Goal: Task Accomplishment & Management: Manage account settings

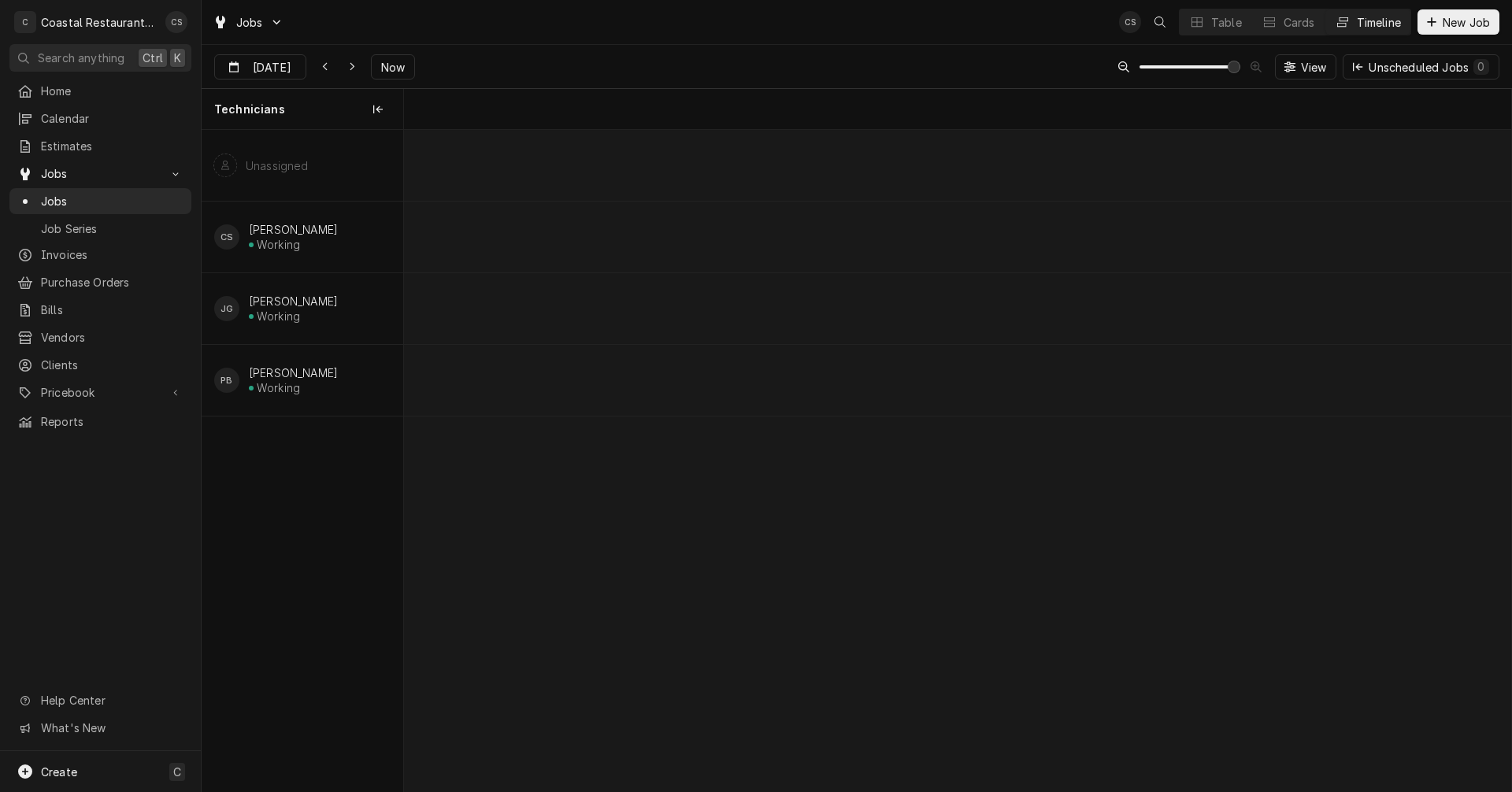
scroll to position [0, 21954]
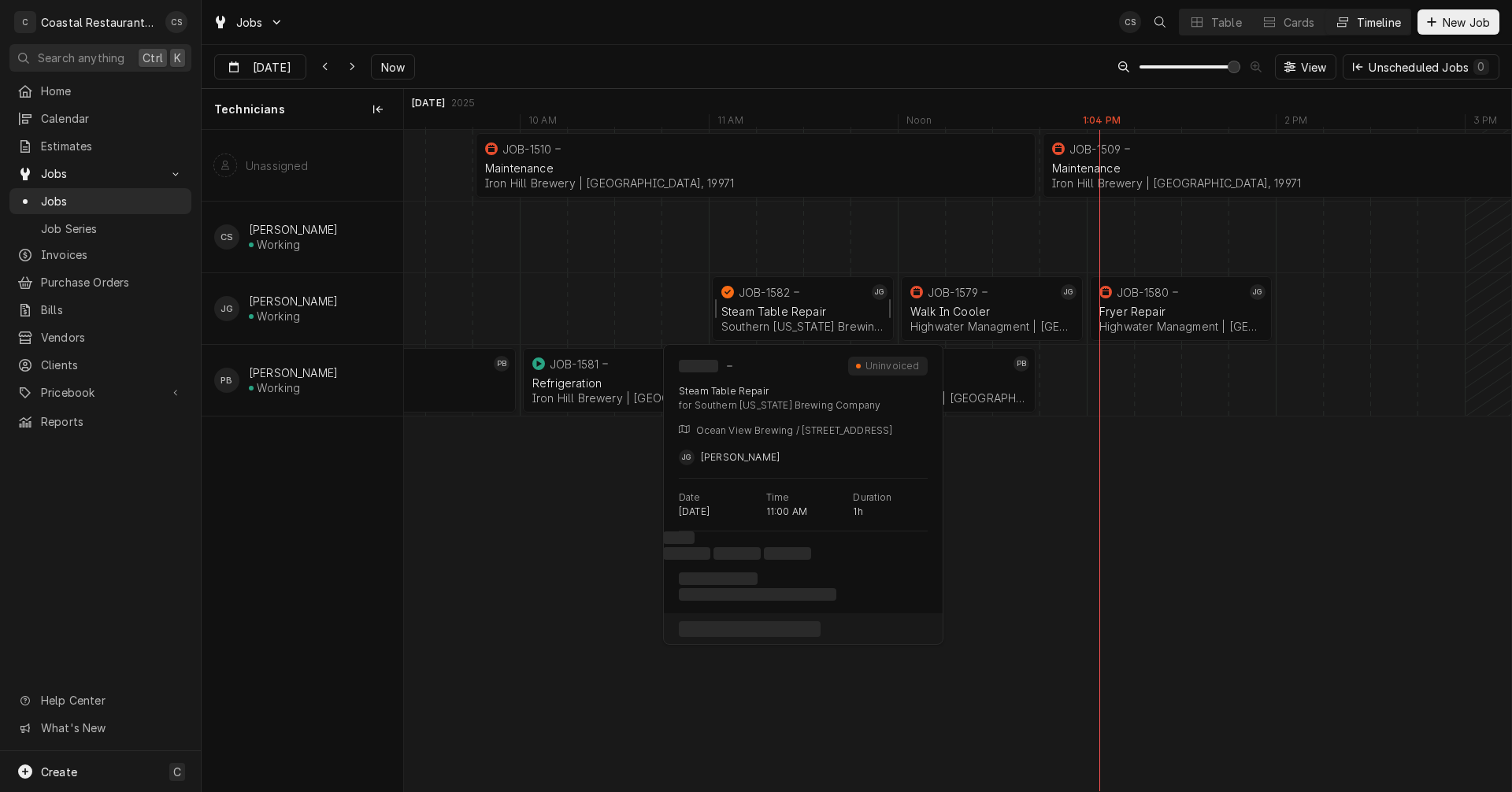
click at [794, 292] on icon "normal" at bounding box center [797, 292] width 6 height 7
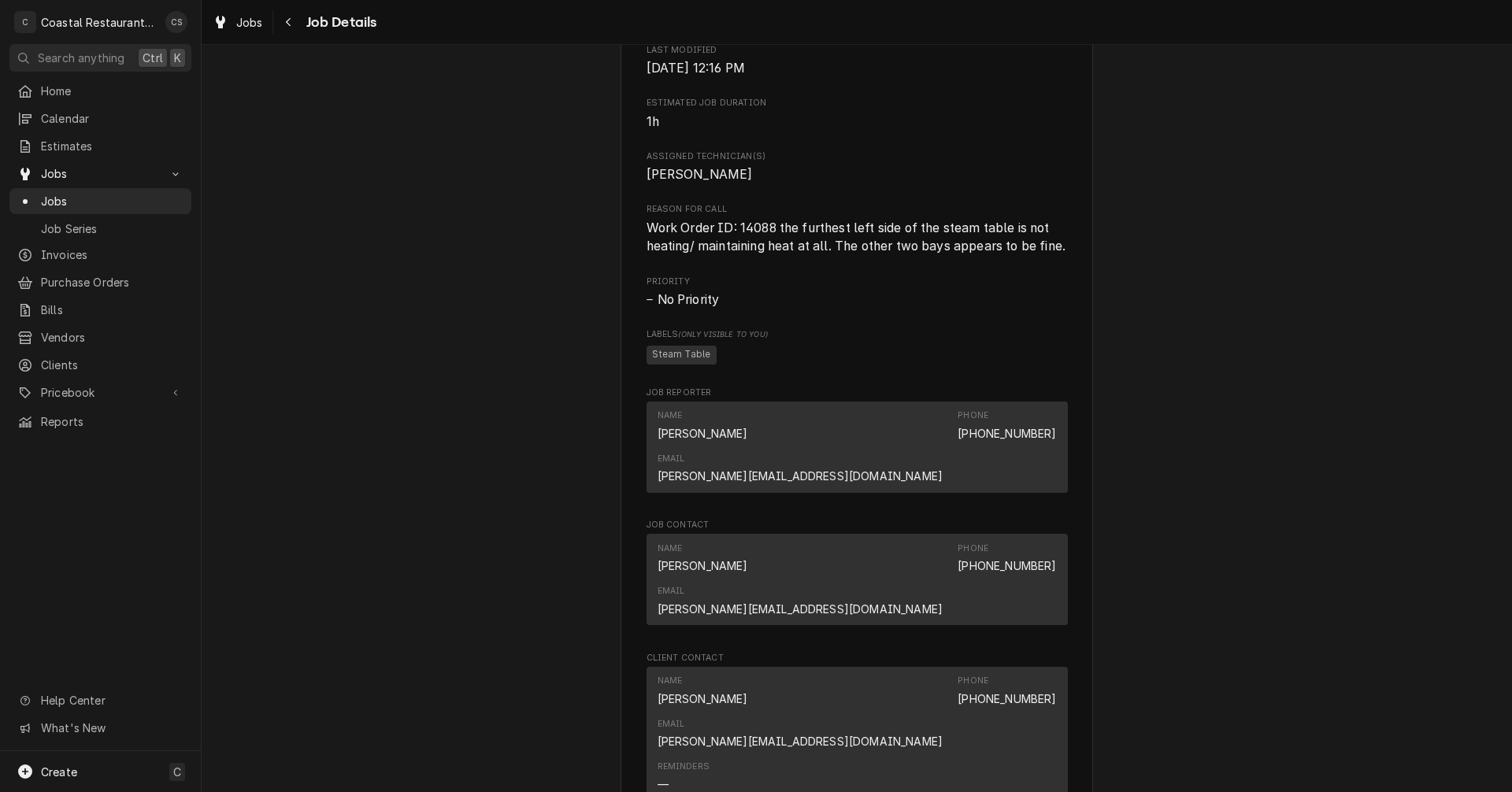
scroll to position [1024, 0]
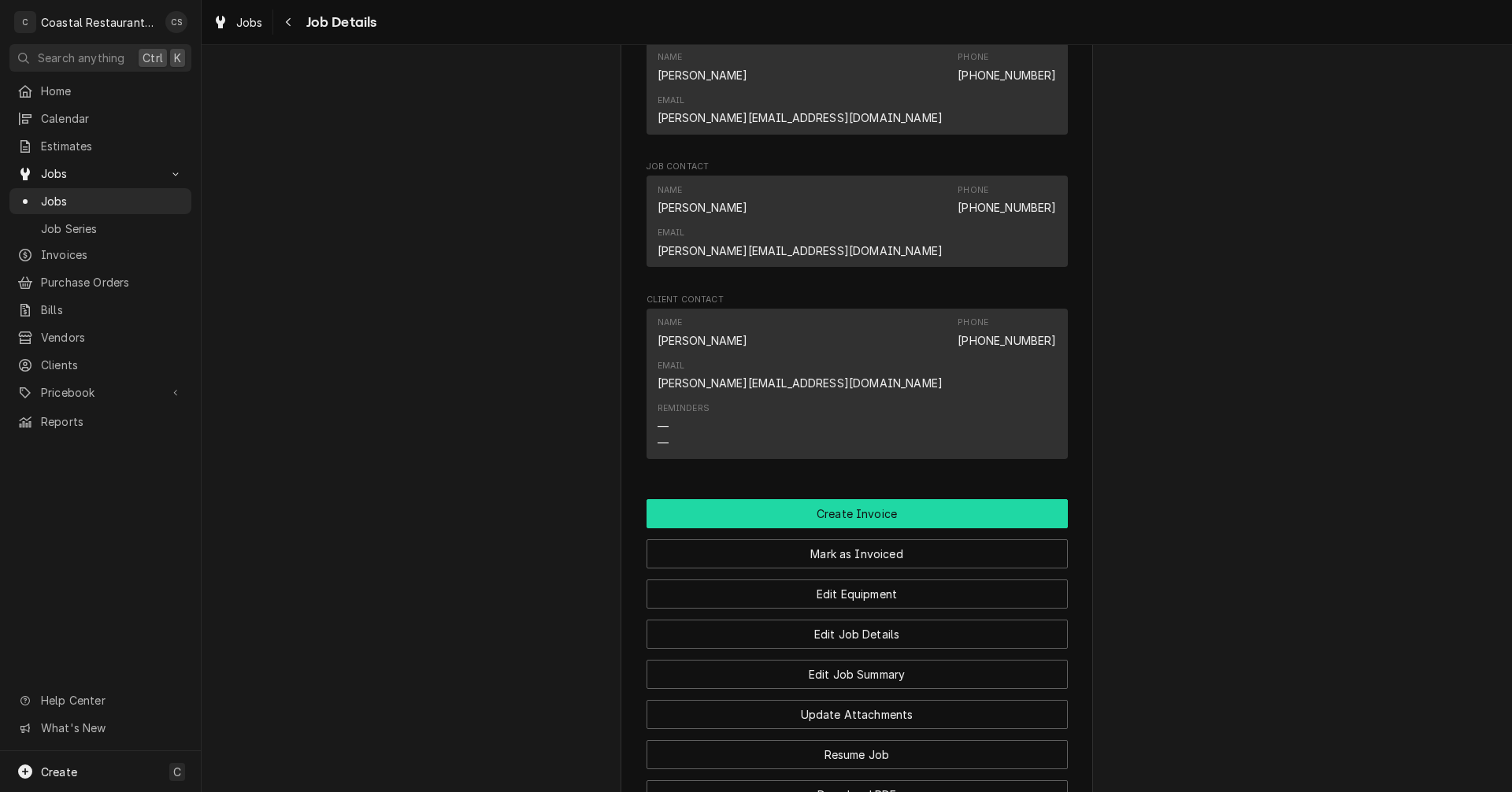
click at [850, 499] on button "Create Invoice" at bounding box center [858, 514] width 422 height 29
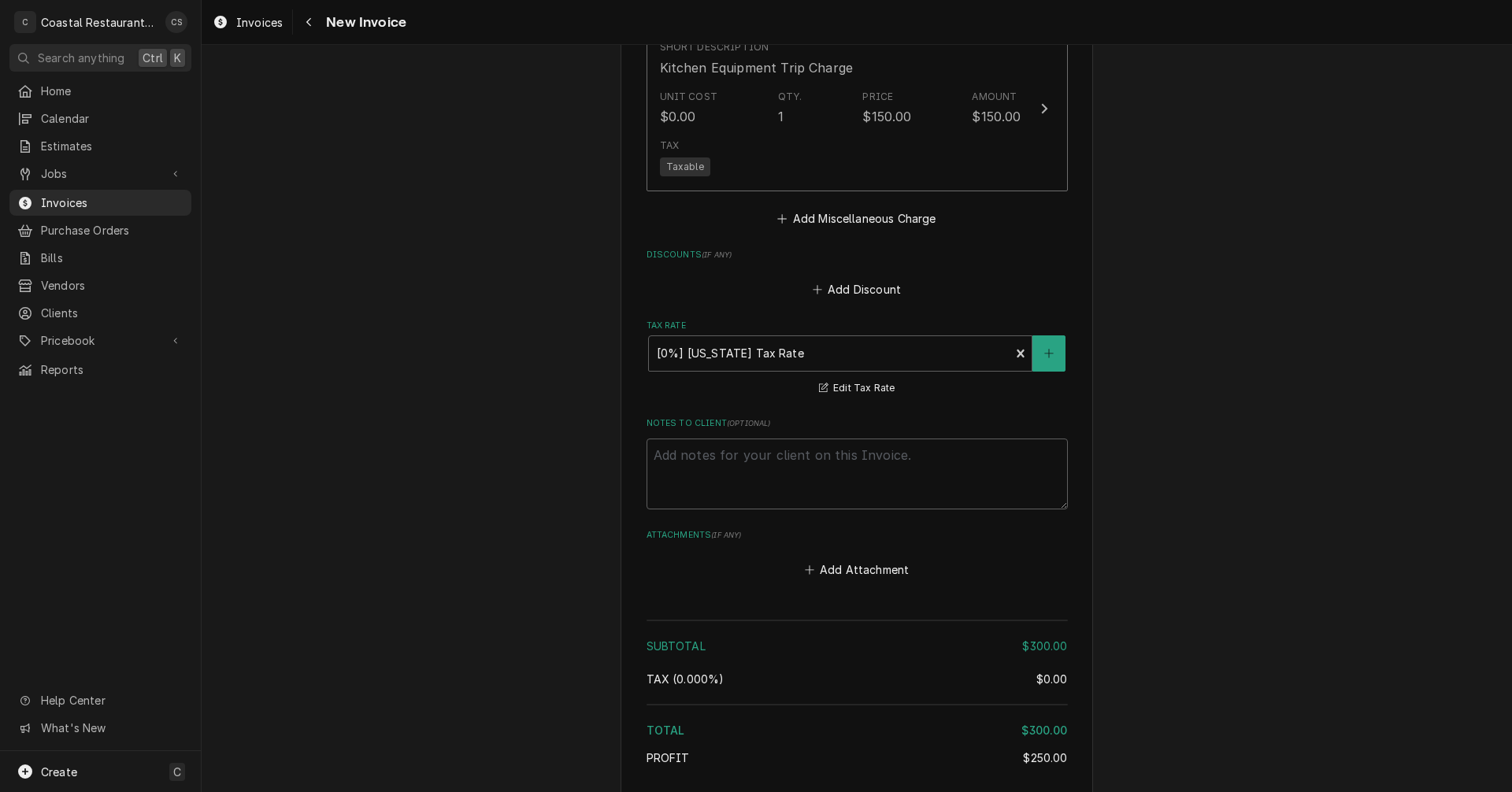
scroll to position [1984, 0]
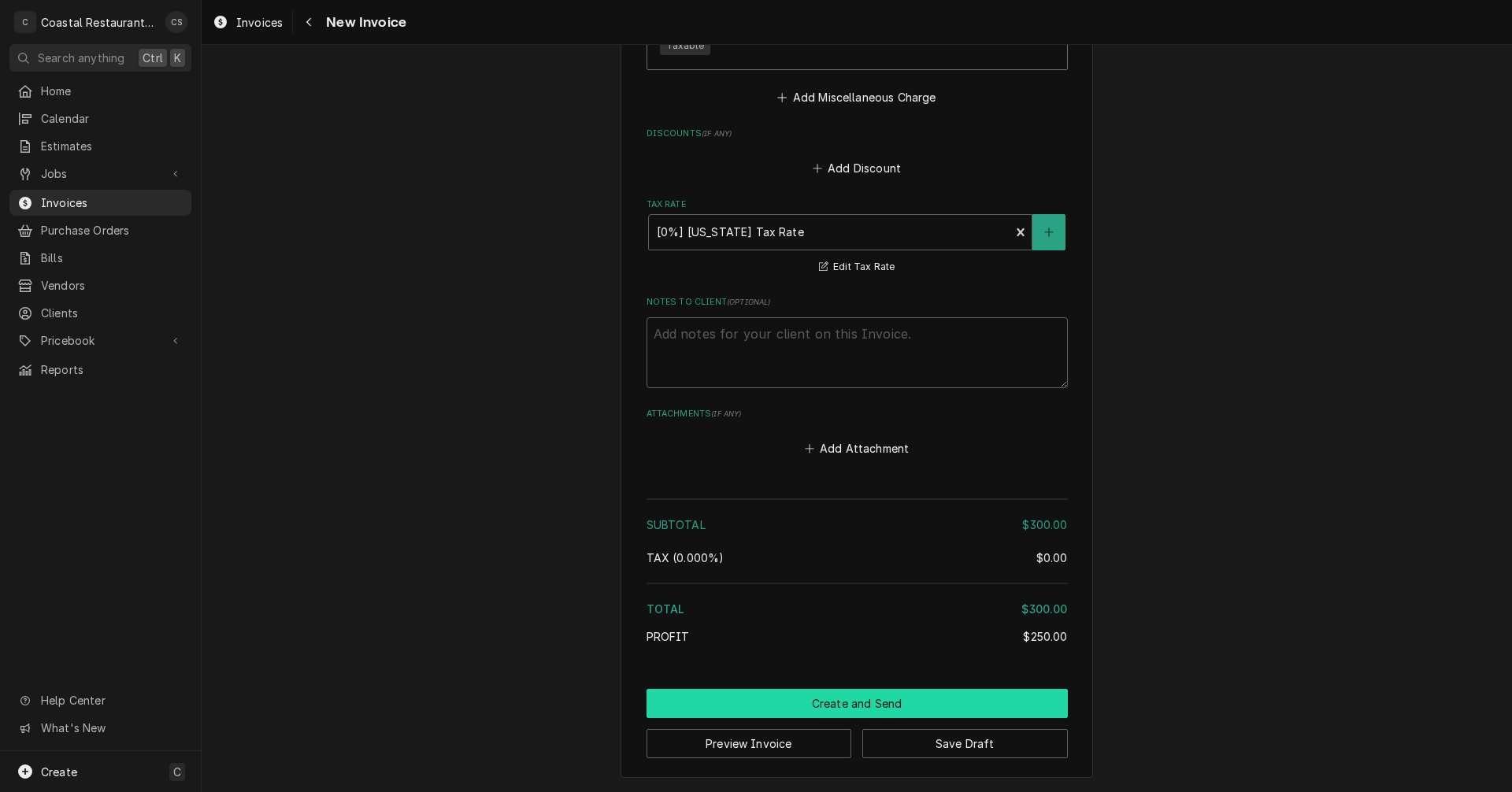
click at [836, 703] on button "Create and Send" at bounding box center [858, 703] width 422 height 29
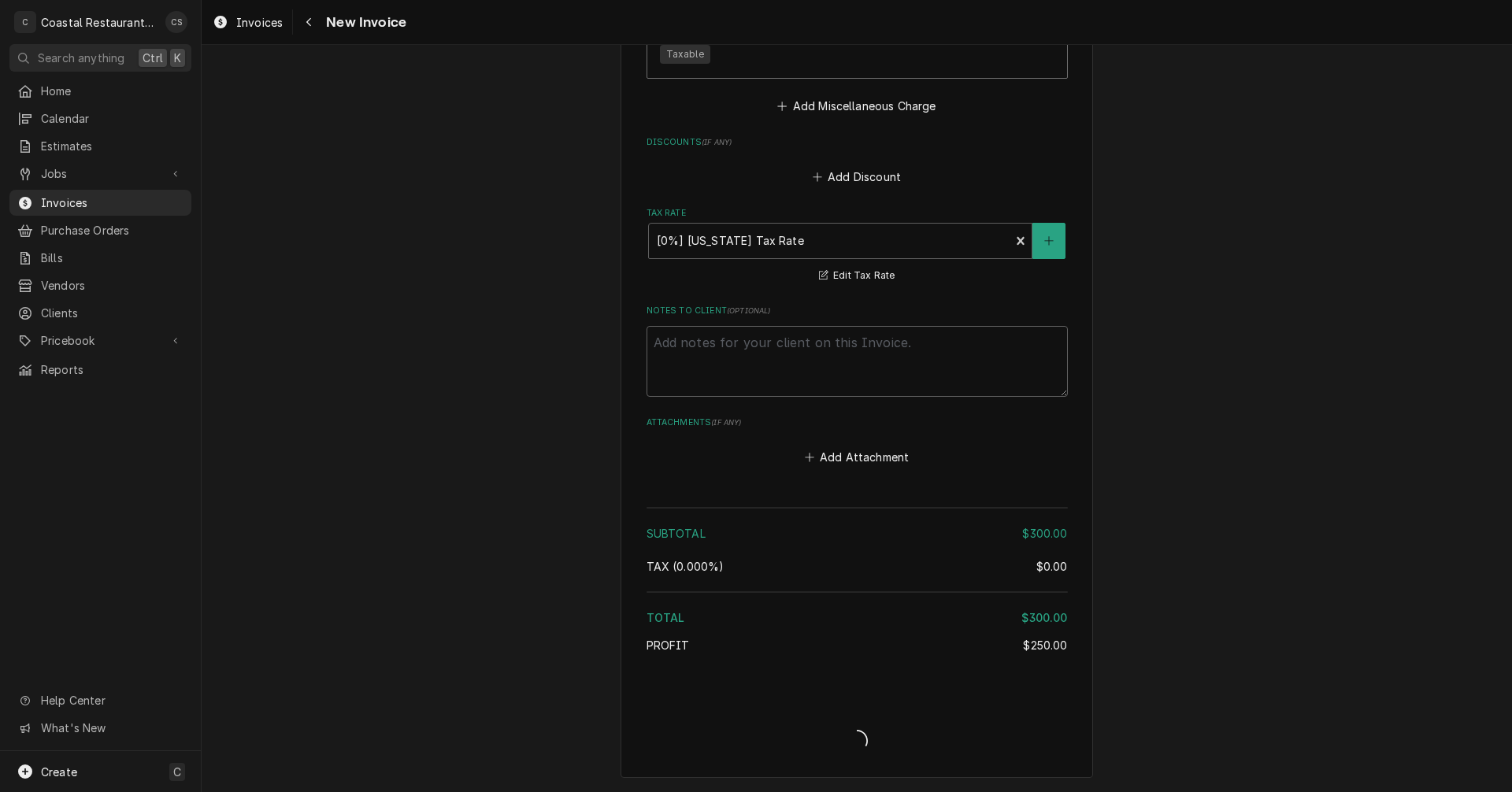
type textarea "x"
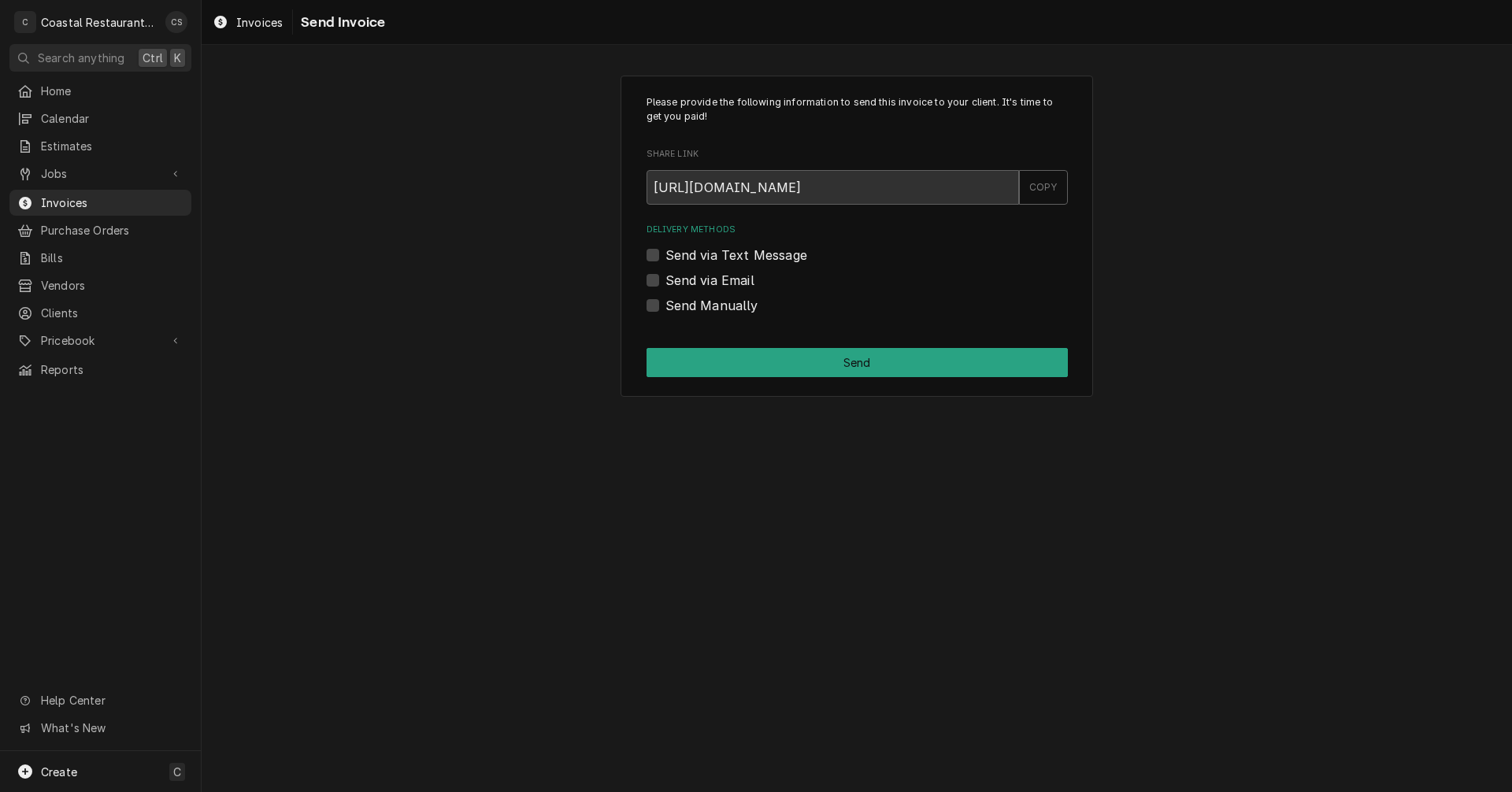
click at [666, 276] on label "Send via Email" at bounding box center [710, 281] width 89 height 19
click at [666, 276] on input "Send via Email" at bounding box center [877, 289] width 422 height 35
checkbox input "true"
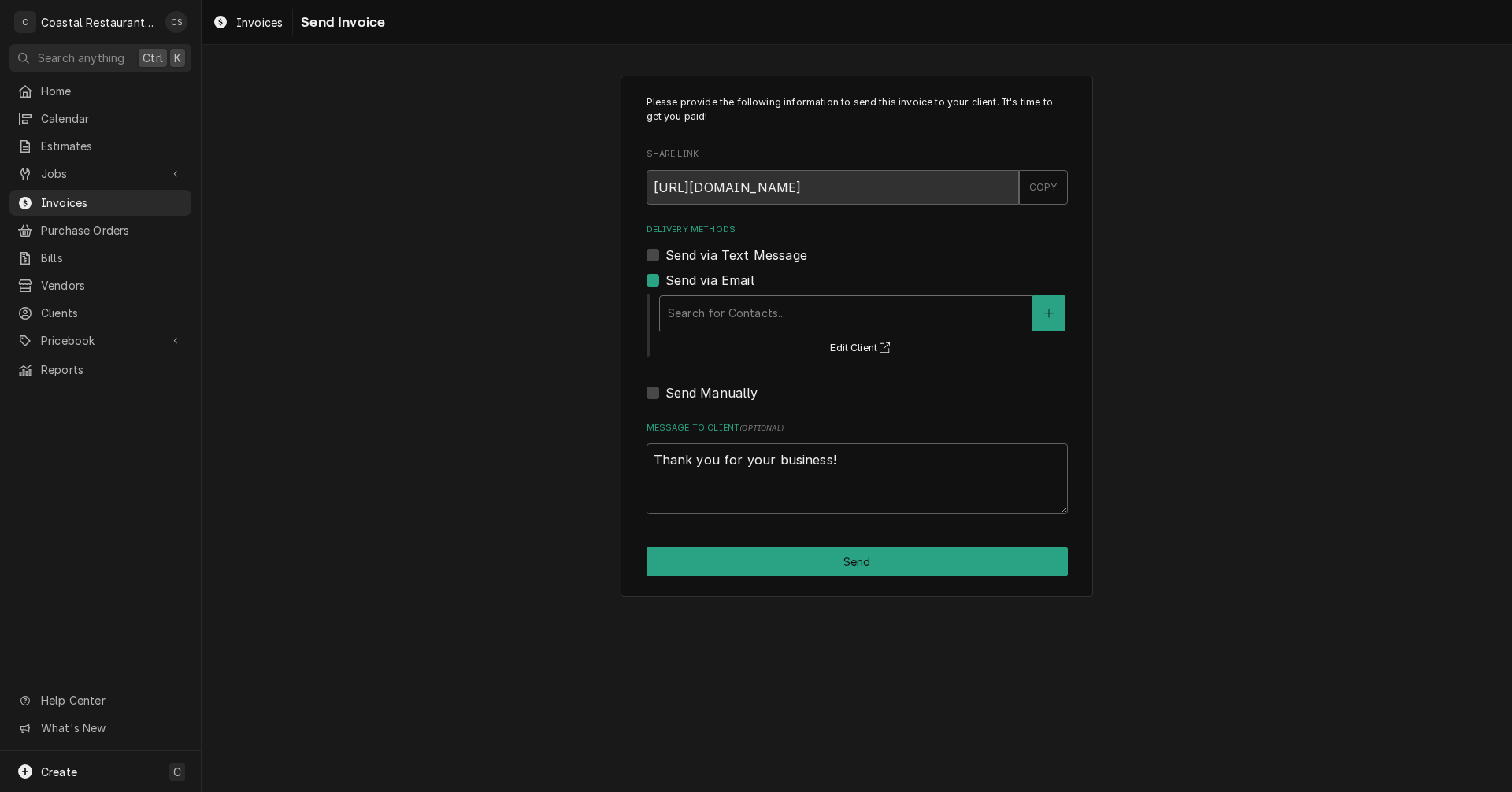
click at [719, 313] on div "Delivery Methods" at bounding box center [846, 313] width 356 height 28
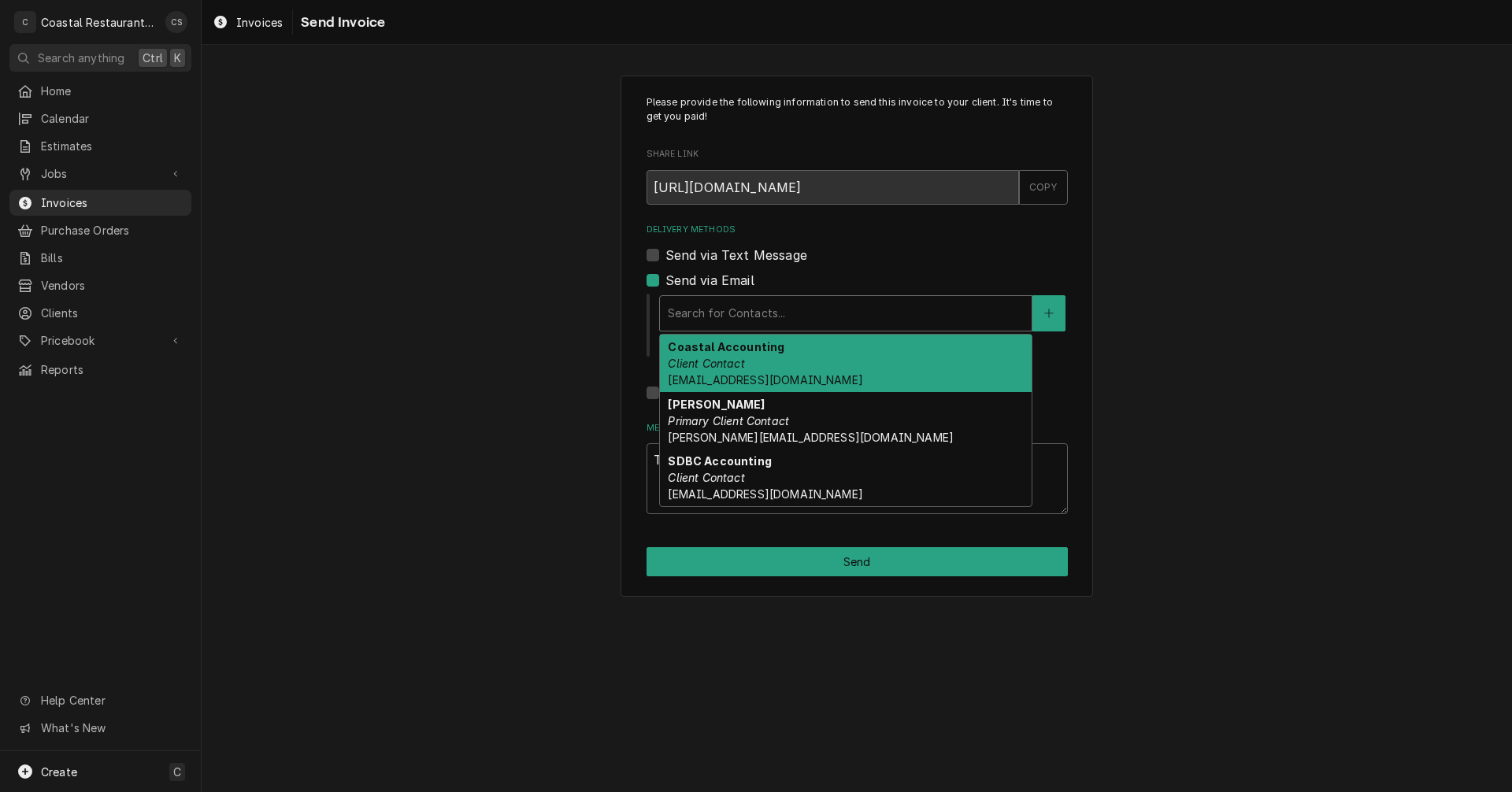
click at [729, 364] on em "Client Contact" at bounding box center [705, 364] width 76 height 13
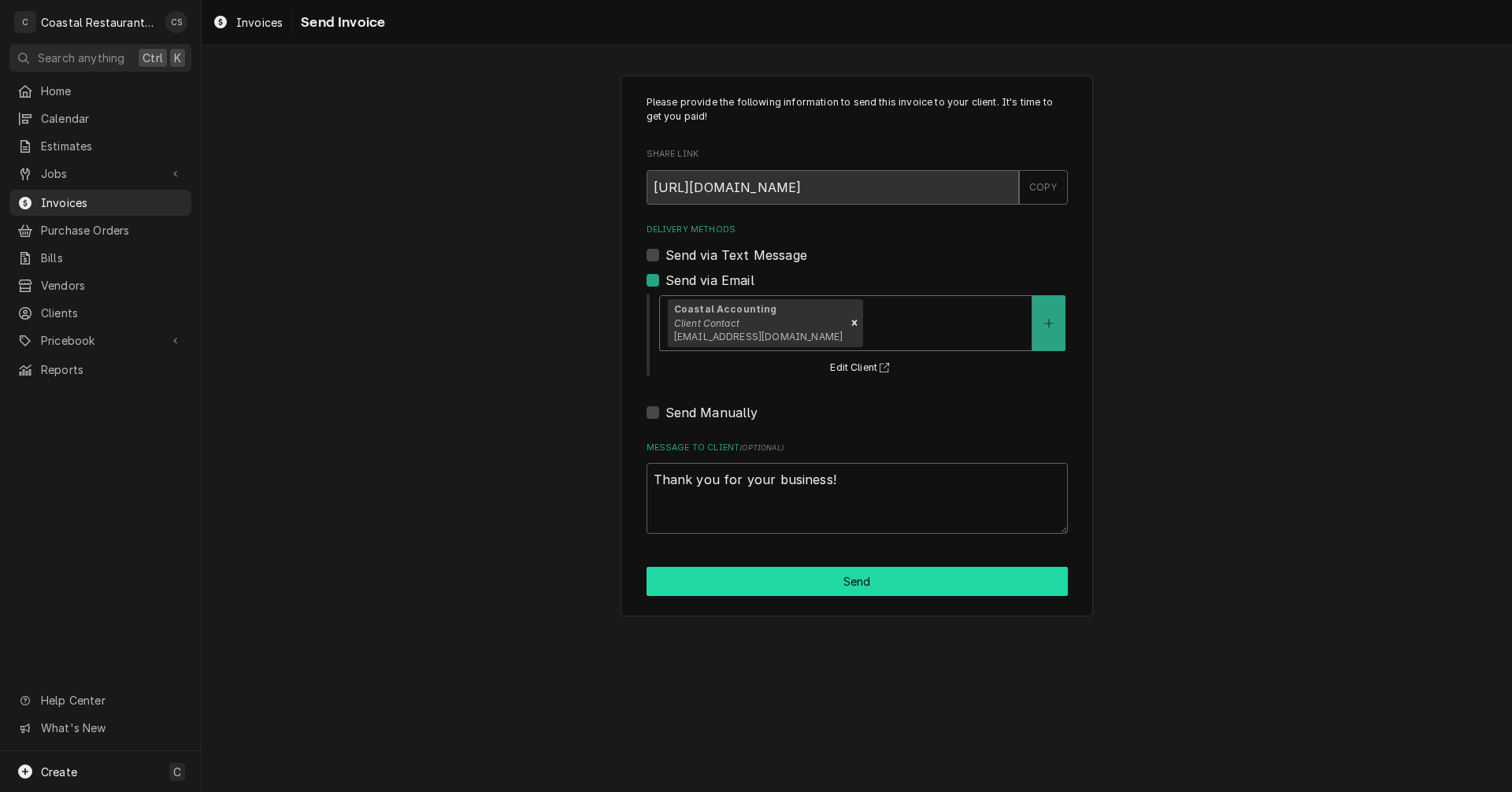
click at [844, 580] on button "Send" at bounding box center [858, 581] width 422 height 29
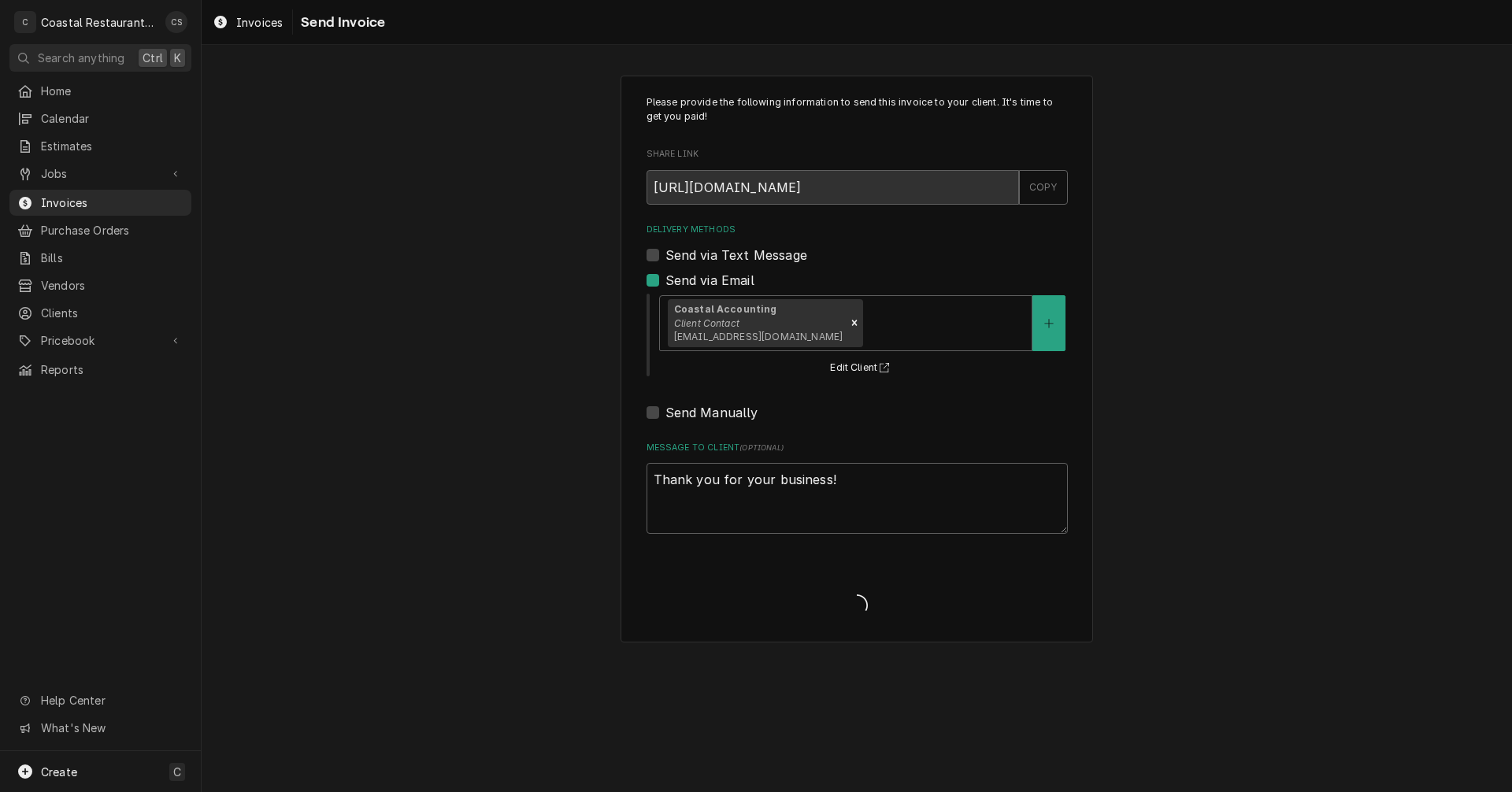
type textarea "x"
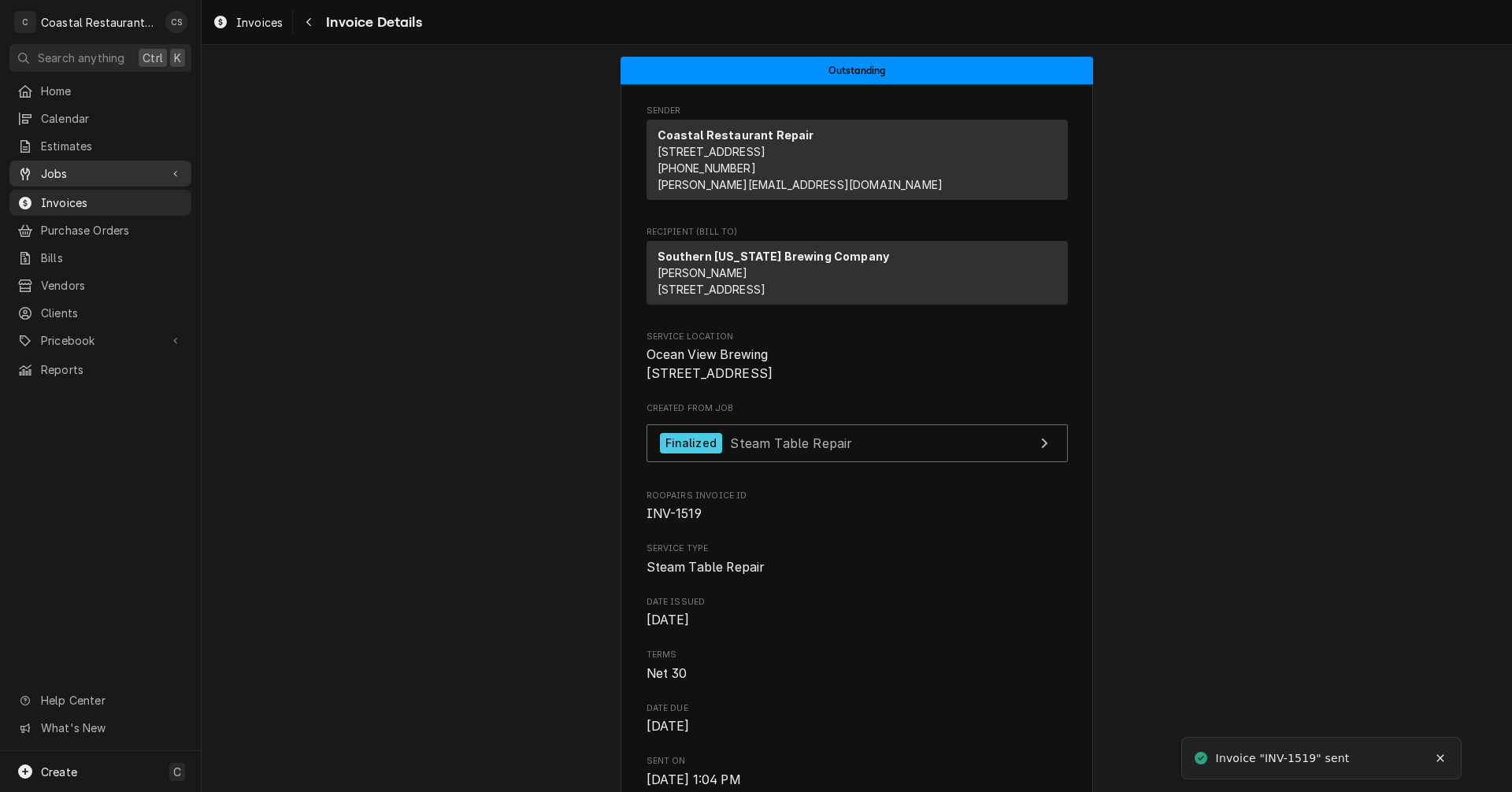
click at [72, 166] on span "Jobs" at bounding box center [101, 173] width 119 height 16
click at [89, 193] on span "Jobs" at bounding box center [113, 201] width 142 height 16
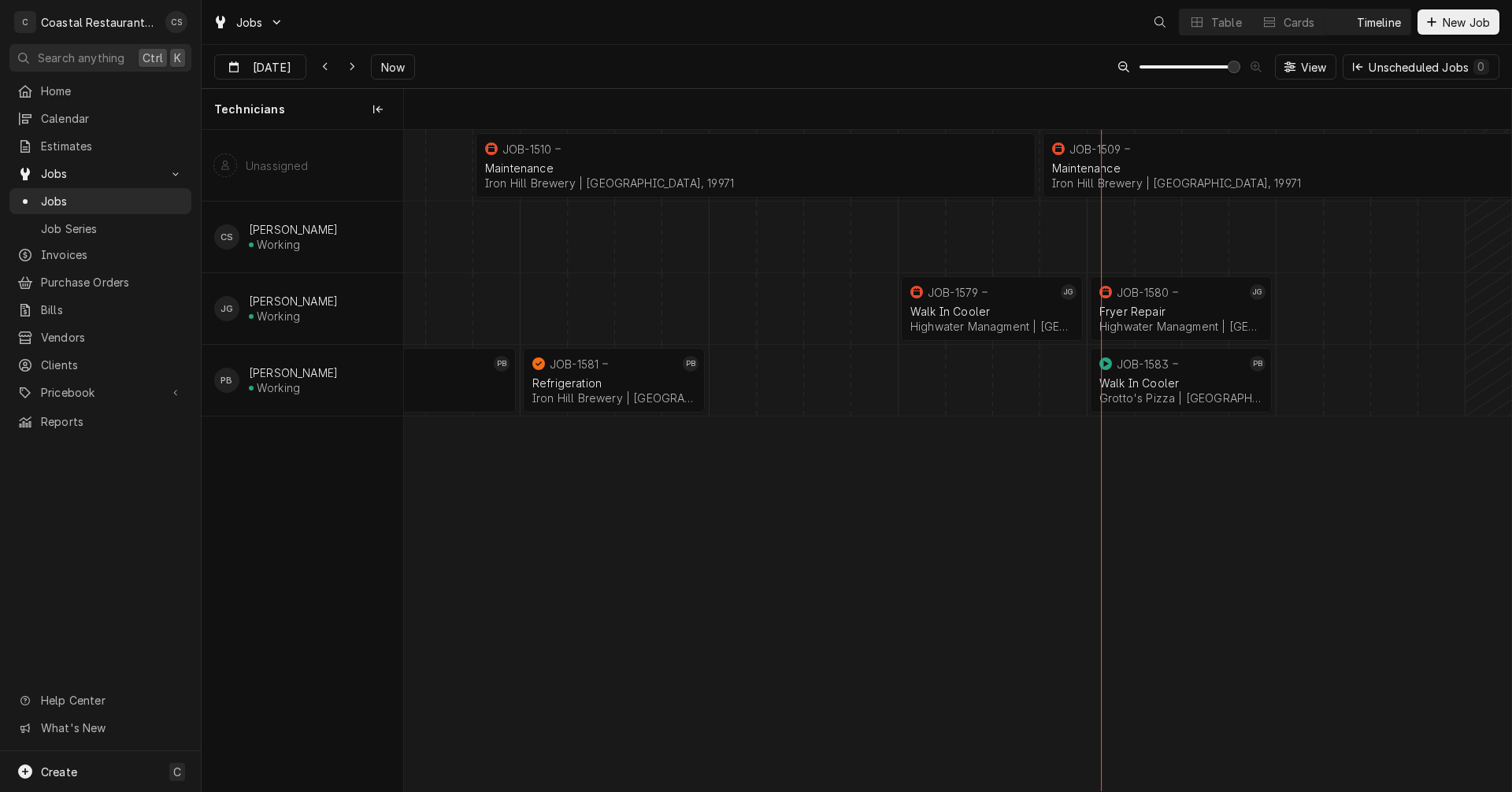
scroll to position [0, 21954]
click at [609, 373] on div "Refrigeration Iron Hill Brewery | Rehoboth Beach, 19971" at bounding box center [614, 391] width 169 height 35
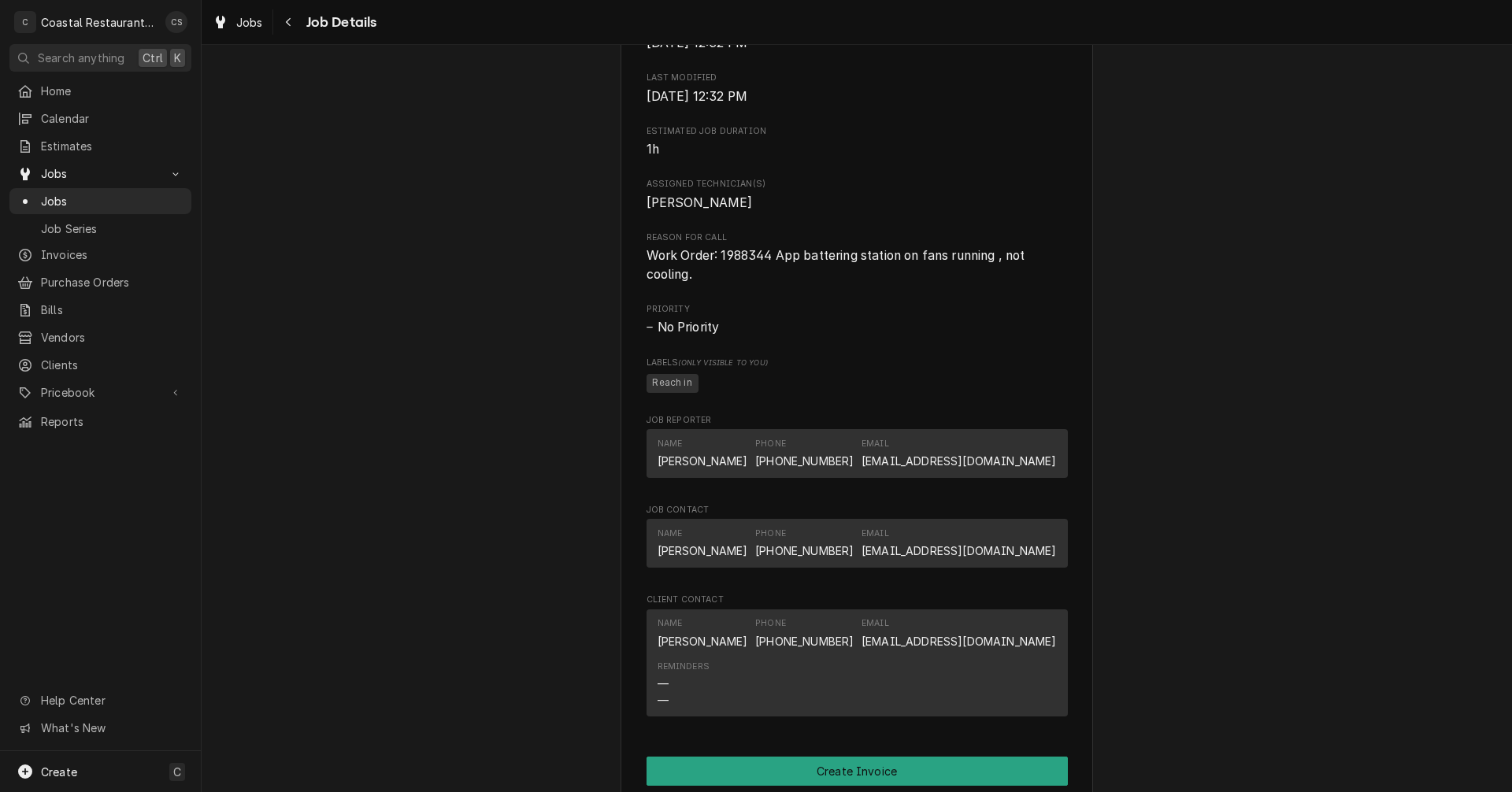
scroll to position [866, 0]
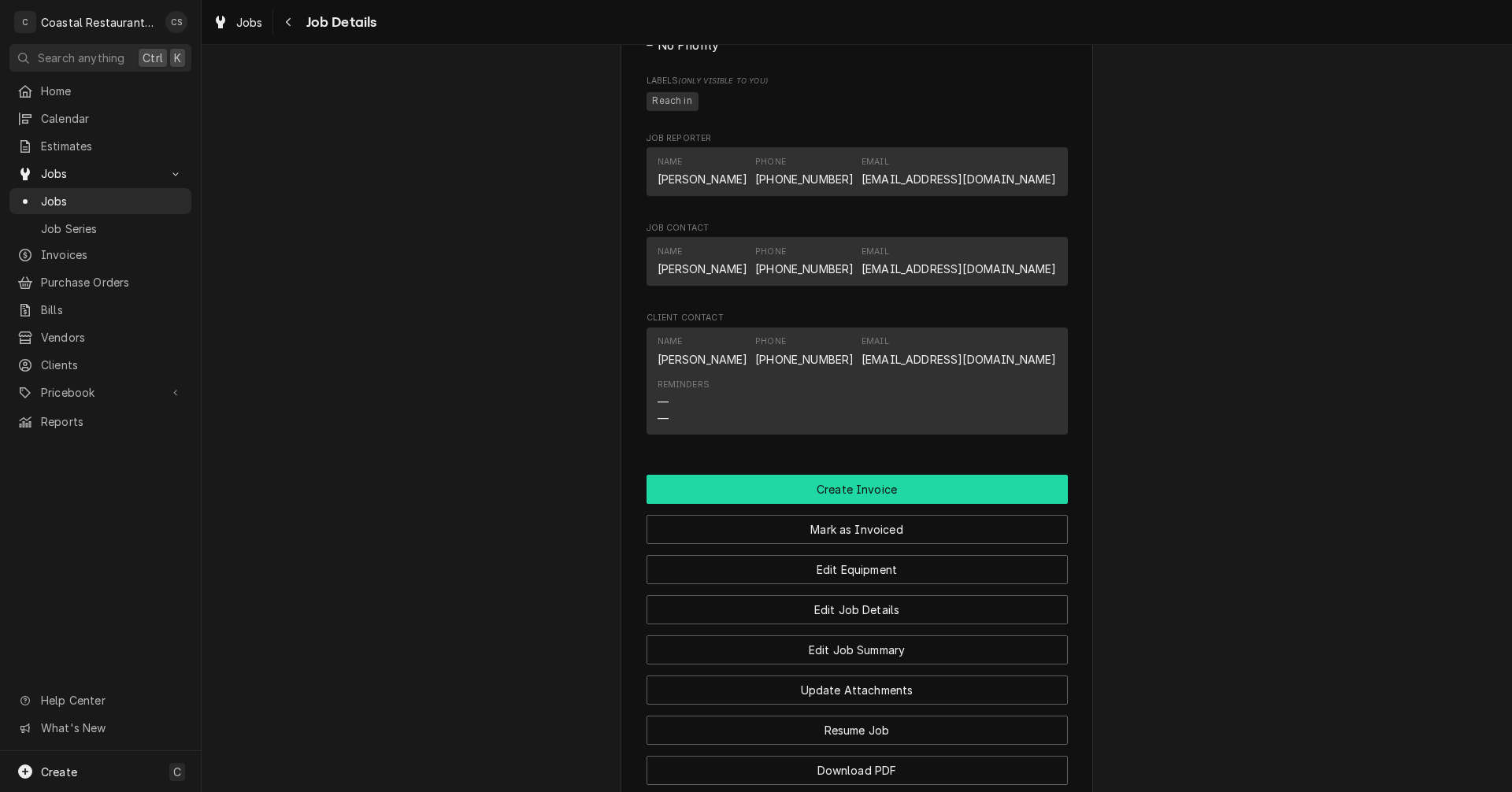
click at [835, 504] on button "Create Invoice" at bounding box center [858, 489] width 422 height 29
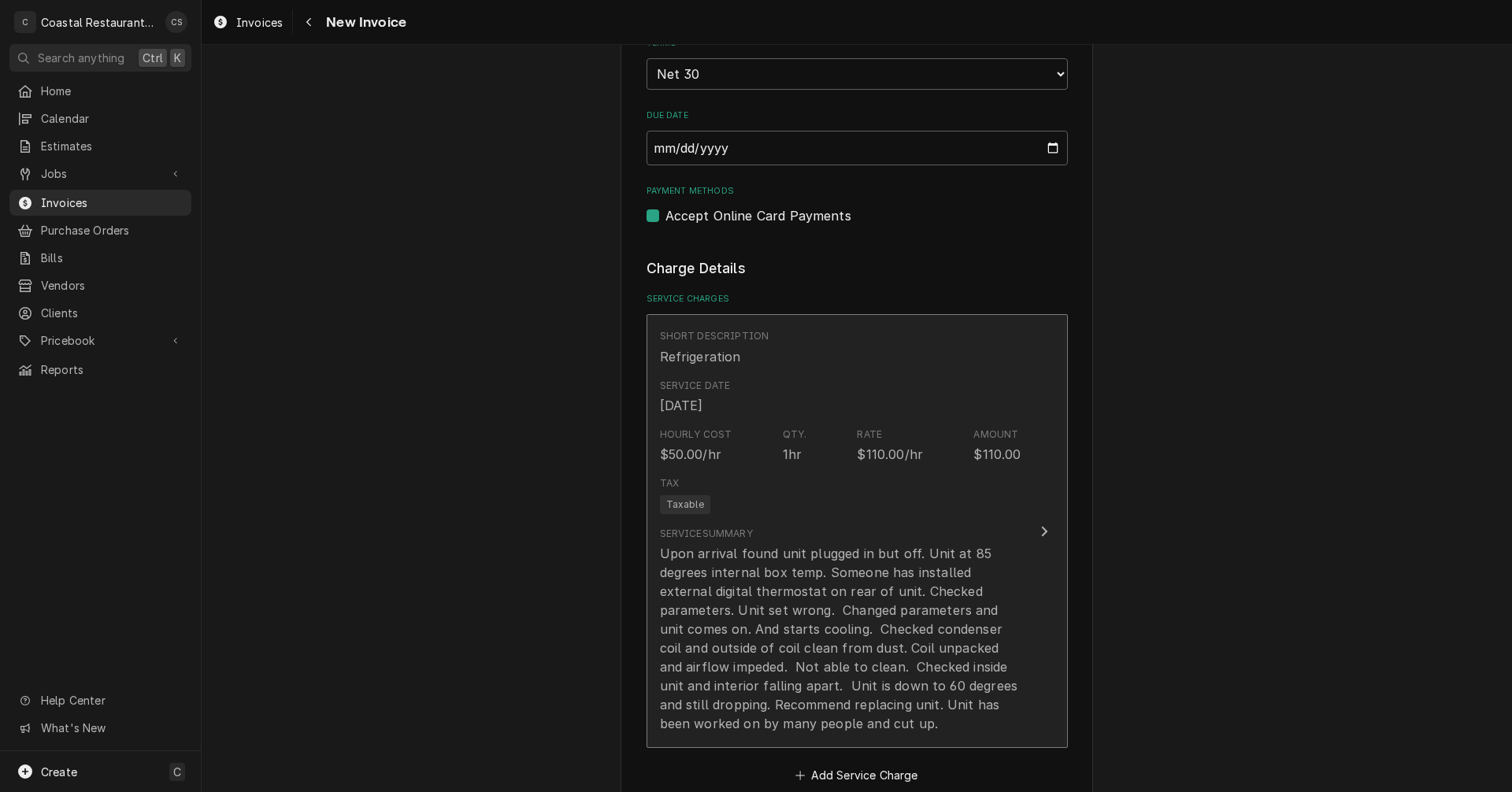
scroll to position [866, 0]
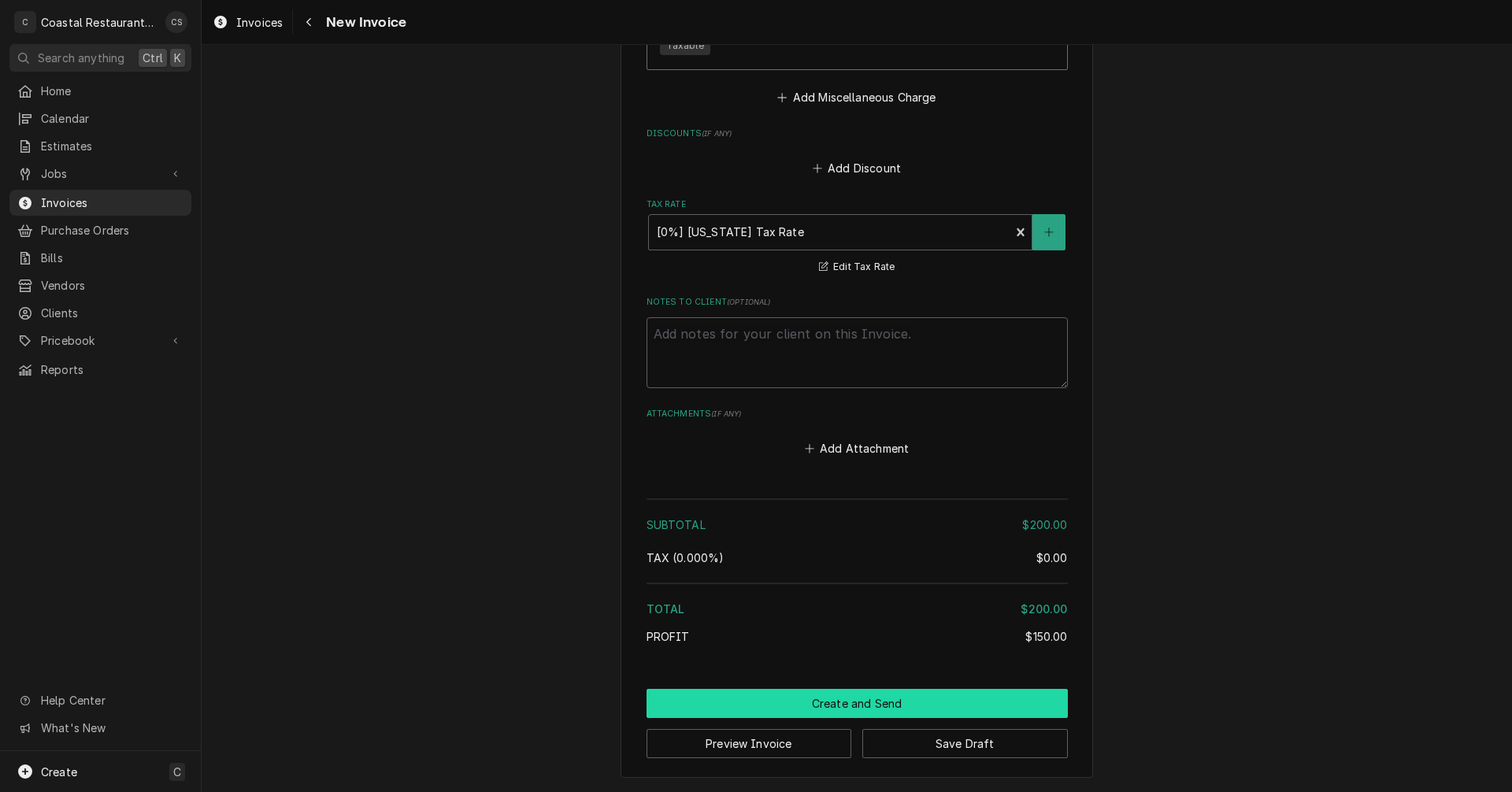
click at [851, 709] on button "Create and Send" at bounding box center [858, 703] width 422 height 29
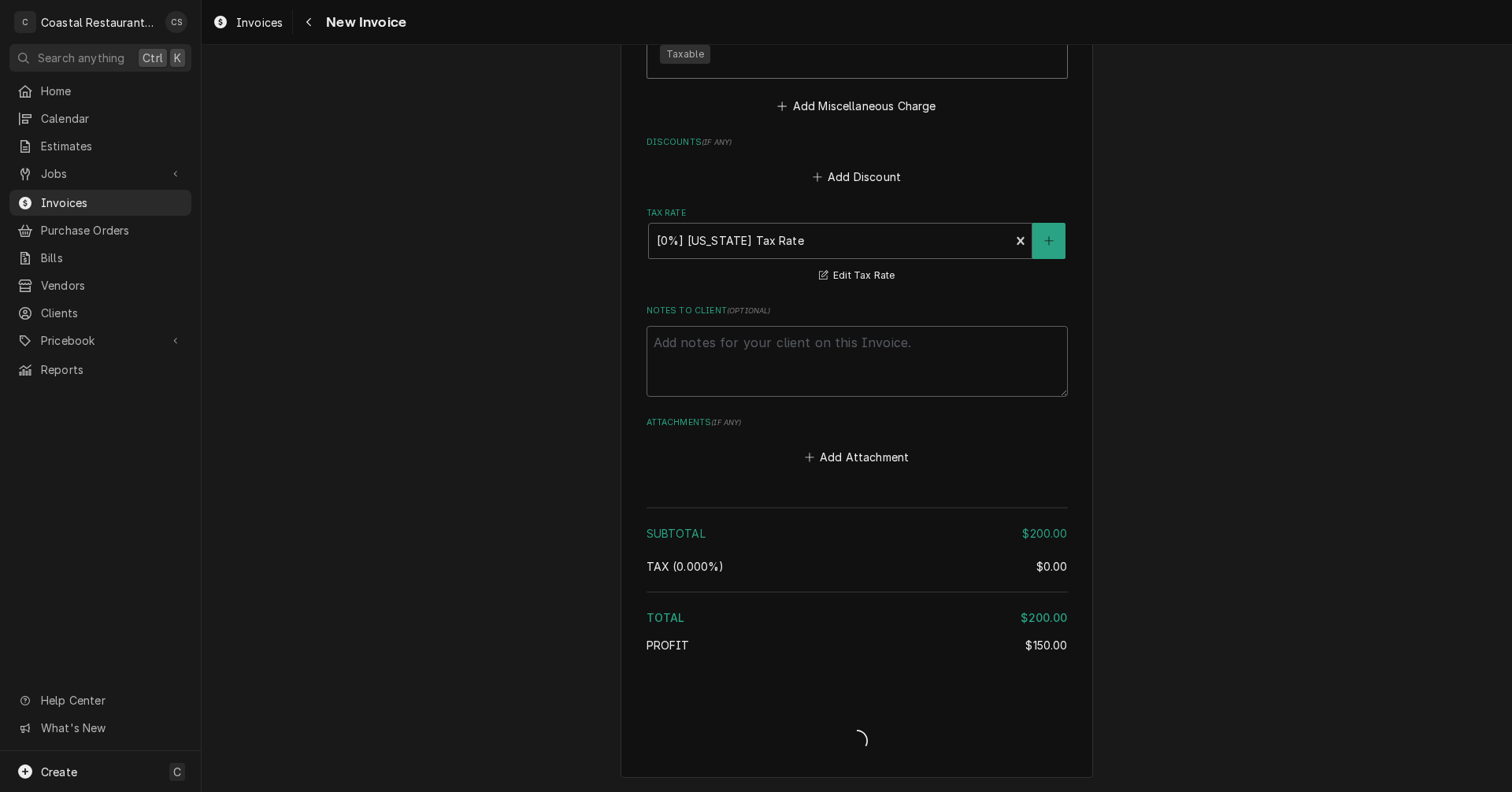
type textarea "x"
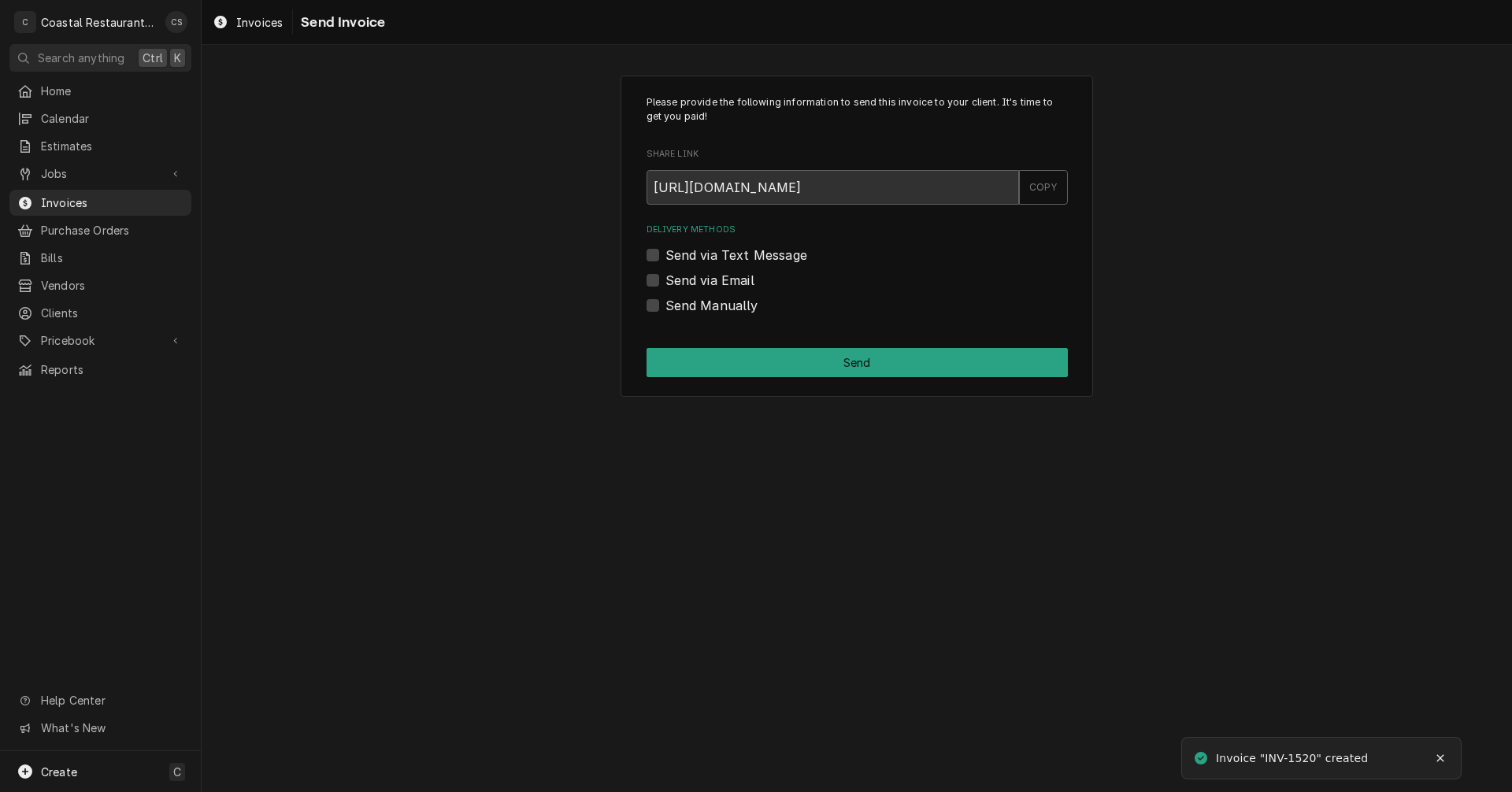
click at [666, 279] on label "Send via Email" at bounding box center [710, 281] width 89 height 19
click at [666, 279] on input "Send via Email" at bounding box center [877, 289] width 422 height 35
checkbox input "true"
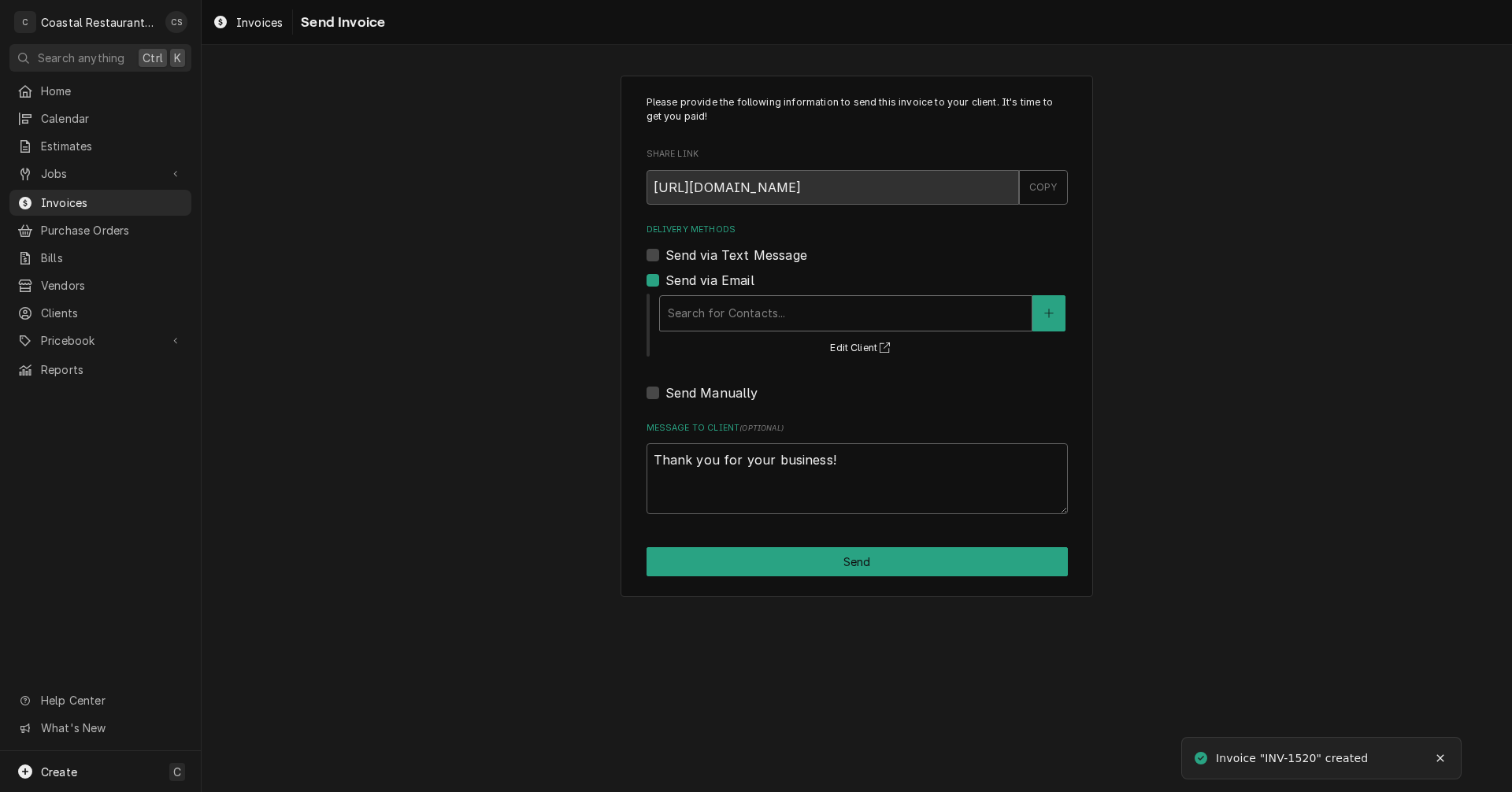
click at [701, 320] on div "Delivery Methods" at bounding box center [846, 313] width 356 height 28
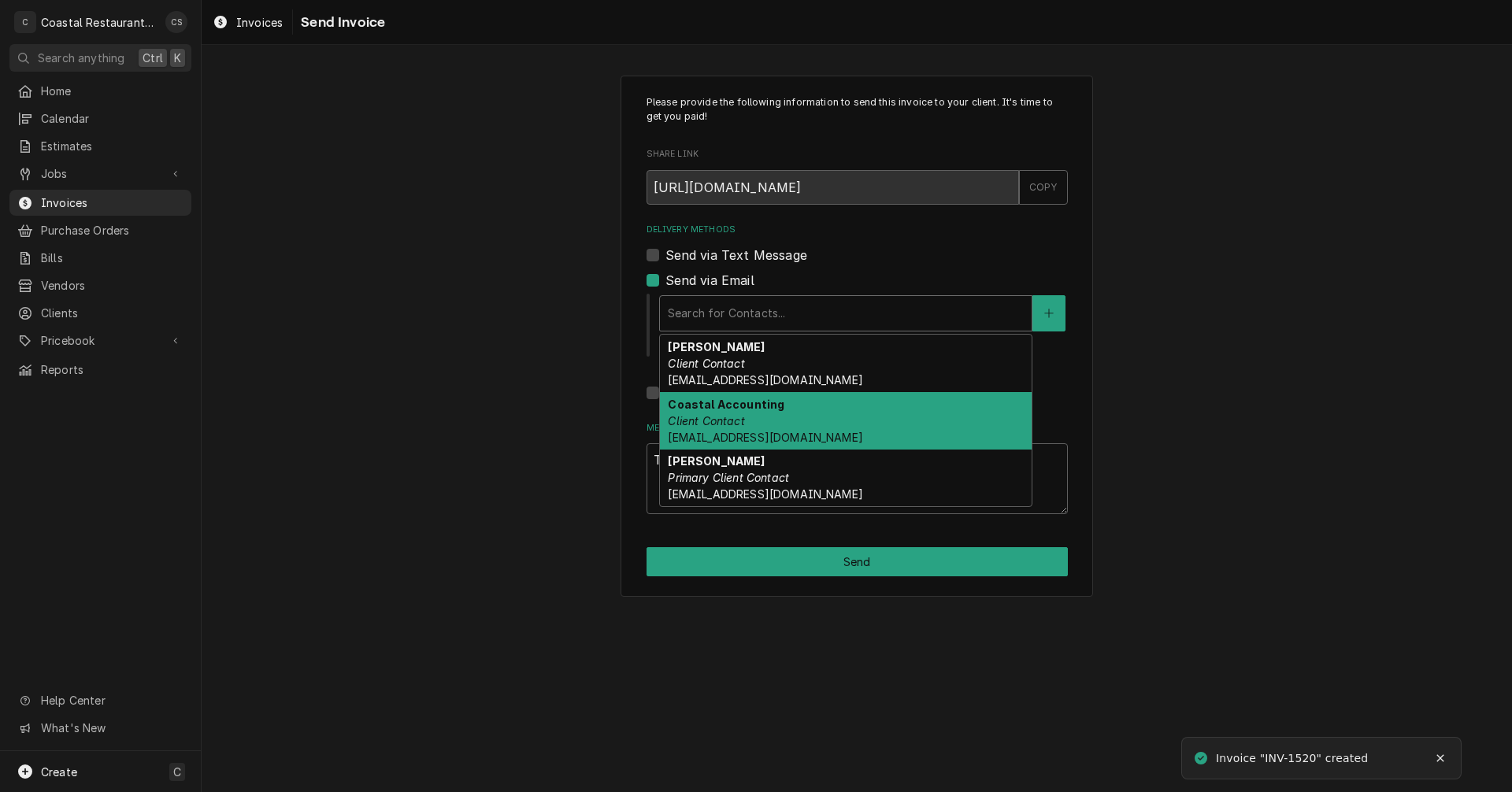
click at [723, 427] on em "Client Contact" at bounding box center [705, 421] width 76 height 13
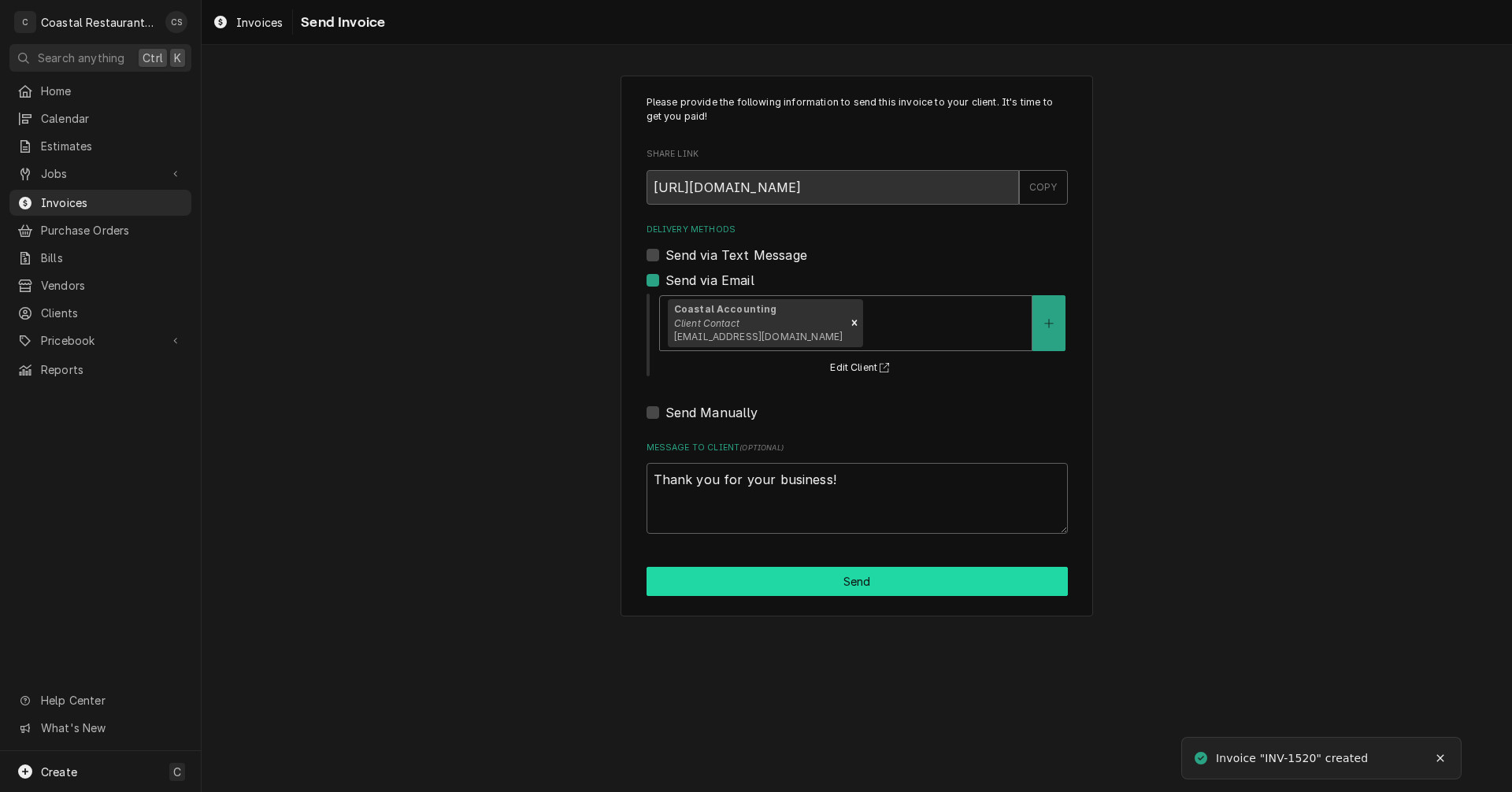
click at [827, 579] on button "Send" at bounding box center [858, 581] width 422 height 29
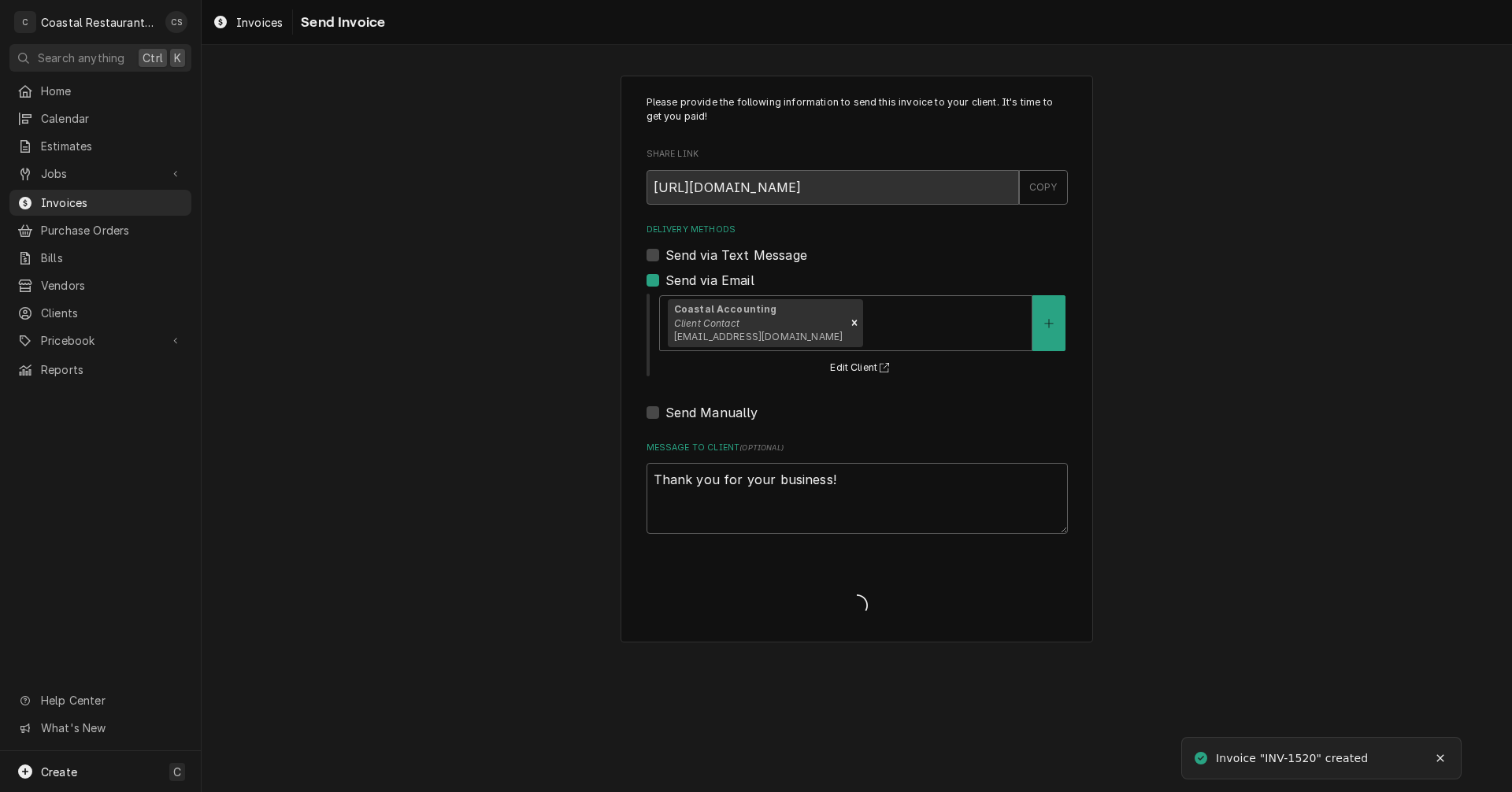
type textarea "x"
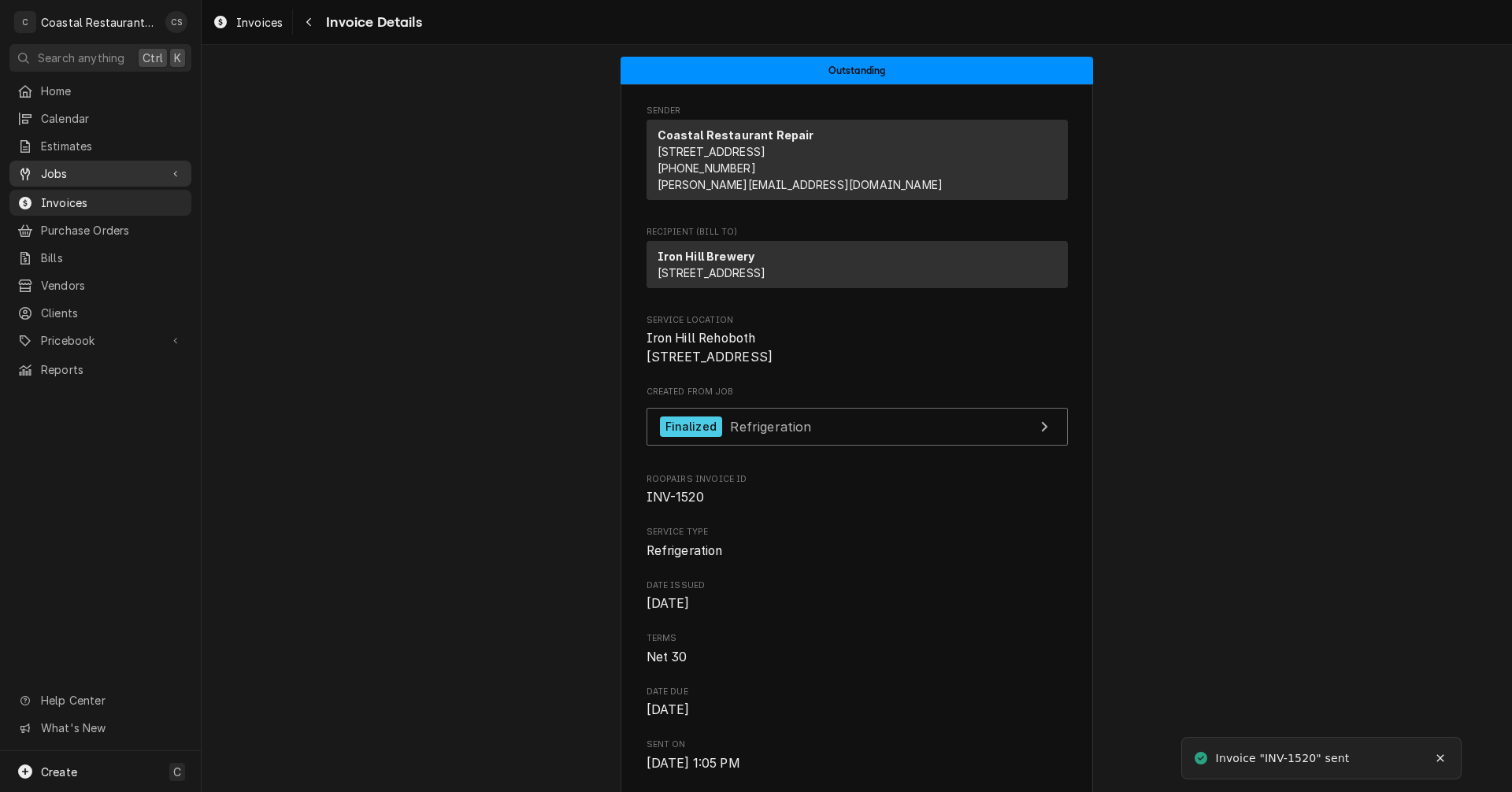
click at [103, 173] on span "Jobs" at bounding box center [101, 173] width 119 height 16
click at [116, 202] on span "Jobs" at bounding box center [113, 201] width 142 height 16
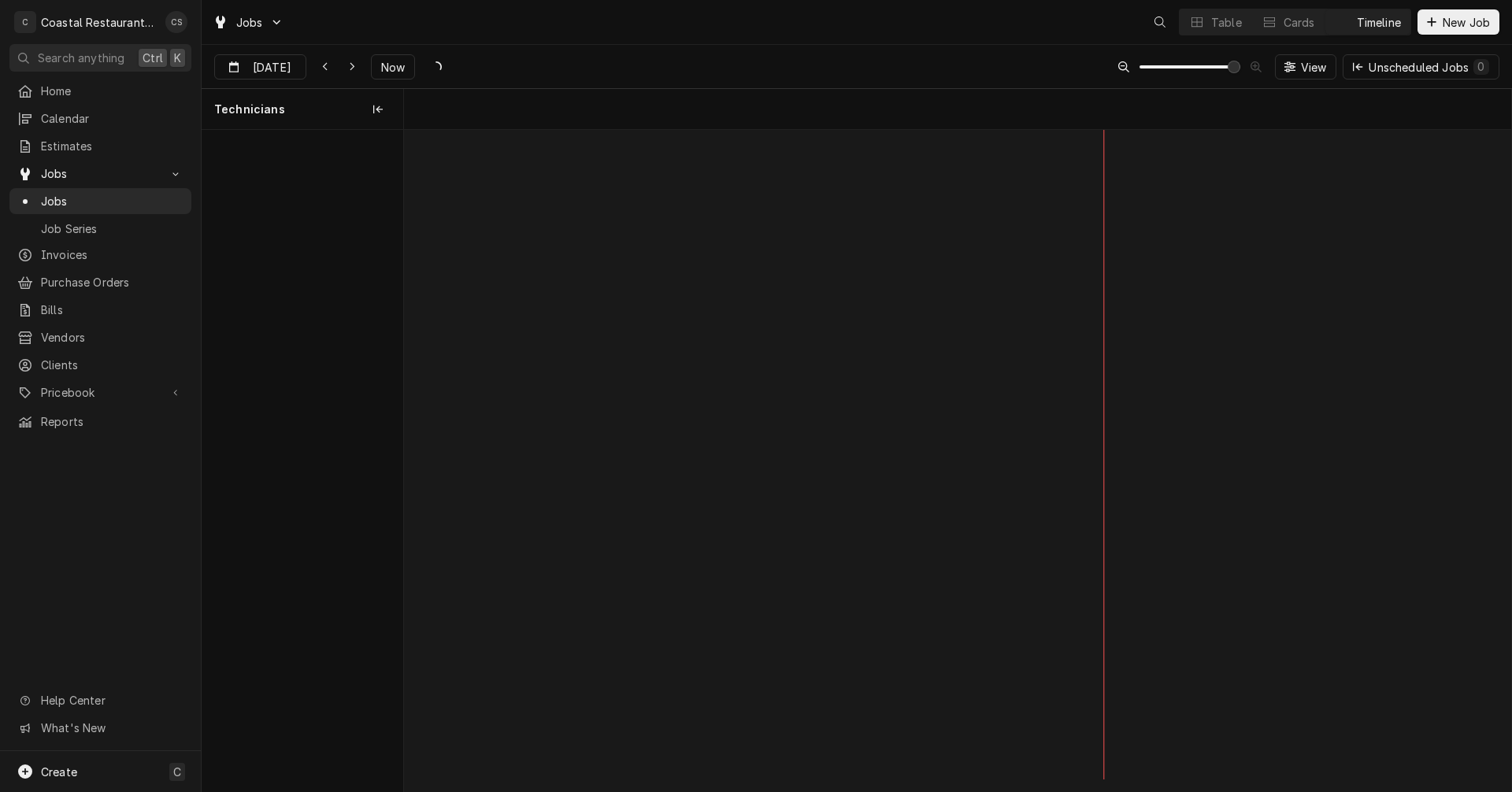
scroll to position [0, 21954]
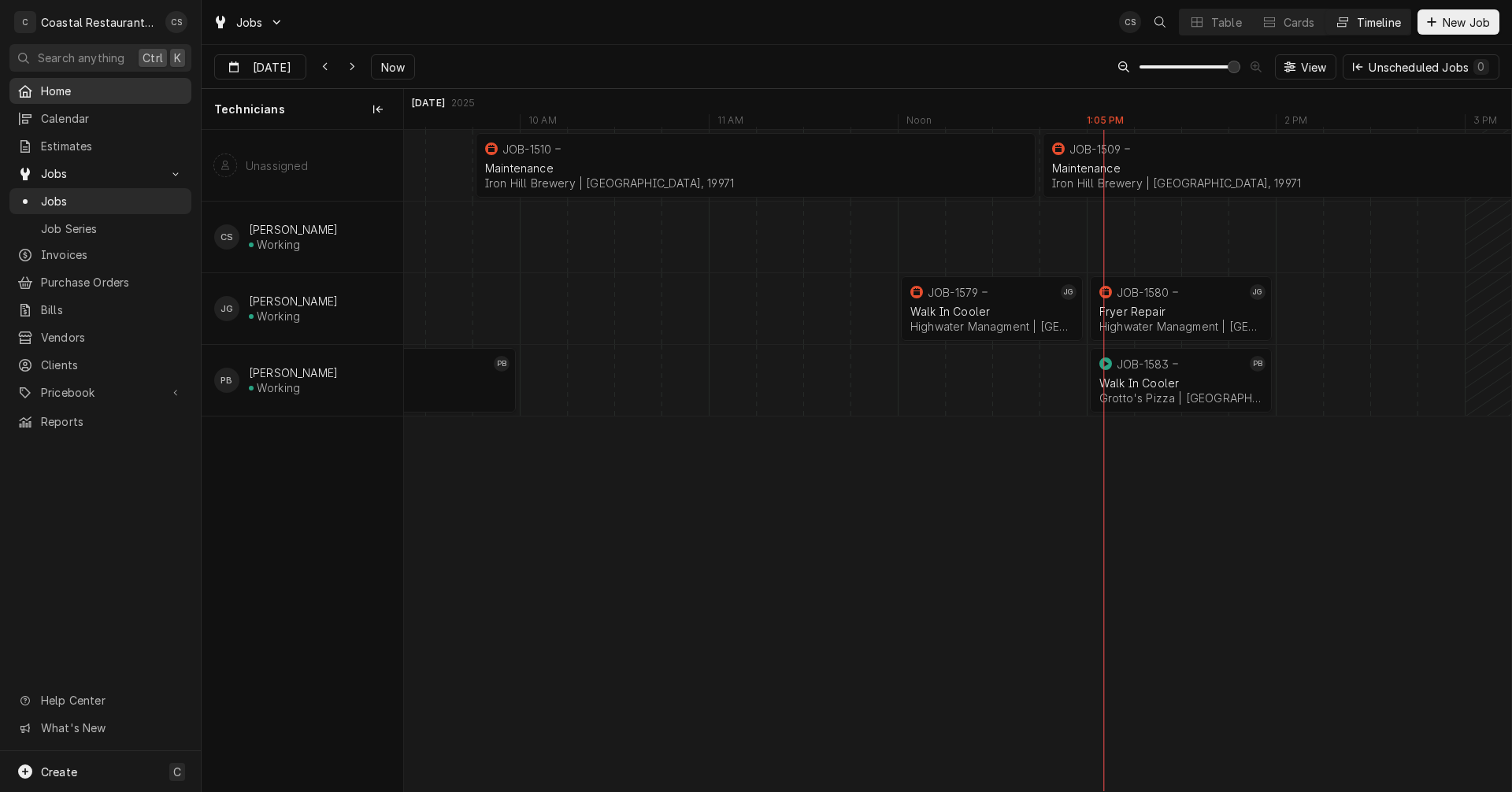
click at [105, 88] on span "Home" at bounding box center [113, 90] width 142 height 16
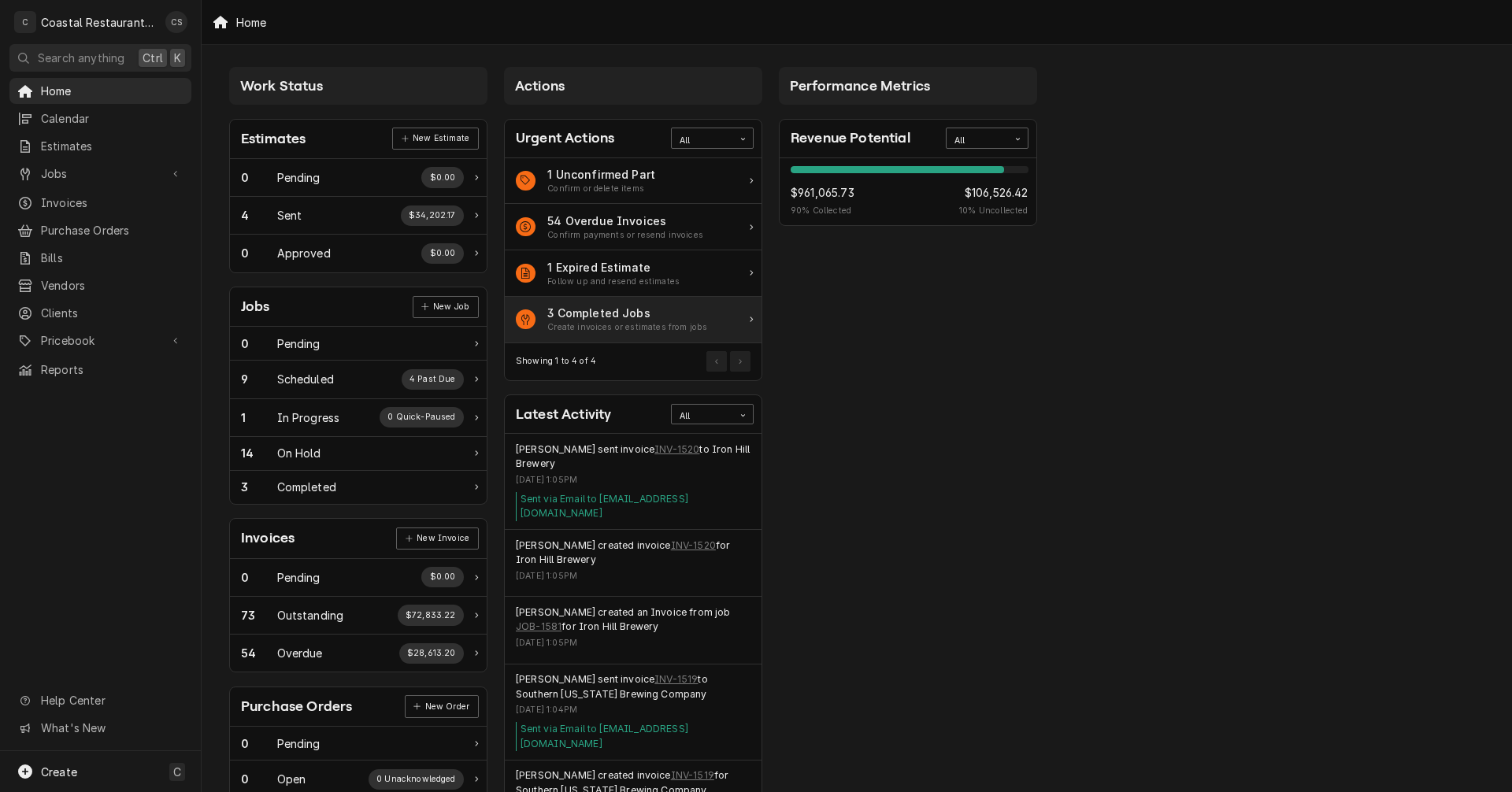
click at [595, 318] on div "3 Completed Jobs" at bounding box center [628, 313] width 160 height 16
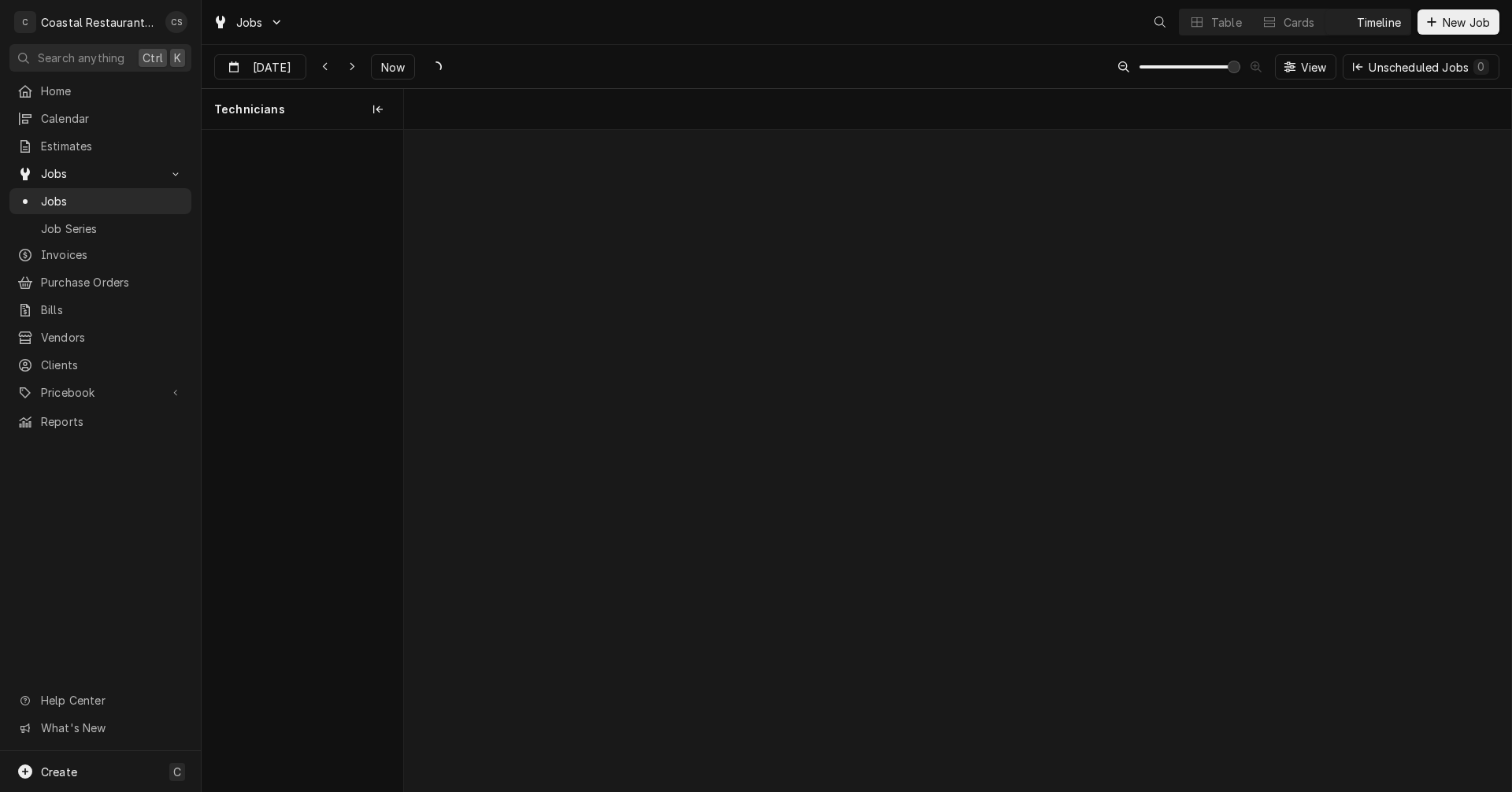
scroll to position [0, 21954]
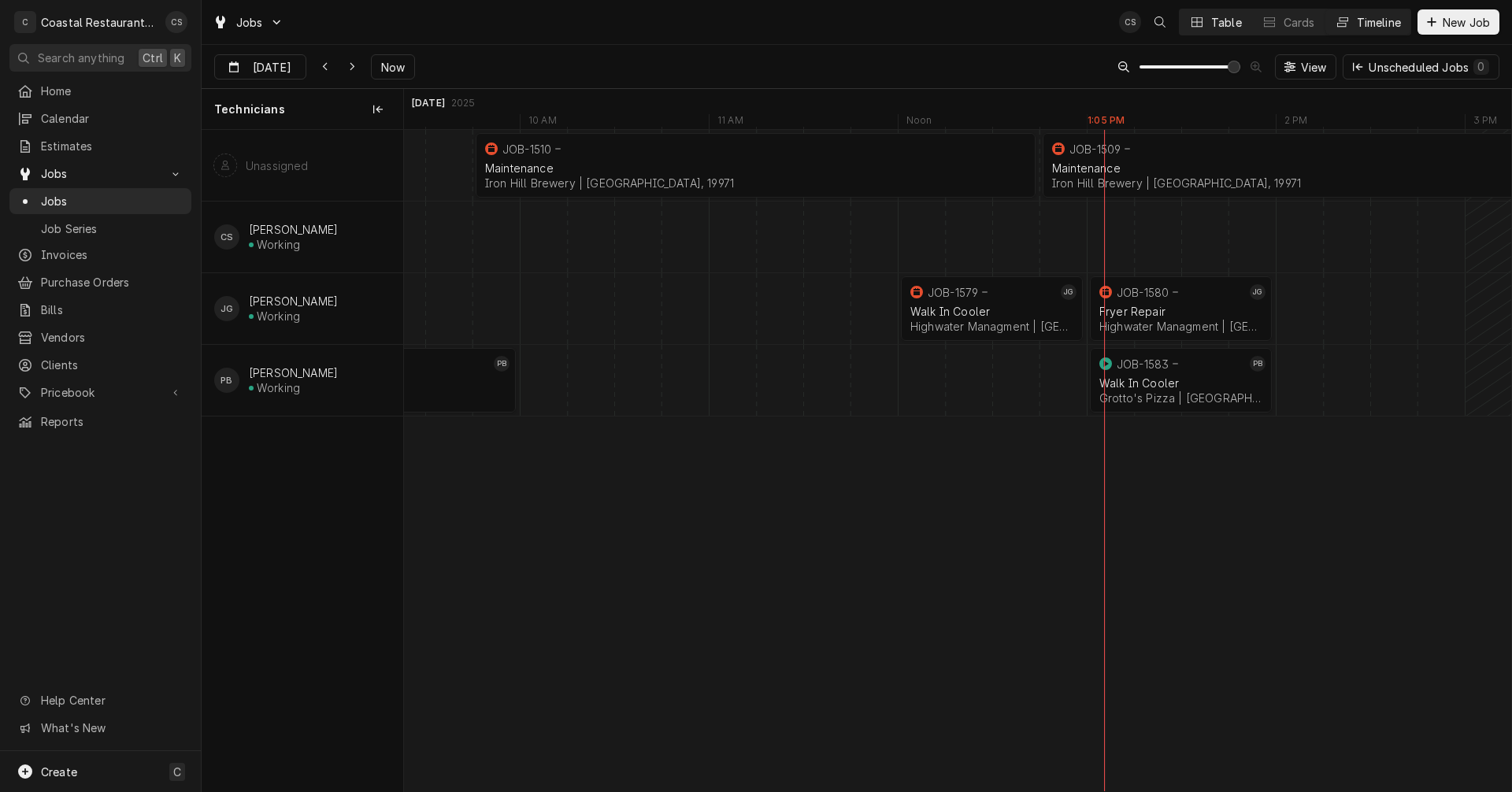
click at [1201, 18] on div "Dynamic Content Wrapper" at bounding box center [1197, 22] width 15 height 15
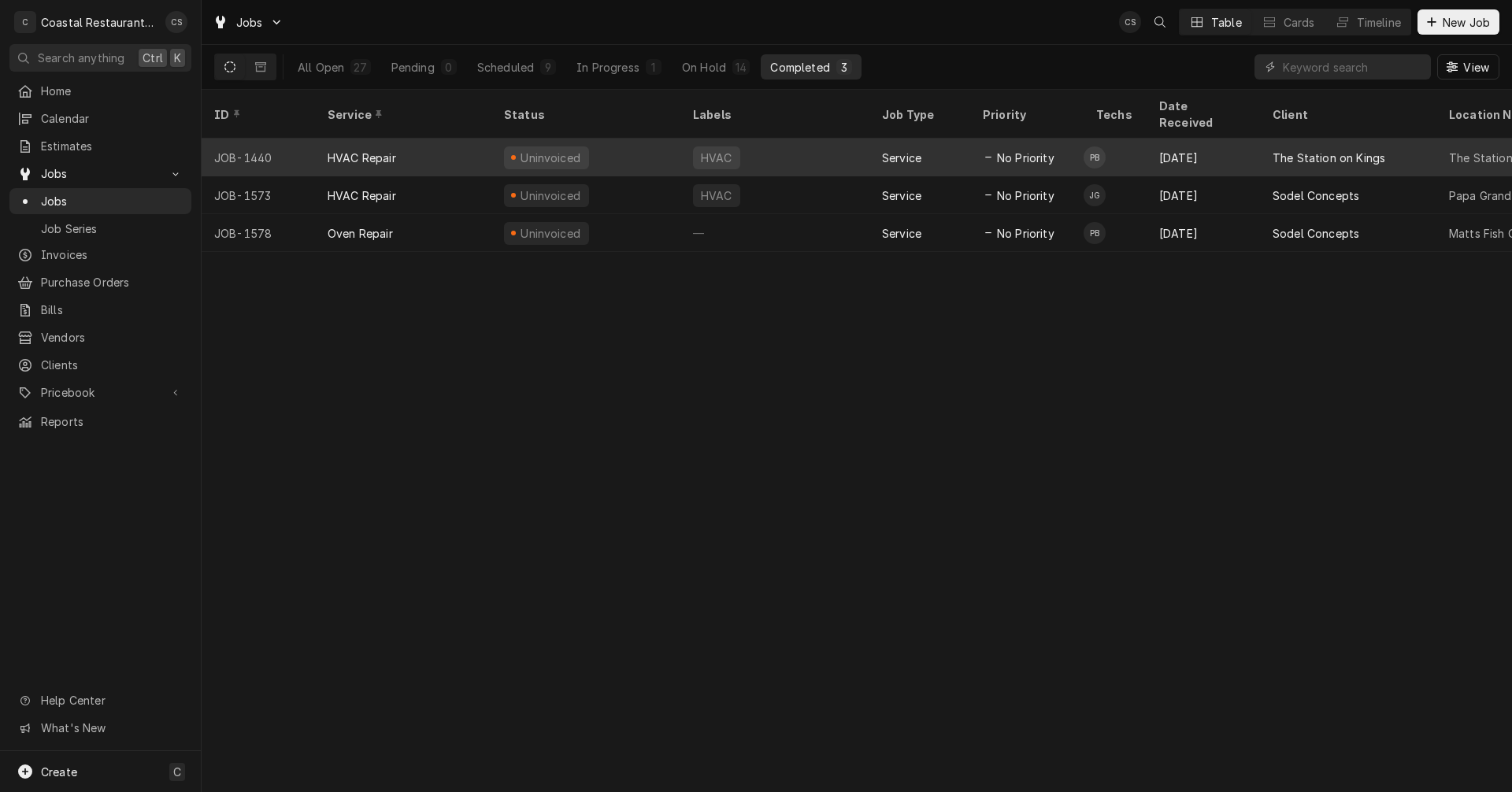
click at [547, 149] on div "Uninvoiced" at bounding box center [551, 157] width 64 height 16
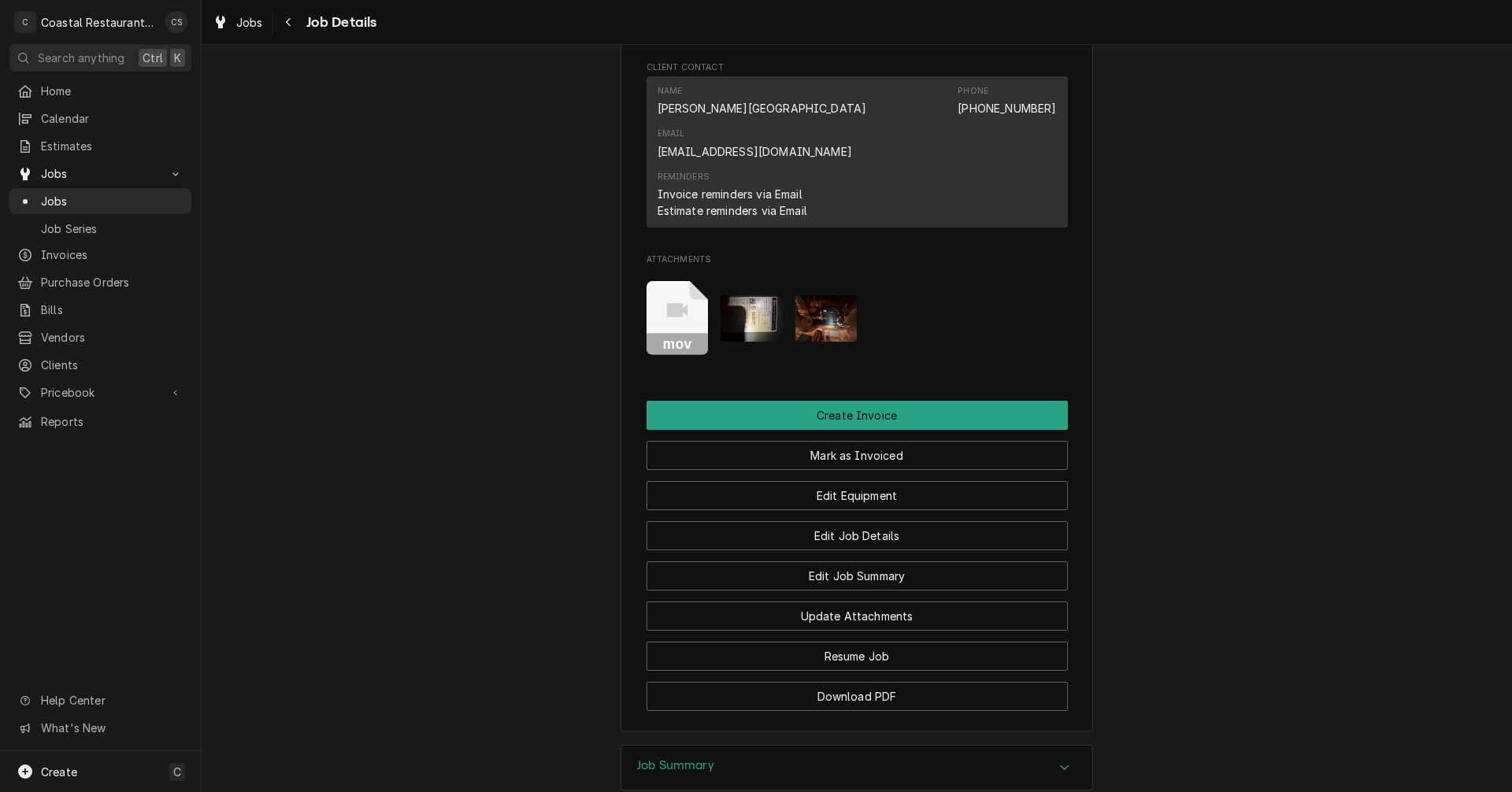
scroll to position [1260, 0]
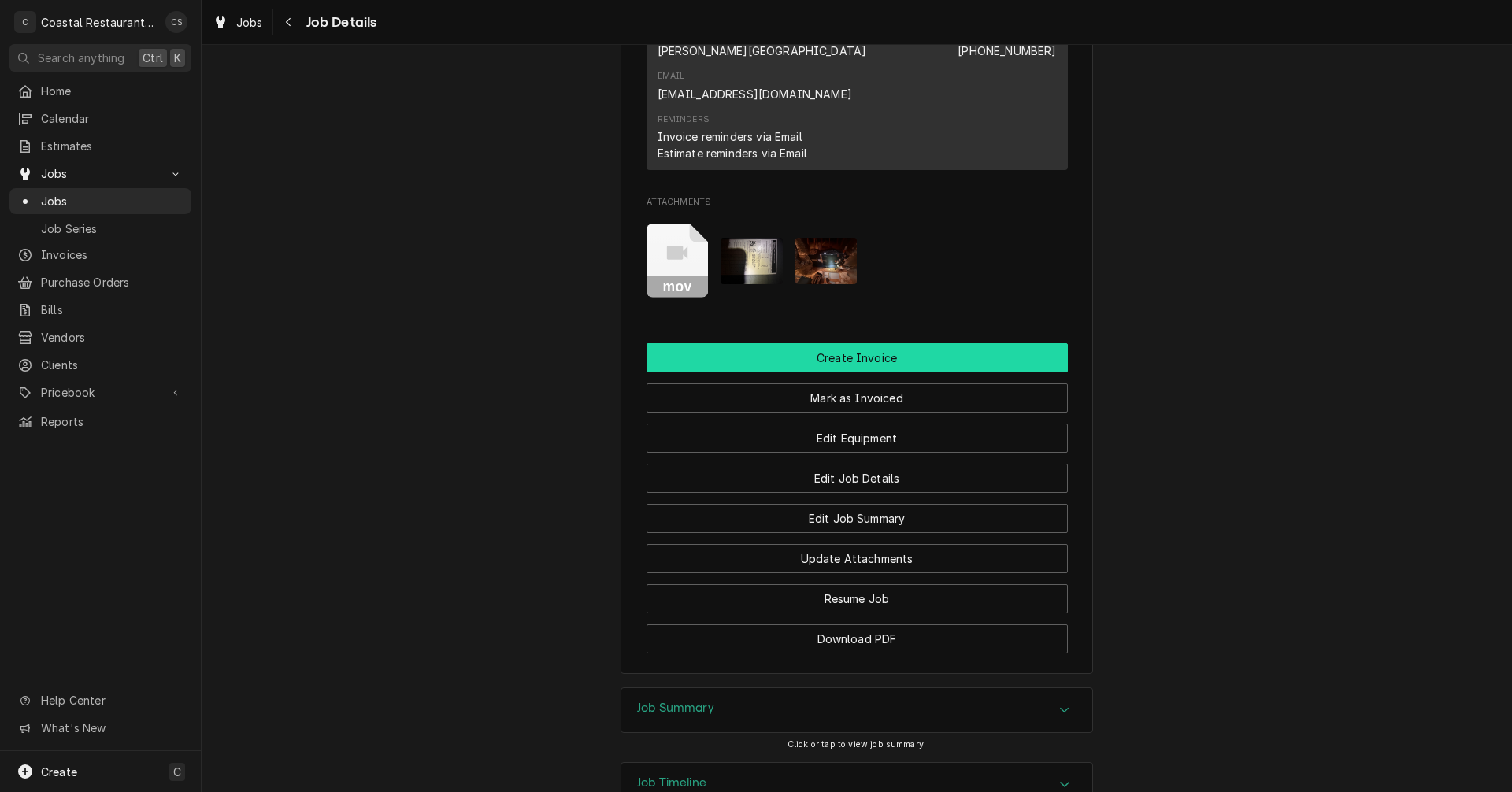
click at [852, 344] on button "Create Invoice" at bounding box center [858, 358] width 422 height 29
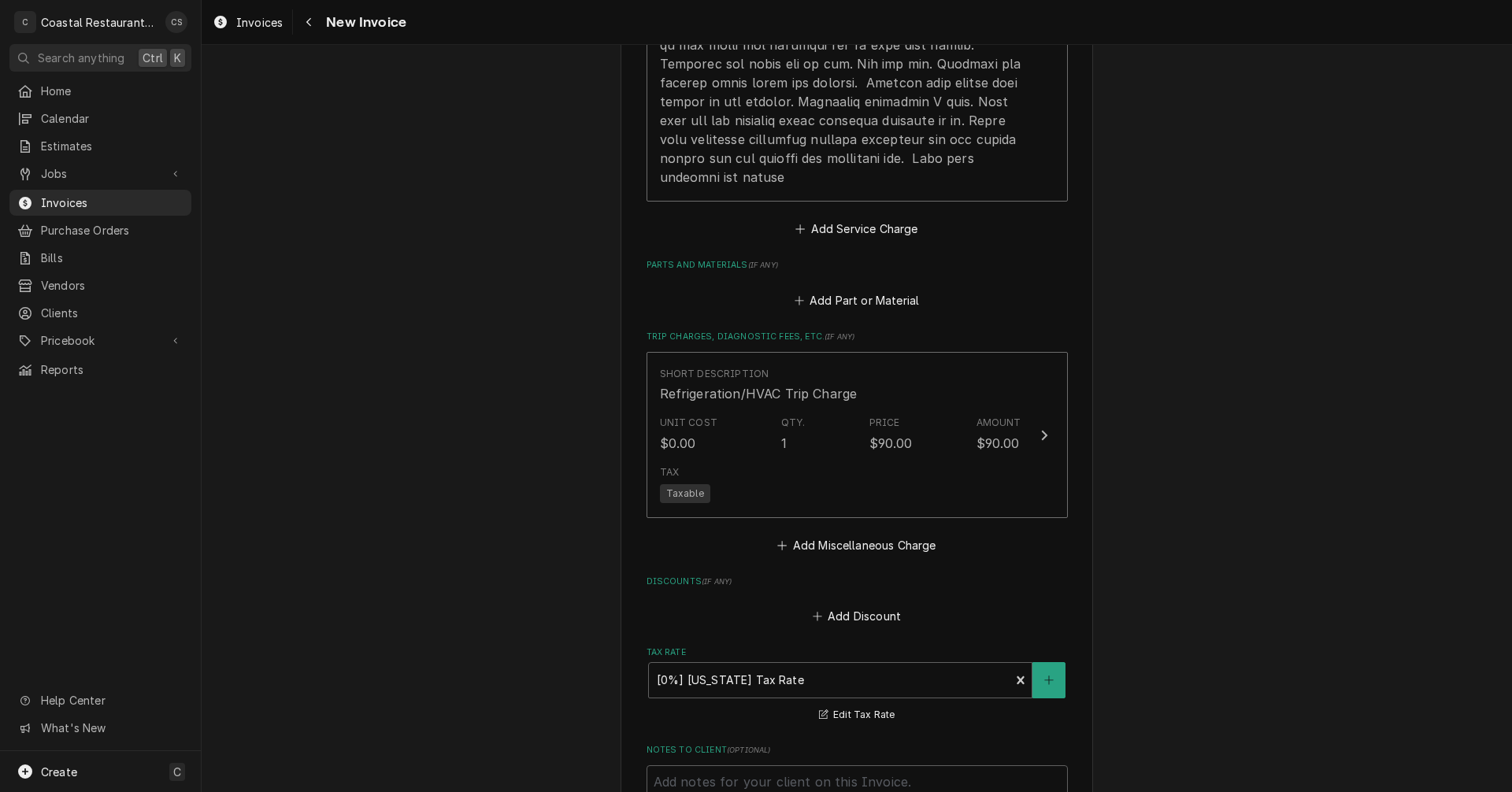
scroll to position [1945, 0]
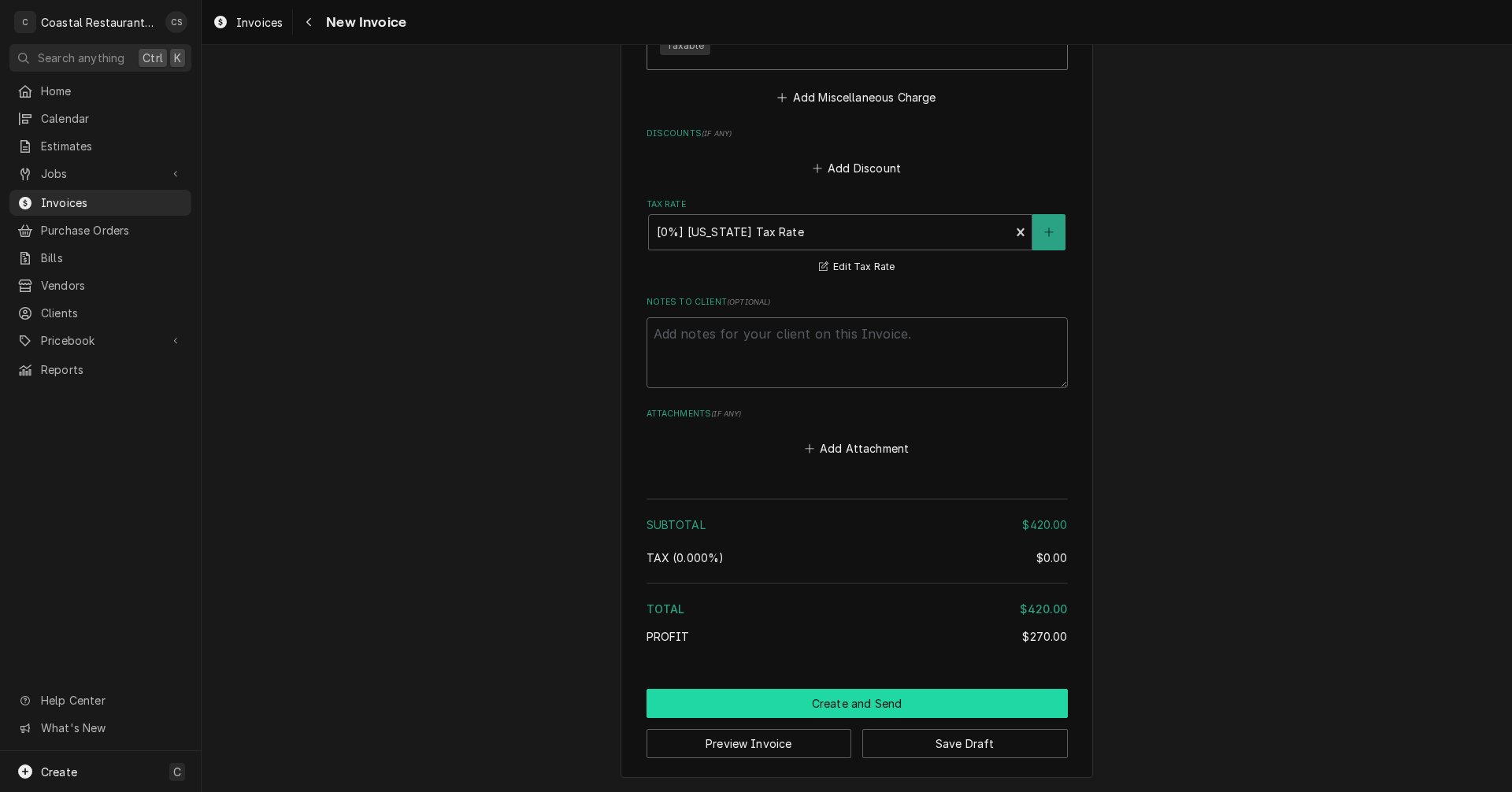
click at [884, 706] on button "Create and Send" at bounding box center [858, 703] width 422 height 29
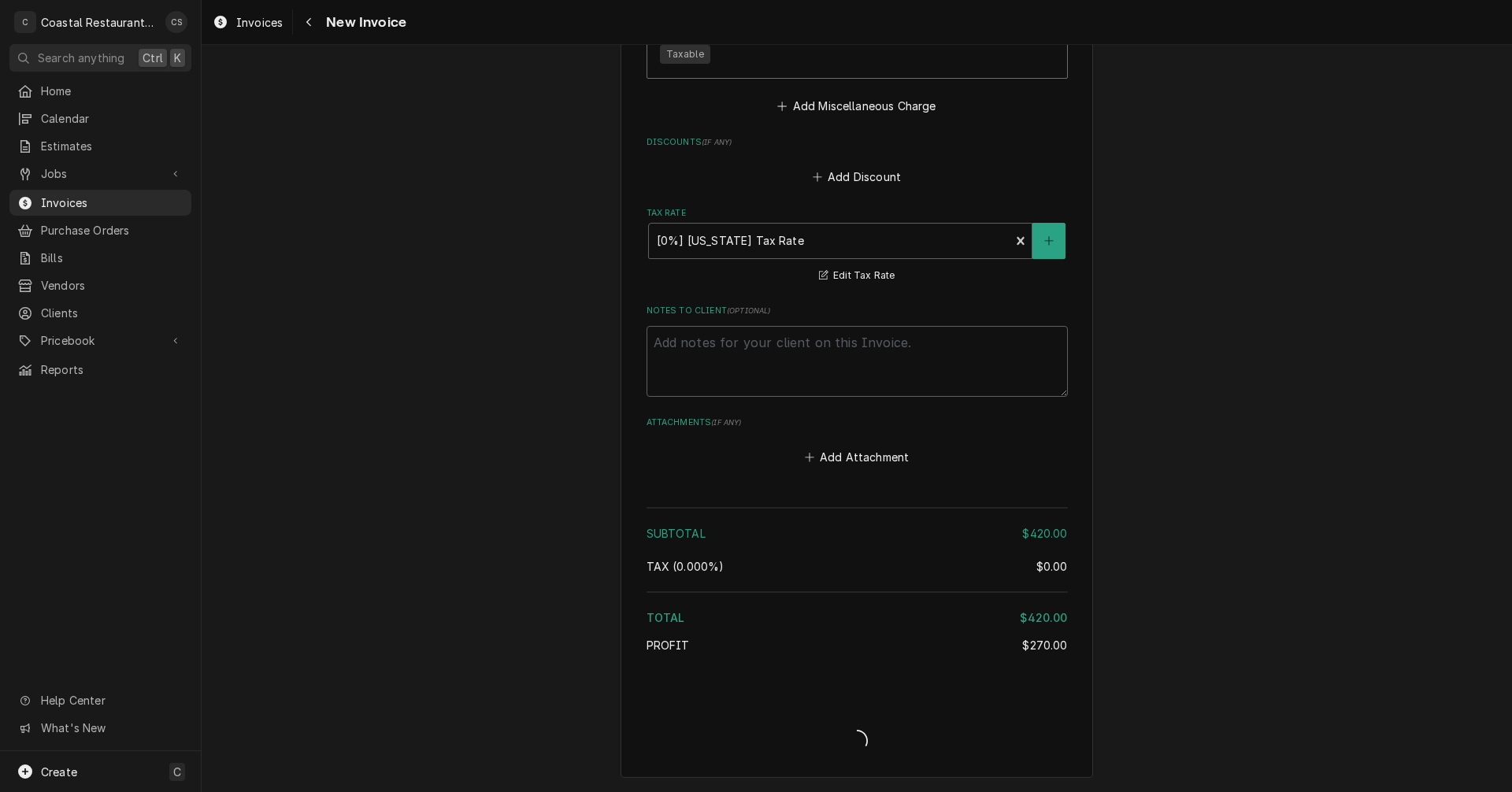
type textarea "x"
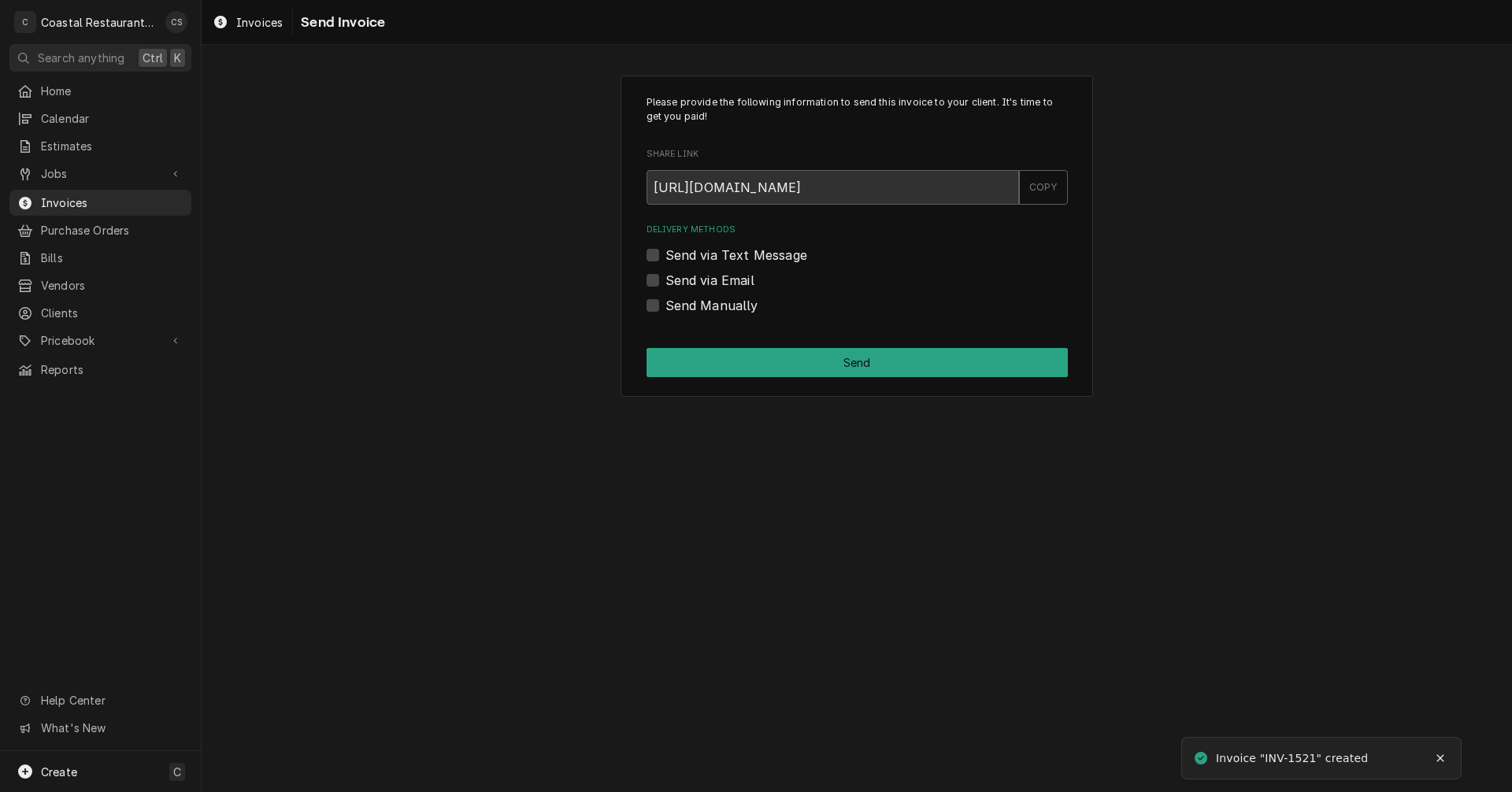
click at [666, 273] on label "Send via Email" at bounding box center [710, 281] width 89 height 19
click at [666, 273] on input "Send via Email" at bounding box center [877, 289] width 422 height 35
checkbox input "true"
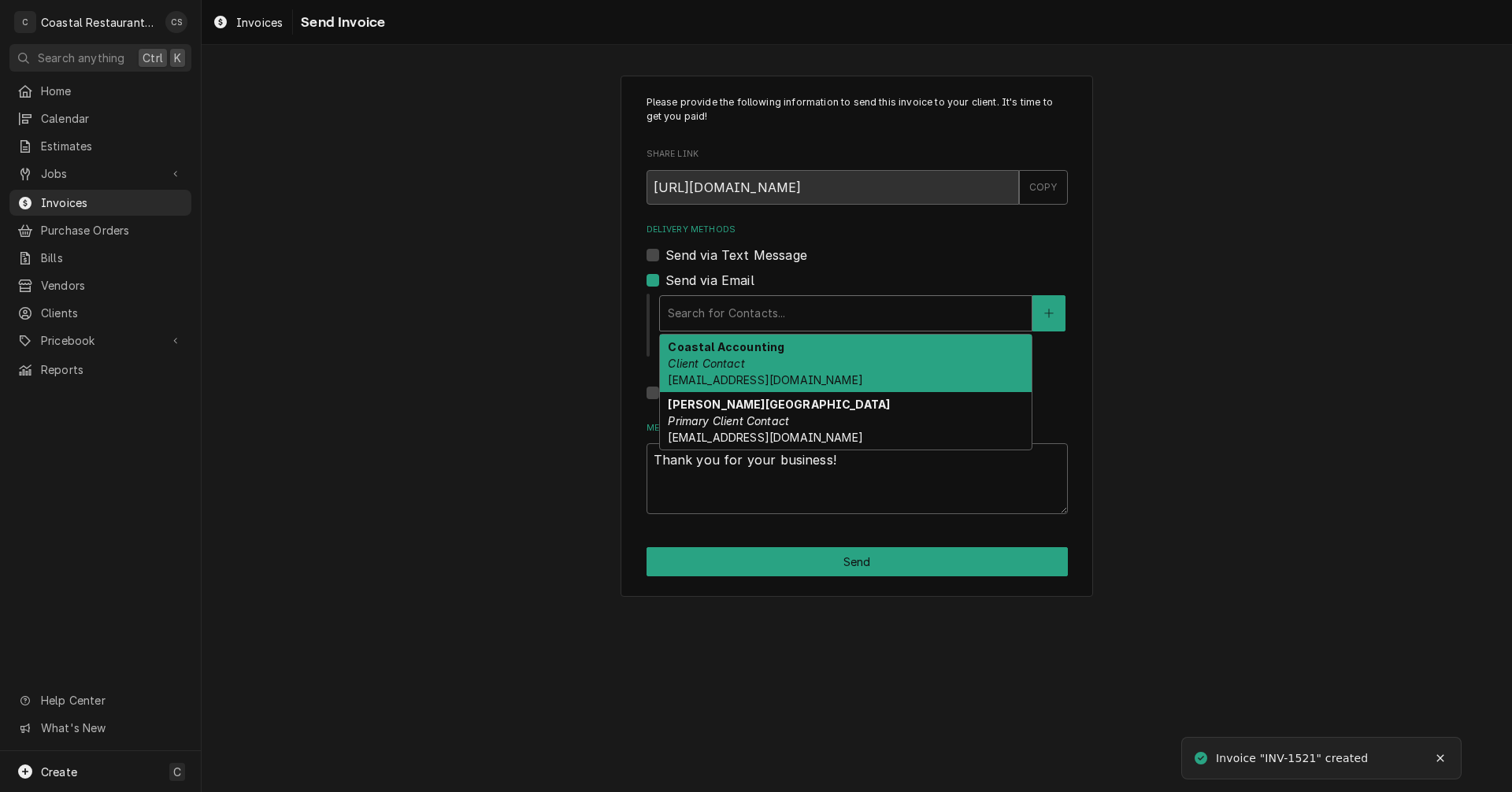
click at [709, 315] on div "Delivery Methods" at bounding box center [846, 313] width 356 height 28
click at [734, 365] on em "Client Contact" at bounding box center [705, 364] width 76 height 13
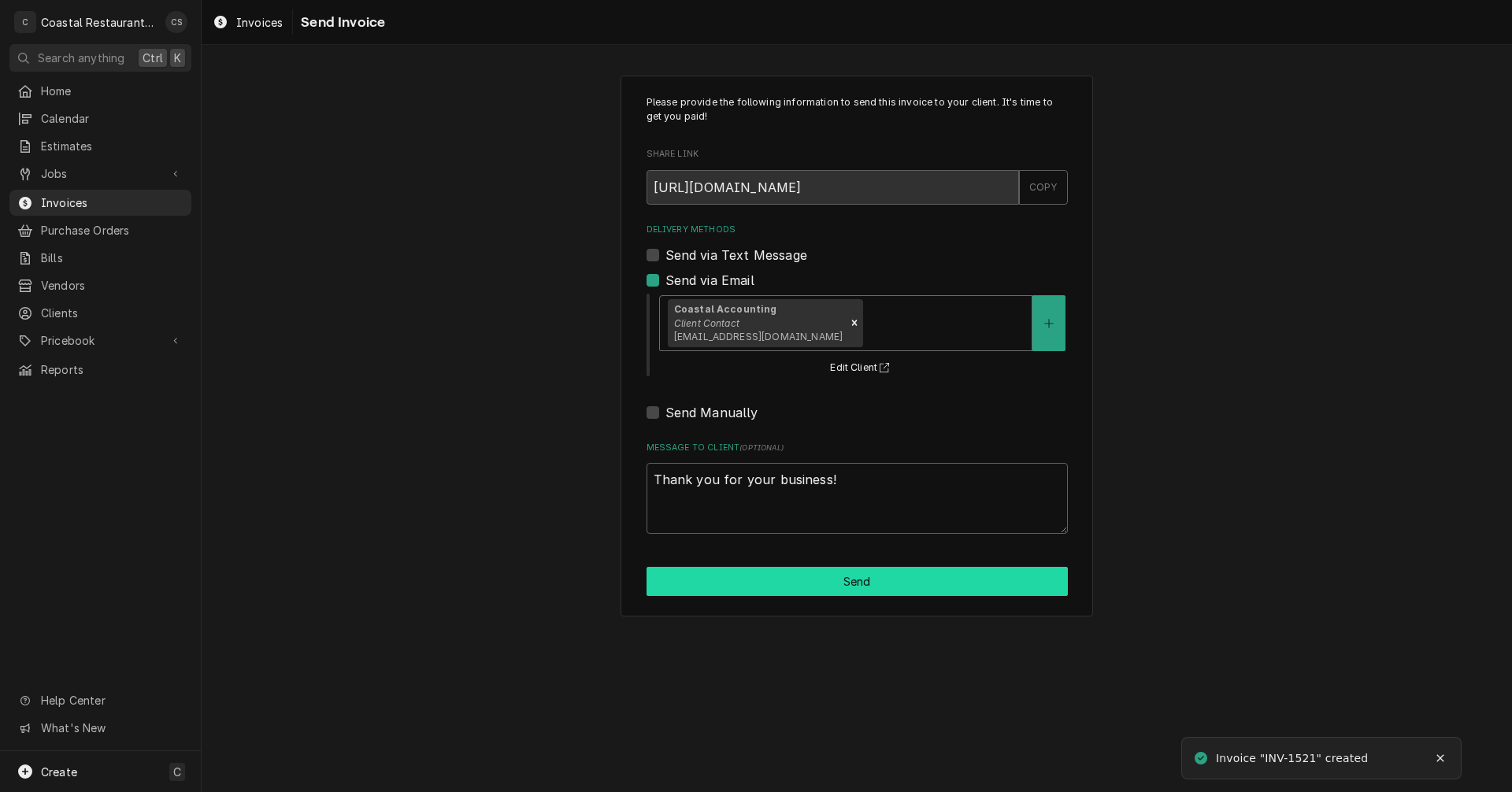
click at [821, 575] on button "Send" at bounding box center [858, 581] width 422 height 29
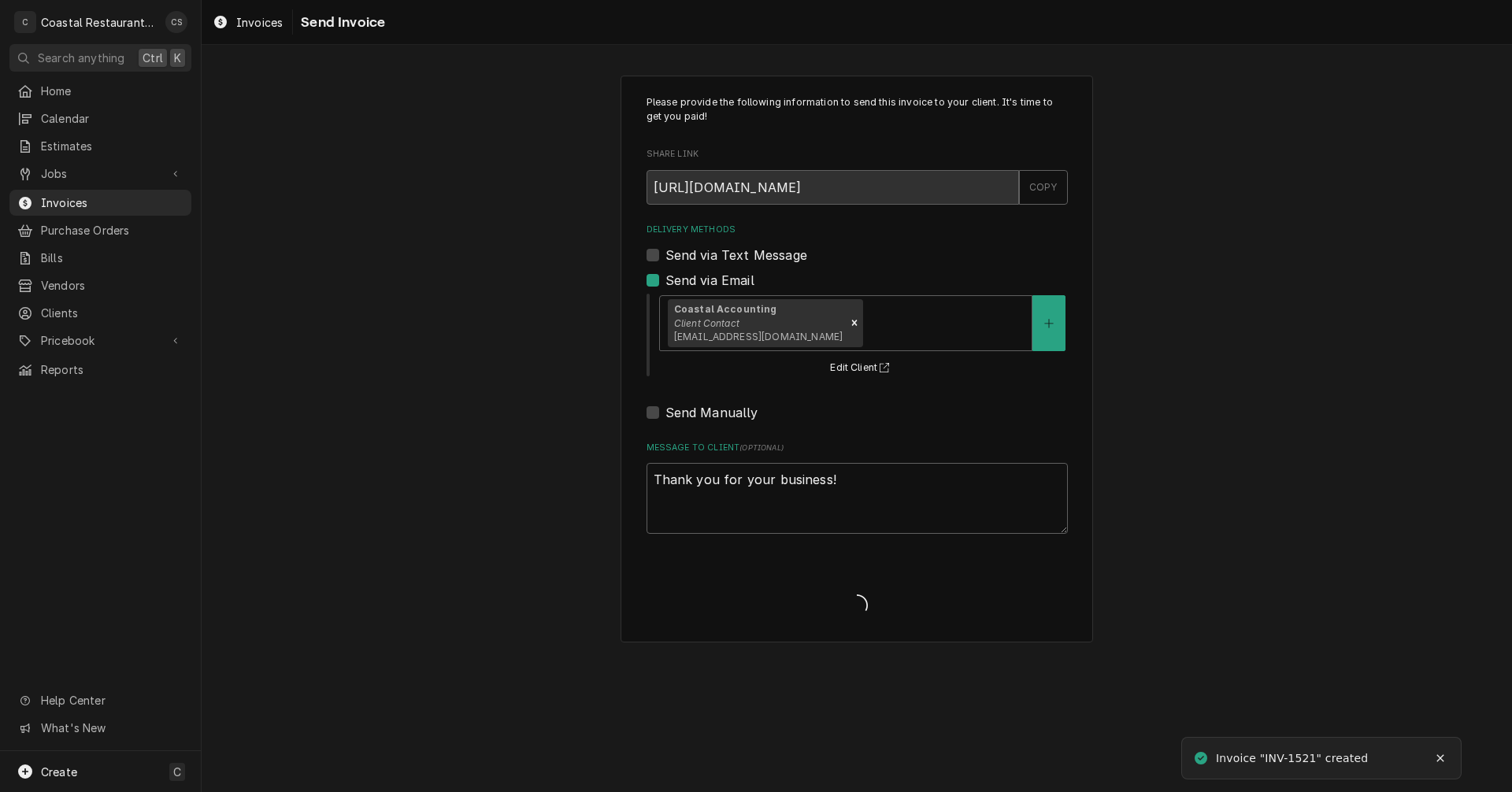
type textarea "x"
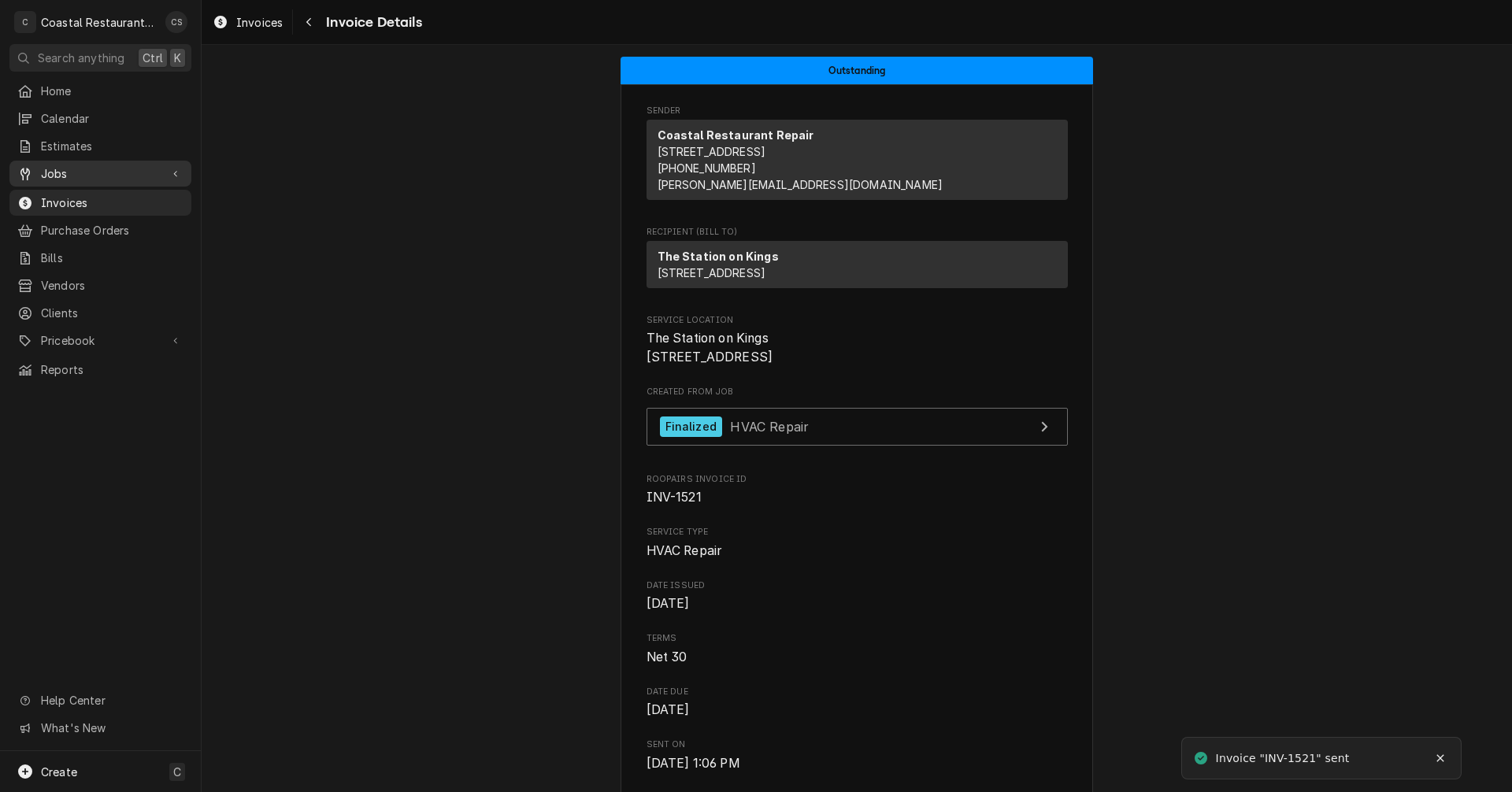
click at [132, 166] on span "Jobs" at bounding box center [101, 173] width 119 height 16
click at [119, 197] on span "Jobs" at bounding box center [113, 201] width 142 height 16
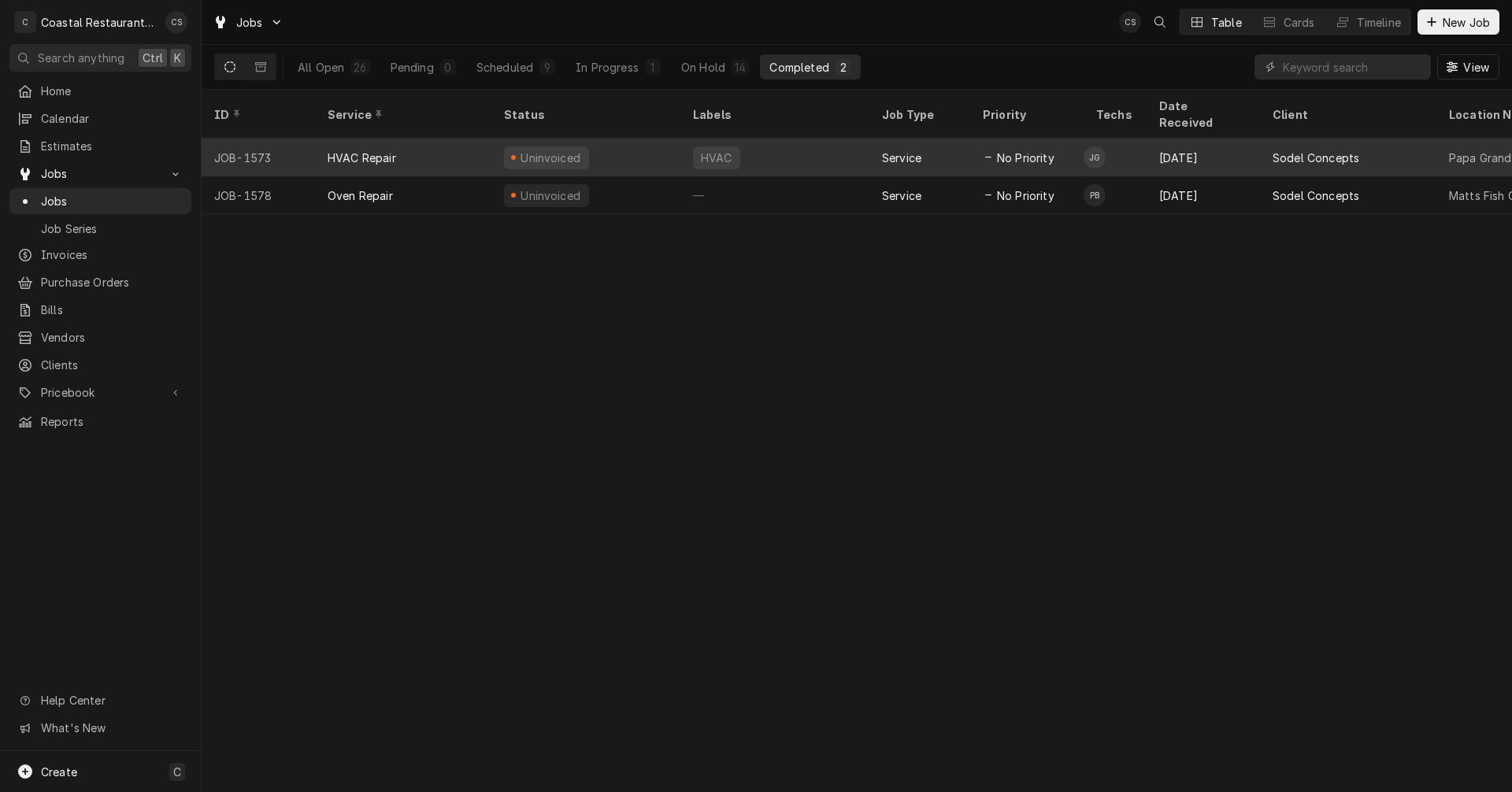
click at [366, 149] on div "HVAC Repair" at bounding box center [361, 157] width 68 height 16
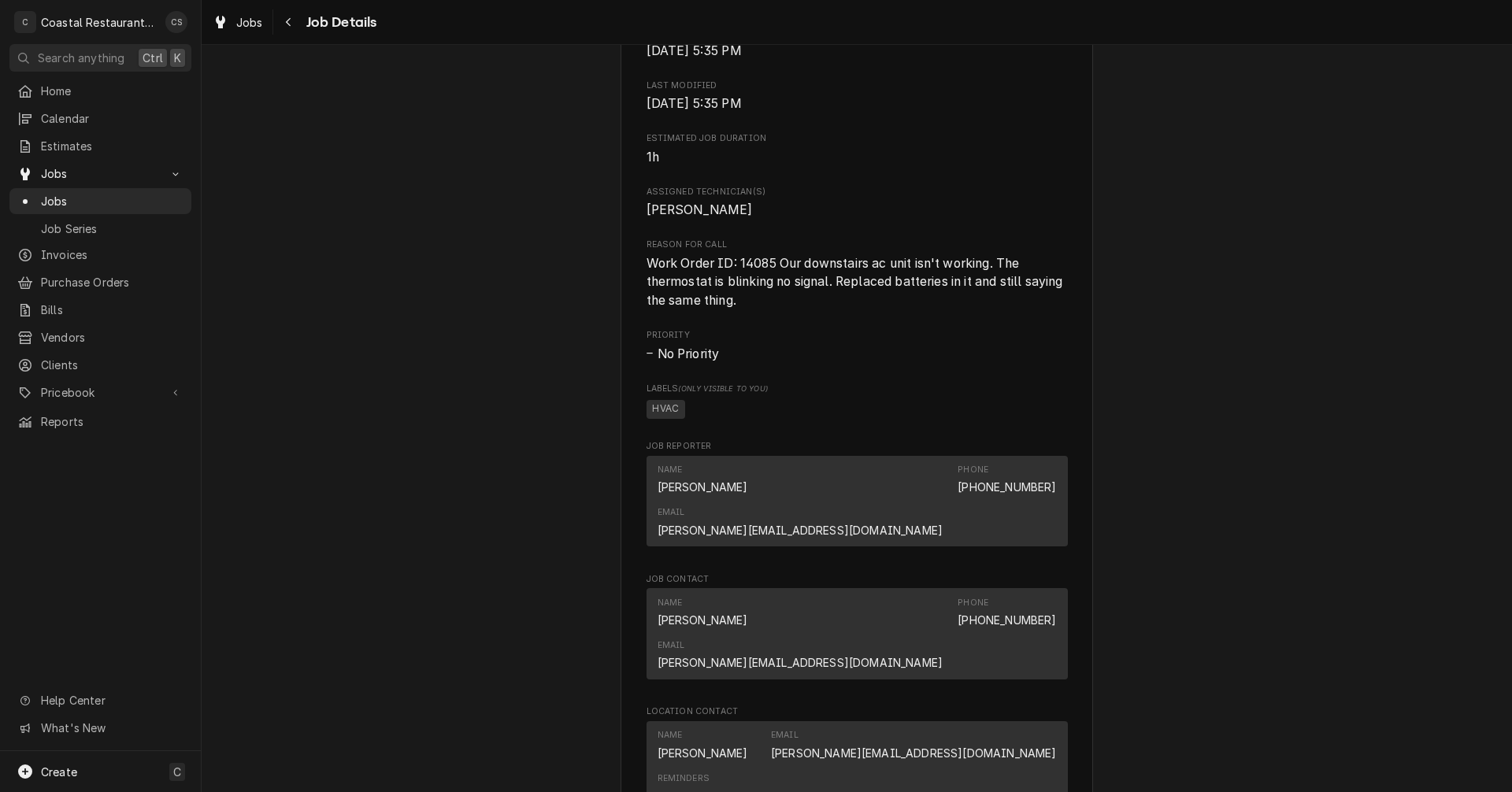
scroll to position [1024, 0]
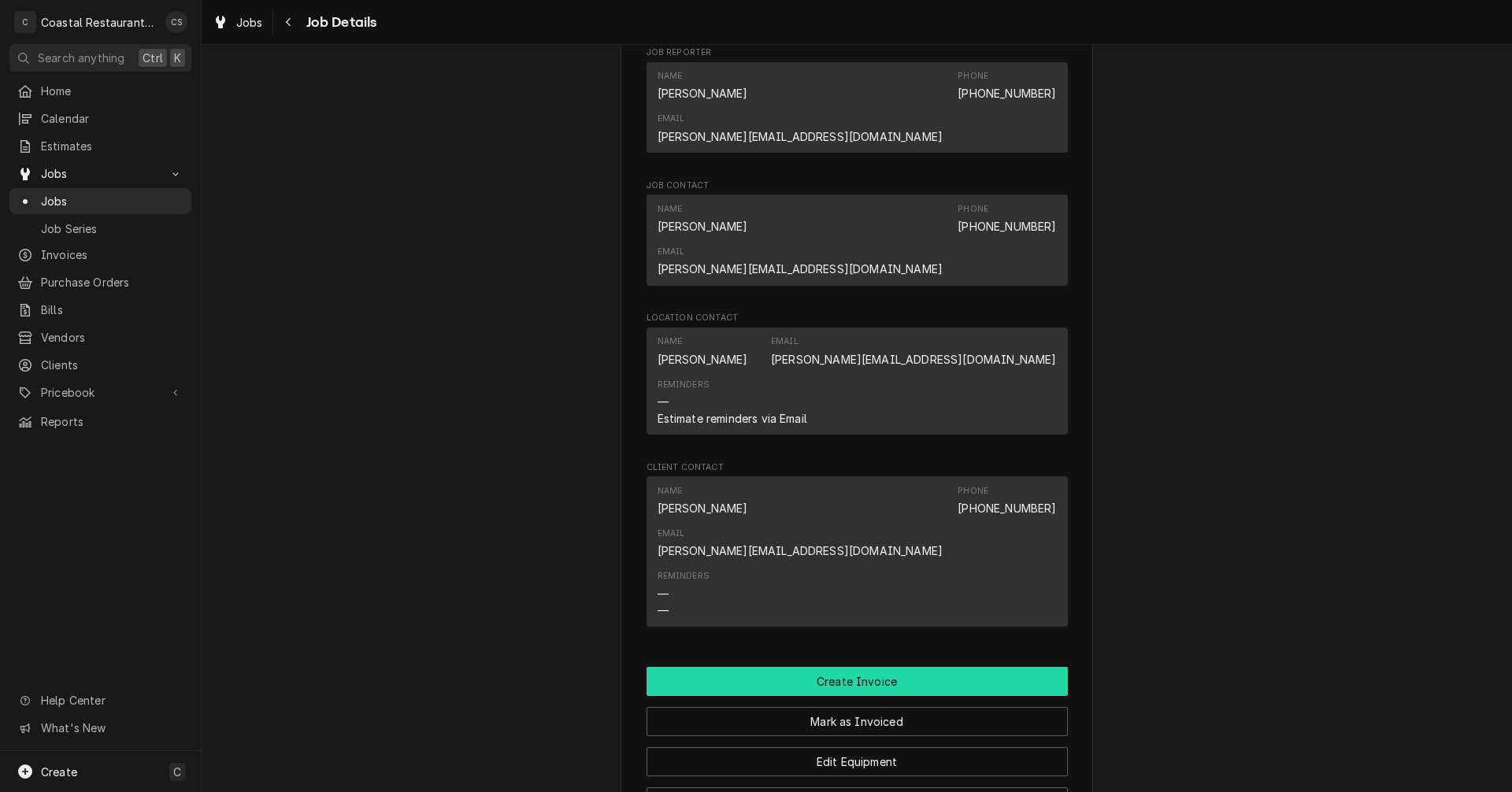
click at [814, 667] on button "Create Invoice" at bounding box center [858, 681] width 422 height 29
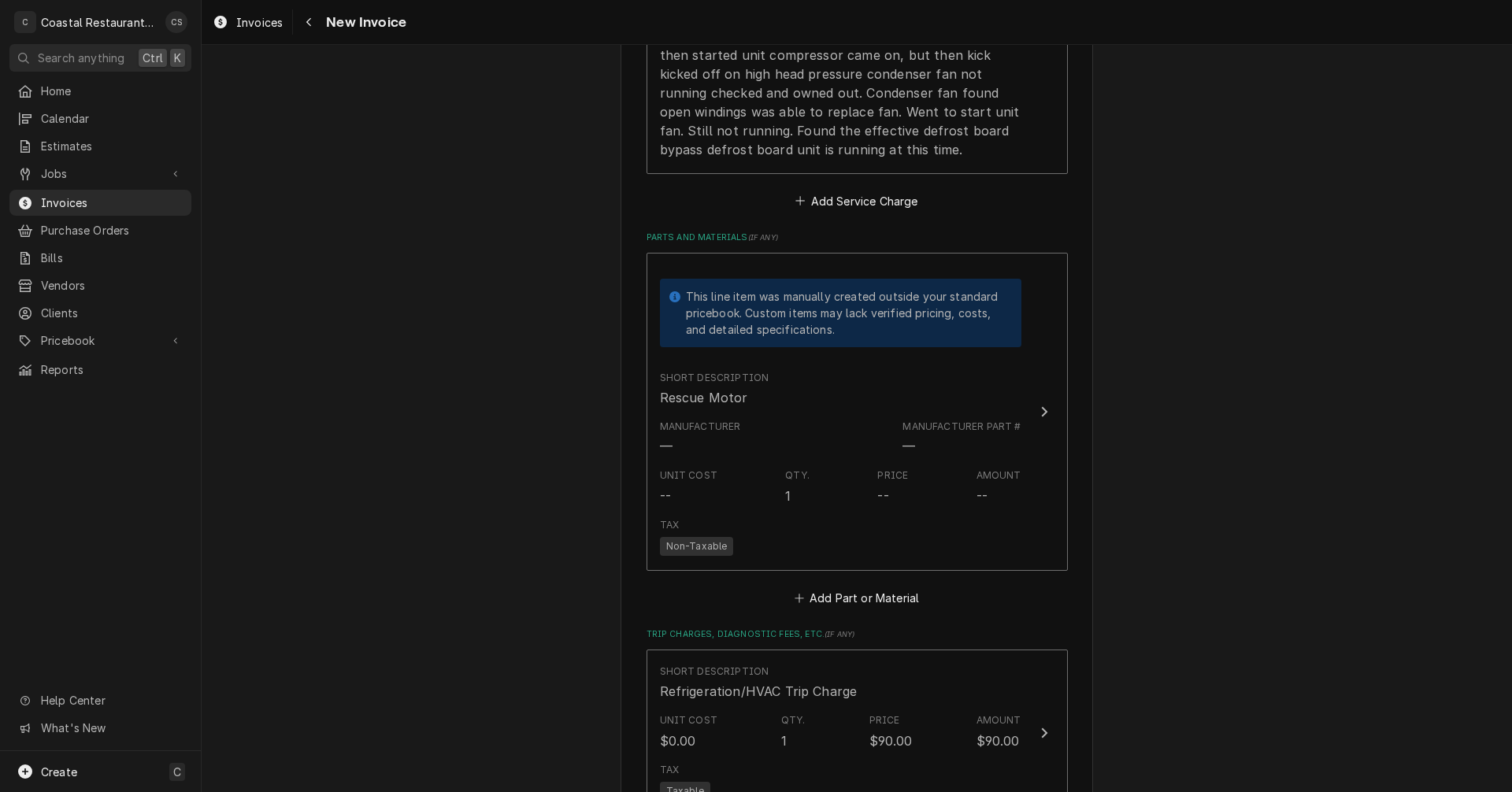
scroll to position [1673, 0]
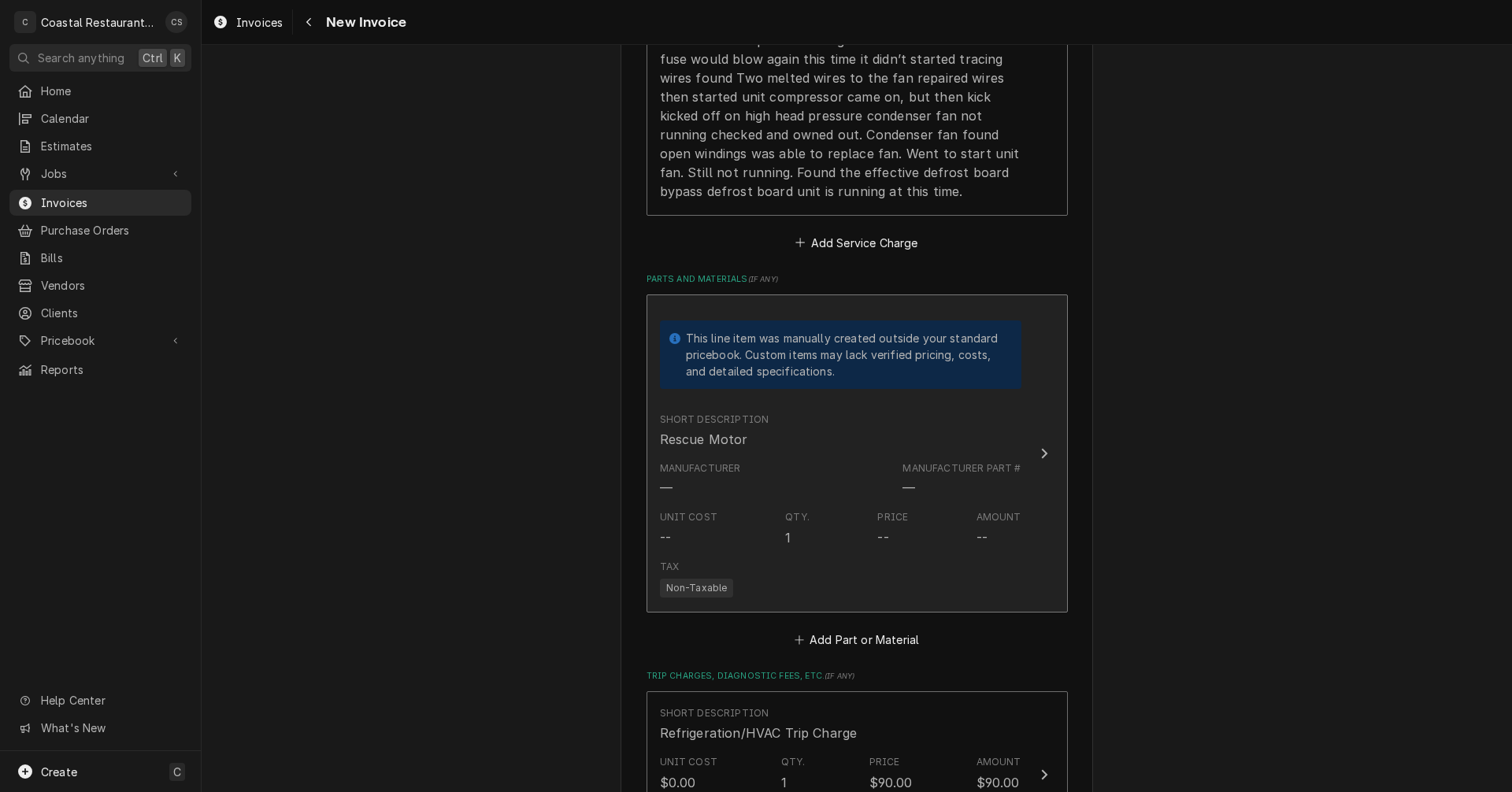
click at [830, 447] on div "Short Description Rescue Motor" at bounding box center [841, 430] width 362 height 49
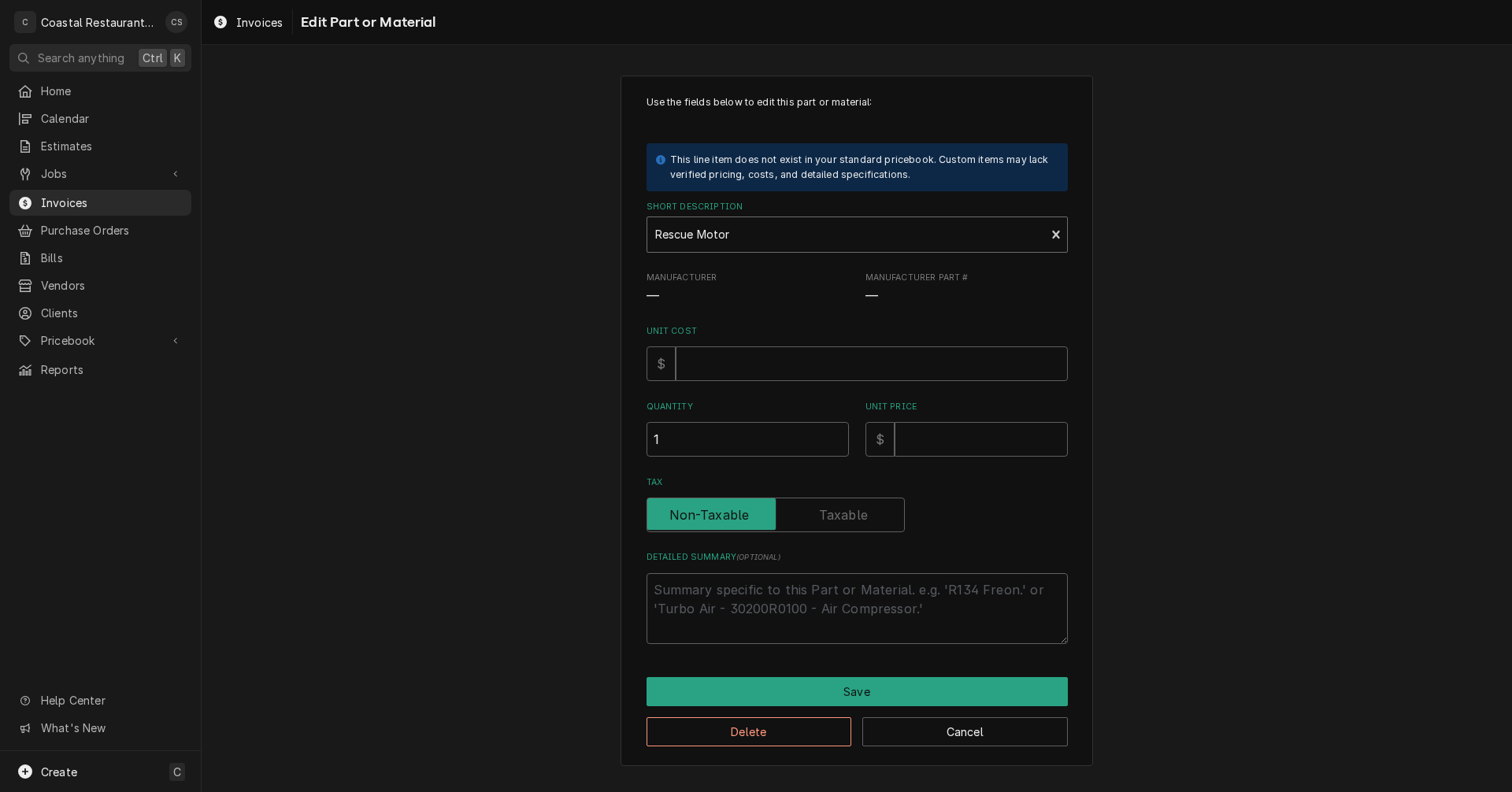
type textarea "x"
click at [760, 236] on div "Short Description" at bounding box center [847, 234] width 383 height 28
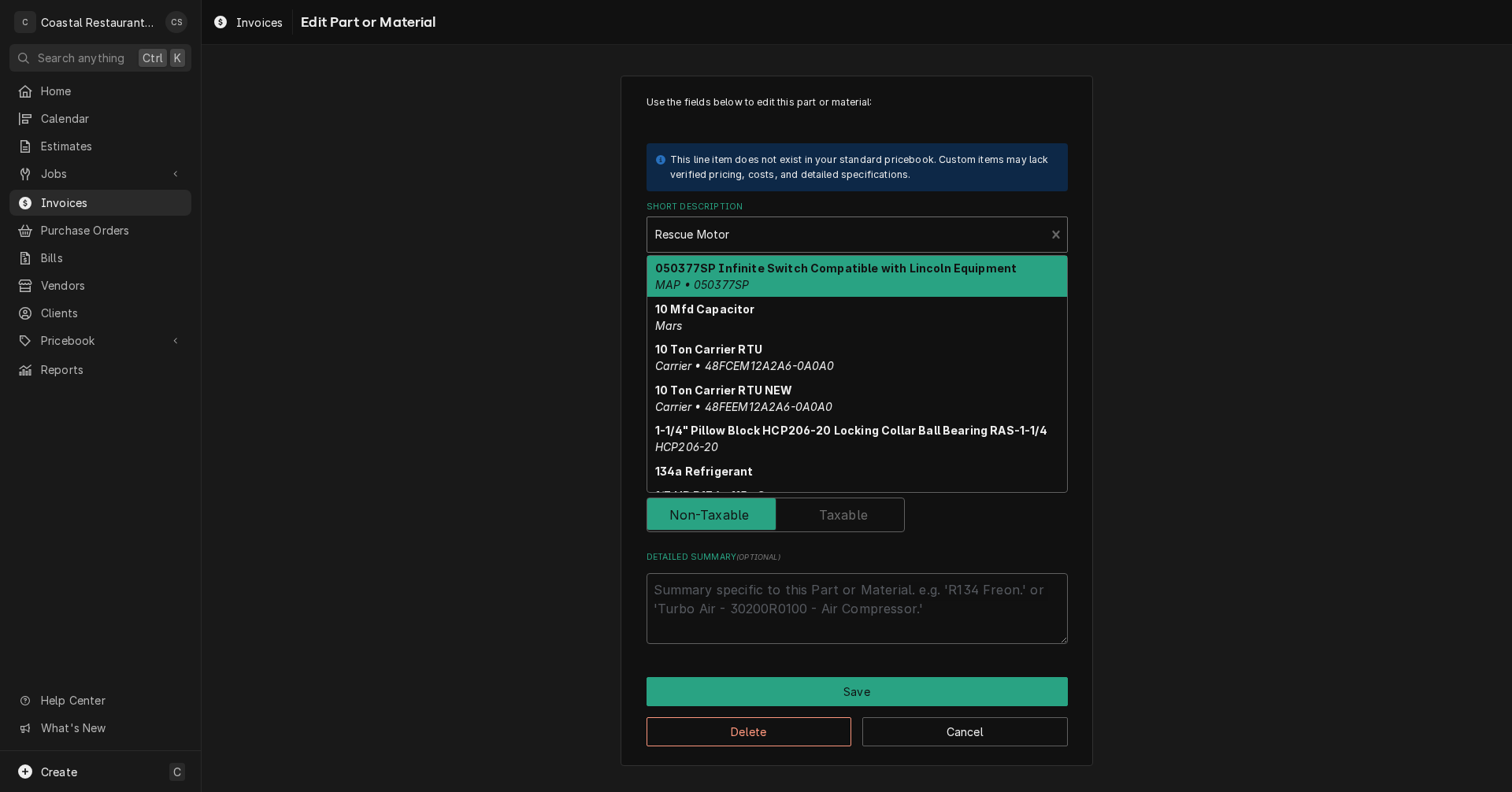
click at [760, 233] on div "Short Description" at bounding box center [847, 234] width 383 height 28
click at [806, 226] on div "Short Description" at bounding box center [847, 234] width 383 height 28
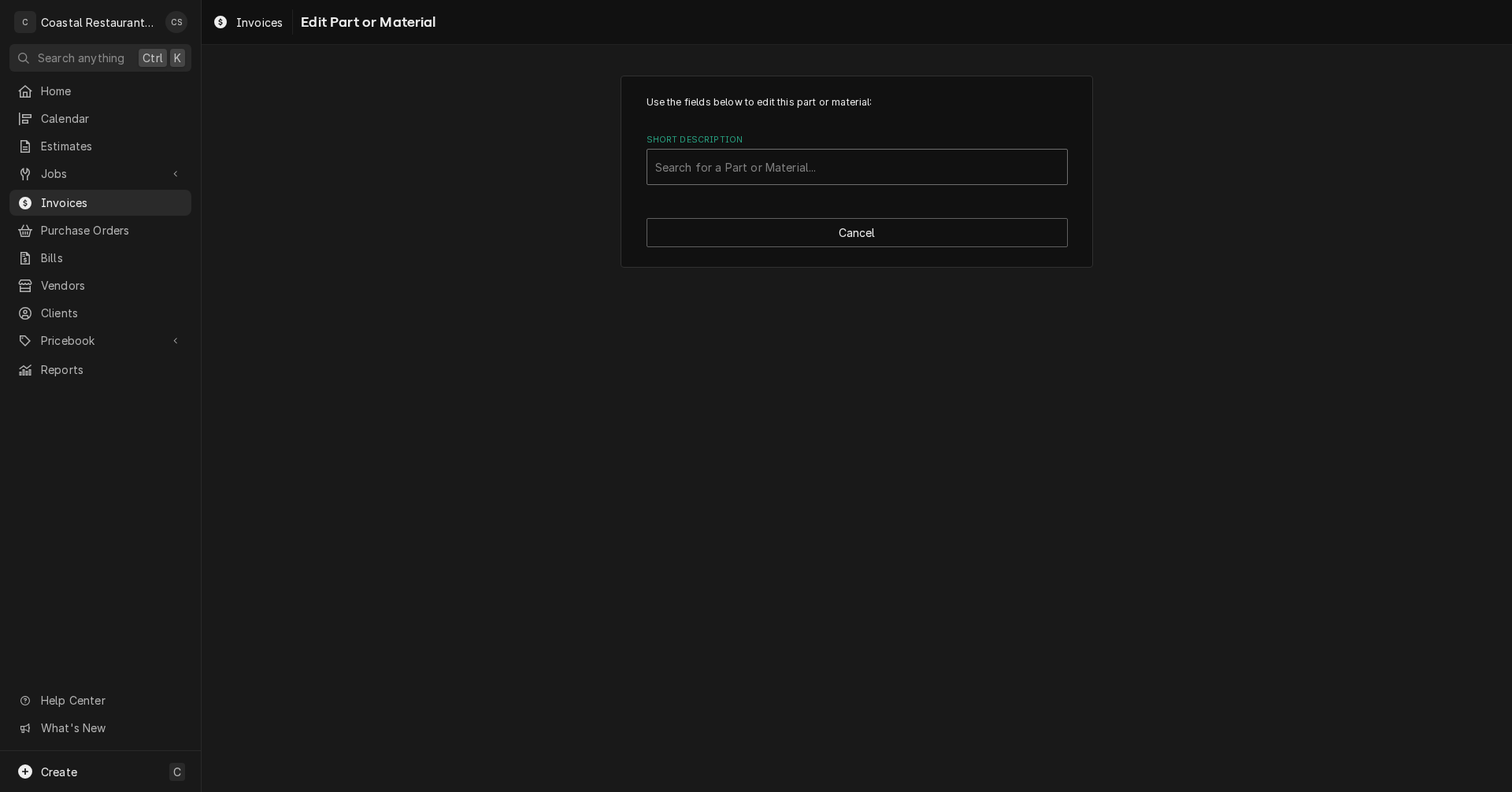
click at [753, 171] on div "Short Description" at bounding box center [858, 166] width 404 height 28
type input "Motor"
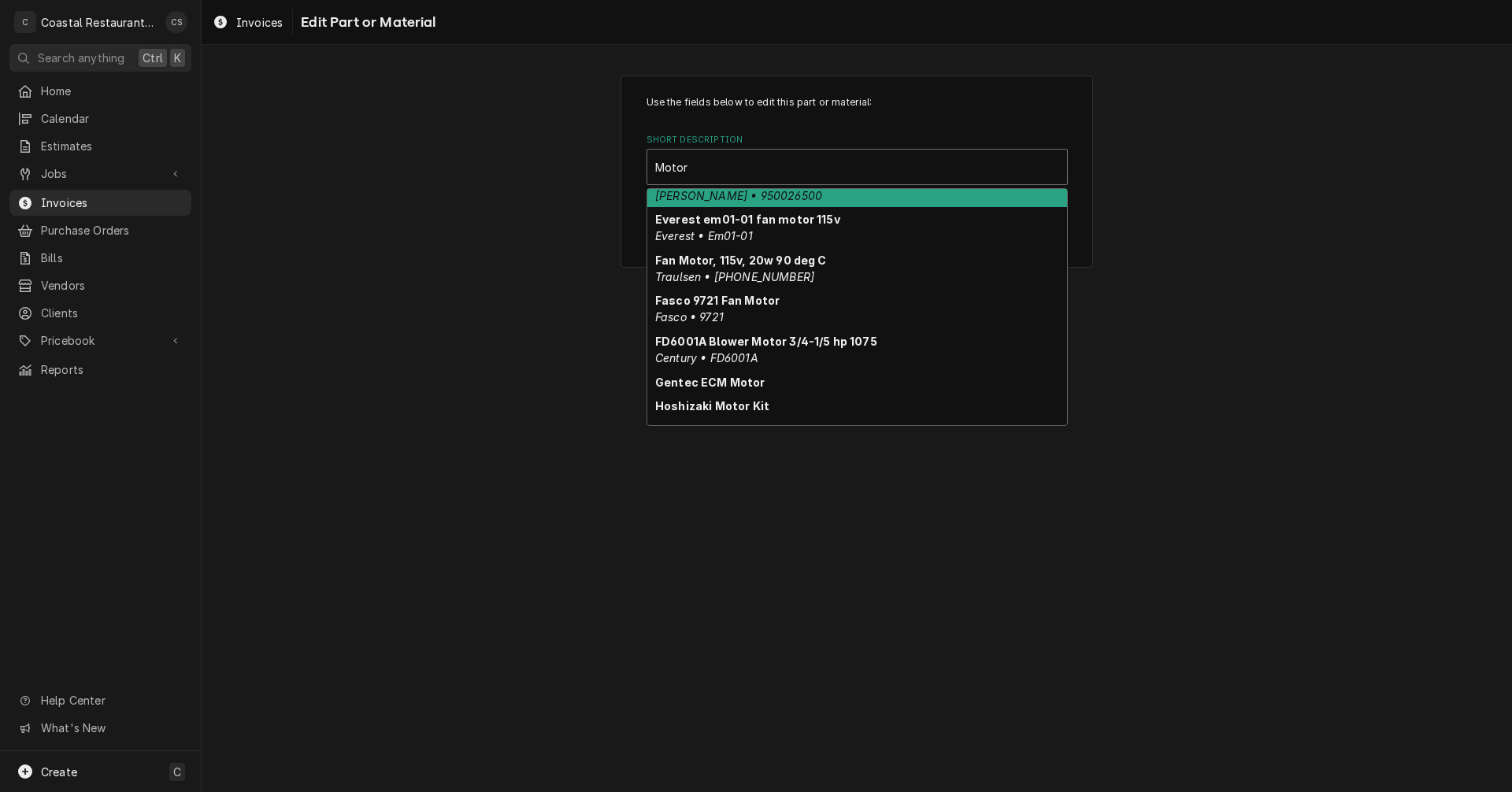
scroll to position [730, 0]
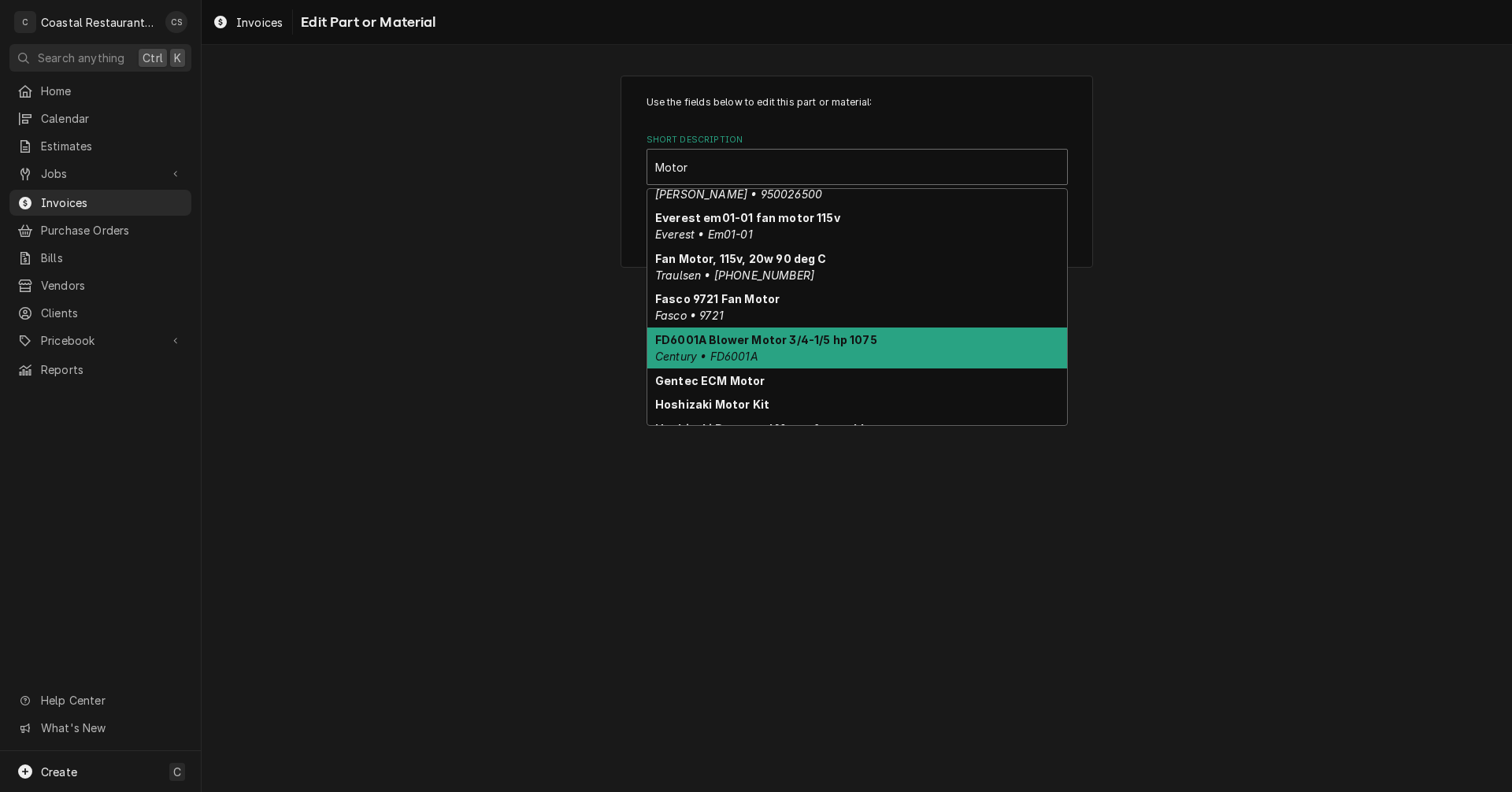
click at [841, 333] on strong "FD6001A Blower Motor 3/4-1/5 hp 1075" at bounding box center [766, 340] width 222 height 13
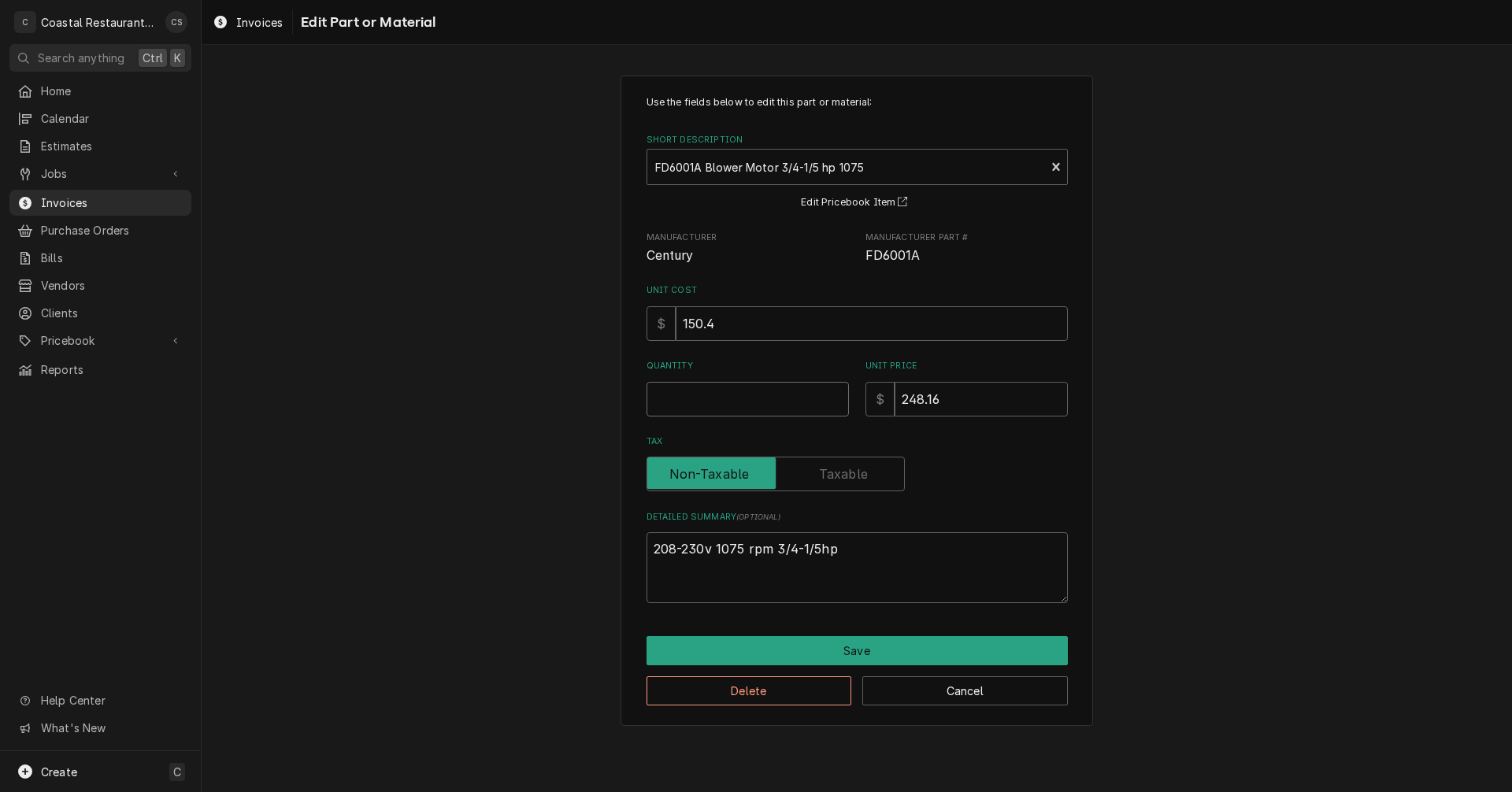
click at [788, 390] on input "Quantity" at bounding box center [748, 399] width 202 height 35
type textarea "x"
type input "1"
click at [844, 654] on button "Save" at bounding box center [858, 651] width 422 height 29
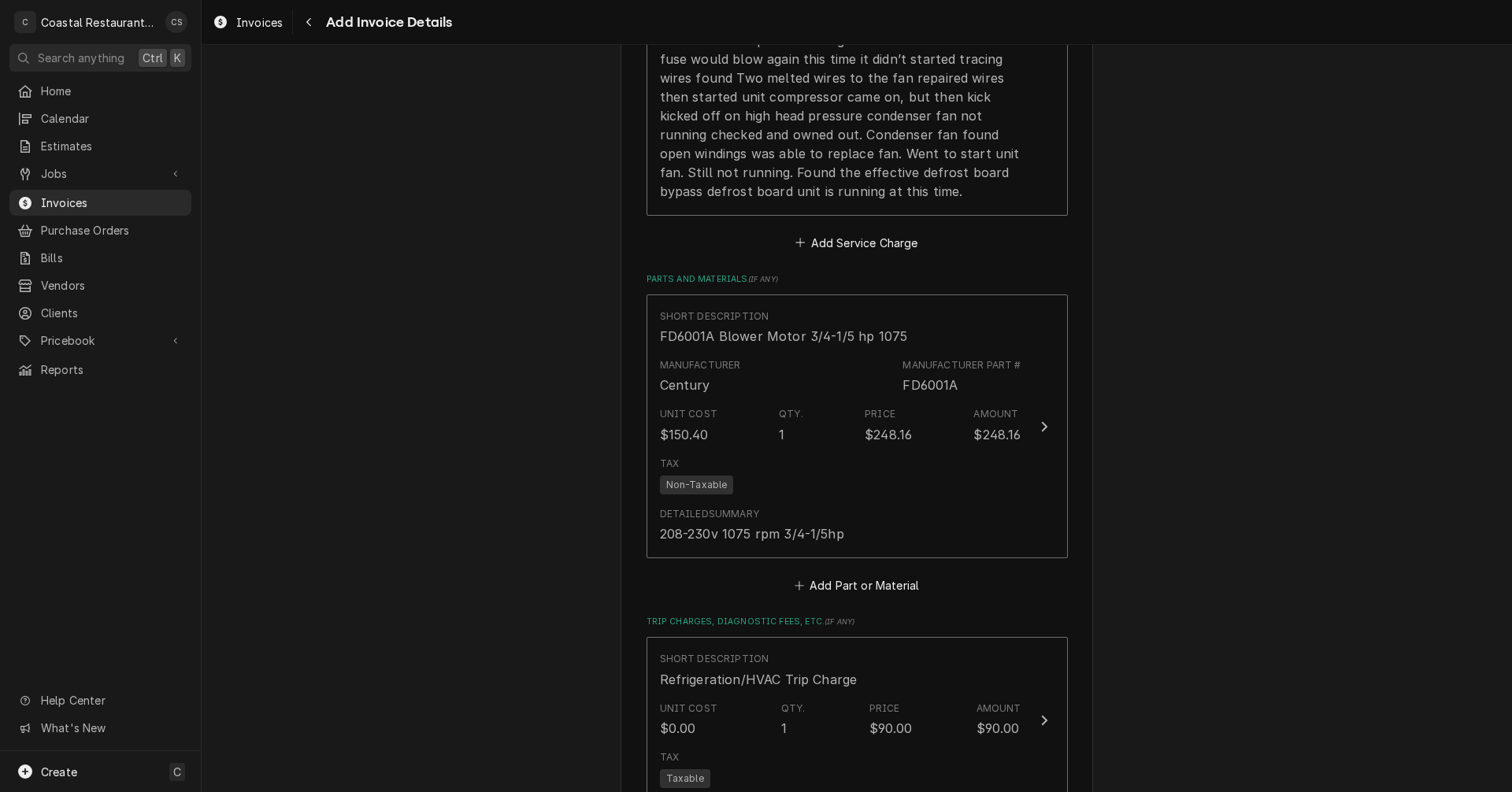
scroll to position [1654, 0]
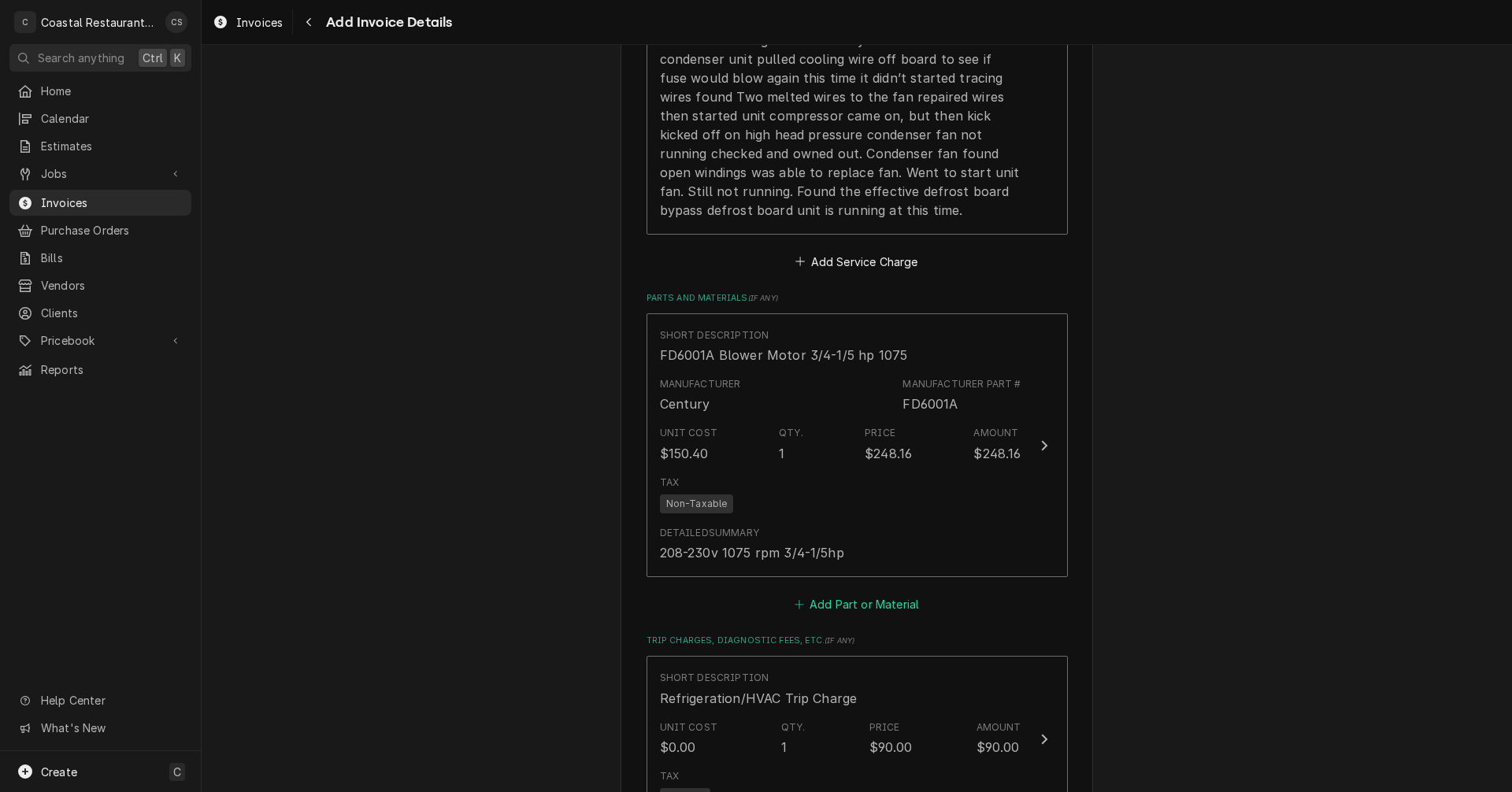
click at [881, 601] on button "Add Part or Material" at bounding box center [856, 603] width 130 height 22
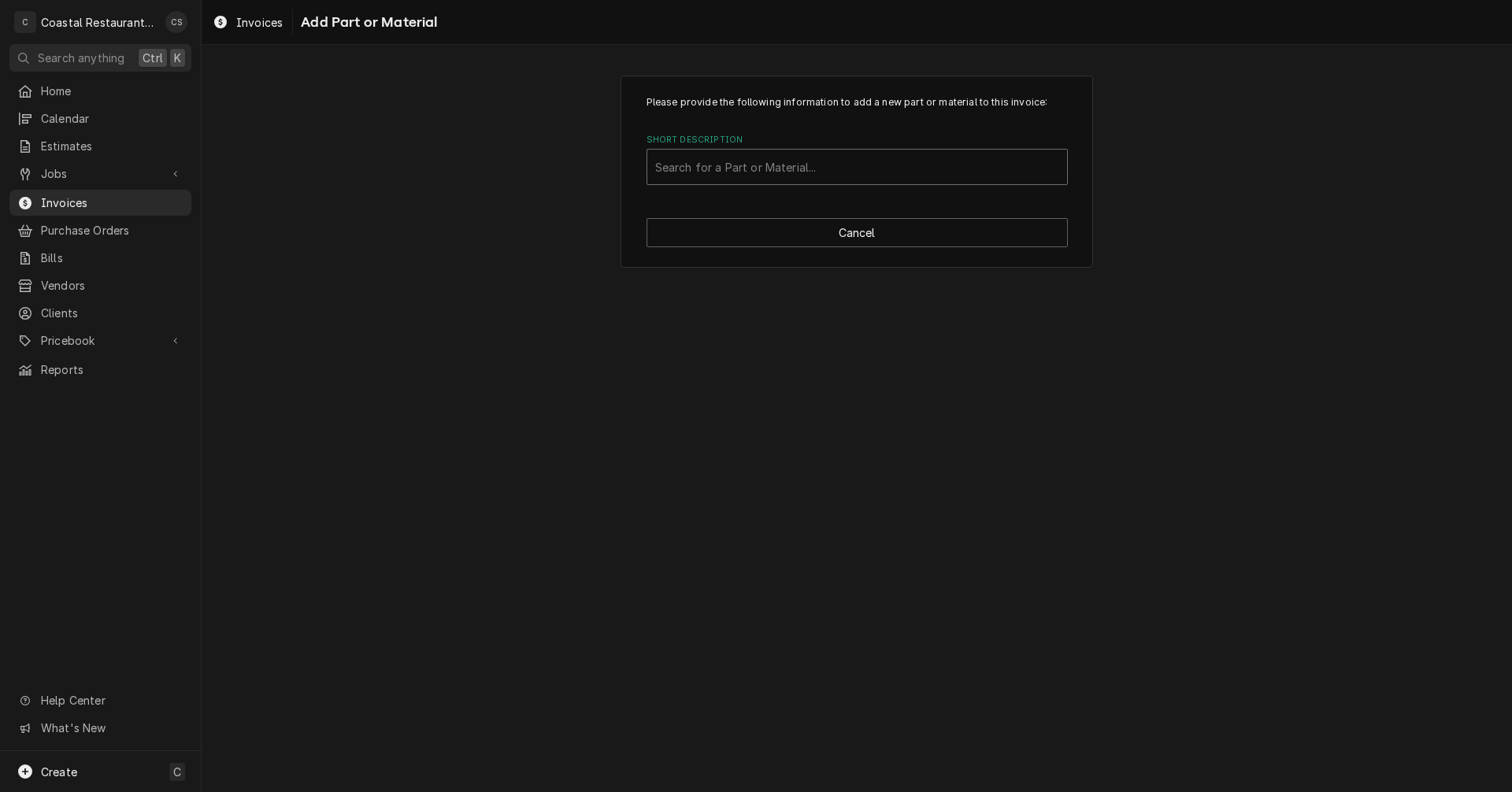
click at [701, 165] on div "Short Description" at bounding box center [858, 166] width 404 height 28
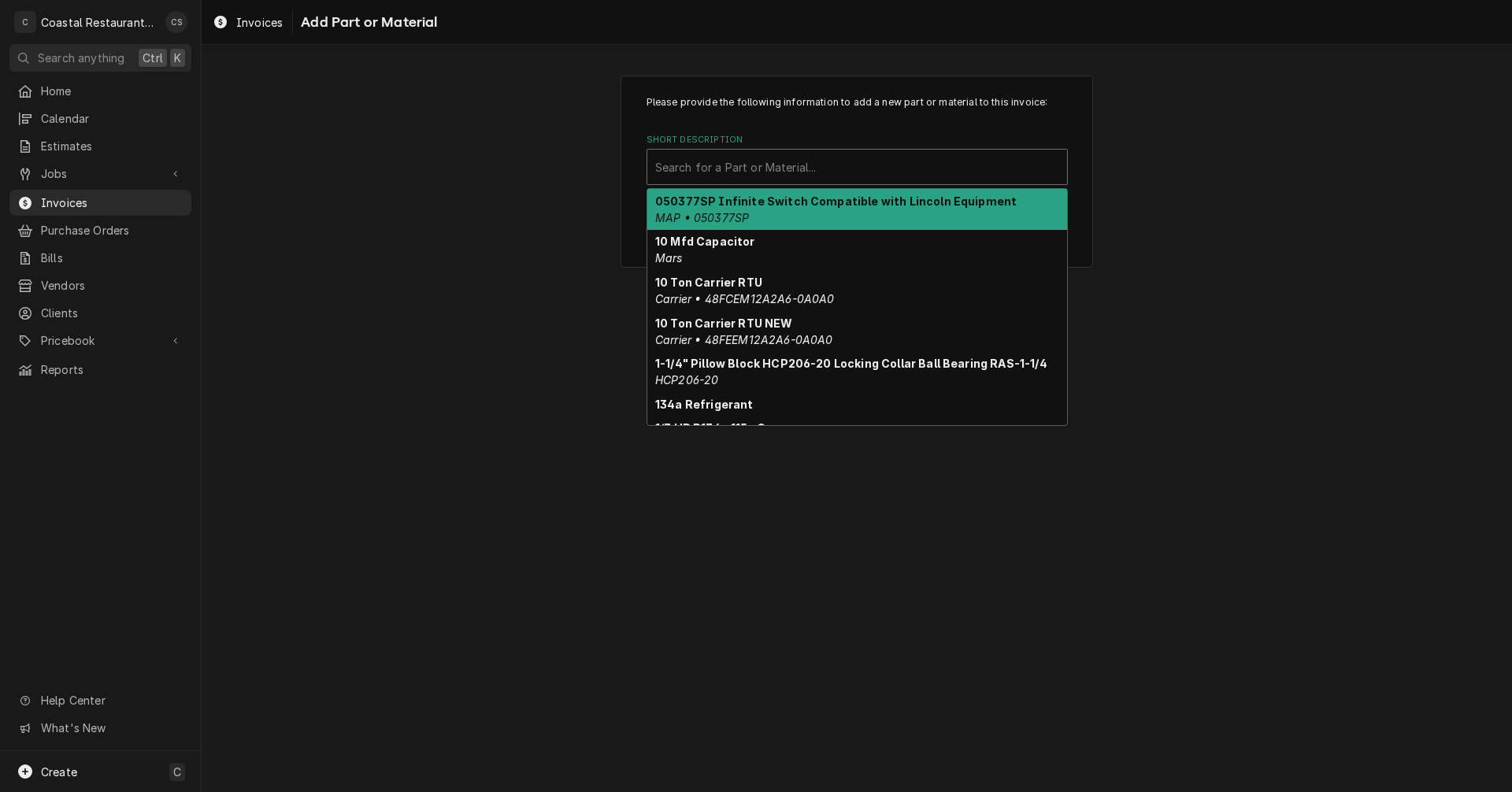
click at [570, 199] on div "Please provide the following information to add a new part or material to this …" at bounding box center [858, 171] width 1311 height 219
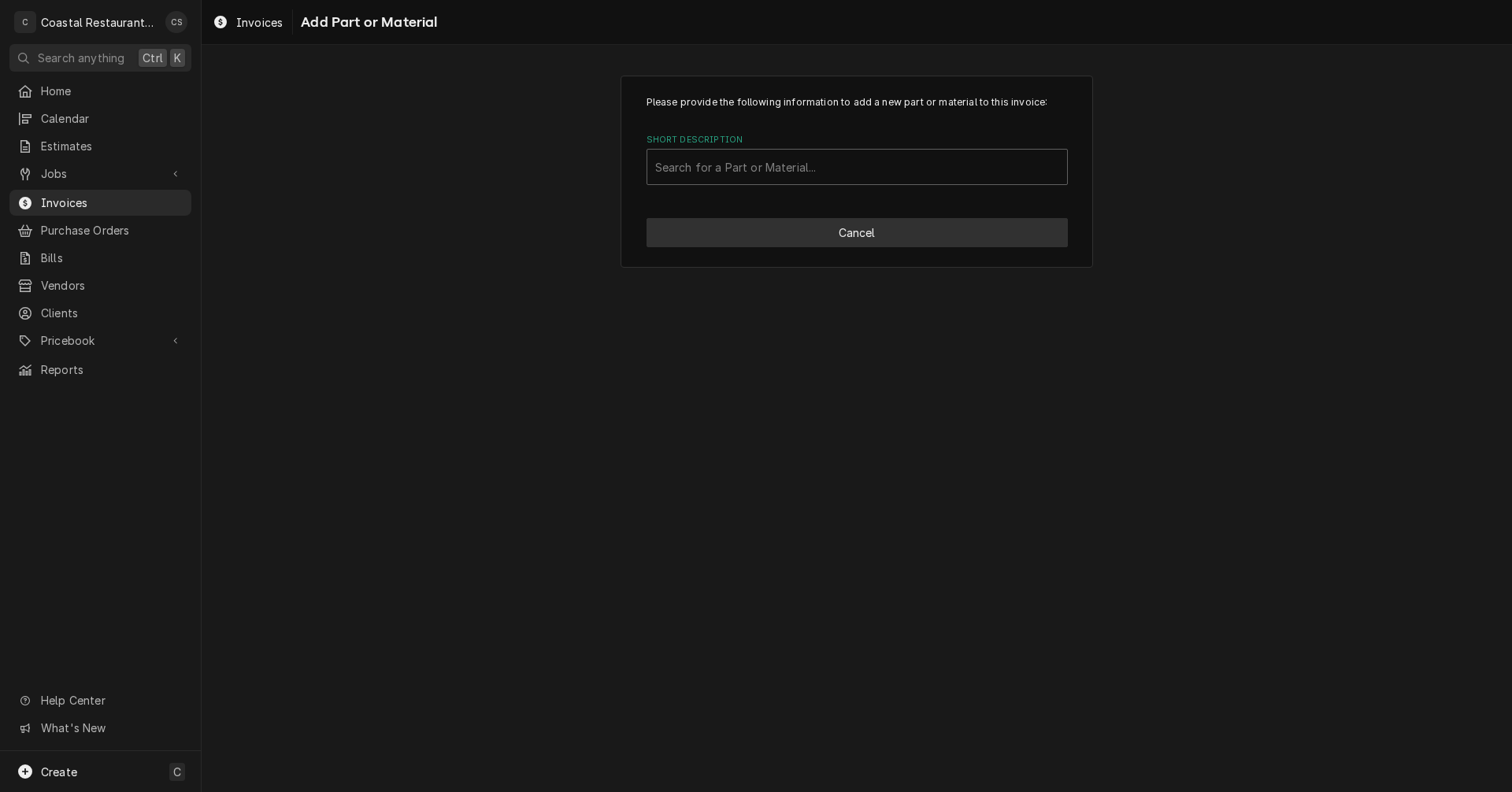
click at [789, 228] on button "Cancel" at bounding box center [858, 233] width 422 height 29
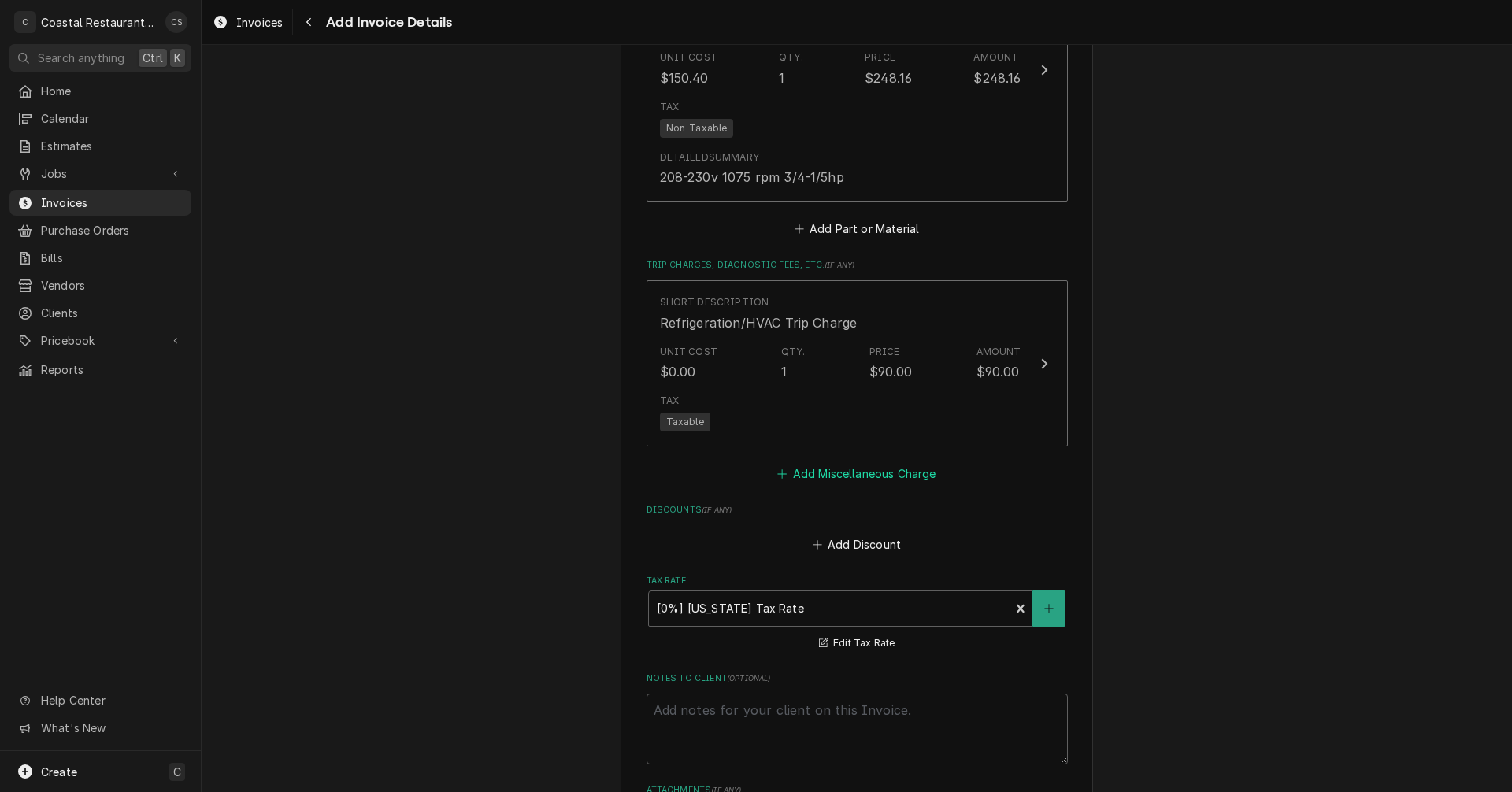
scroll to position [2030, 0]
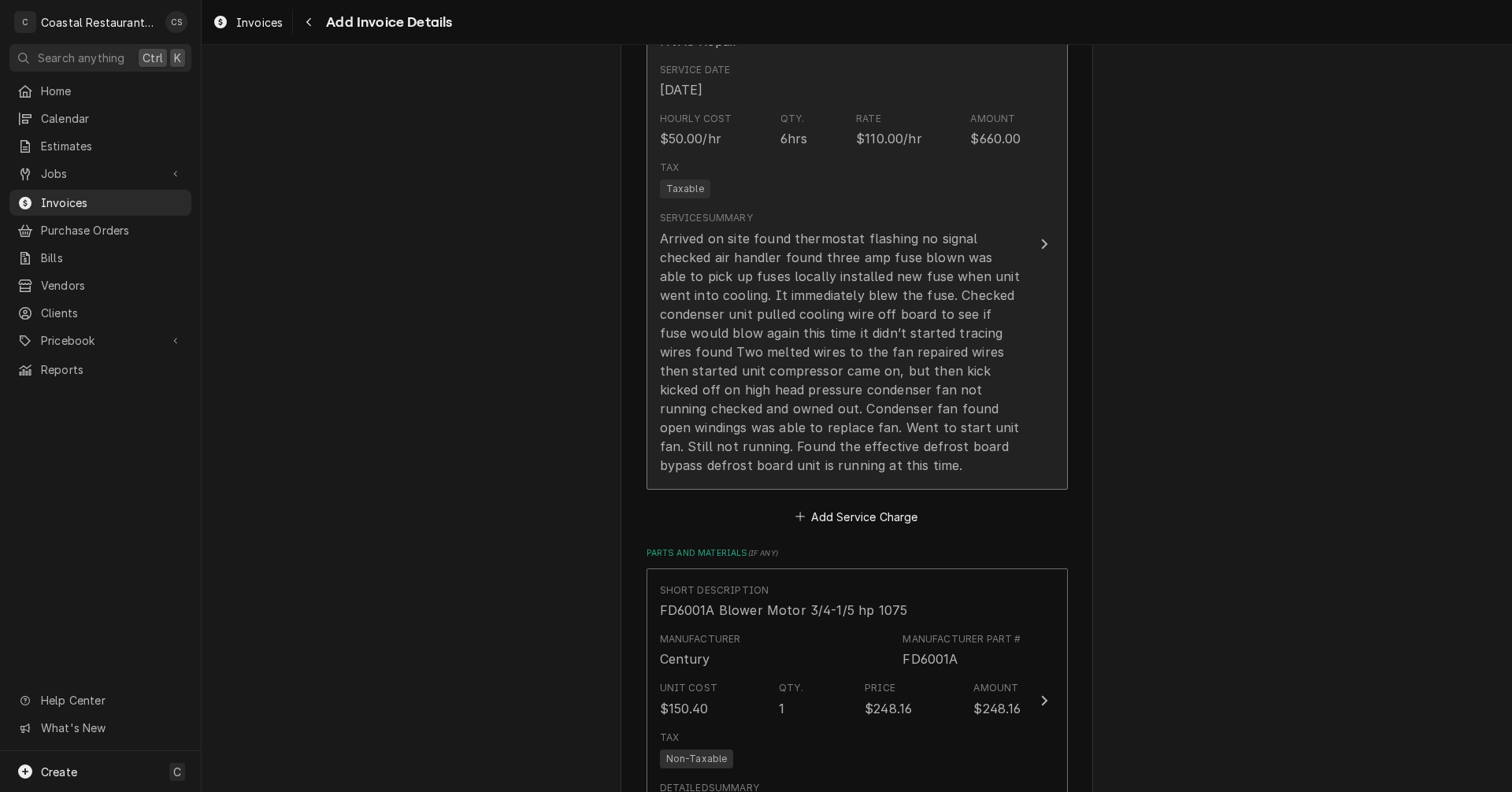
click at [876, 400] on div "Arrived on site found thermostat flashing no signal checked air handler found t…" at bounding box center [841, 351] width 362 height 245
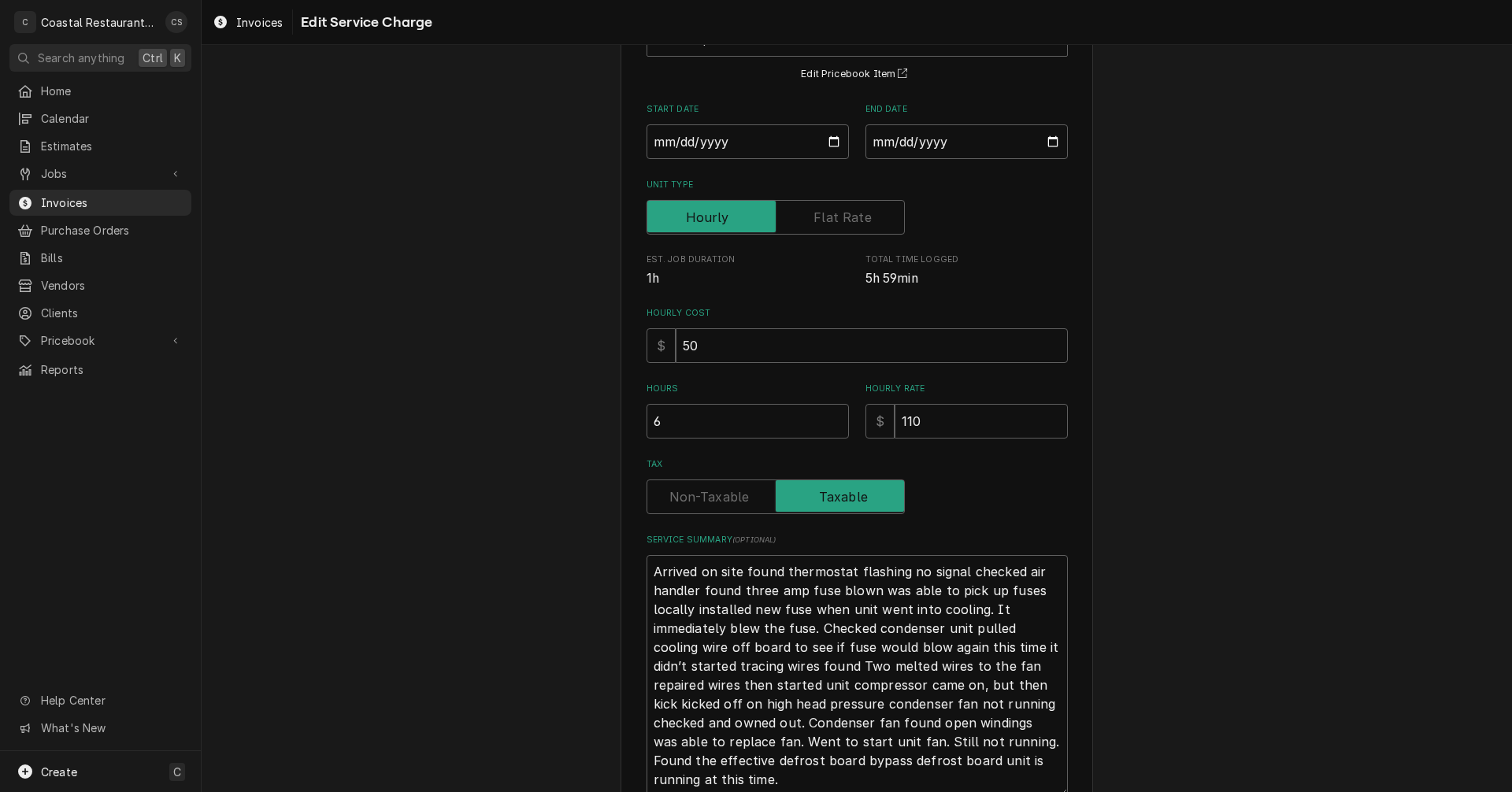
scroll to position [268, 0]
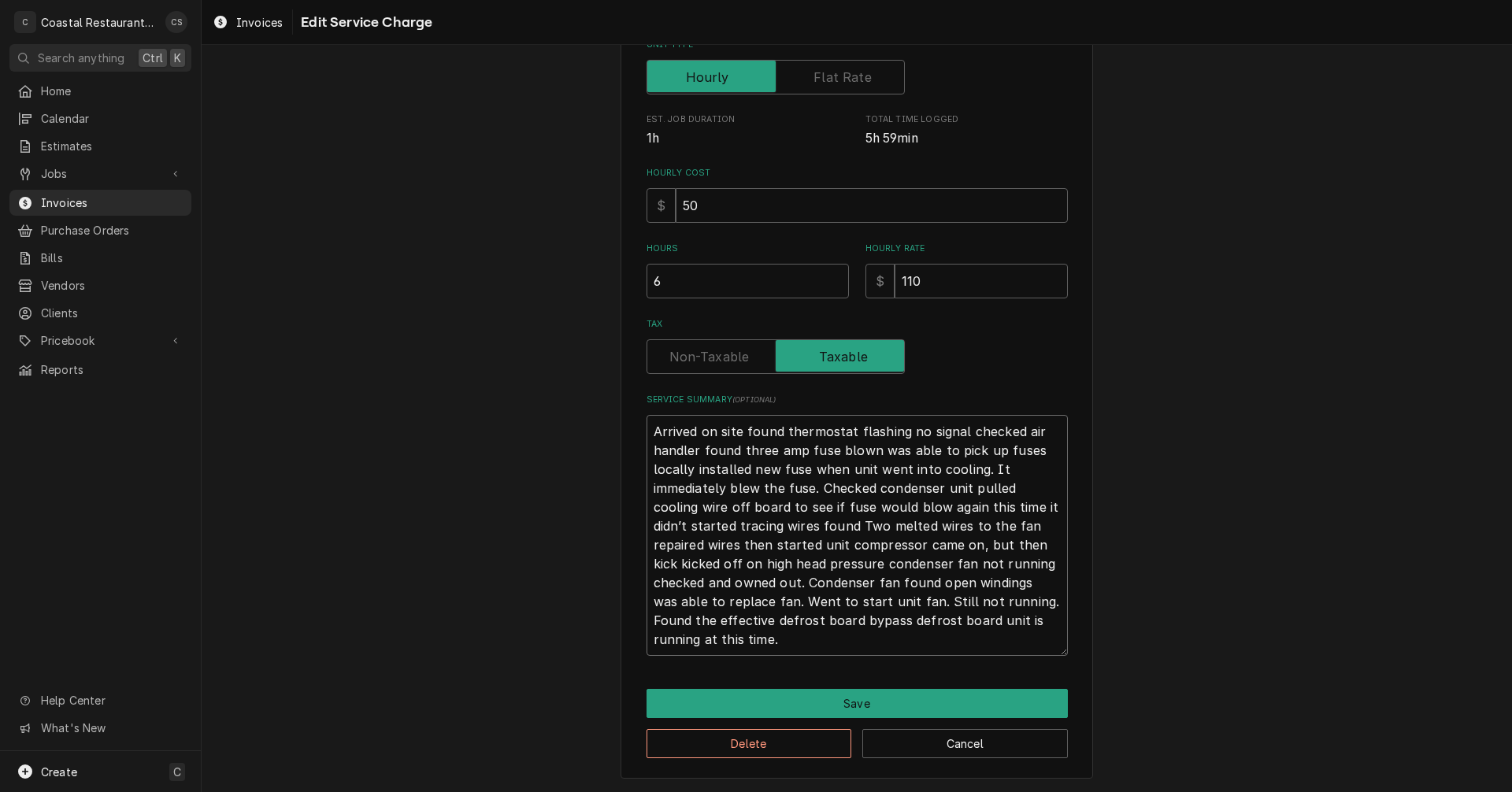
click at [713, 645] on textarea "Arrived on site found thermostat flashing no signal checked air handler found t…" at bounding box center [858, 535] width 422 height 241
type textarea "x"
type textarea "Arrived on site found thermostat flashing no signal checked air handler found t…"
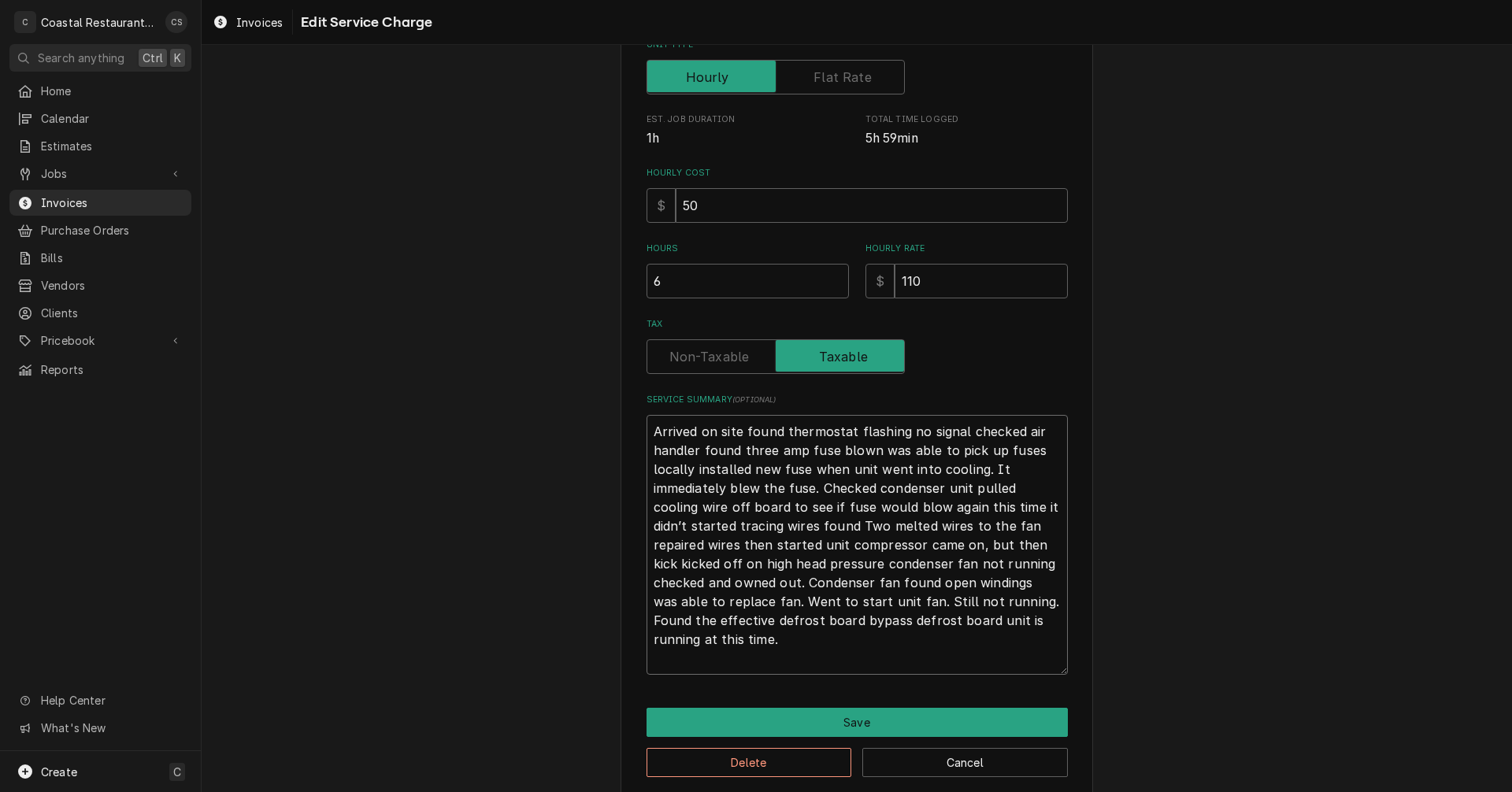
type textarea "x"
type textarea "Arrived on site found thermostat flashing no signal checked air handler found t…"
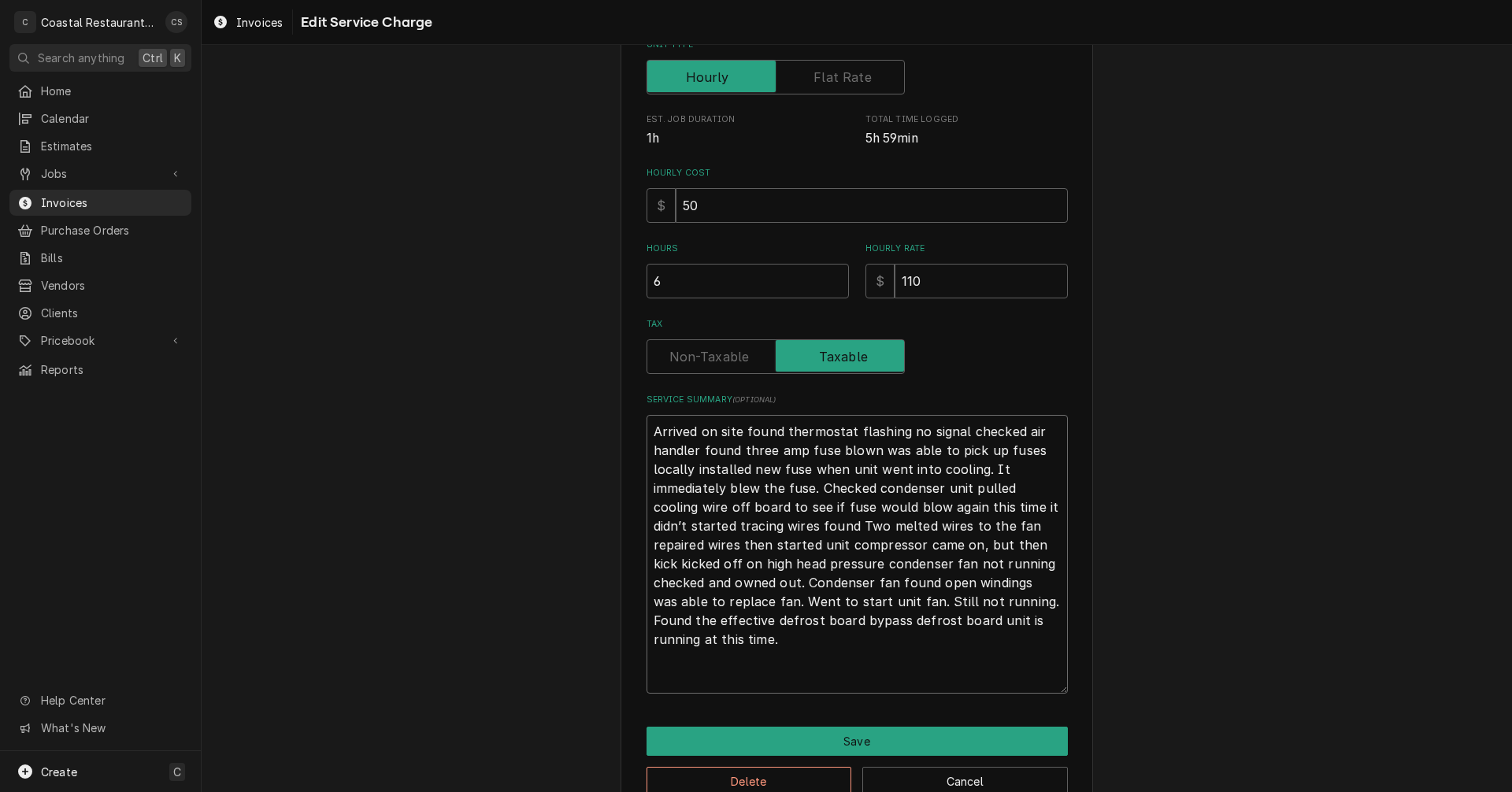
type textarea "x"
type textarea "Arrived on site found thermostat flashing no signal checked air handler found t…"
type textarea "x"
type textarea "Arrived on site found thermostat flashing no signal checked air handler found t…"
type textarea "x"
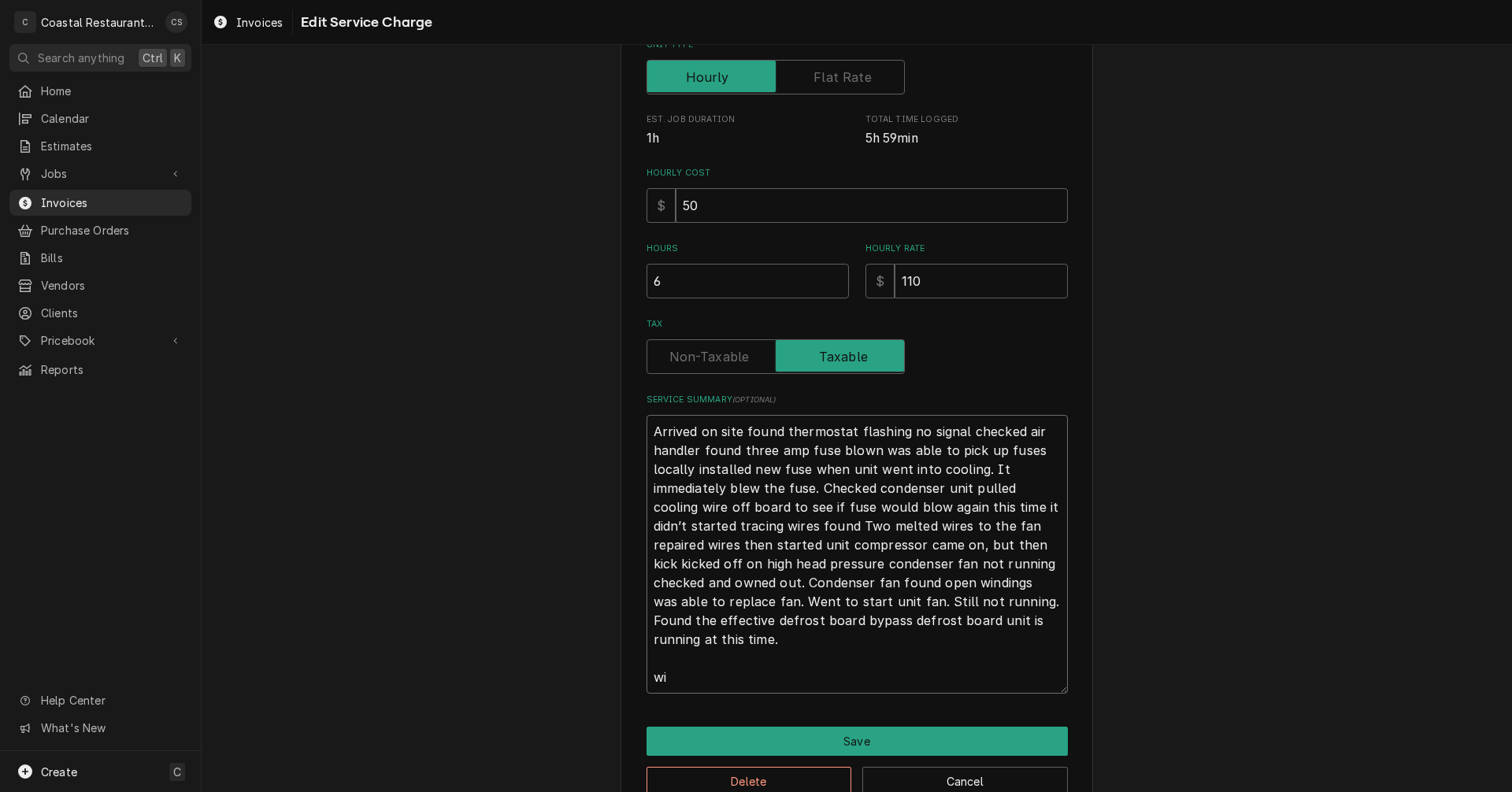
type textarea "Arrived on site found thermostat flashing no signal checked air handler found t…"
type textarea "x"
type textarea "Arrived on site found thermostat flashing no signal checked air handler found t…"
type textarea "x"
type textarea "Arrived on site found thermostat flashing no signal checked air handler found t…"
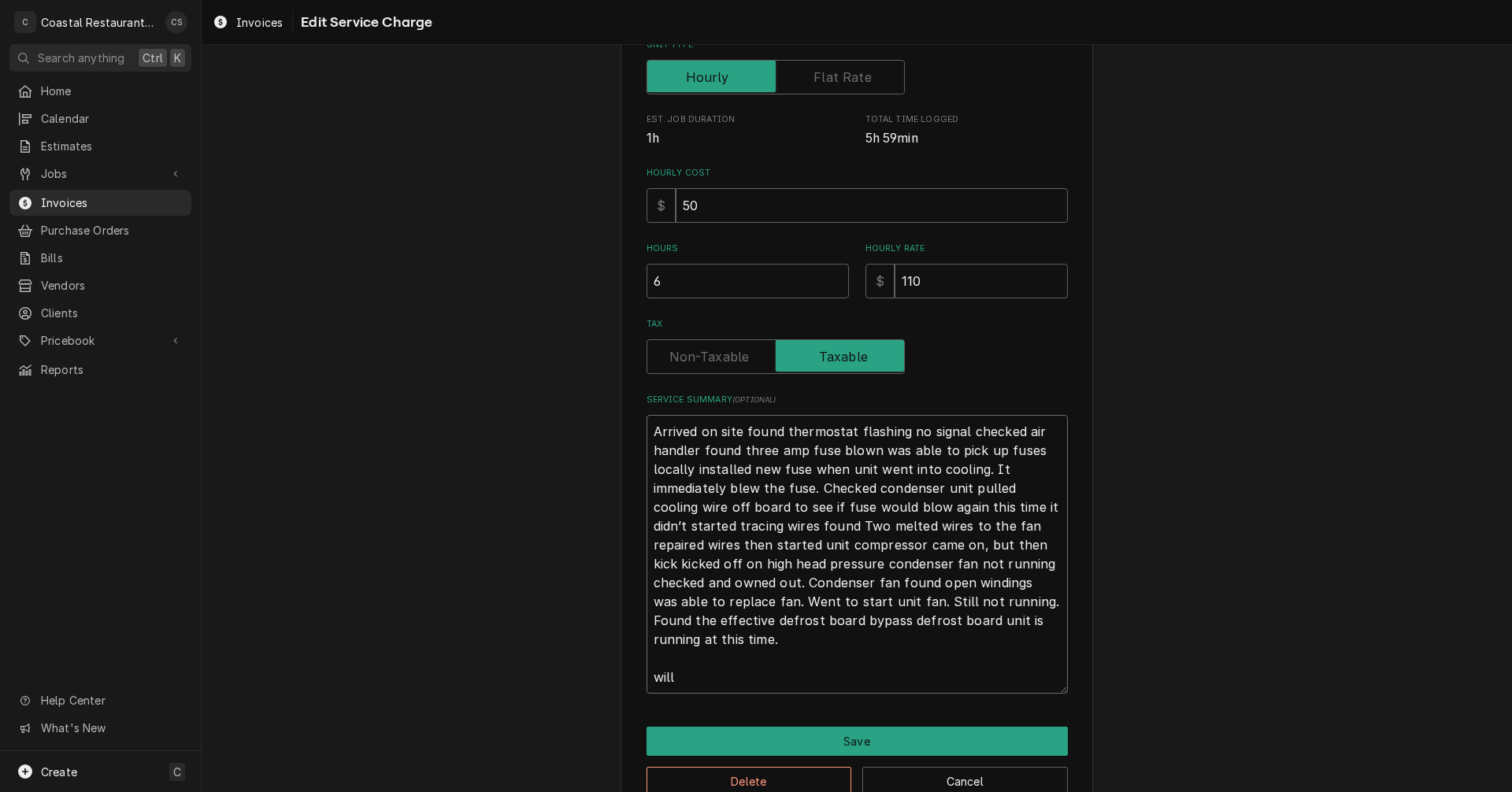
type textarea "x"
type textarea "Arrived on site found thermostat flashing no signal checked air handler found t…"
type textarea "x"
type textarea "Arrived on site found thermostat flashing no signal checked air handler found t…"
type textarea "x"
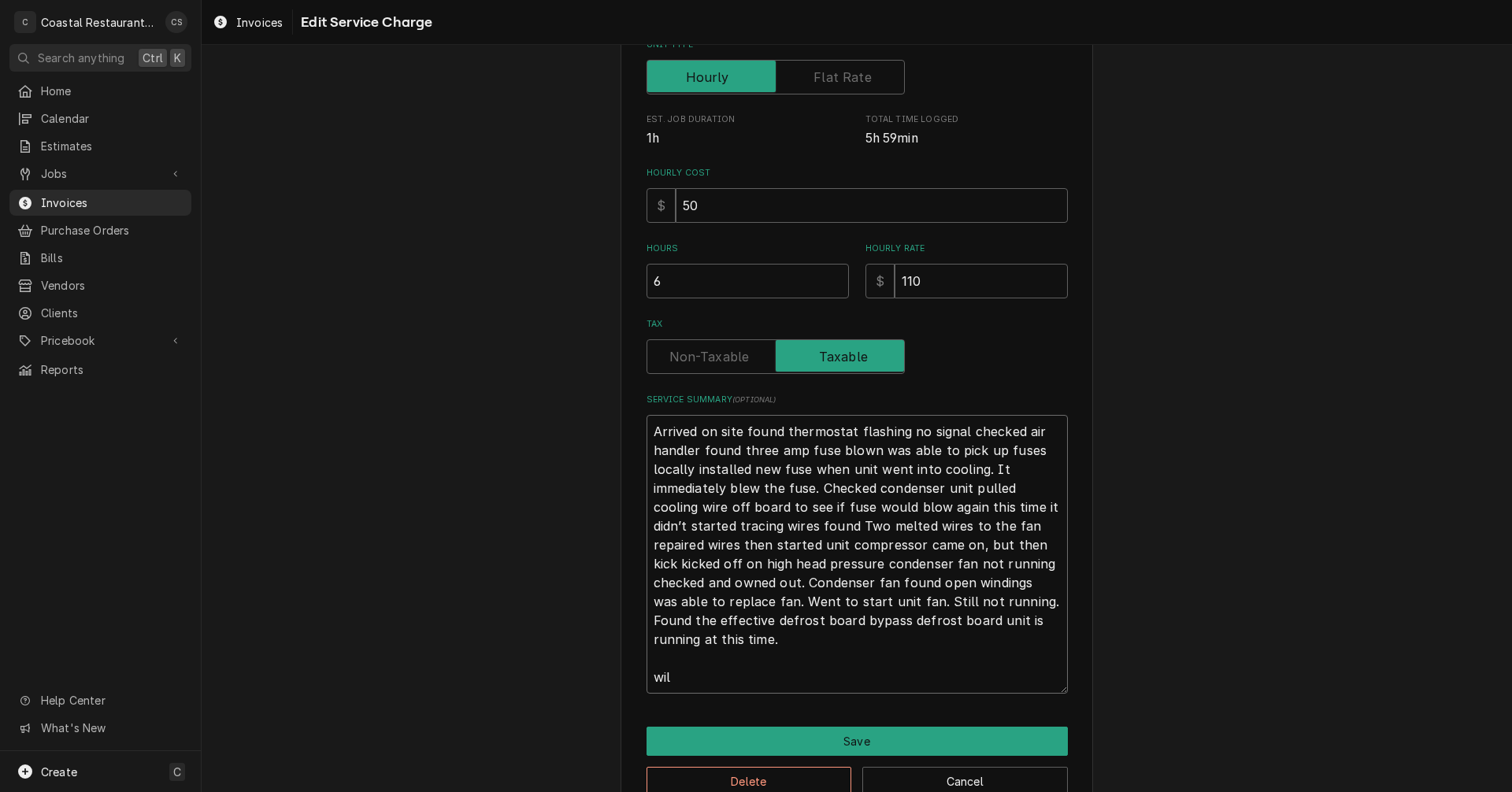
type textarea "Arrived on site found thermostat flashing no signal checked air handler found t…"
type textarea "x"
type textarea "Arrived on site found thermostat flashing no signal checked air handler found t…"
type textarea "x"
type textarea "Arrived on site found thermostat flashing no signal checked air handler found t…"
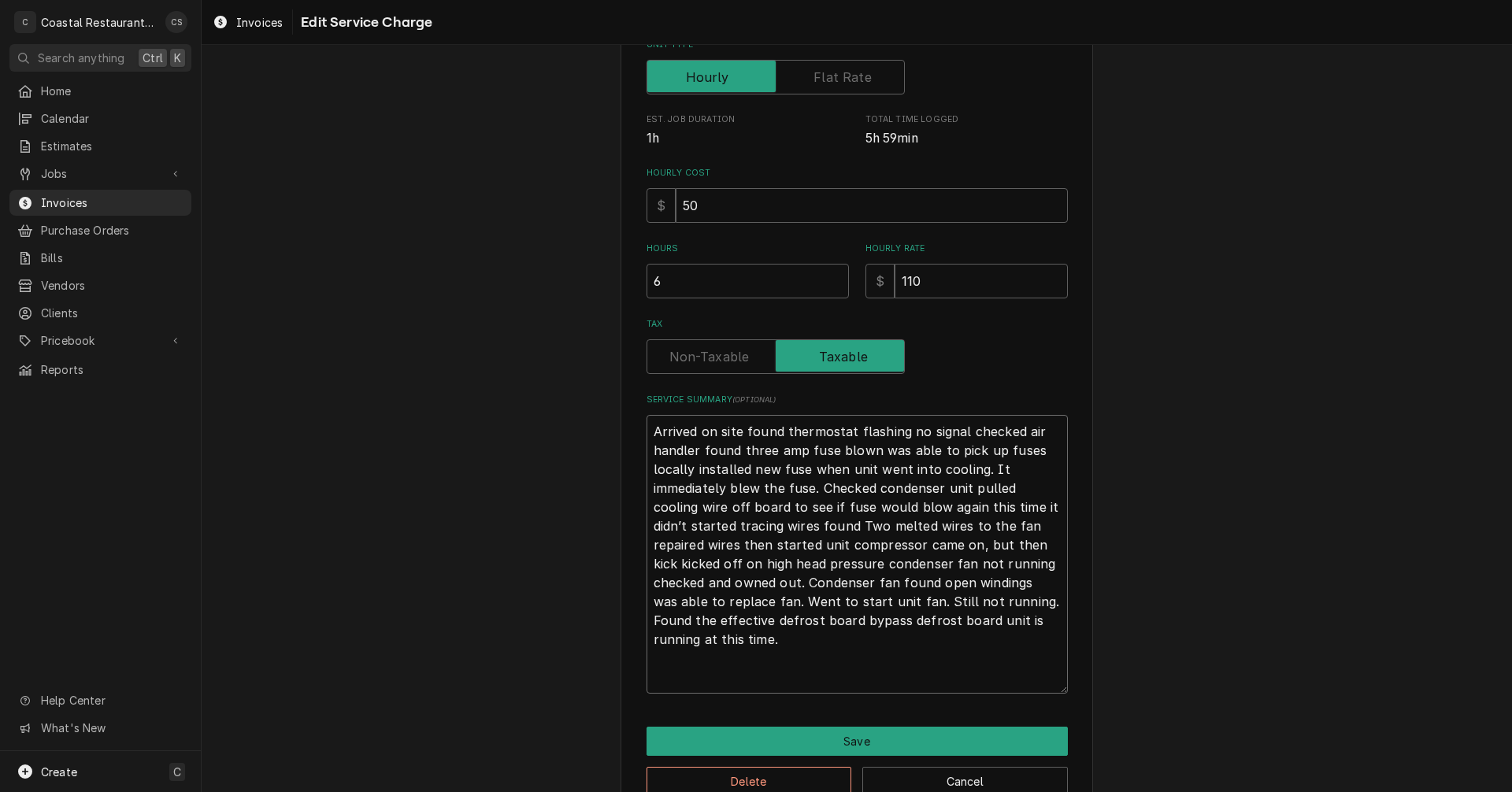
type textarea "x"
type textarea "Arrived on site found thermostat flashing no signal checked air handler found t…"
type textarea "x"
type textarea "Arrived on site found thermostat flashing no signal checked air handler found t…"
type textarea "x"
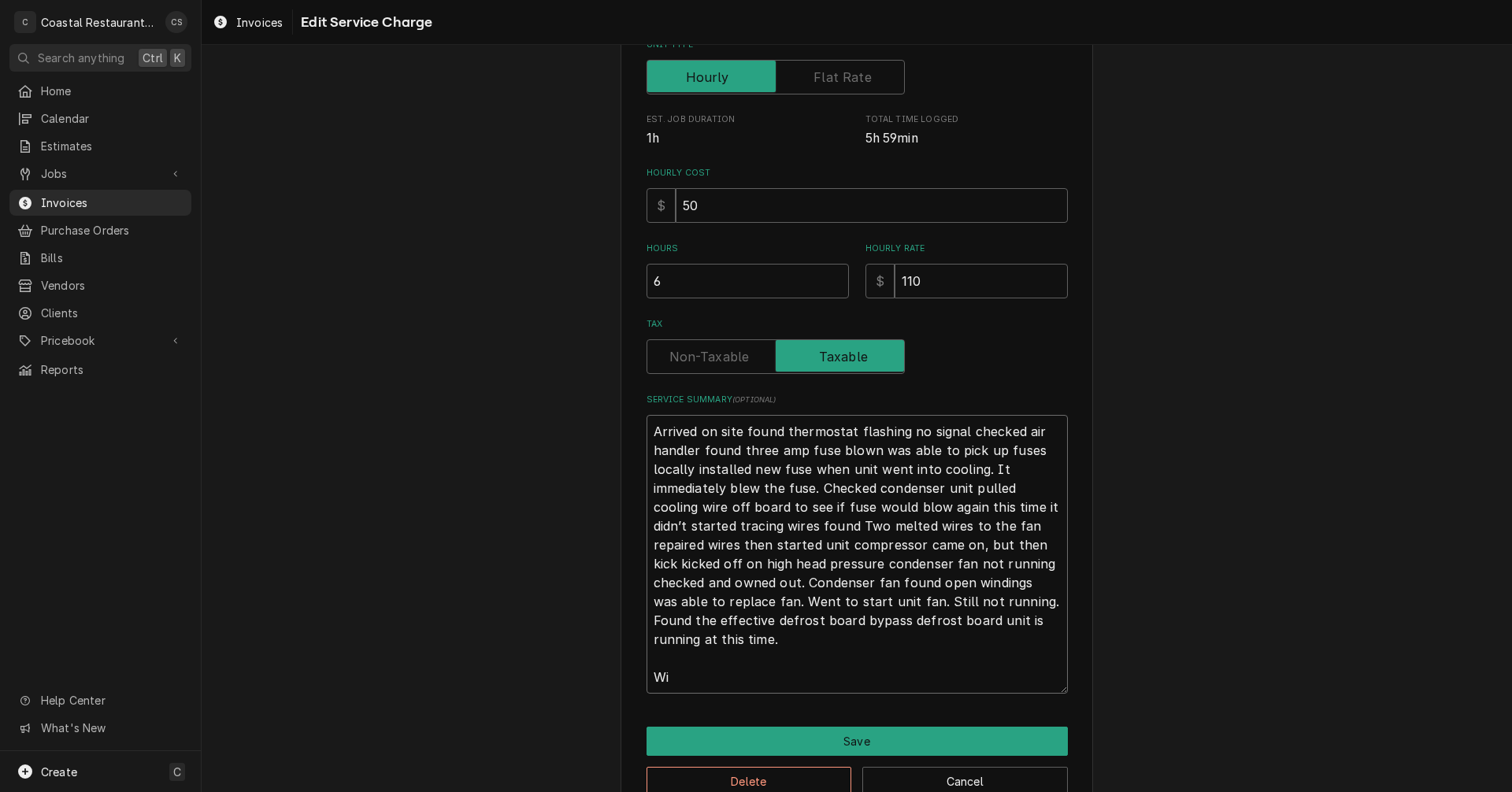
type textarea "Arrived on site found thermostat flashing no signal checked air handler found t…"
type textarea "x"
type textarea "Arrived on site found thermostat flashing no signal checked air handler found t…"
type textarea "x"
type textarea "Arrived on site found thermostat flashing no signal checked air handler found t…"
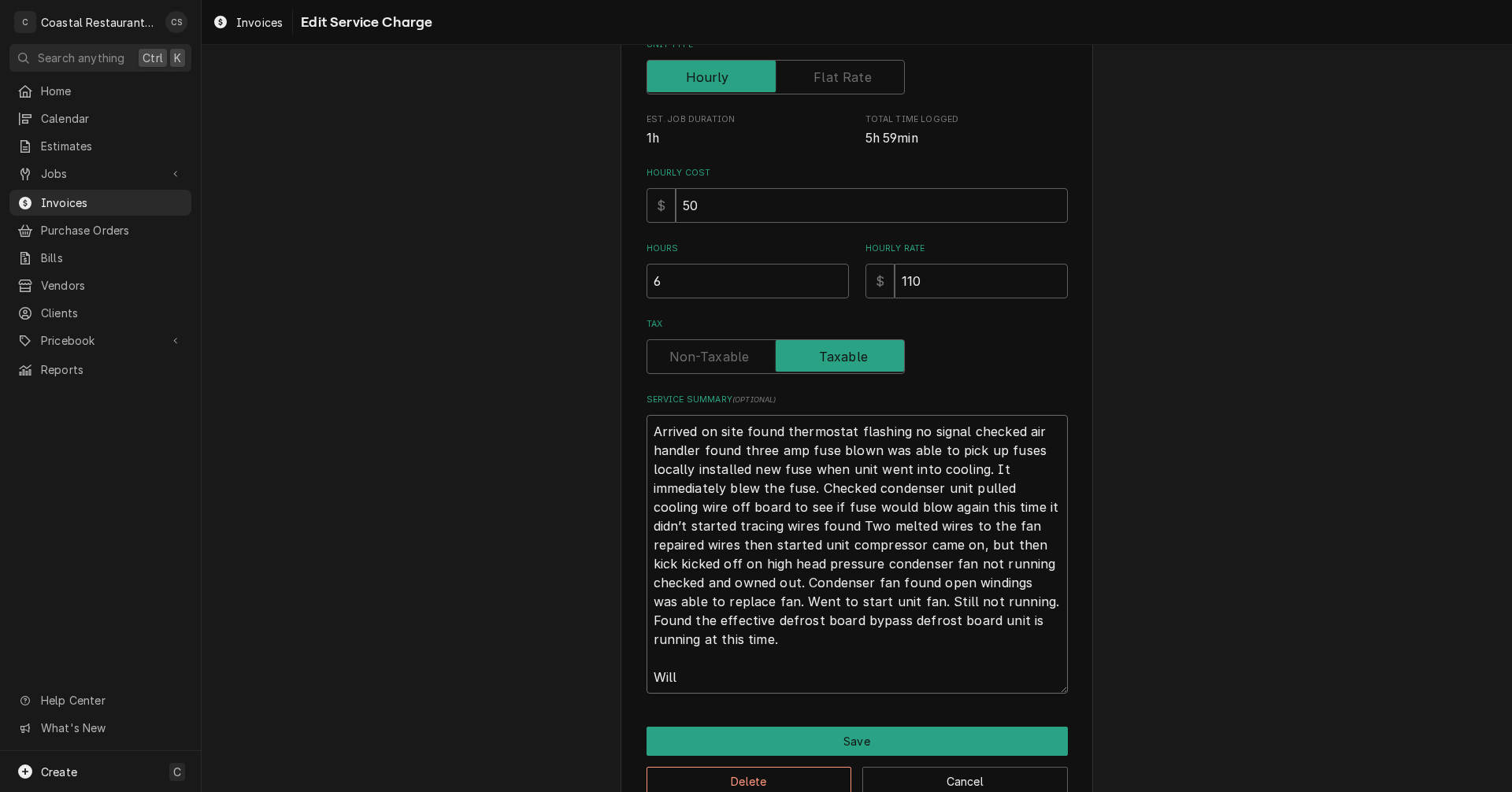
type textarea "x"
type textarea "Arrived on site found thermostat flashing no signal checked air handler found t…"
type textarea "x"
type textarea "Arrived on site found thermostat flashing no signal checked air handler found t…"
type textarea "x"
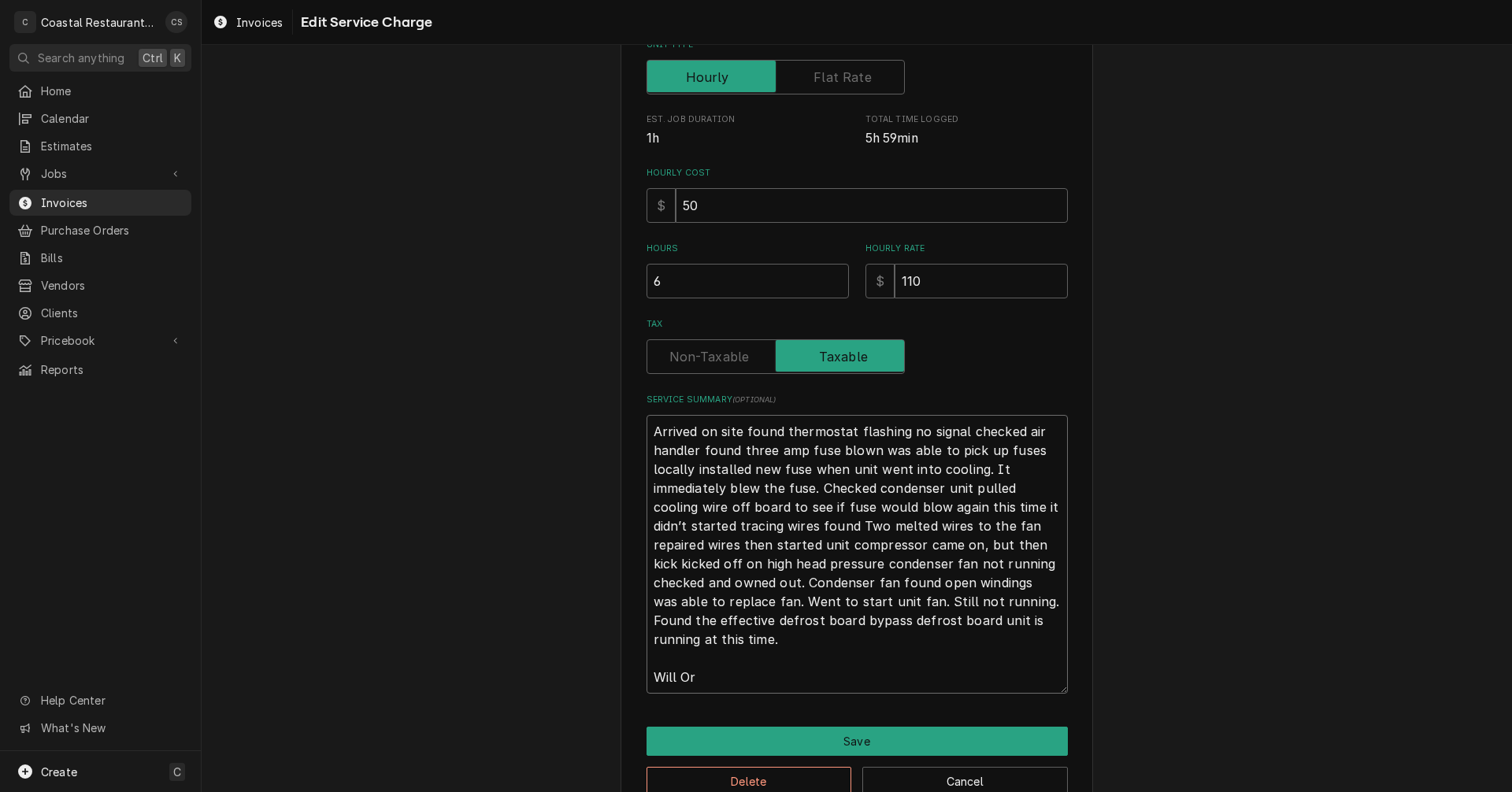
type textarea "Arrived on site found thermostat flashing no signal checked air handler found t…"
type textarea "x"
type textarea "Arrived on site found thermostat flashing no signal checked air handler found t…"
type textarea "x"
type textarea "Arrived on site found thermostat flashing no signal checked air handler found t…"
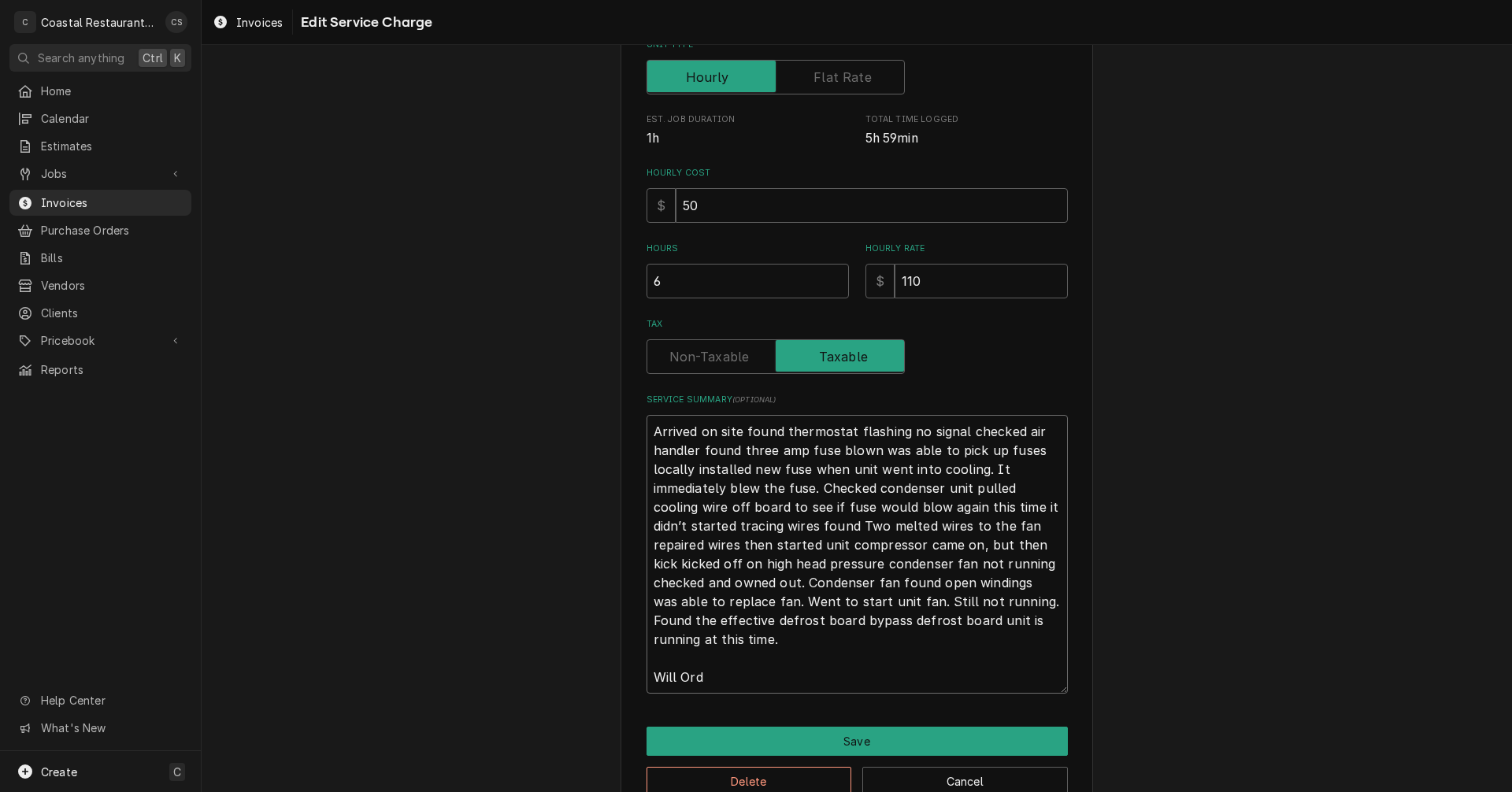
type textarea "x"
type textarea "Arrived on site found thermostat flashing no signal checked air handler found t…"
type textarea "x"
type textarea "Arrived on site found thermostat flashing no signal checked air handler found t…"
type textarea "x"
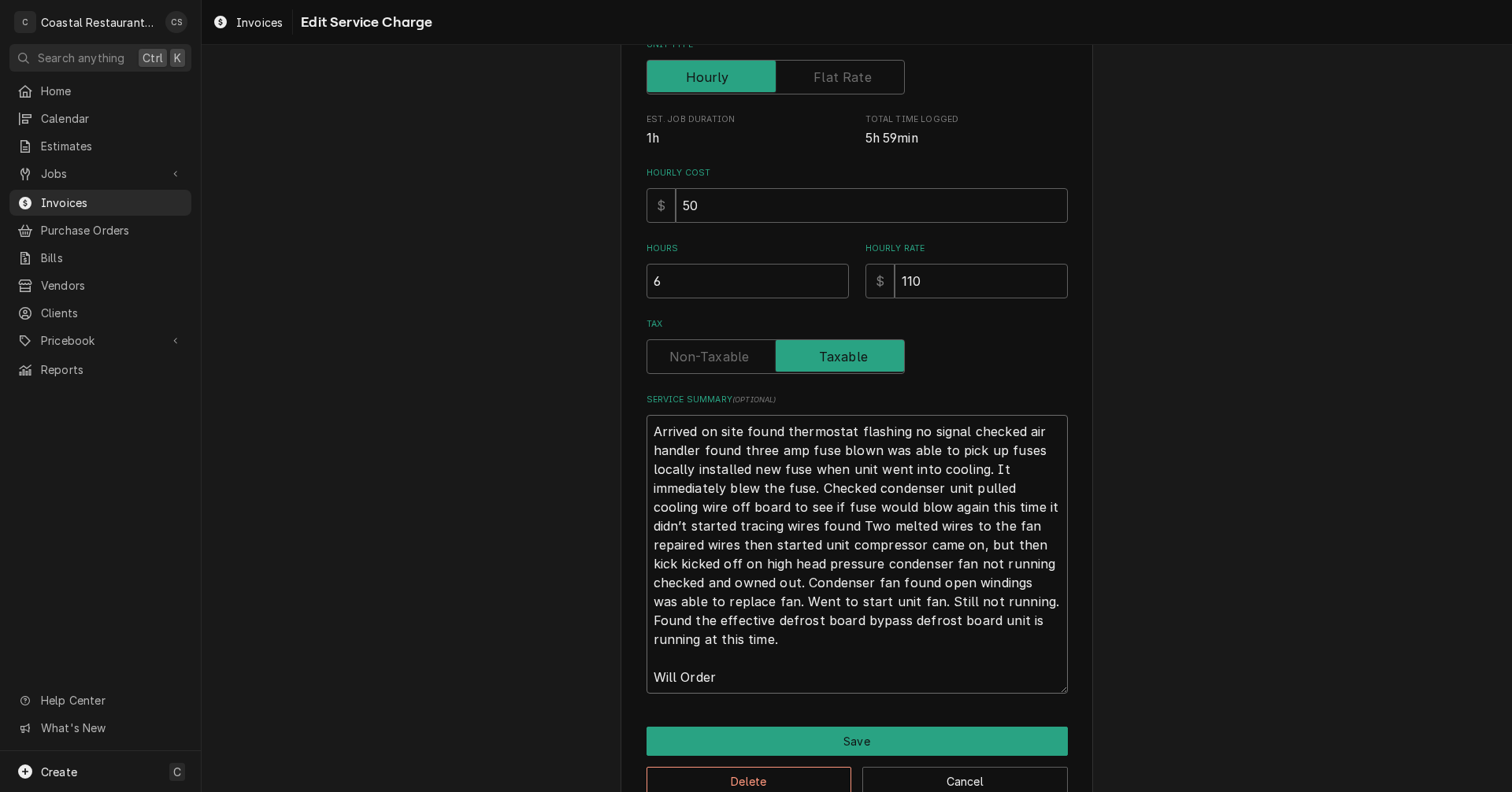
type textarea "Arrived on site found thermostat flashing no signal checked air handler found t…"
type textarea "x"
type textarea "Arrived on site found thermostat flashing no signal checked air handler found t…"
type textarea "x"
type textarea "Arrived on site found thermostat flashing no signal checked air handler found t…"
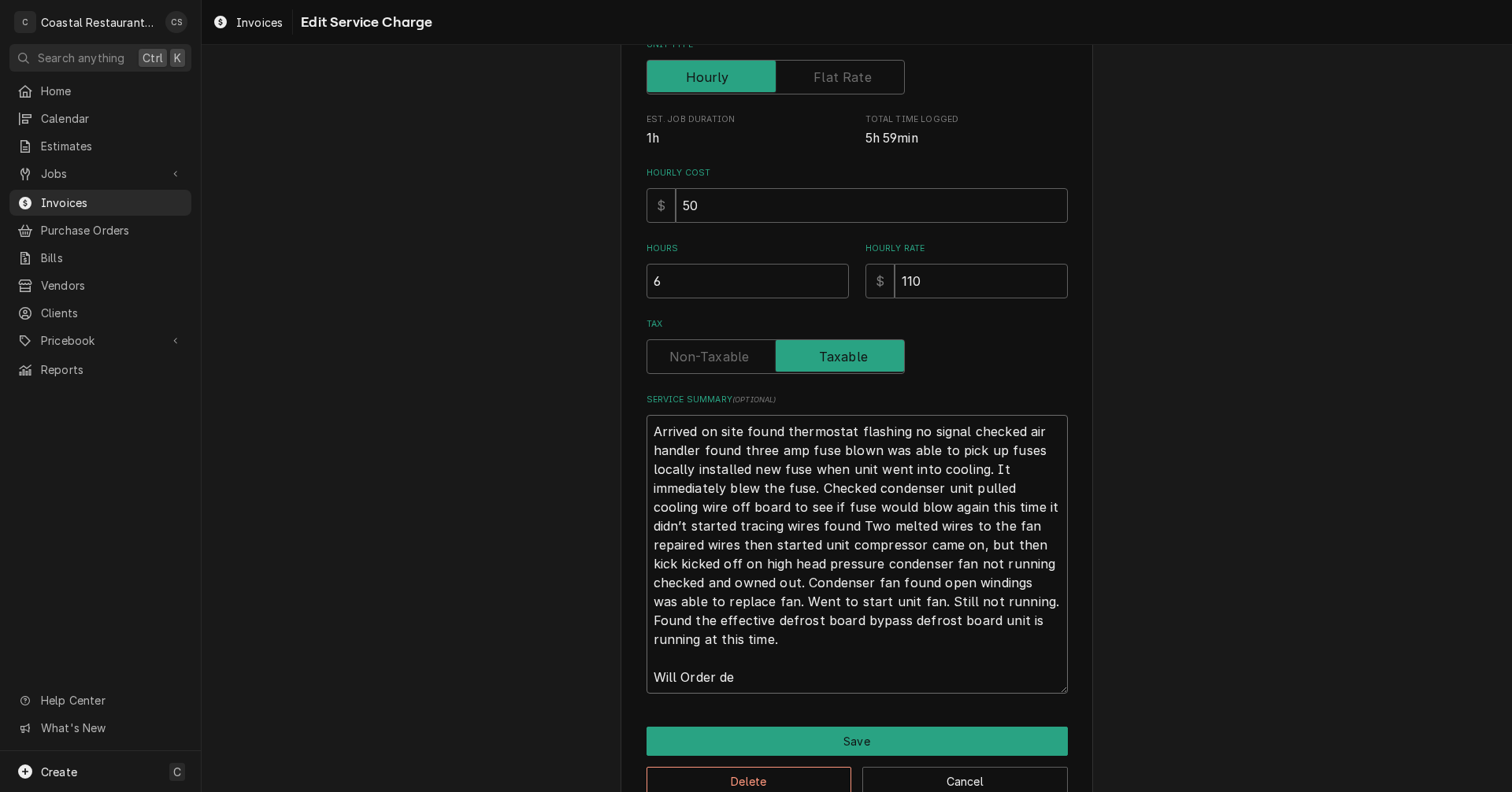
type textarea "x"
type textarea "Arrived on site found thermostat flashing no signal checked air handler found t…"
type textarea "x"
type textarea "Arrived on site found thermostat flashing no signal checked air handler found t…"
type textarea "x"
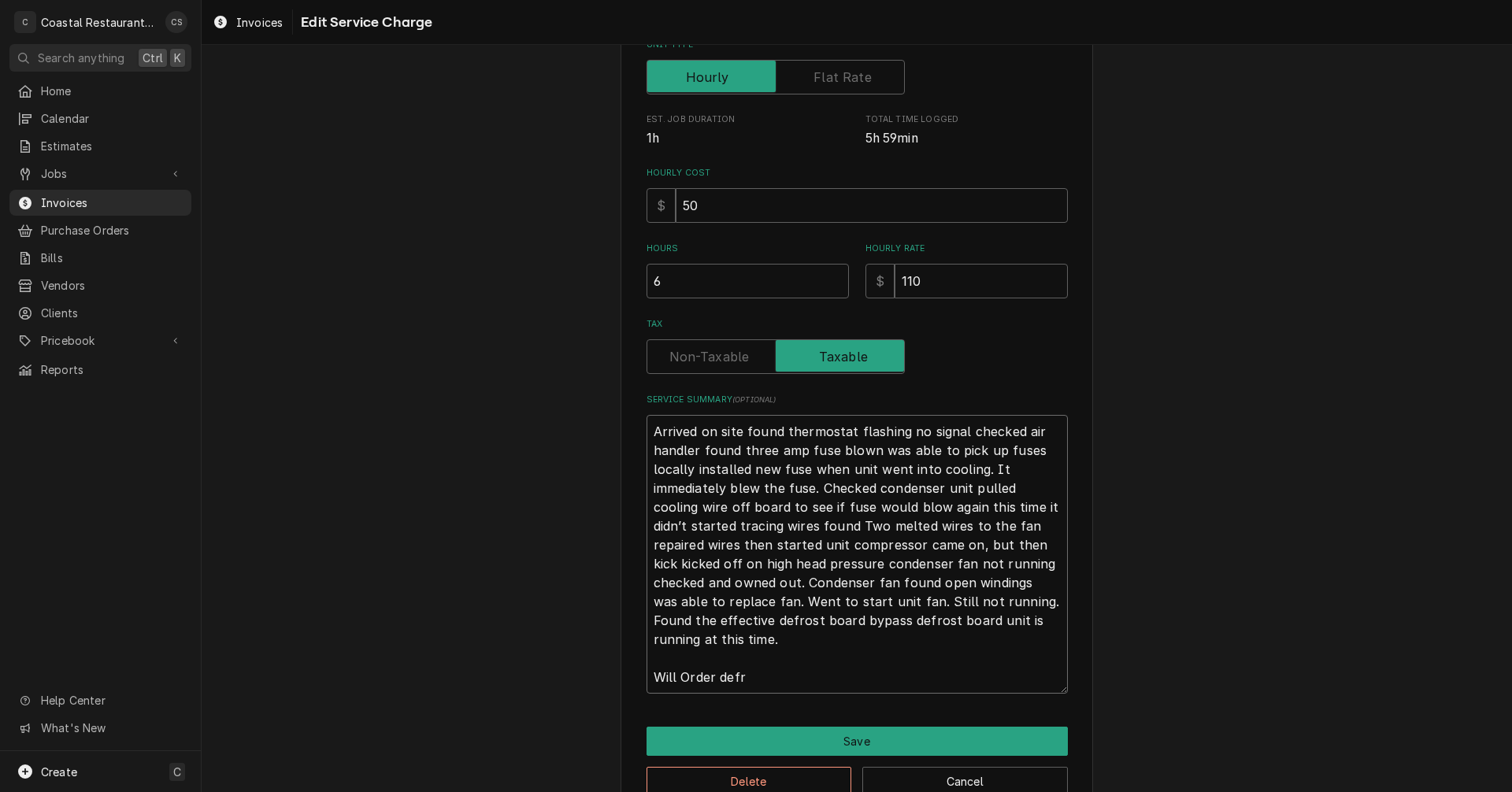
type textarea "Arrived on site found thermostat flashing no signal checked air handler found t…"
type textarea "x"
type textarea "Arrived on site found thermostat flashing no signal checked air handler found t…"
type textarea "x"
type textarea "Arrived on site found thermostat flashing no signal checked air handler found t…"
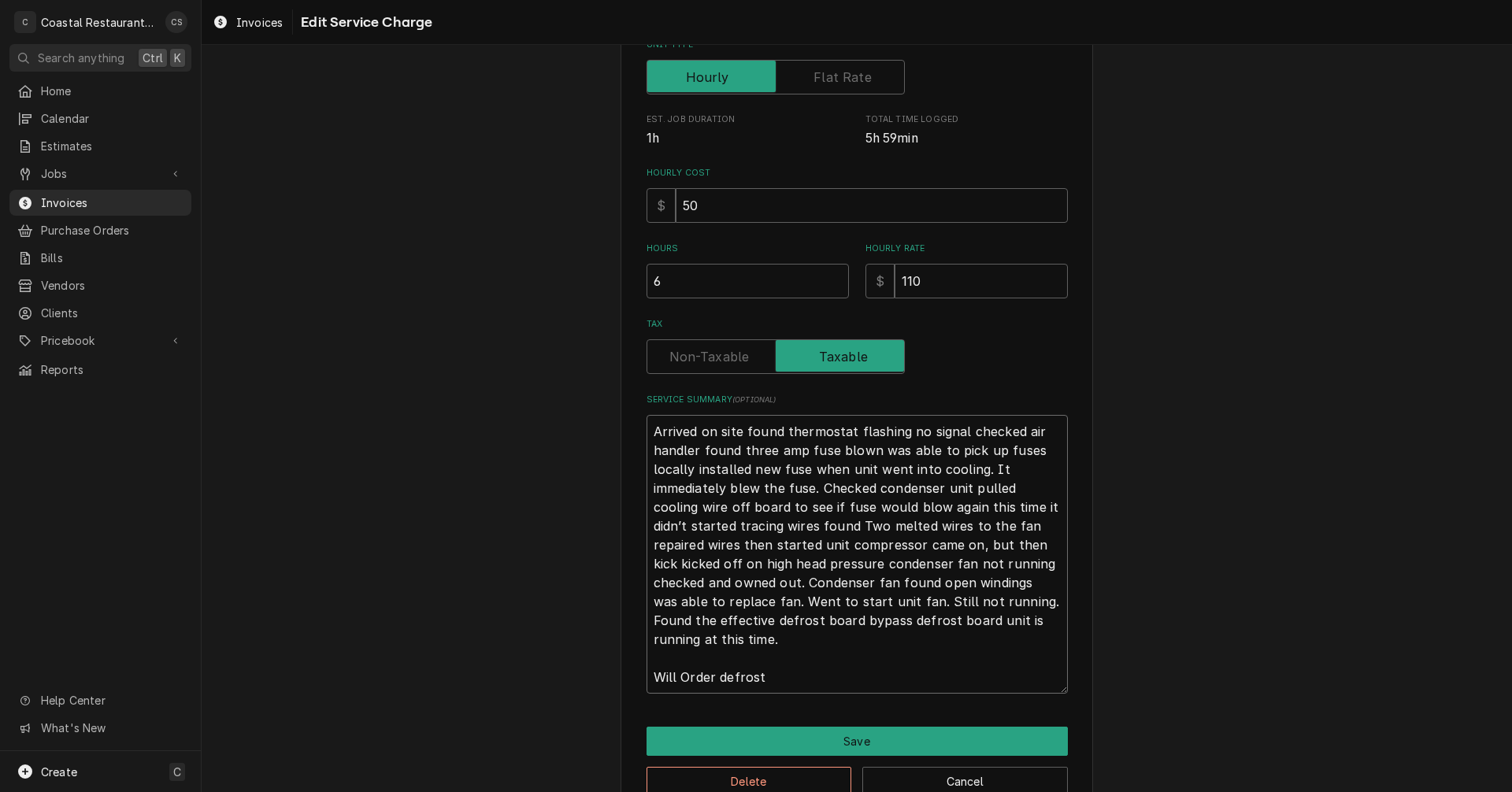
type textarea "x"
type textarea "Arrived on site found thermostat flashing no signal checked air handler found t…"
type textarea "x"
type textarea "Arrived on site found thermostat flashing no signal checked air handler found t…"
type textarea "x"
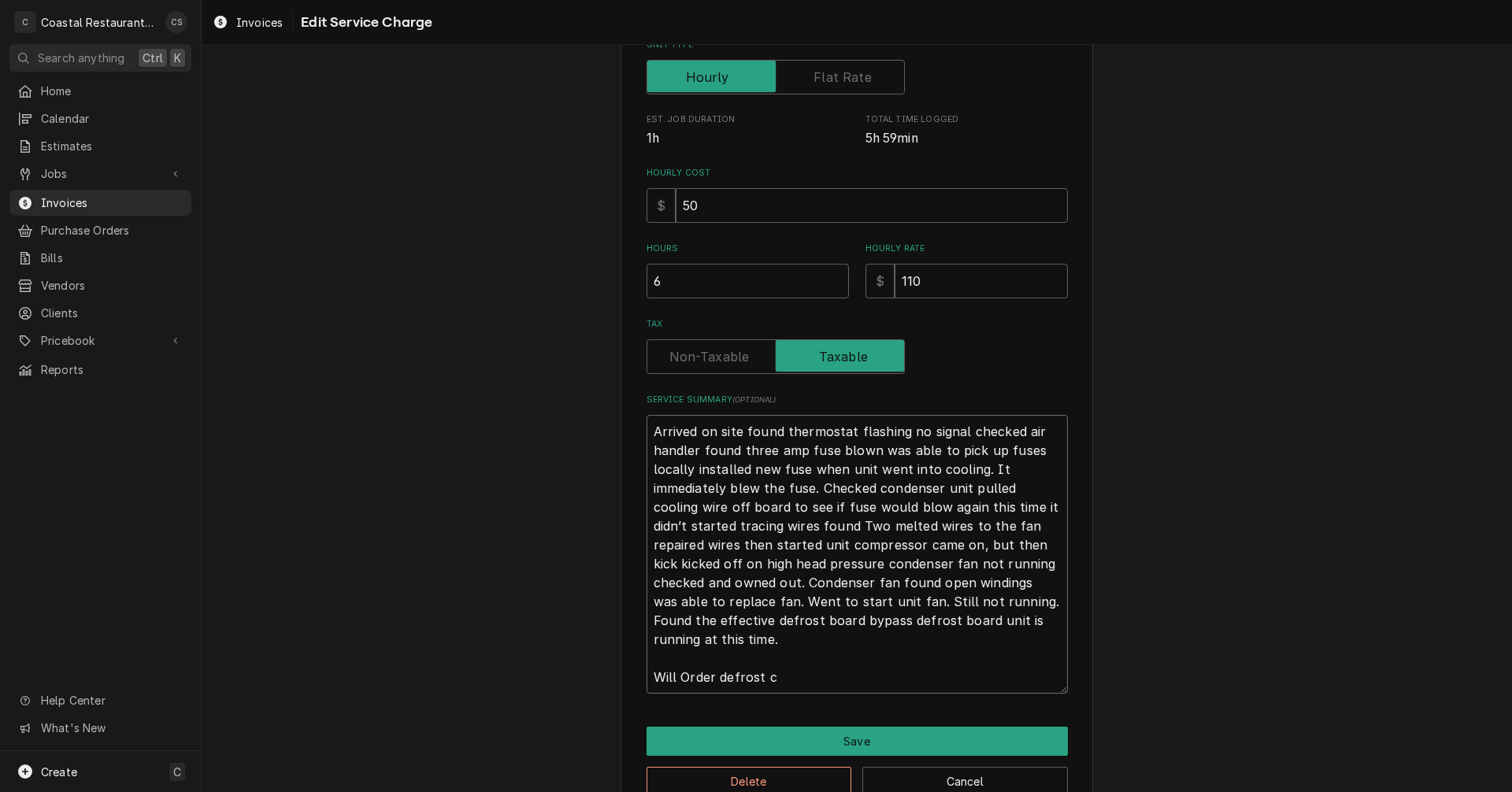
type textarea "Arrived on site found thermostat flashing no signal checked air handler found t…"
type textarea "x"
type textarea "Arrived on site found thermostat flashing no signal checked air handler found t…"
type textarea "x"
type textarea "Arrived on site found thermostat flashing no signal checked air handler found t…"
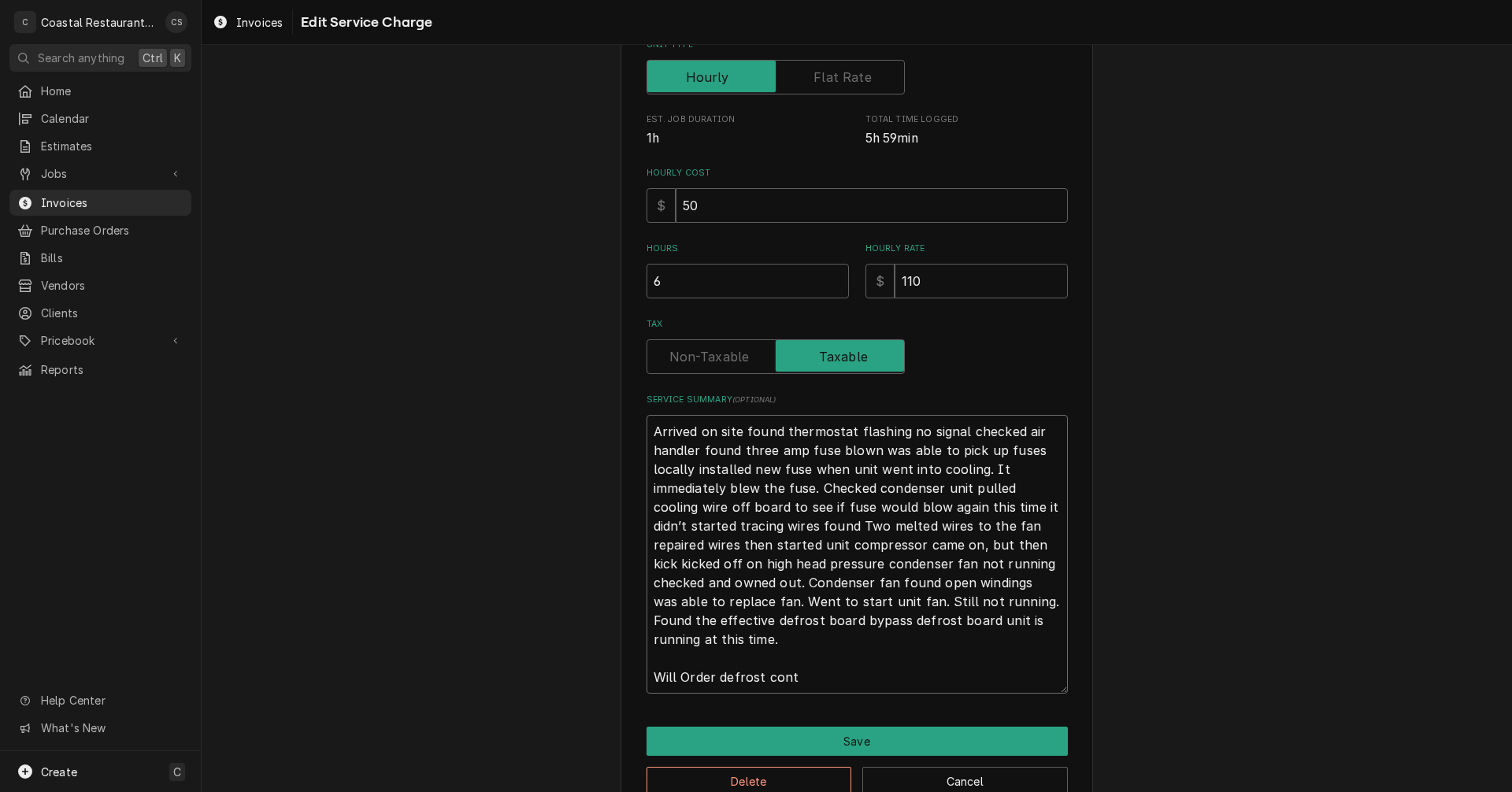
type textarea "x"
type textarea "Arrived on site found thermostat flashing no signal checked air handler found t…"
type textarea "x"
type textarea "Arrived on site found thermostat flashing no signal checked air handler found t…"
type textarea "x"
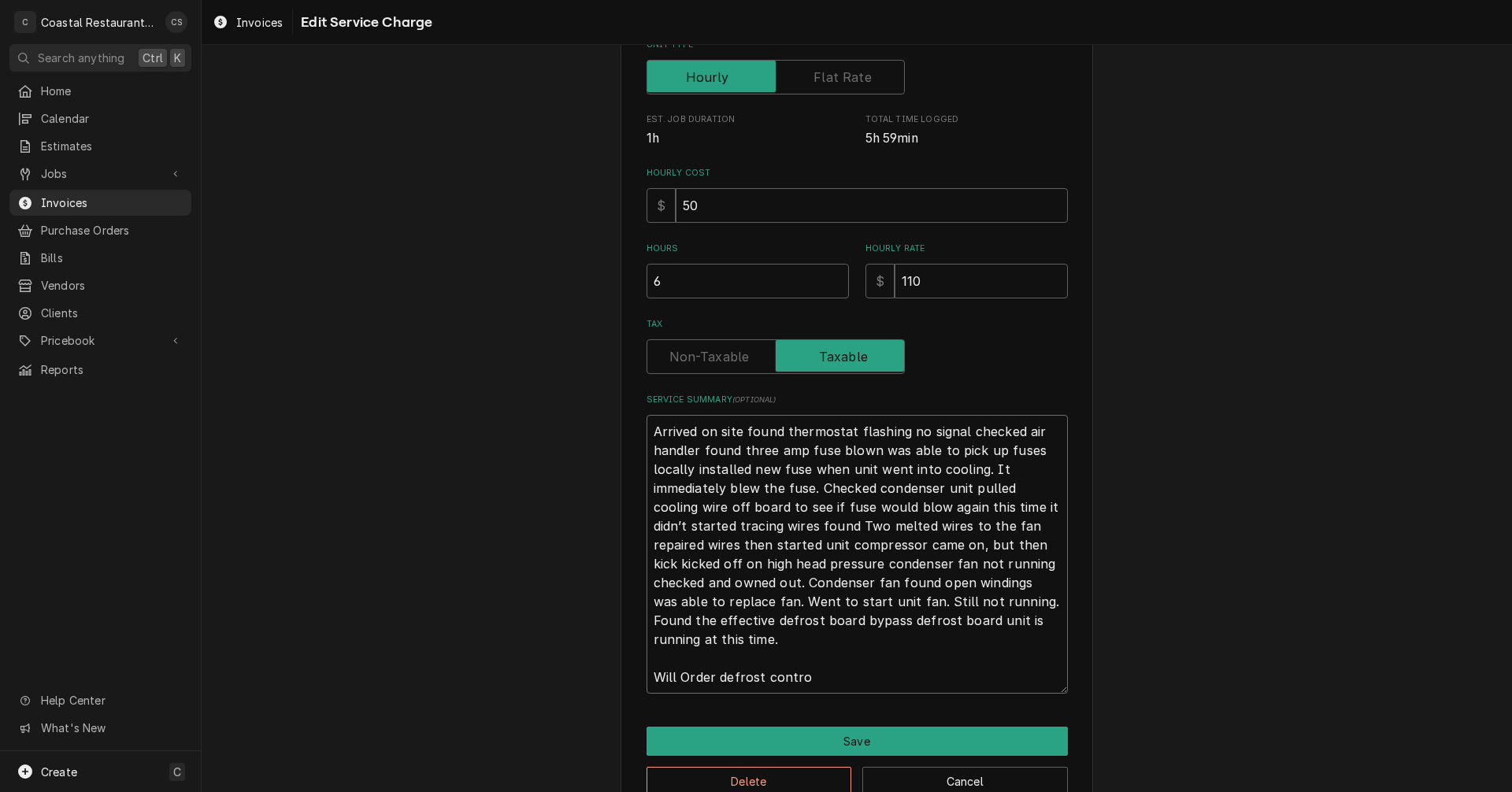
type textarea "Arrived on site found thermostat flashing no signal checked air handler found t…"
type textarea "x"
type textarea "Arrived on site found thermostat flashing no signal checked air handler found t…"
type textarea "x"
type textarea "Arrived on site found thermostat flashing no signal checked air handler found t…"
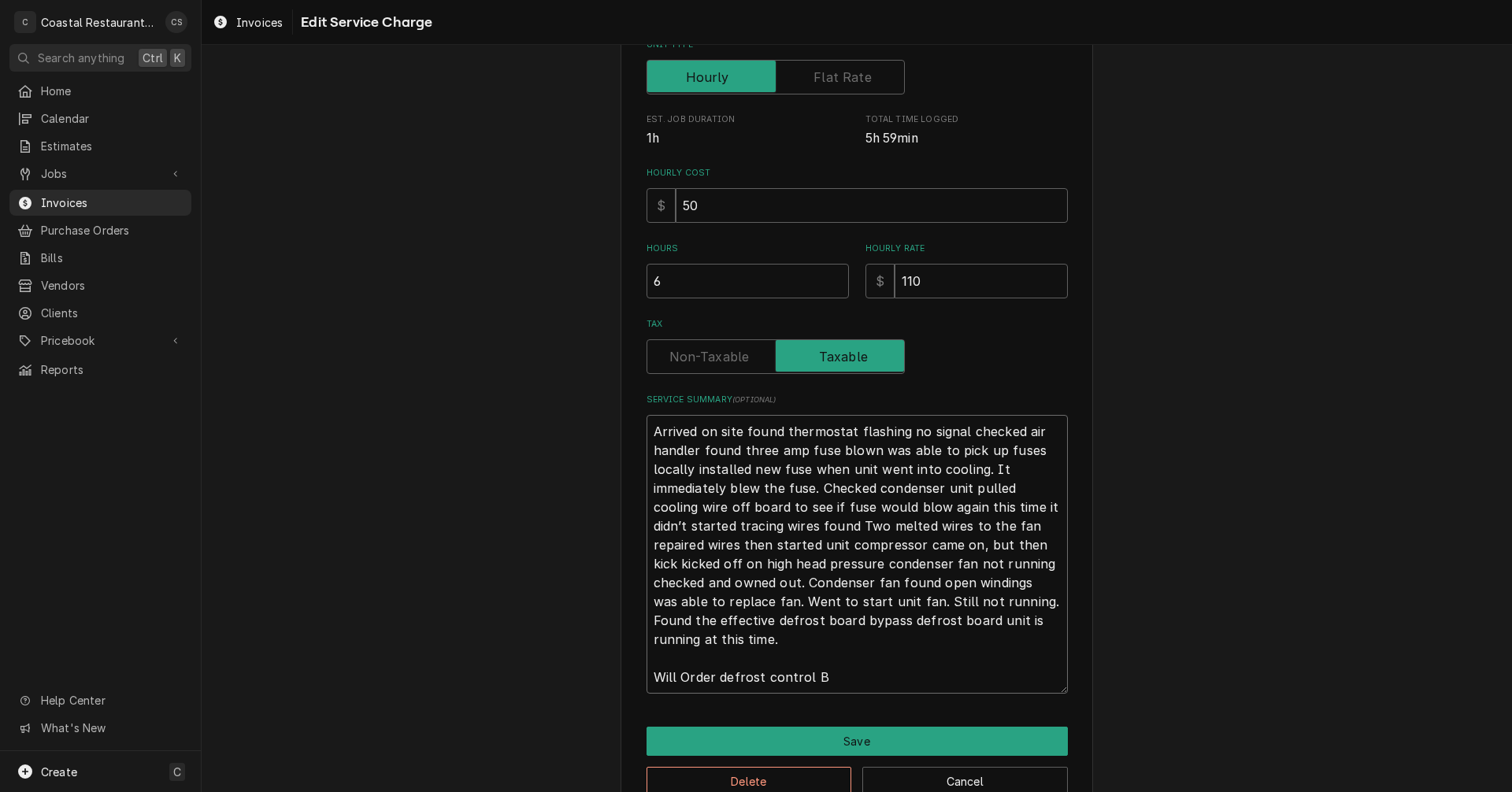
type textarea "x"
type textarea "Arrived on site found thermostat flashing no signal checked air handler found t…"
type textarea "x"
type textarea "Arrived on site found thermostat flashing no signal checked air handler found t…"
type textarea "x"
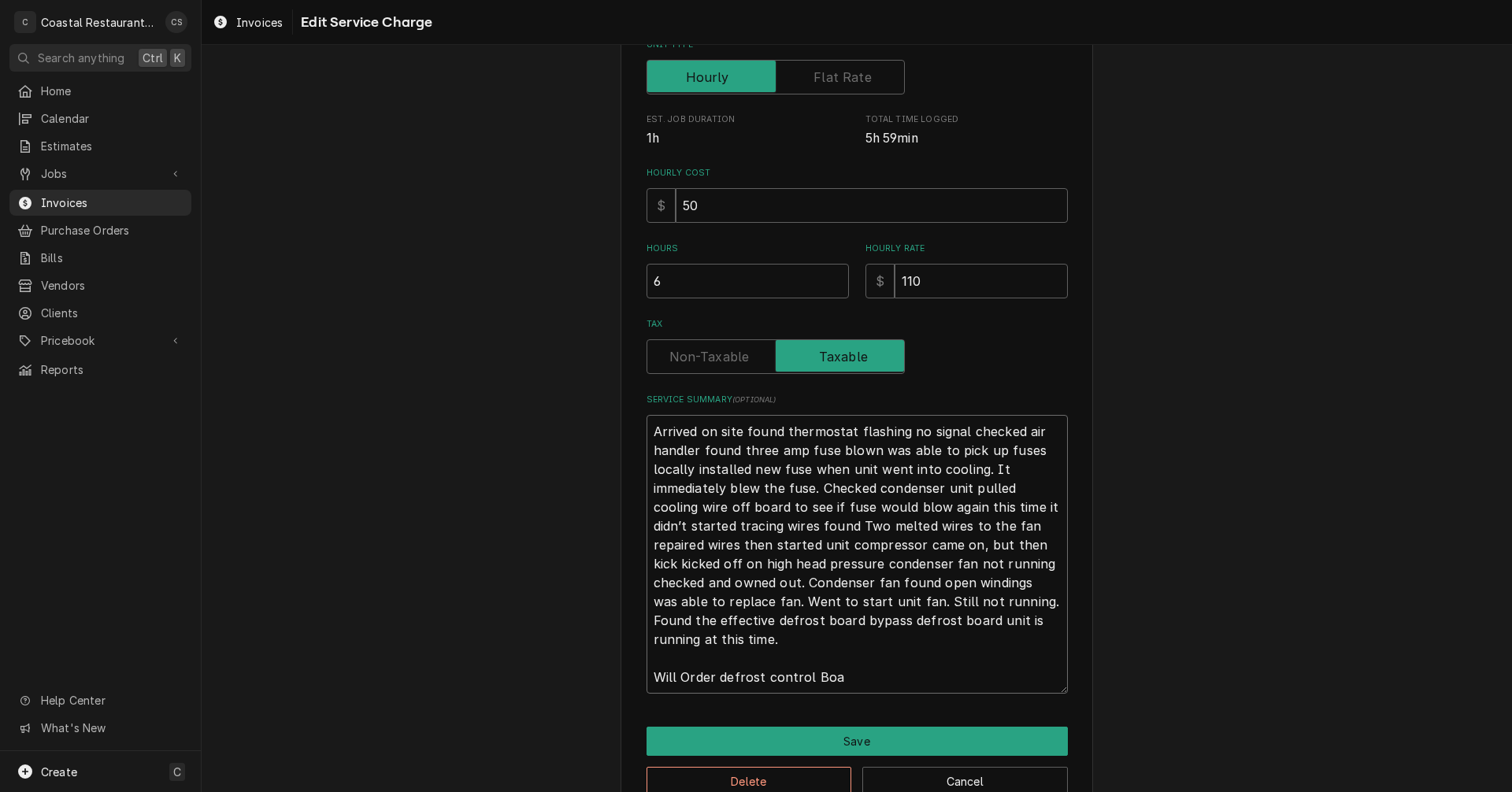
type textarea "Arrived on site found thermostat flashing no signal checked air handler found t…"
type textarea "x"
type textarea "Arrived on site found thermostat flashing no signal checked air handler found t…"
type textarea "x"
type textarea "Arrived on site found thermostat flashing no signal checked air handler found t…"
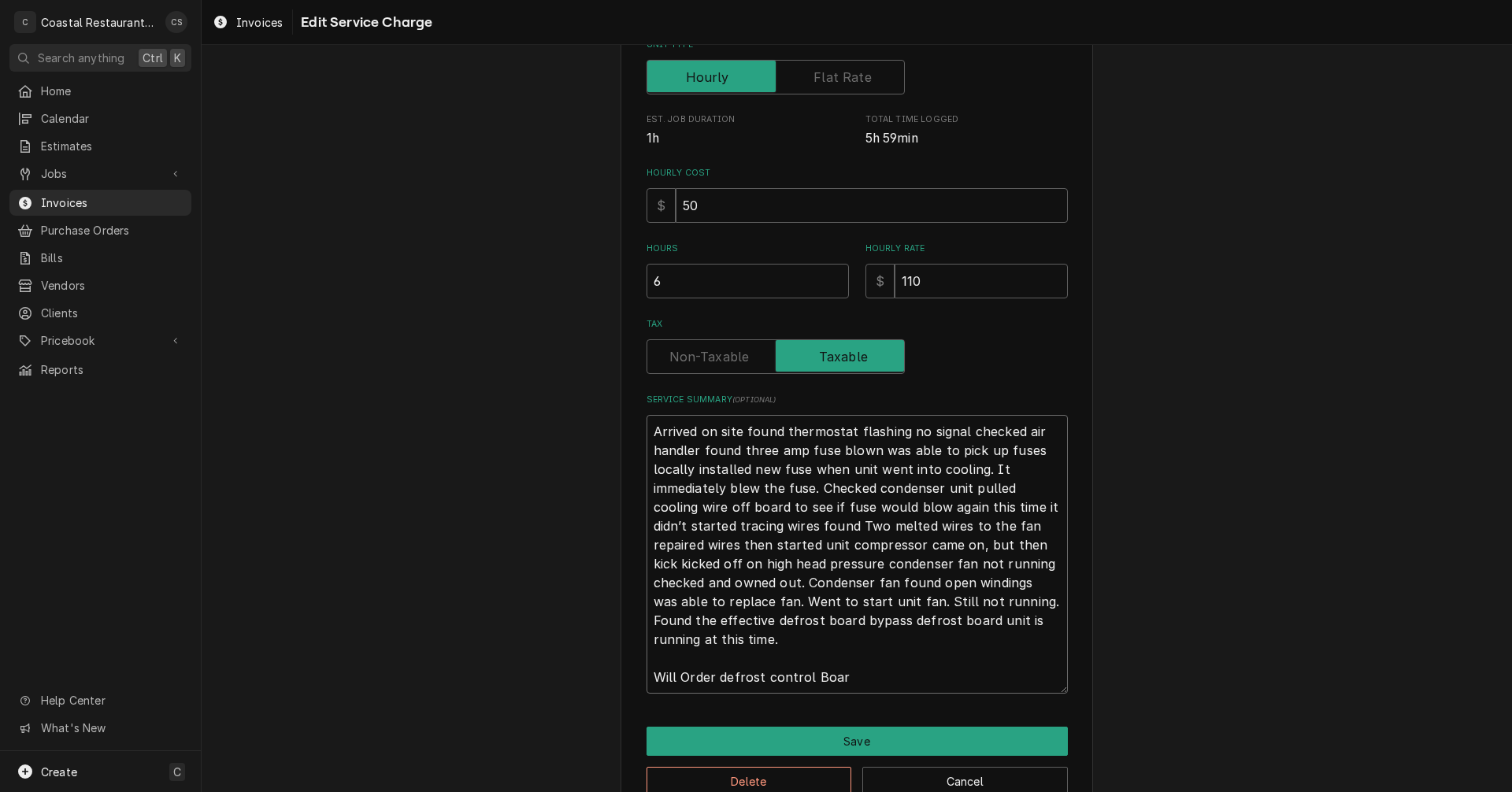
type textarea "x"
type textarea "Arrived on site found thermostat flashing no signal checked air handler found t…"
type textarea "x"
type textarea "Arrived on site found thermostat flashing no signal checked air handler found t…"
type textarea "x"
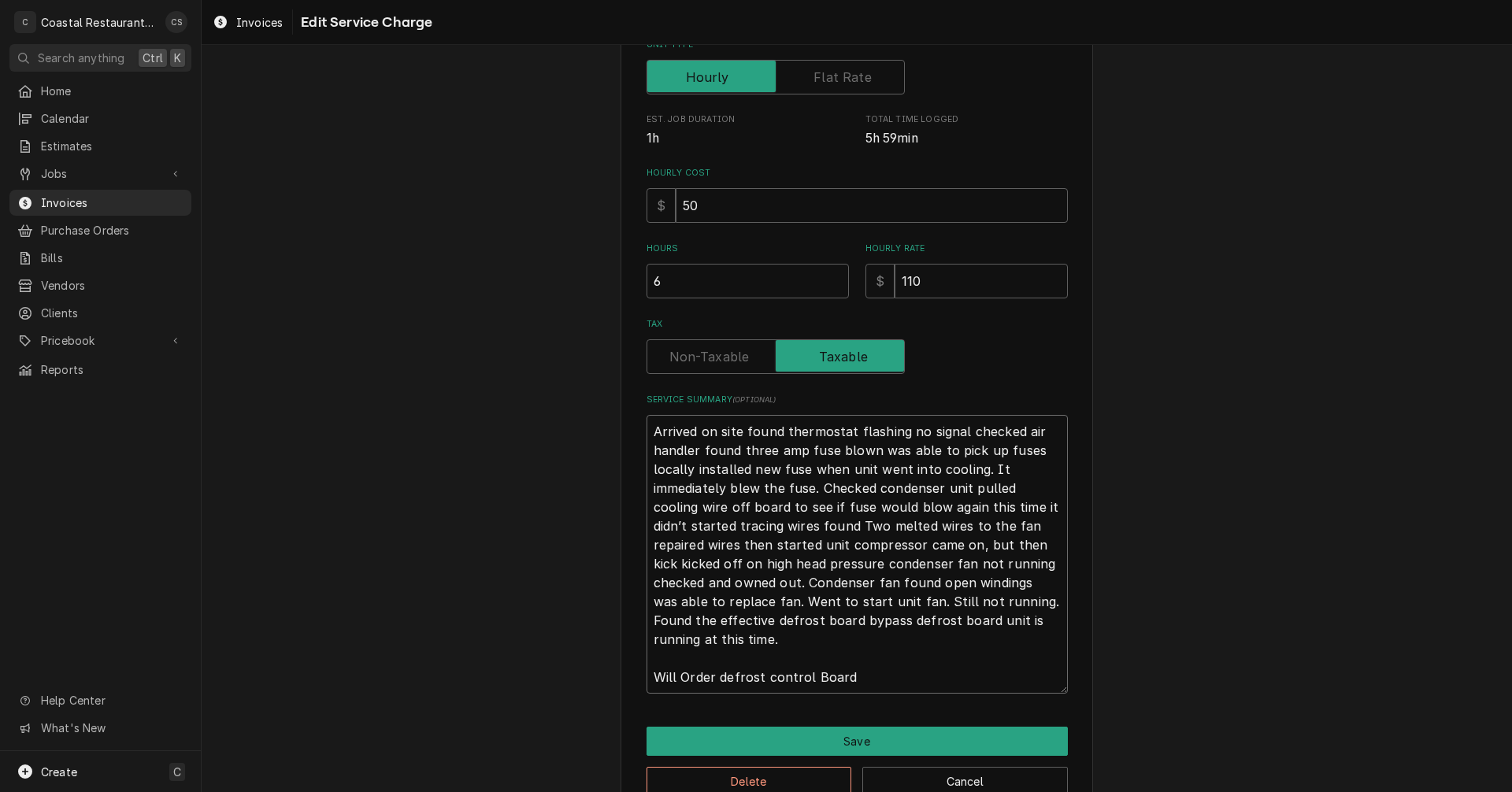
type textarea "Arrived on site found thermostat flashing no signal checked air handler found t…"
type textarea "x"
type textarea "Arrived on site found thermostat flashing no signal checked air handler found t…"
type textarea "x"
type textarea "Arrived on site found thermostat flashing no signal checked air handler found t…"
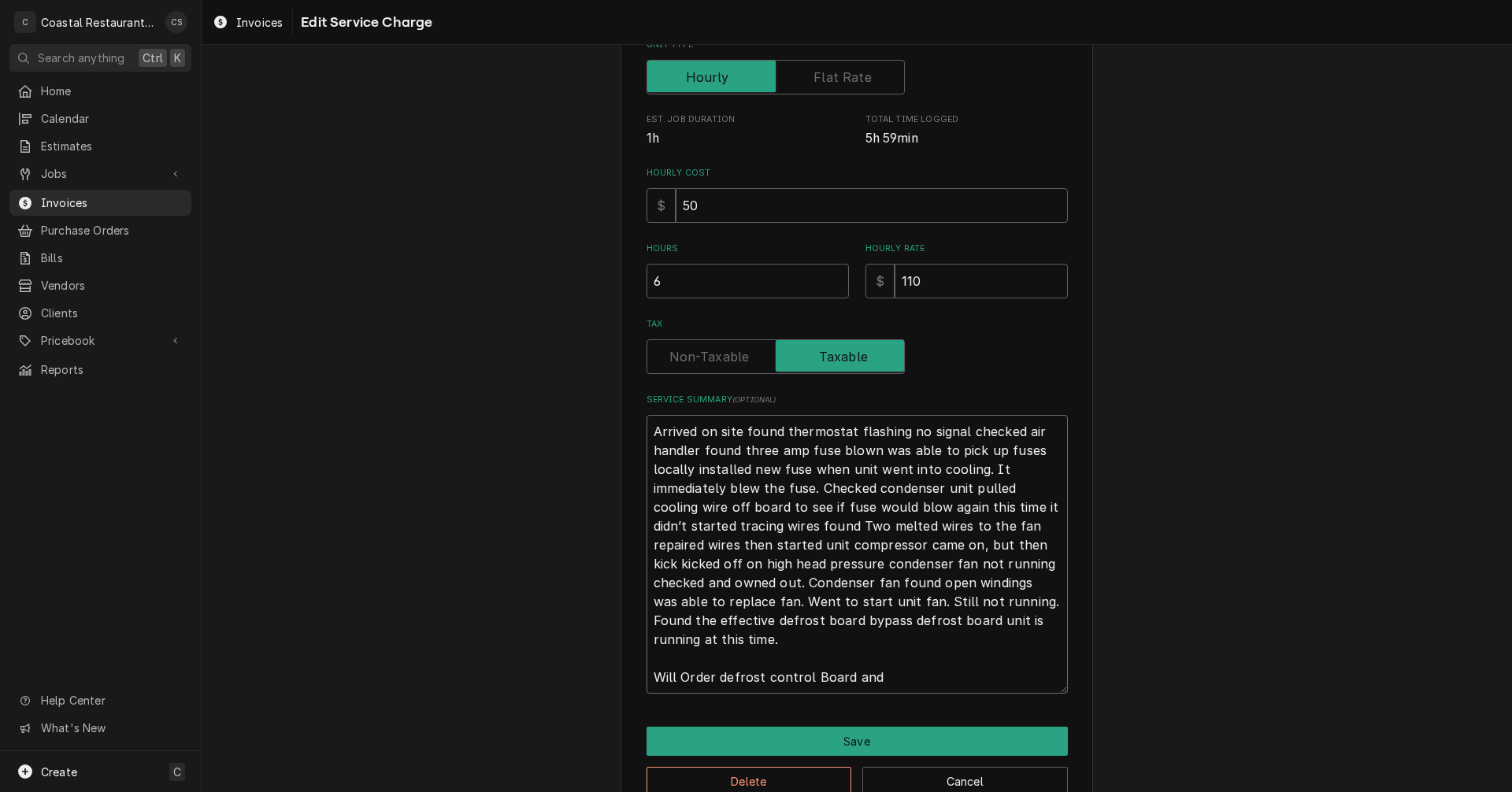
type textarea "x"
type textarea "Arrived on site found thermostat flashing no signal checked air handler found t…"
type textarea "x"
type textarea "Arrived on site found thermostat flashing no signal checked air handler found t…"
type textarea "x"
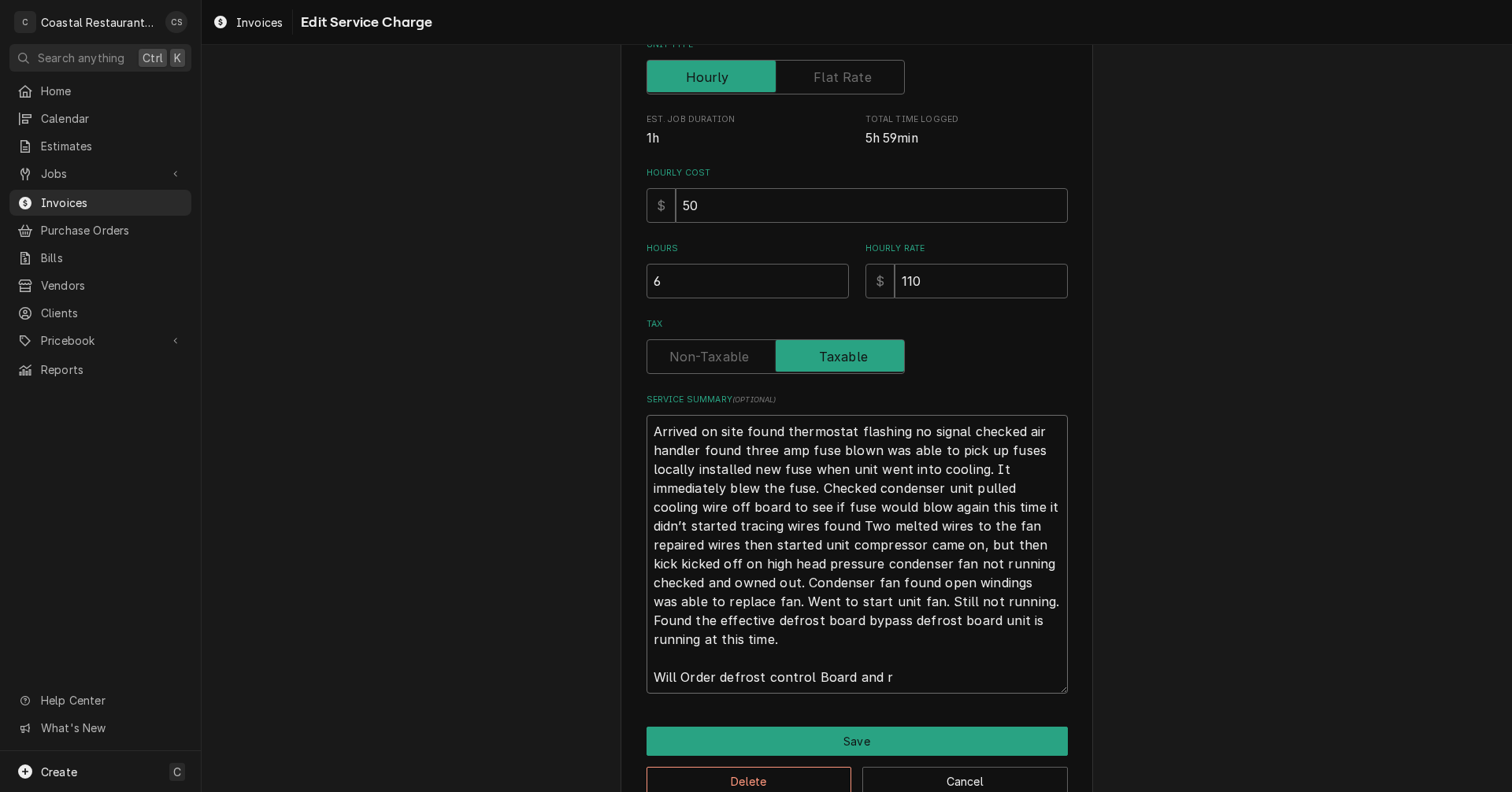
type textarea "Arrived on site found thermostat flashing no signal checked air handler found t…"
type textarea "x"
type textarea "Arrived on site found thermostat flashing no signal checked air handler found t…"
type textarea "x"
type textarea "Arrived on site found thermostat flashing no signal checked air handler found t…"
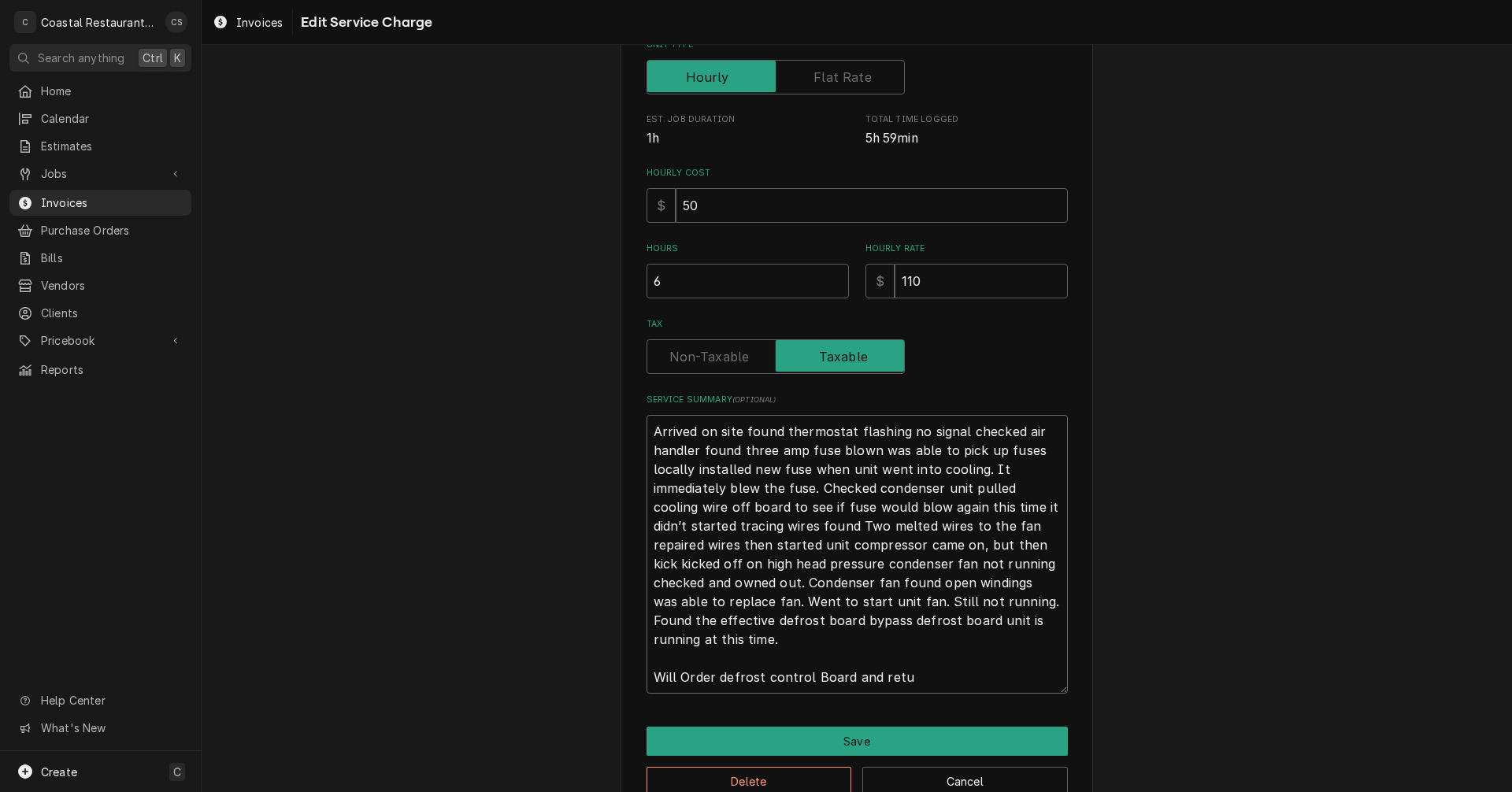
type textarea "x"
type textarea "Arrived on site found thermostat flashing no signal checked air handler found t…"
type textarea "x"
type textarea "Arrived on site found thermostat flashing no signal checked air handler found t…"
type textarea "x"
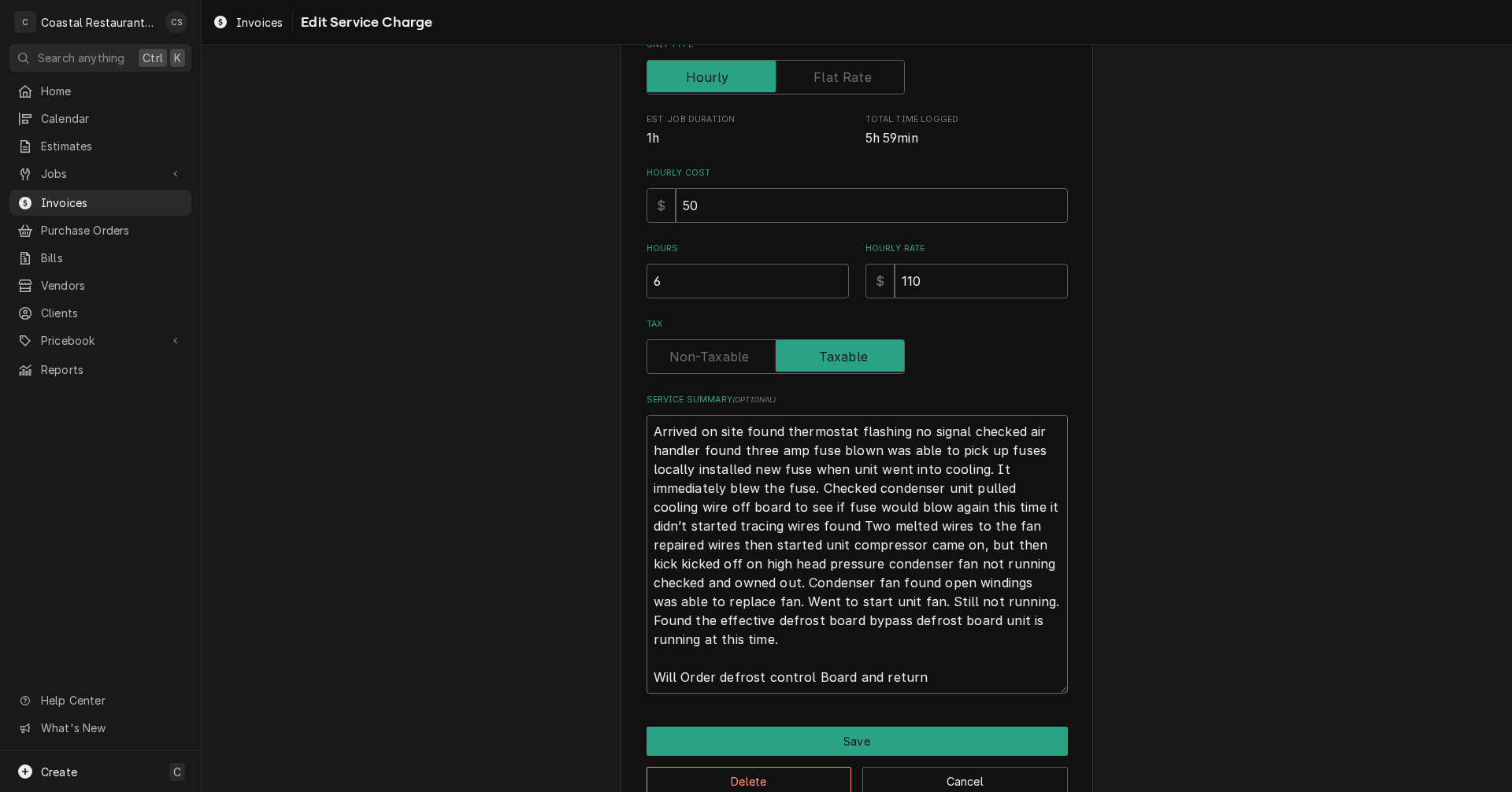
type textarea "Arrived on site found thermostat flashing no signal checked air handler found t…"
type textarea "x"
type textarea "Arrived on site found thermostat flashing no signal checked air handler found t…"
type textarea "x"
type textarea "Arrived on site found thermostat flashing no signal checked air handler found t…"
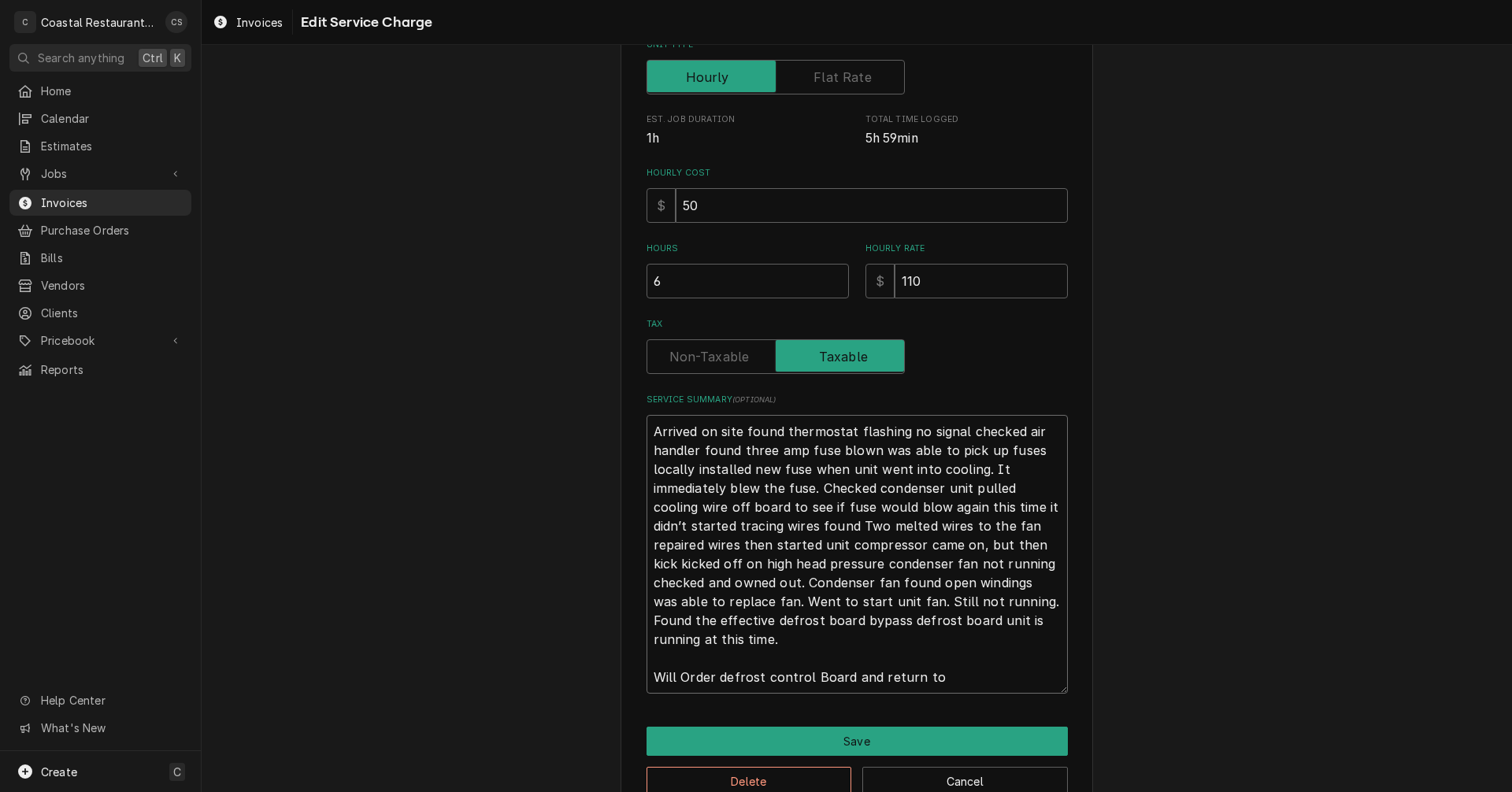
type textarea "x"
type textarea "Arrived on site found thermostat flashing no signal checked air handler found t…"
type textarea "x"
type textarea "Arrived on site found thermostat flashing no signal checked air handler found t…"
type textarea "x"
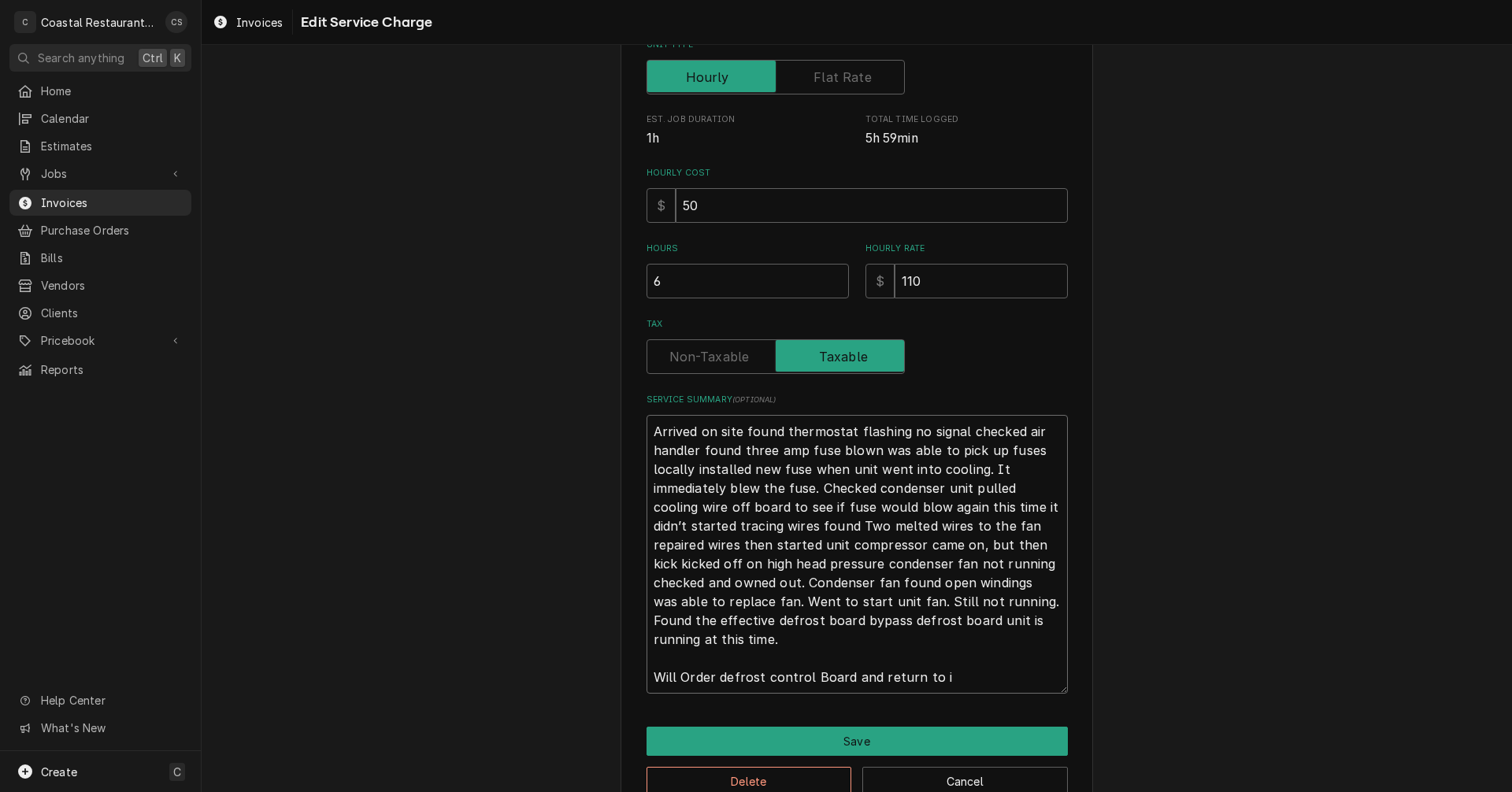
type textarea "Arrived on site found thermostat flashing no signal checked air handler found t…"
type textarea "x"
type textarea "Arrived on site found thermostat flashing no signal checked air handler found t…"
type textarea "x"
type textarea "Arrived on site found thermostat flashing no signal checked air handler found t…"
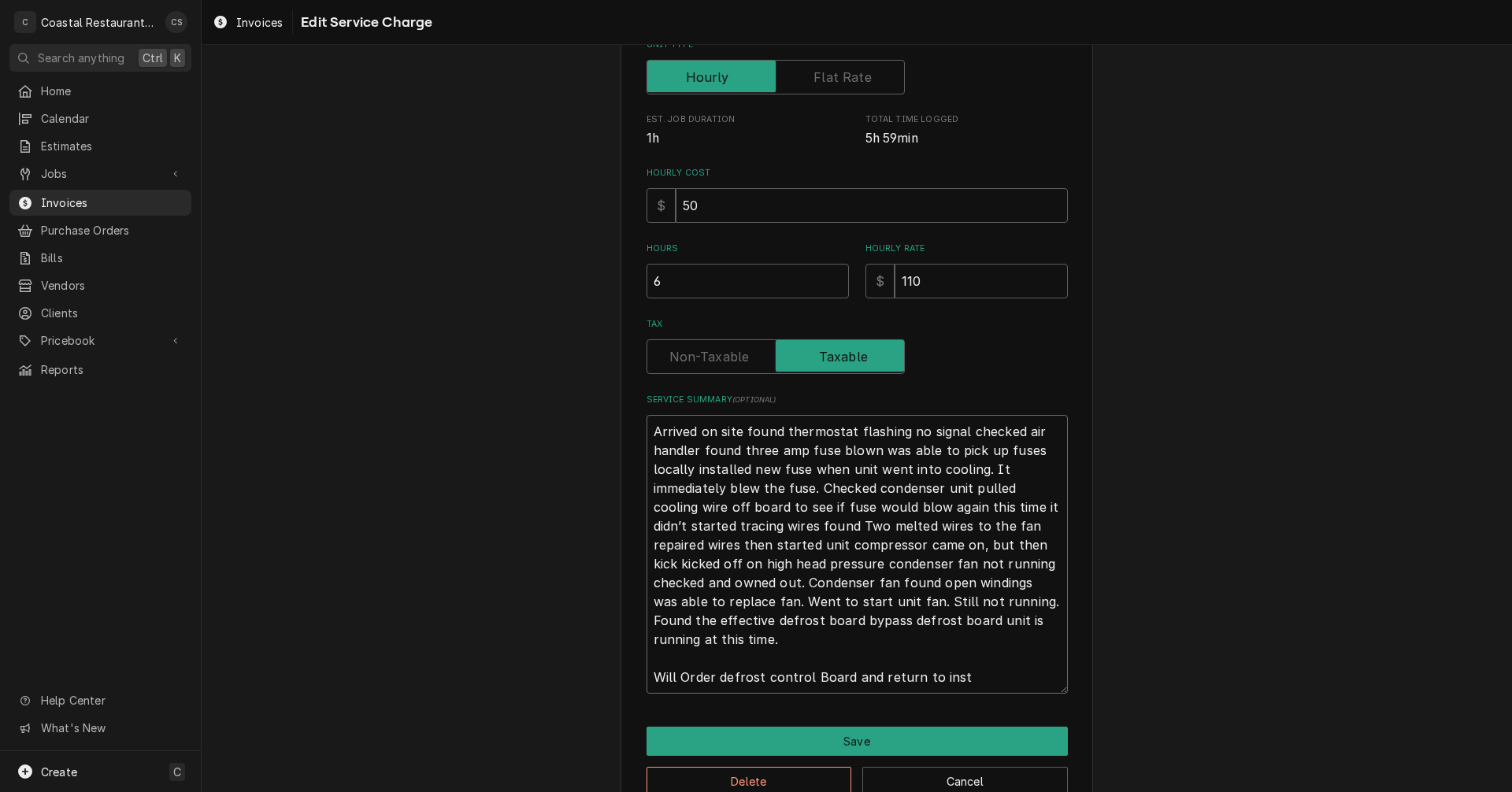
type textarea "x"
type textarea "Arrived on site found thermostat flashing no signal checked air handler found t…"
type textarea "x"
type textarea "Arrived on site found thermostat flashing no signal checked air handler found t…"
type textarea "x"
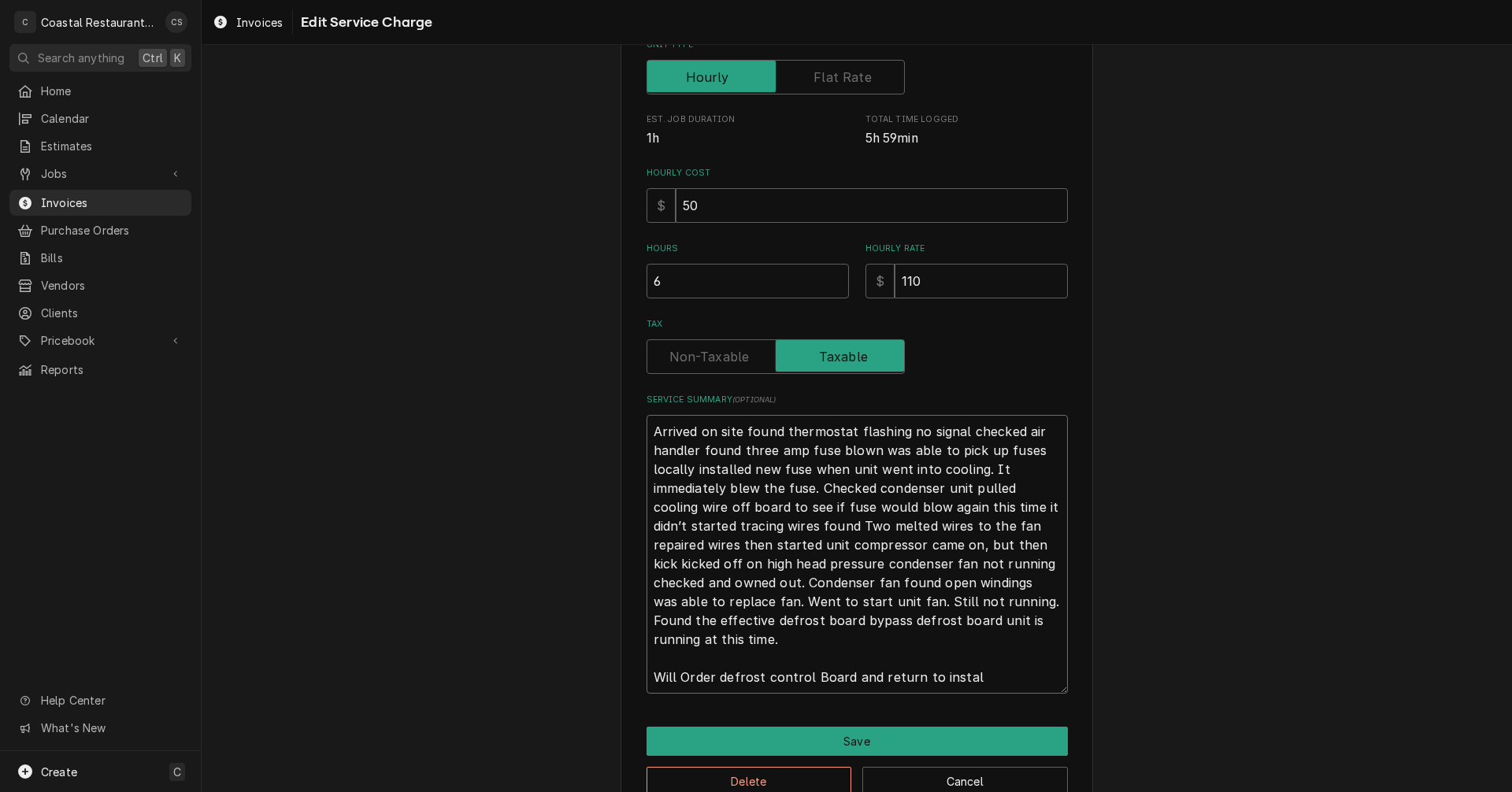
type textarea "Arrived on site found thermostat flashing no signal checked air handler found t…"
type textarea "x"
type textarea "Arrived on site found thermostat flashing no signal checked air handler found t…"
type textarea "x"
type textarea "Arrived on site found thermostat flashing no signal checked air handler found t…"
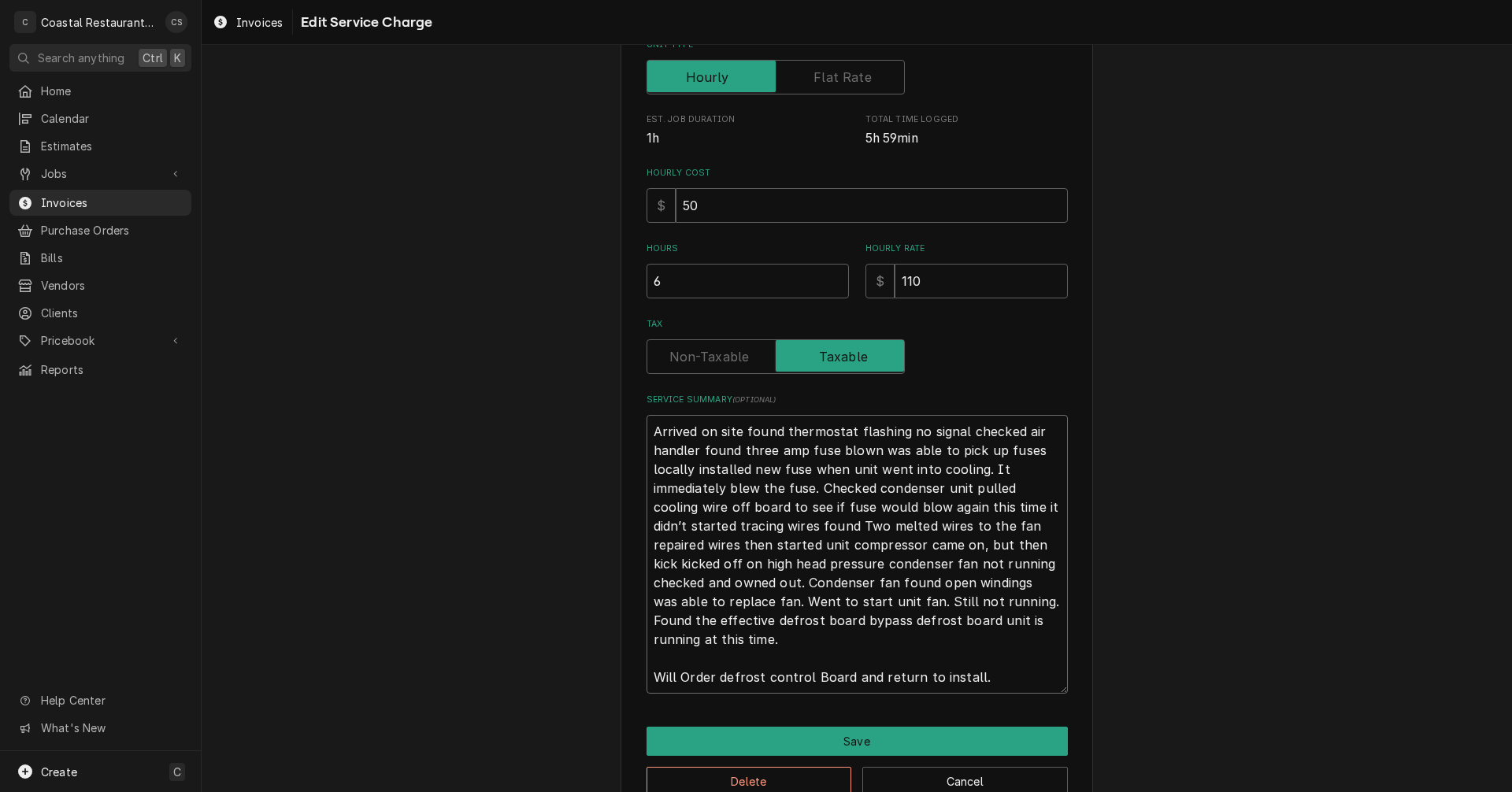
type textarea "x"
type textarea "Arrived on site found thermostat flashing no signal checked air handler found t…"
type textarea "x"
type textarea "Arrived on site found thermostat flashing no signal checked air handler found t…"
type textarea "x"
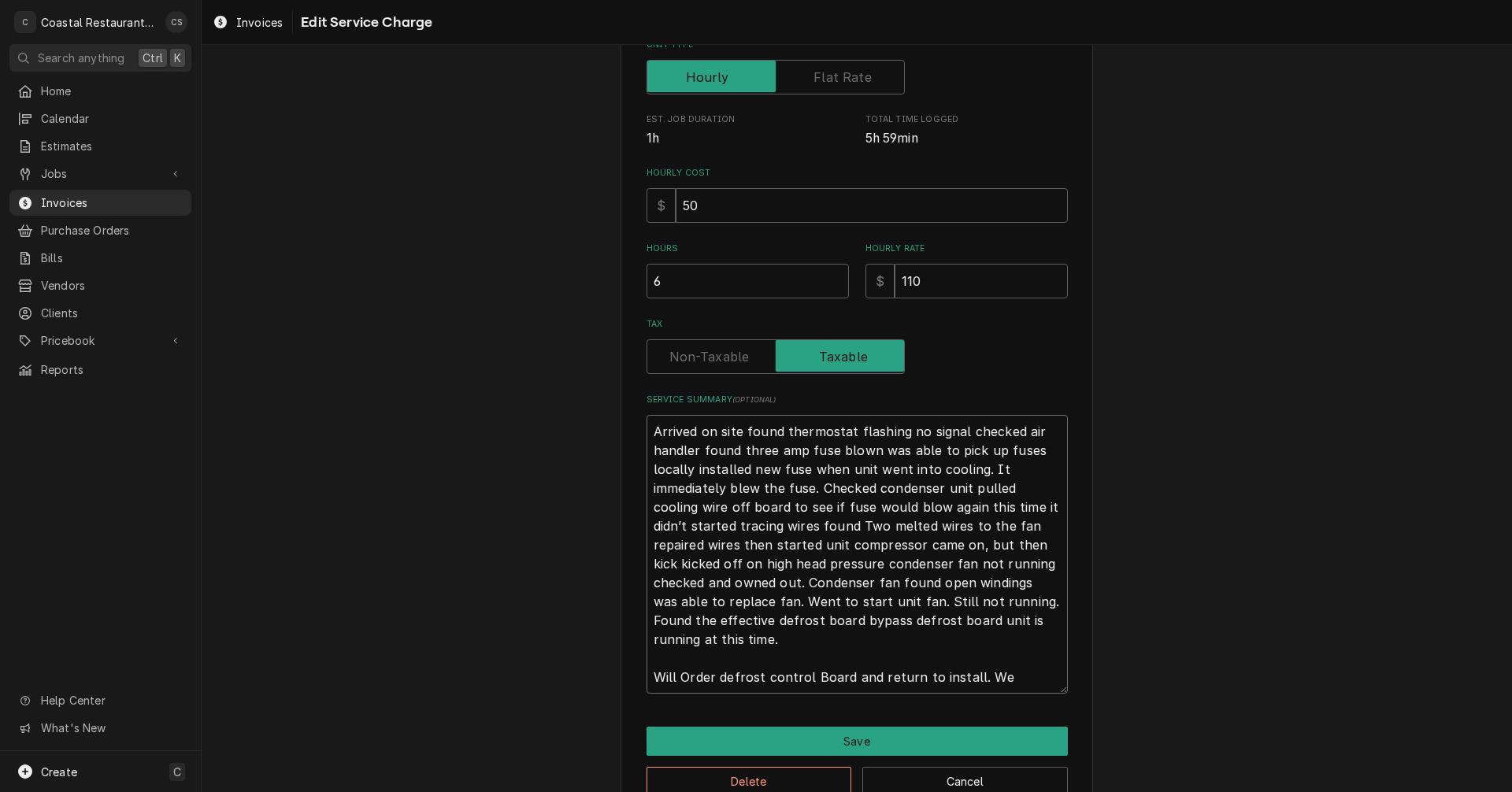
type textarea "Arrived on site found thermostat flashing no signal checked air handler found t…"
type textarea "x"
type textarea "Arrived on site found thermostat flashing no signal checked air handler found t…"
type textarea "x"
type textarea "Arrived on site found thermostat flashing no signal checked air handler found t…"
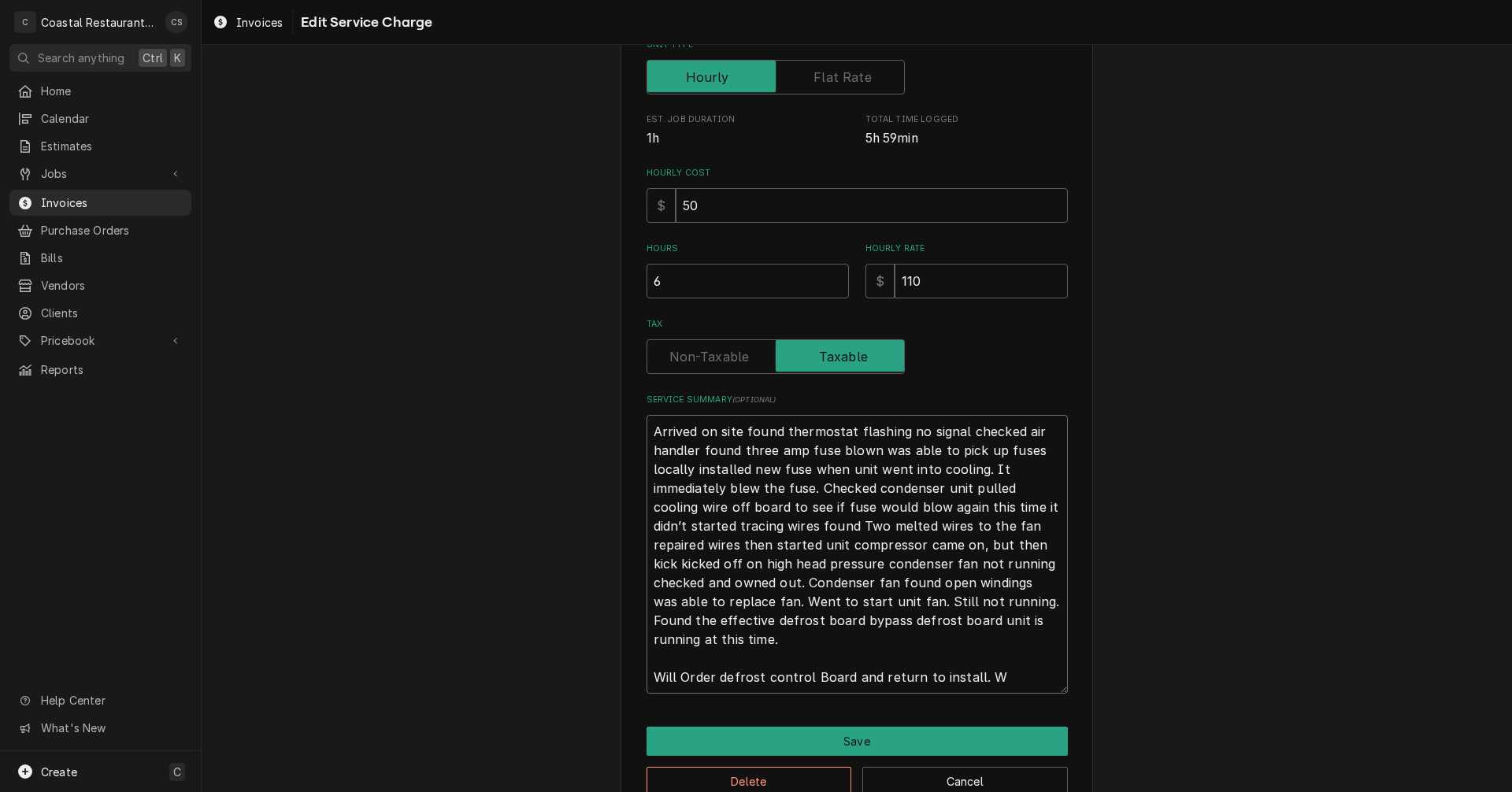
type textarea "x"
type textarea "Arrived on site found thermostat flashing no signal checked air handler found t…"
type textarea "x"
type textarea "Arrived on site found thermostat flashing no signal checked air handler found t…"
type textarea "x"
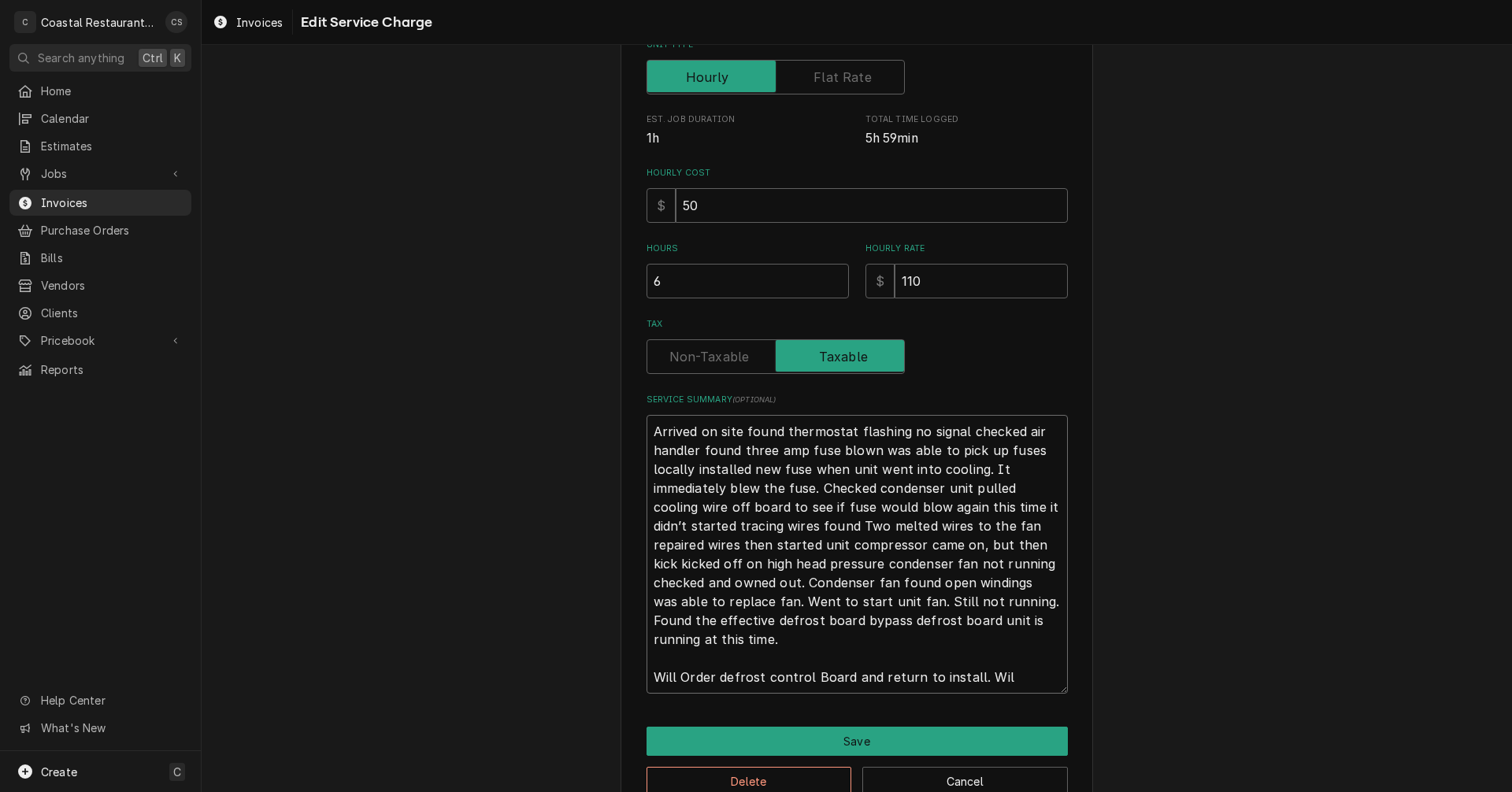
type textarea "Arrived on site found thermostat flashing no signal checked air handler found t…"
type textarea "x"
type textarea "Arrived on site found thermostat flashing no signal checked air handler found t…"
type textarea "x"
type textarea "Arrived on site found thermostat flashing no signal checked air handler found t…"
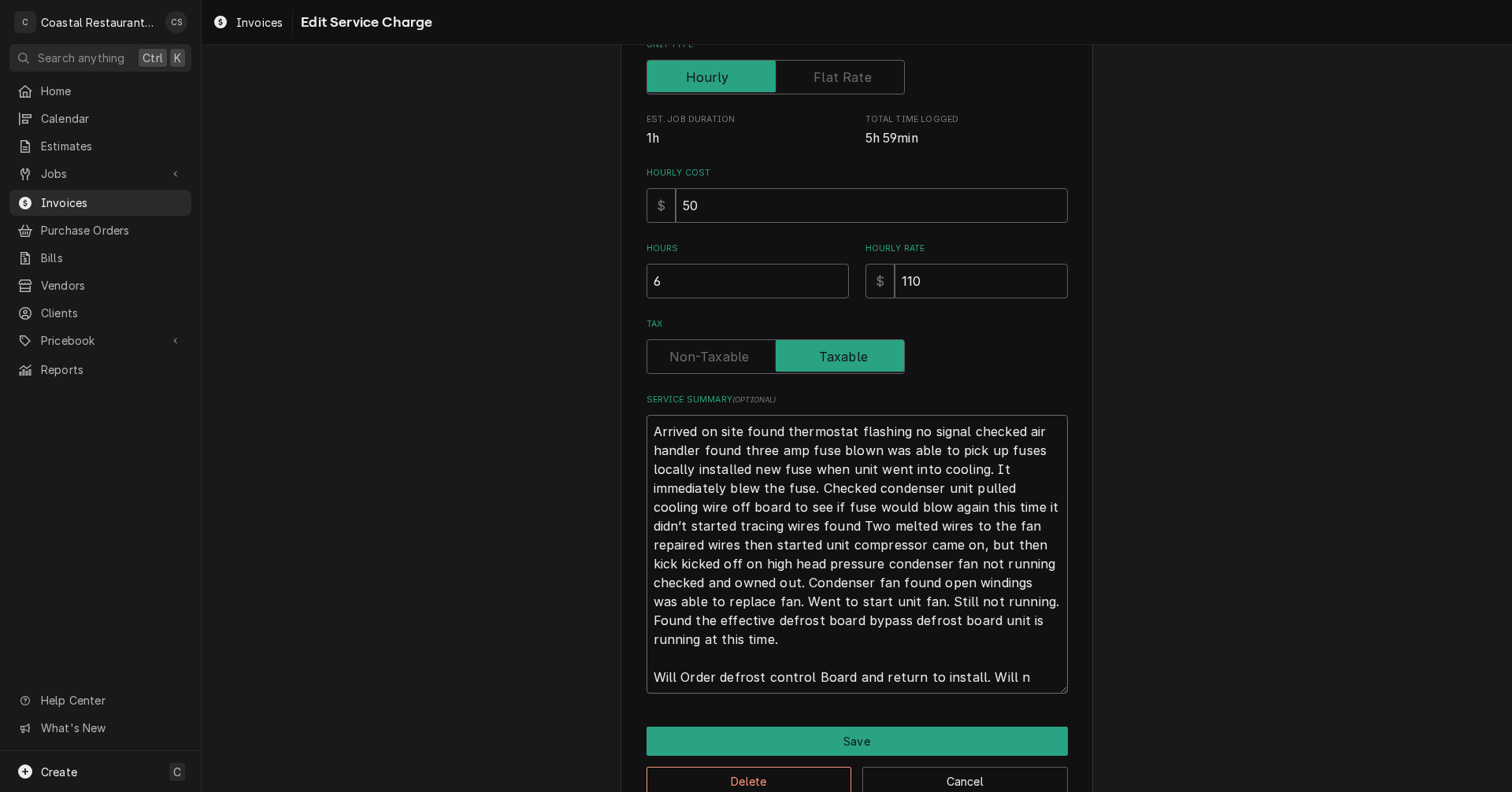
type textarea "x"
type textarea "Arrived on site found thermostat flashing no signal checked air handler found t…"
type textarea "x"
type textarea "Arrived on site found thermostat flashing no signal checked air handler found t…"
type textarea "x"
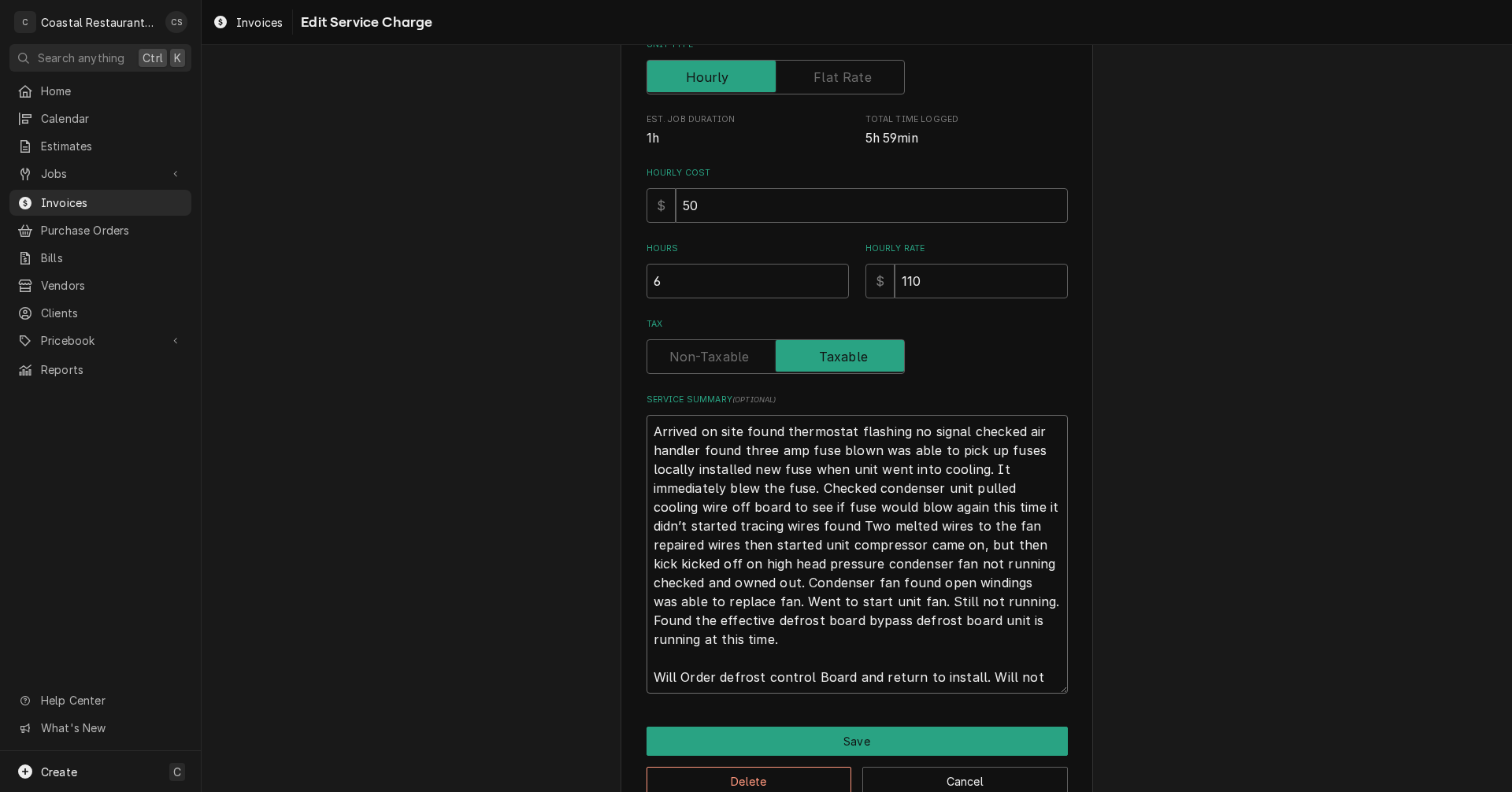
type textarea "Arrived on site found thermostat flashing no signal checked air handler found t…"
type textarea "x"
type textarea "Arrived on site found thermostat flashing no signal checked air handler found t…"
type textarea "x"
type textarea "Arrived on site found thermostat flashing no signal checked air handler found t…"
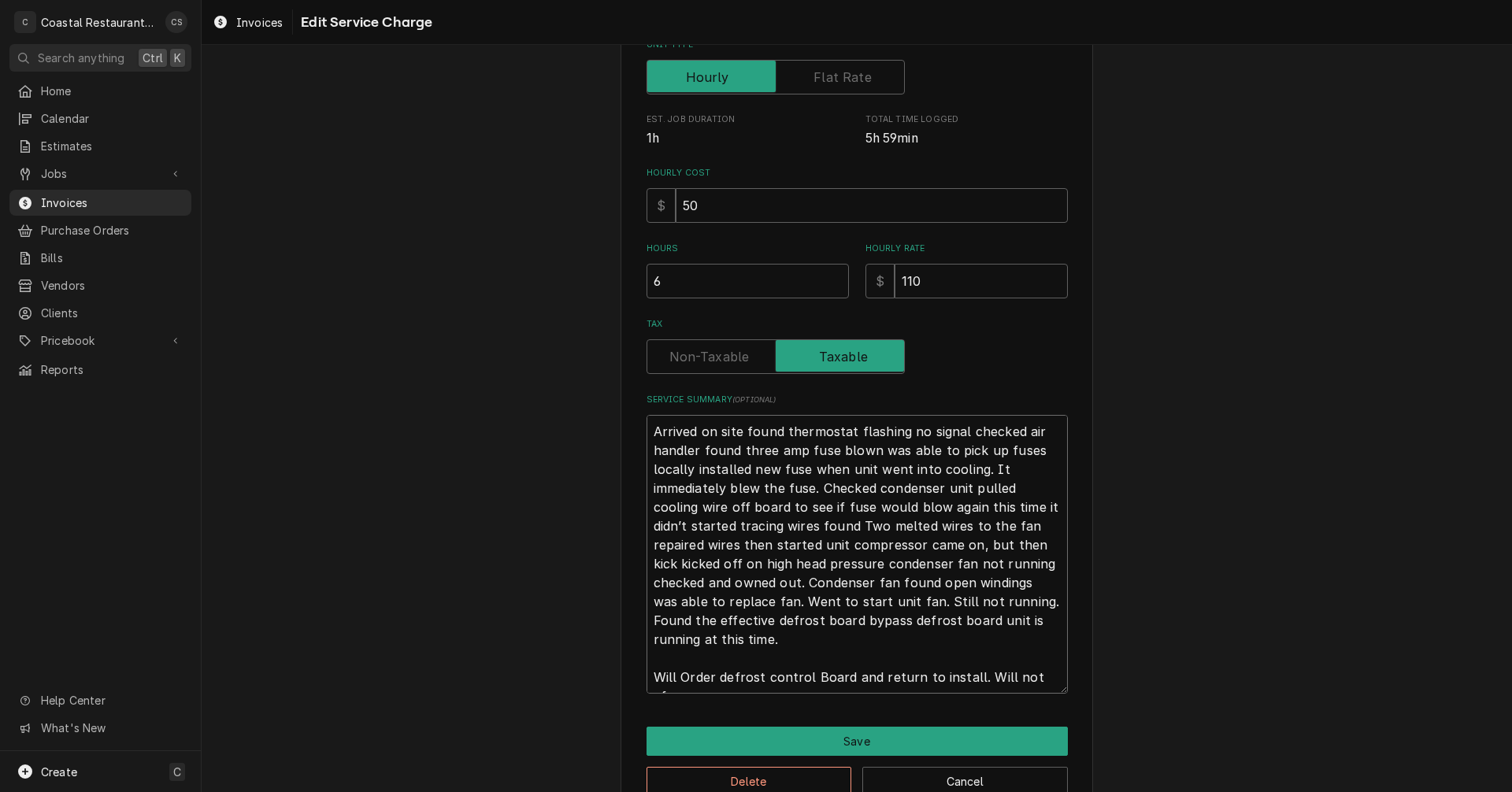
type textarea "x"
type textarea "Arrived on site found thermostat flashing no signal checked air handler found t…"
type textarea "x"
type textarea "Arrived on site found thermostat flashing no signal checked air handler found t…"
type textarea "x"
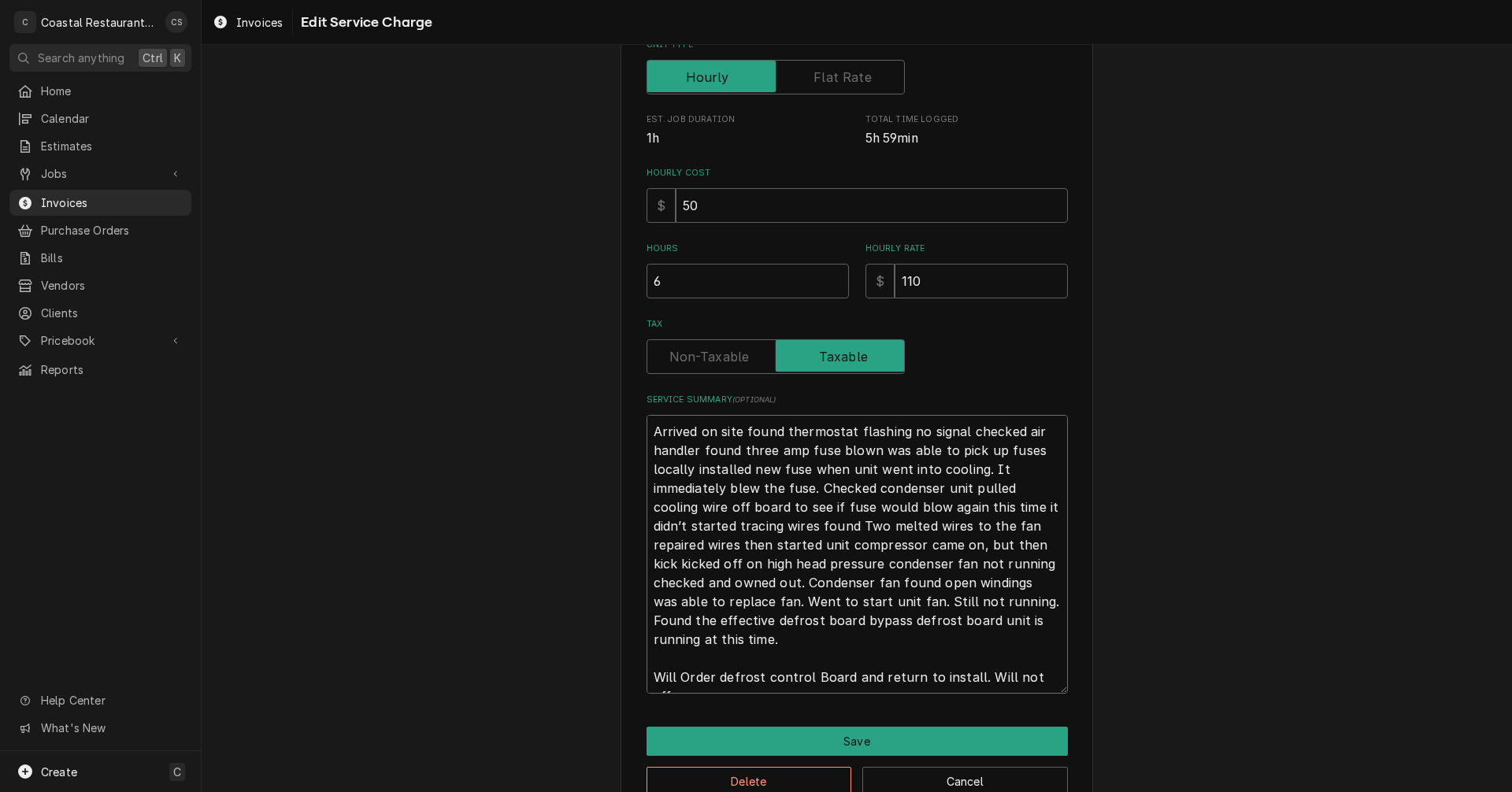
type textarea "Arrived on site found thermostat flashing no signal checked air handler found t…"
type textarea "x"
type textarea "Arrived on site found thermostat flashing no signal checked air handler found t…"
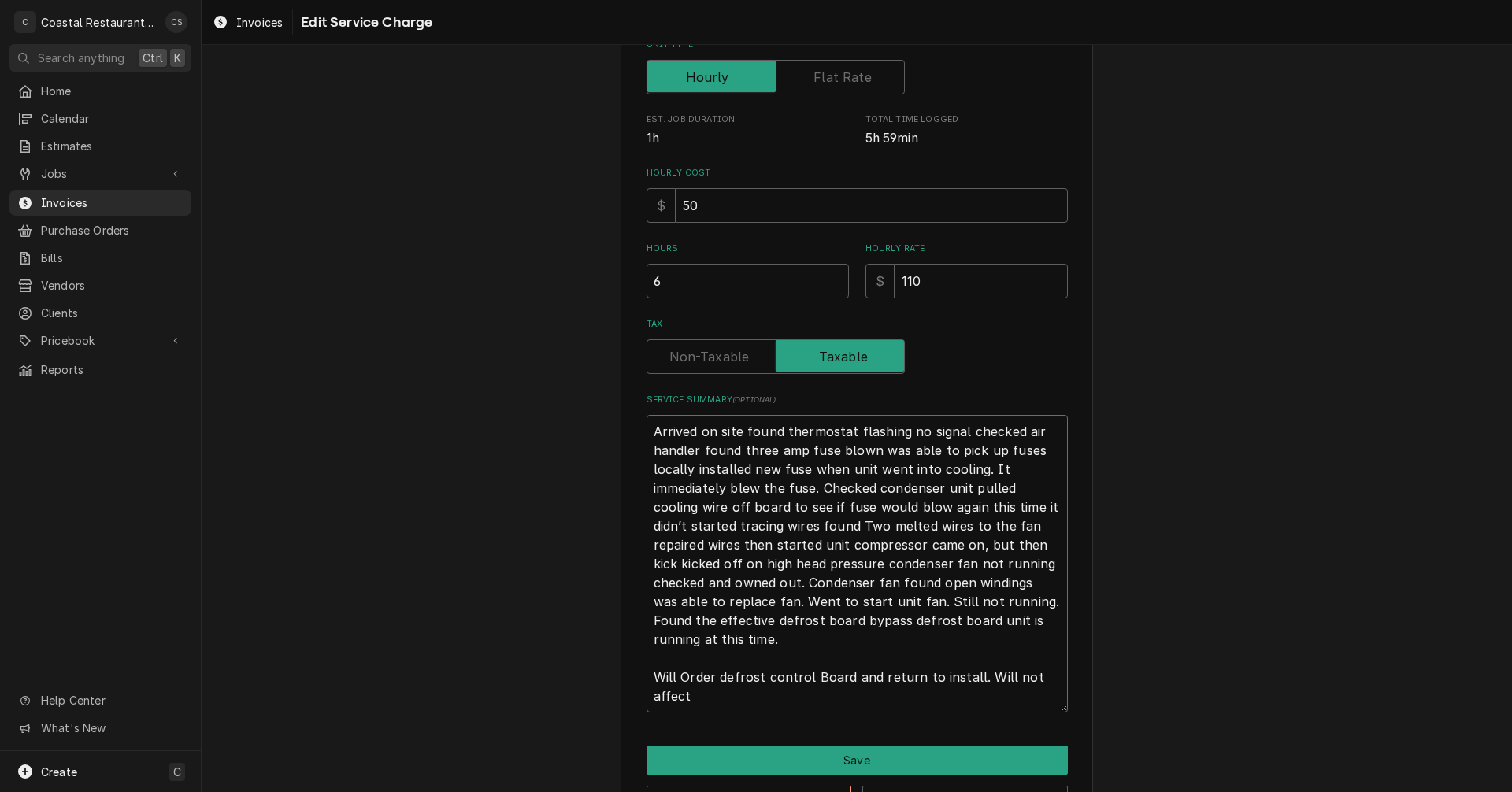
type textarea "x"
type textarea "Arrived on site found thermostat flashing no signal checked air handler found t…"
type textarea "x"
type textarea "Arrived on site found thermostat flashing no signal checked air handler found t…"
type textarea "x"
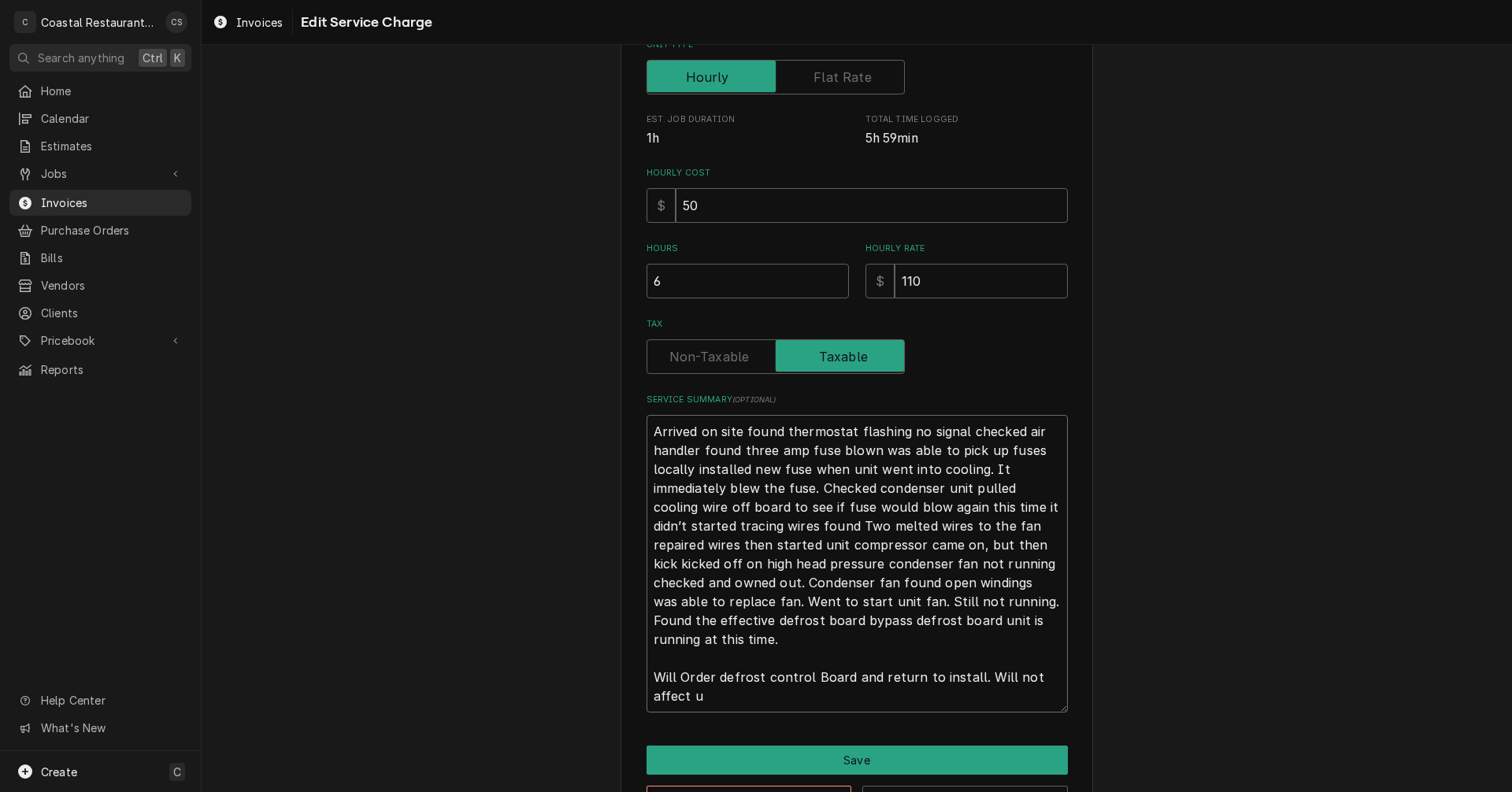
type textarea "Arrived on site found thermostat flashing no signal checked air handler found t…"
type textarea "x"
type textarea "Arrived on site found thermostat flashing no signal checked air handler found t…"
type textarea "x"
type textarea "Arrived on site found thermostat flashing no signal checked air handler found t…"
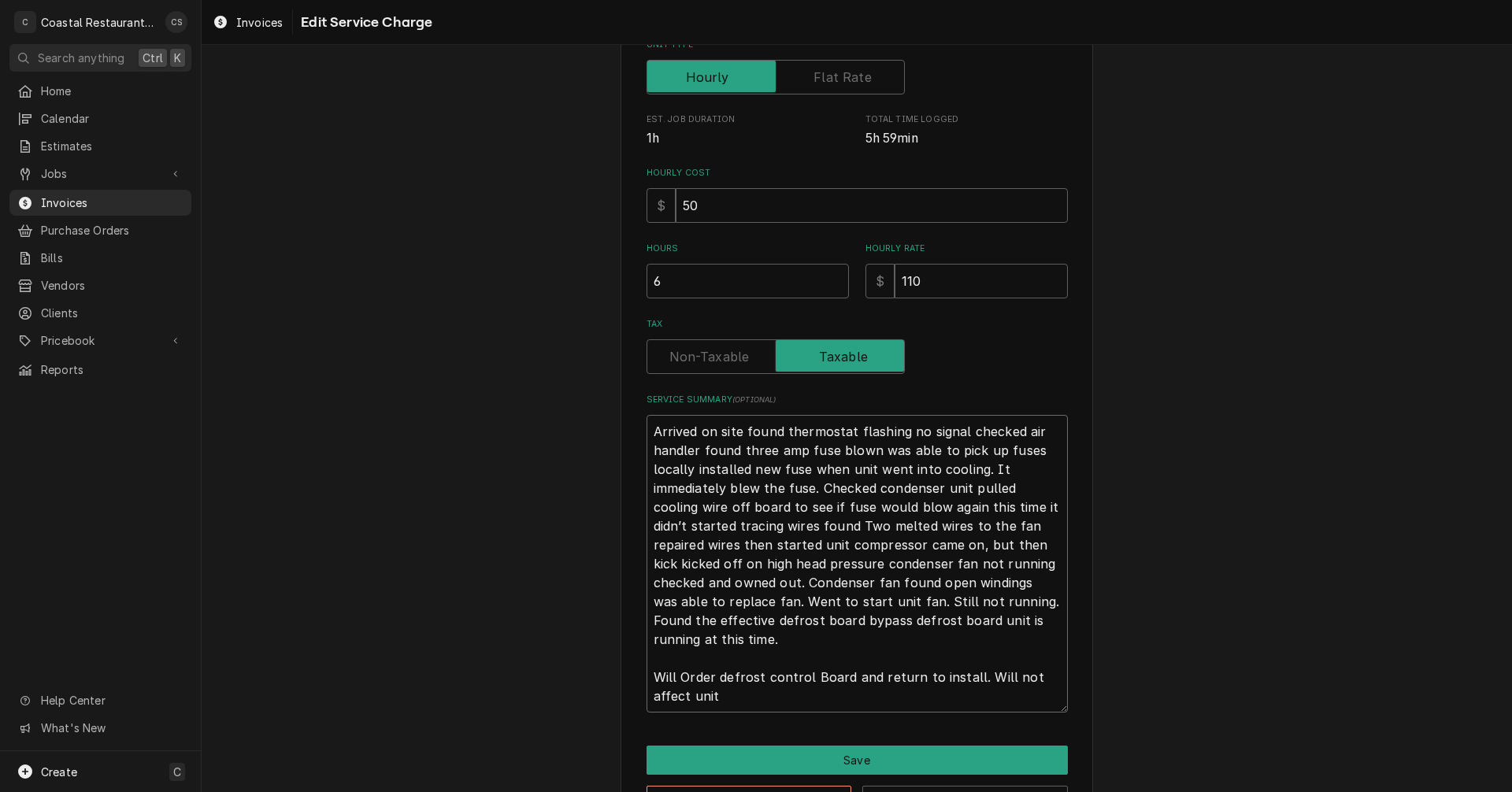
type textarea "x"
type textarea "Arrived on site found thermostat flashing no signal checked air handler found t…"
type textarea "x"
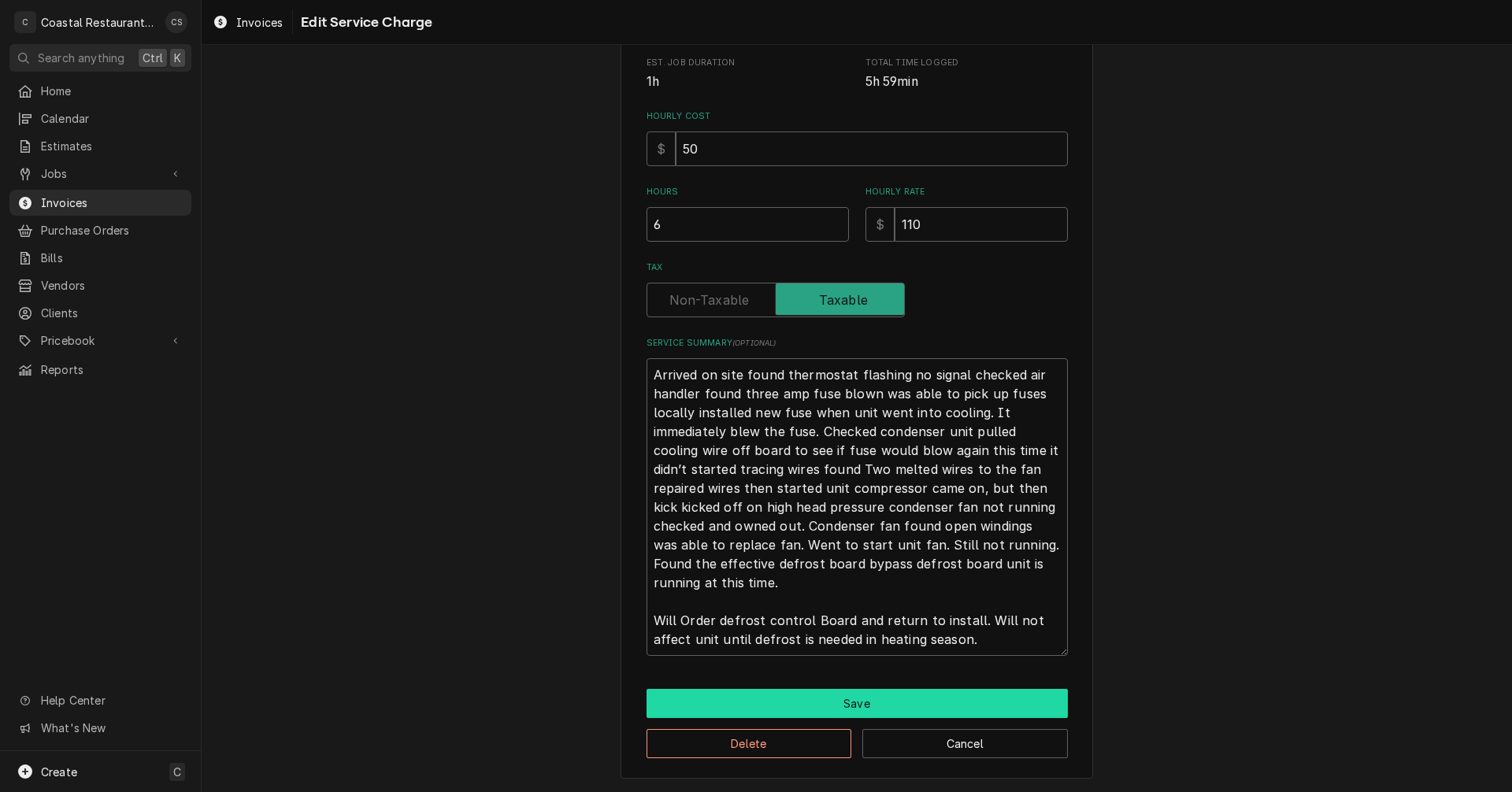
click at [857, 706] on button "Save" at bounding box center [858, 703] width 422 height 29
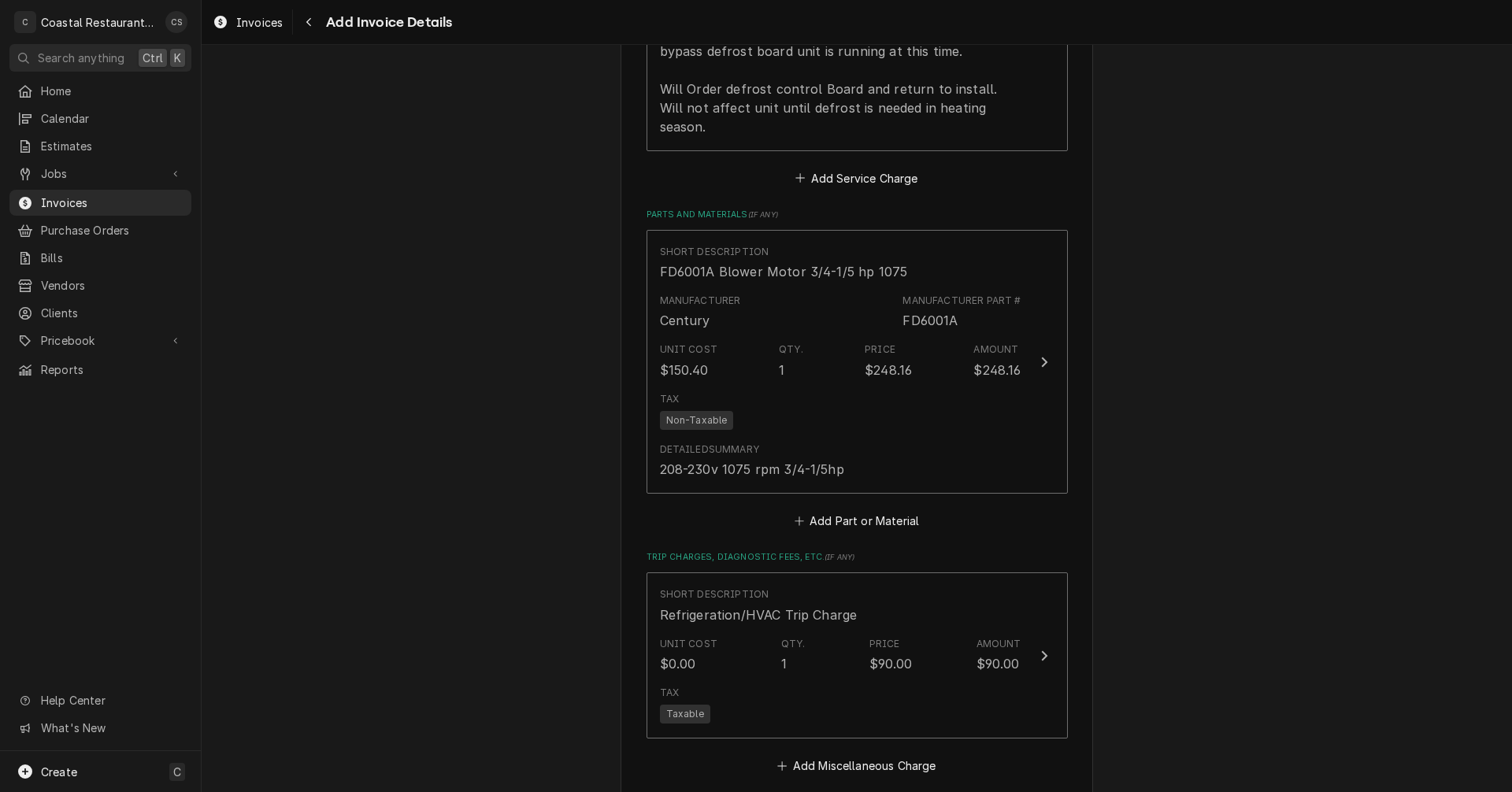
scroll to position [2010, 0]
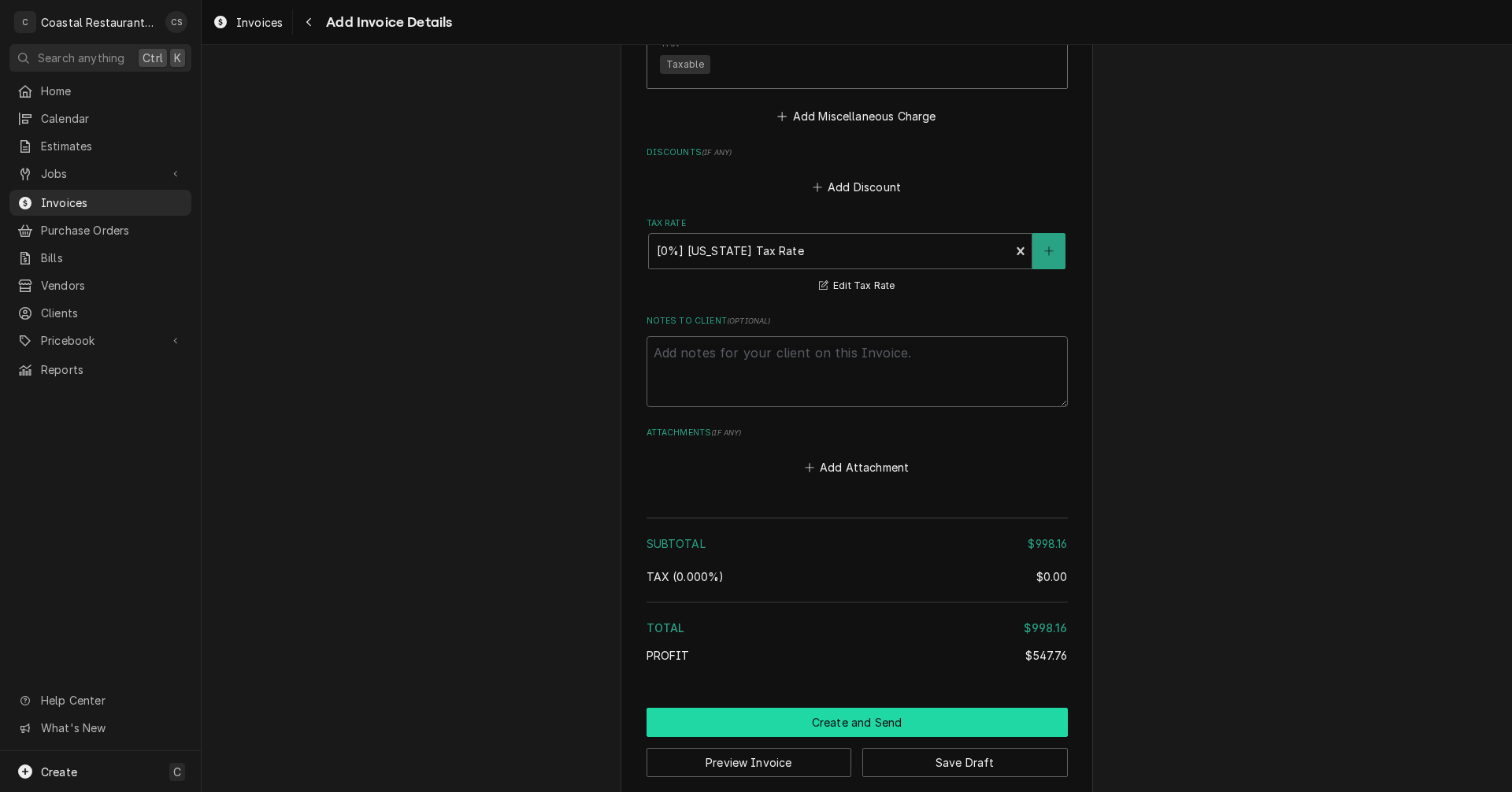
click at [832, 708] on button "Create and Send" at bounding box center [858, 723] width 422 height 29
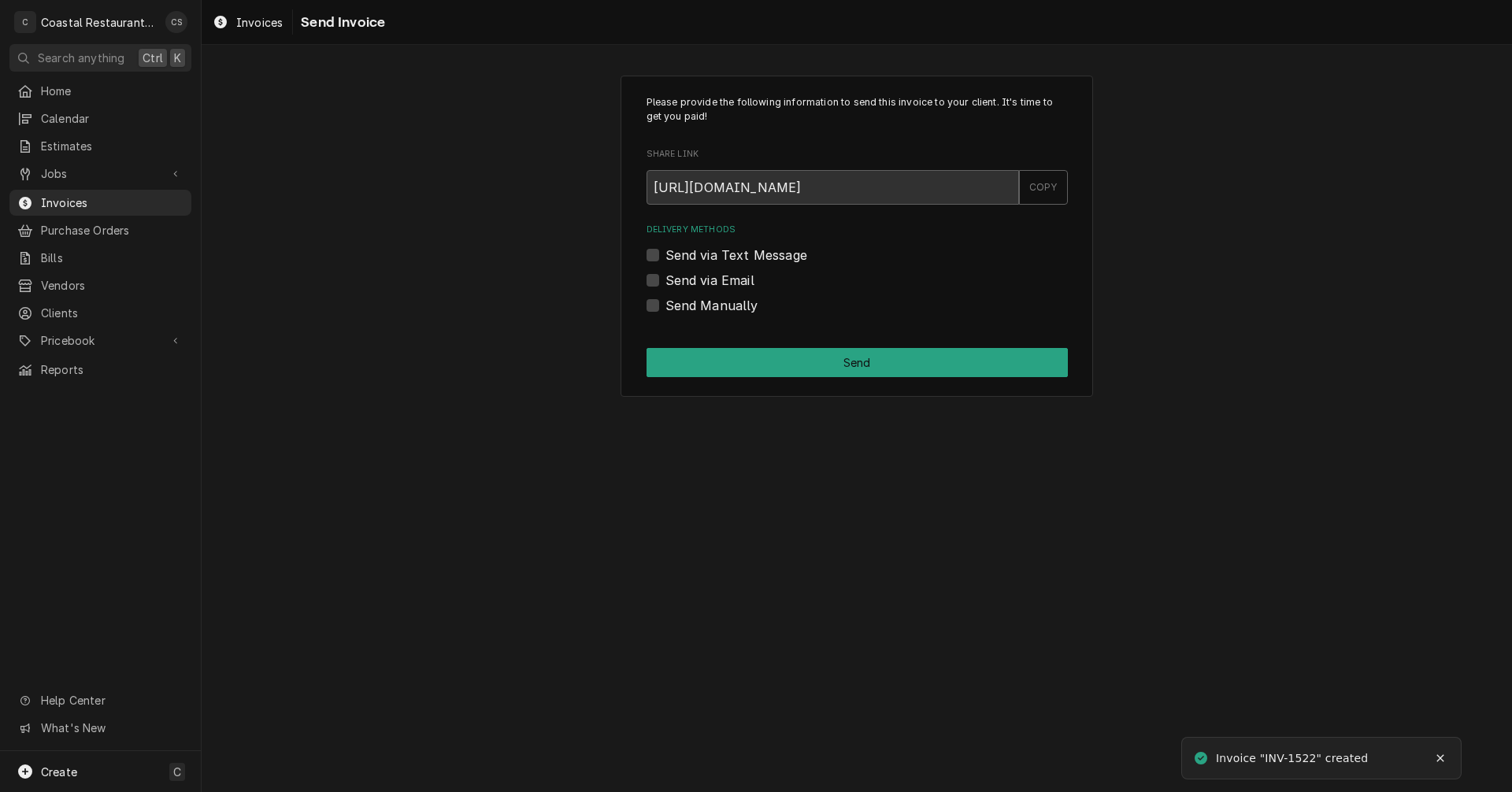
click at [666, 279] on label "Send via Email" at bounding box center [710, 281] width 89 height 19
click at [666, 279] on input "Send via Email" at bounding box center [877, 289] width 422 height 35
checkbox input "true"
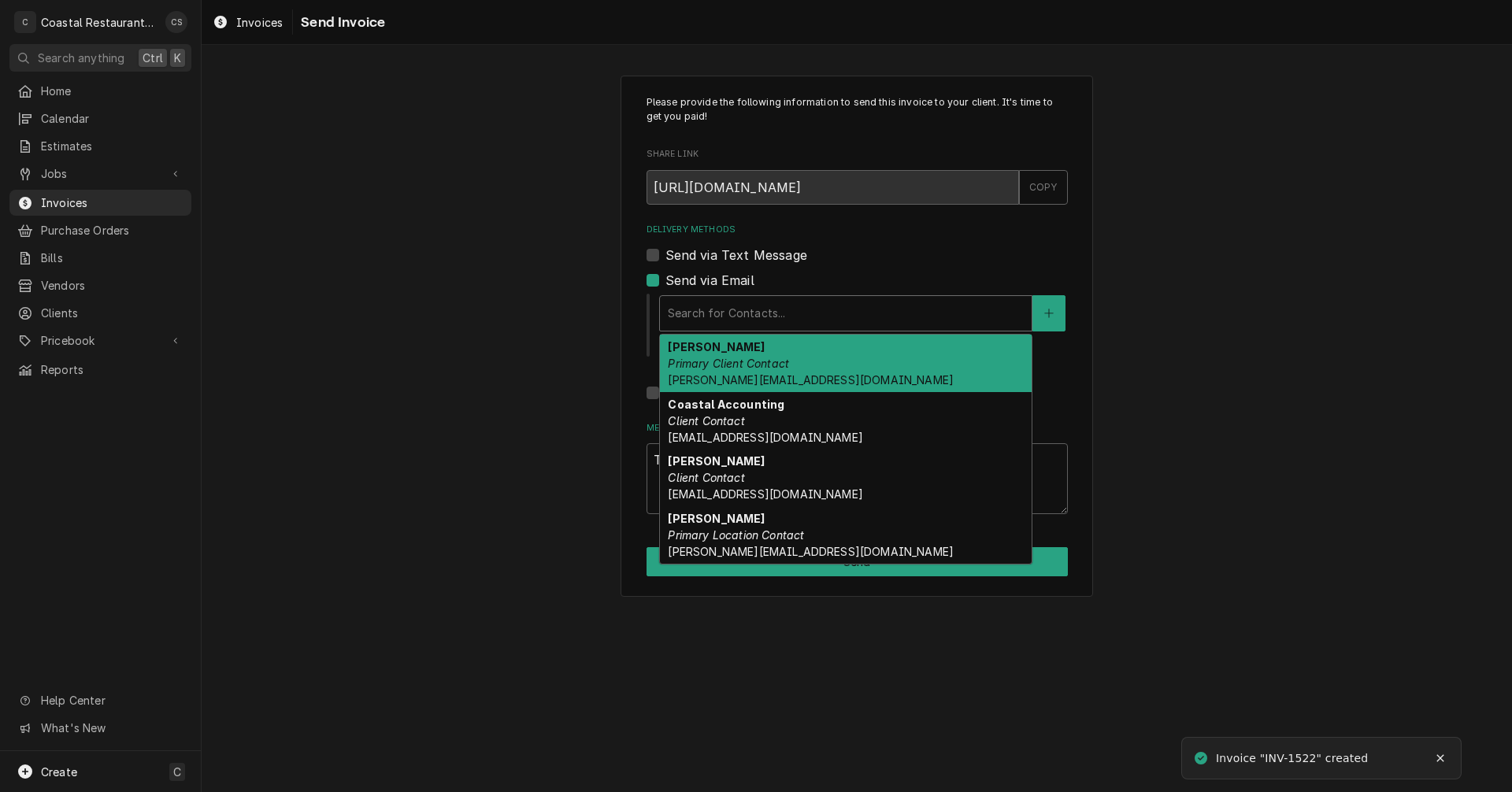
click at [713, 312] on div "Delivery Methods" at bounding box center [846, 313] width 356 height 28
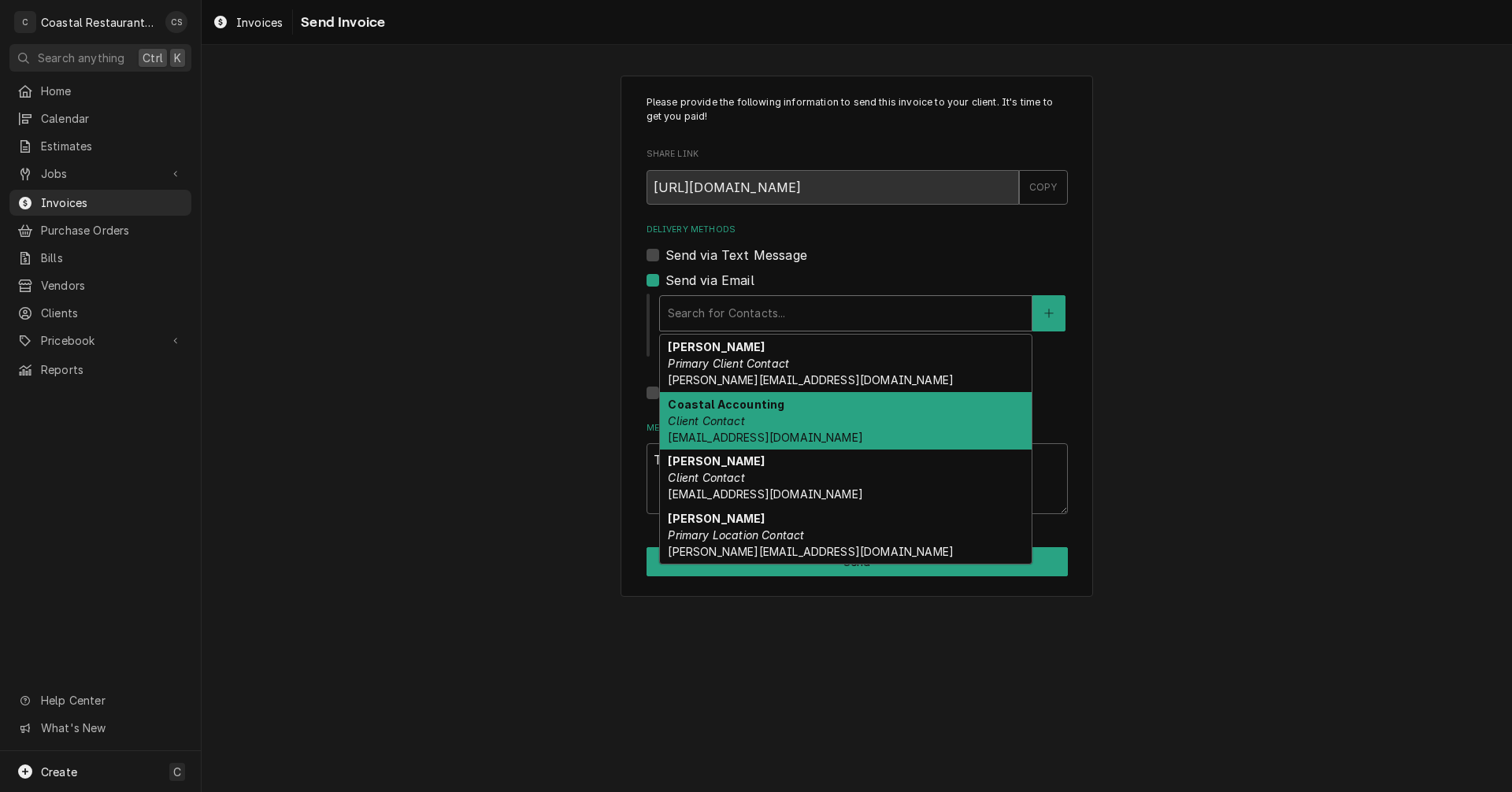
click at [730, 413] on div "Coastal Accounting Client Contact [EMAIL_ADDRESS][DOMAIN_NAME]" at bounding box center [846, 422] width 372 height 58
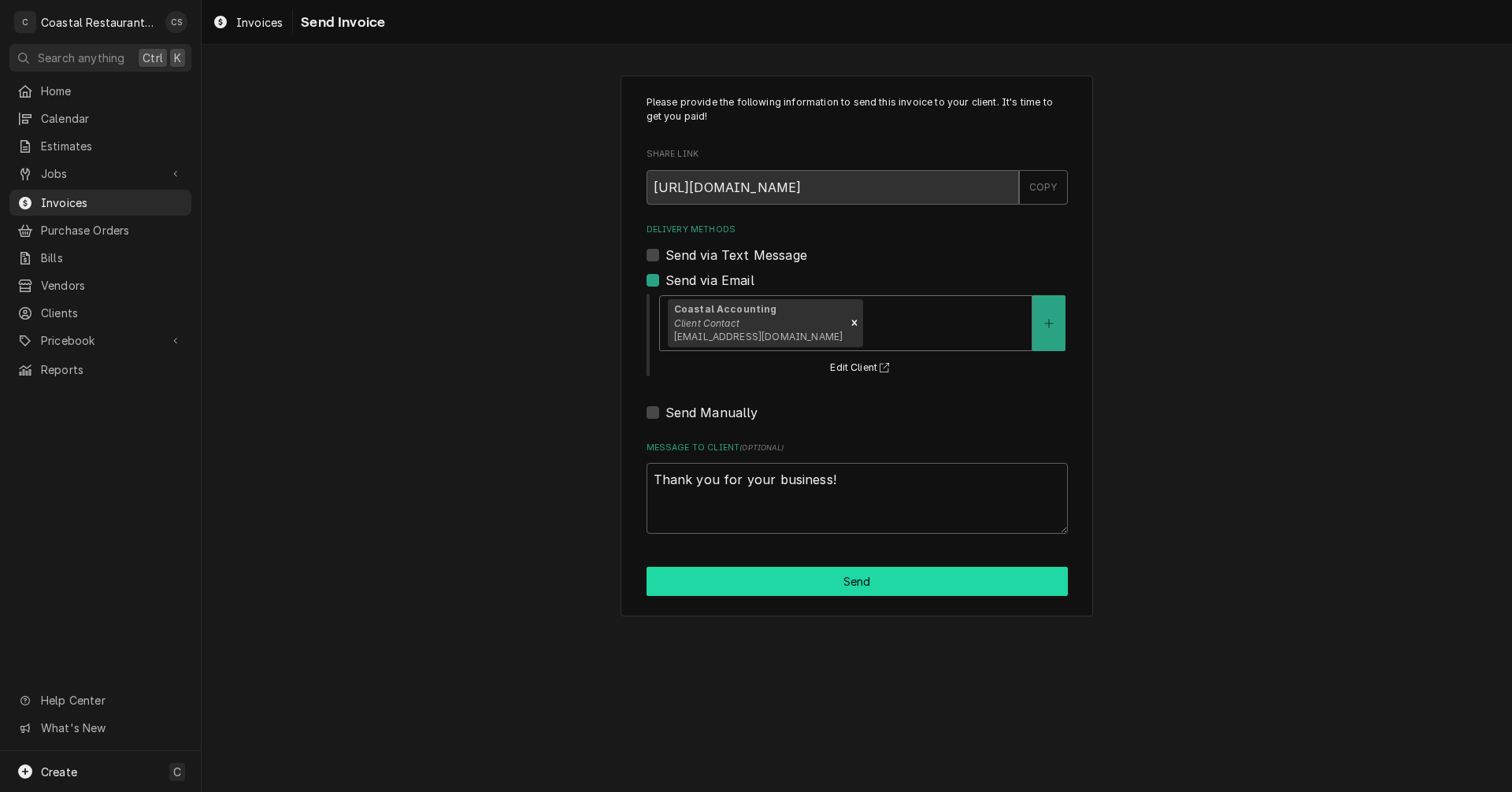
click at [807, 588] on button "Send" at bounding box center [858, 581] width 422 height 29
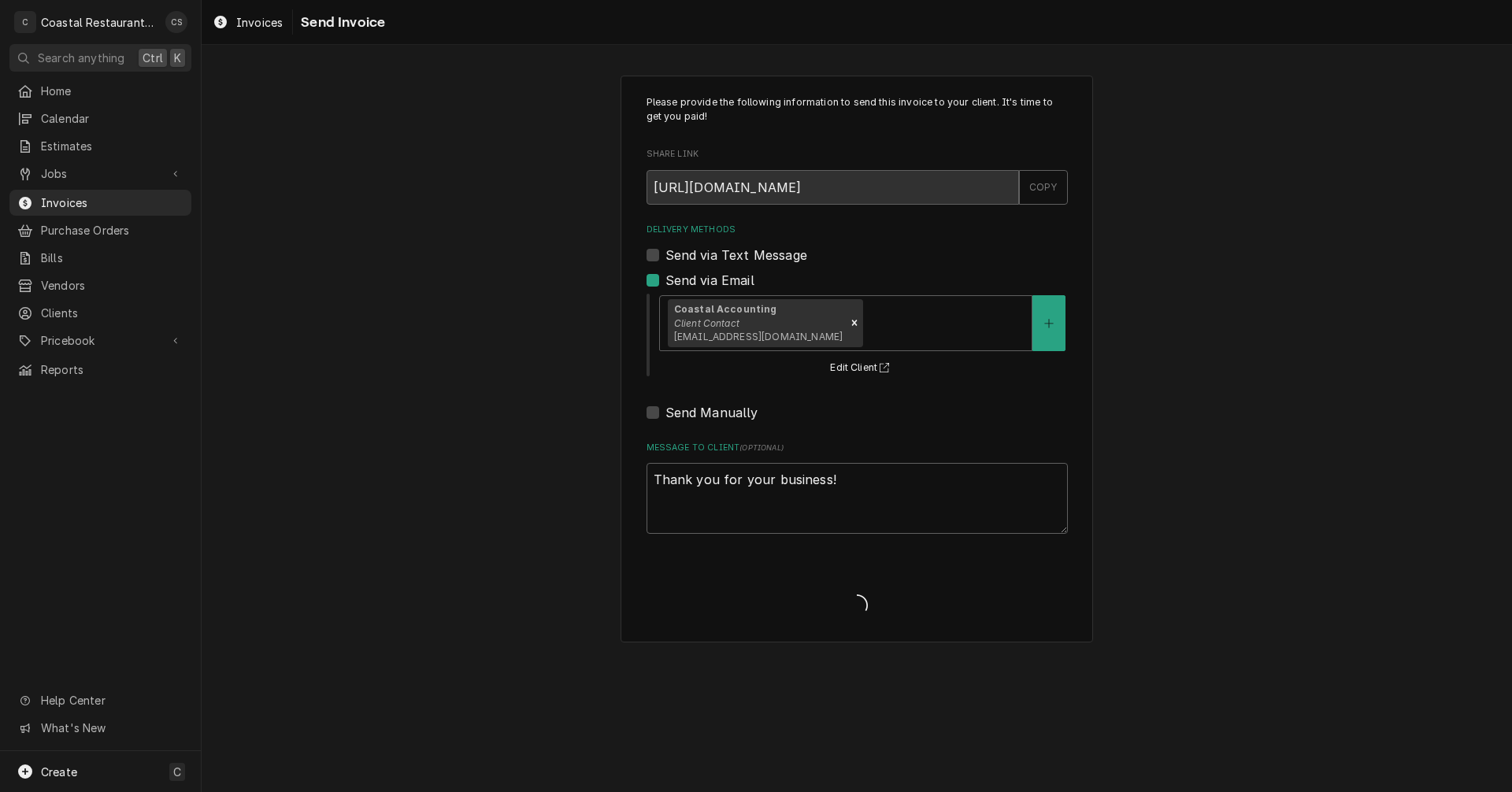
type textarea "x"
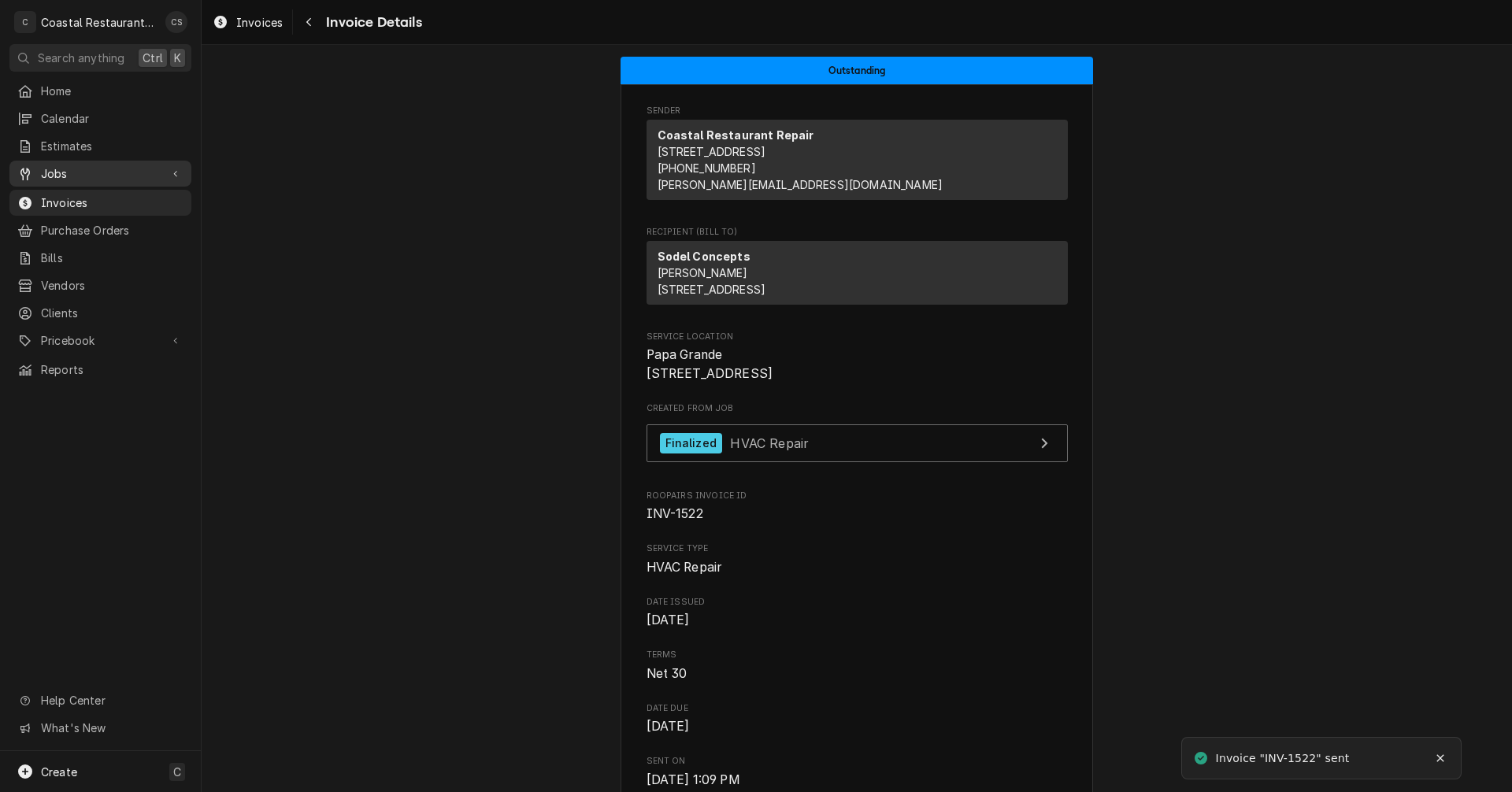
click at [101, 166] on span "Jobs" at bounding box center [101, 173] width 119 height 16
click at [93, 193] on span "Jobs" at bounding box center [113, 201] width 142 height 16
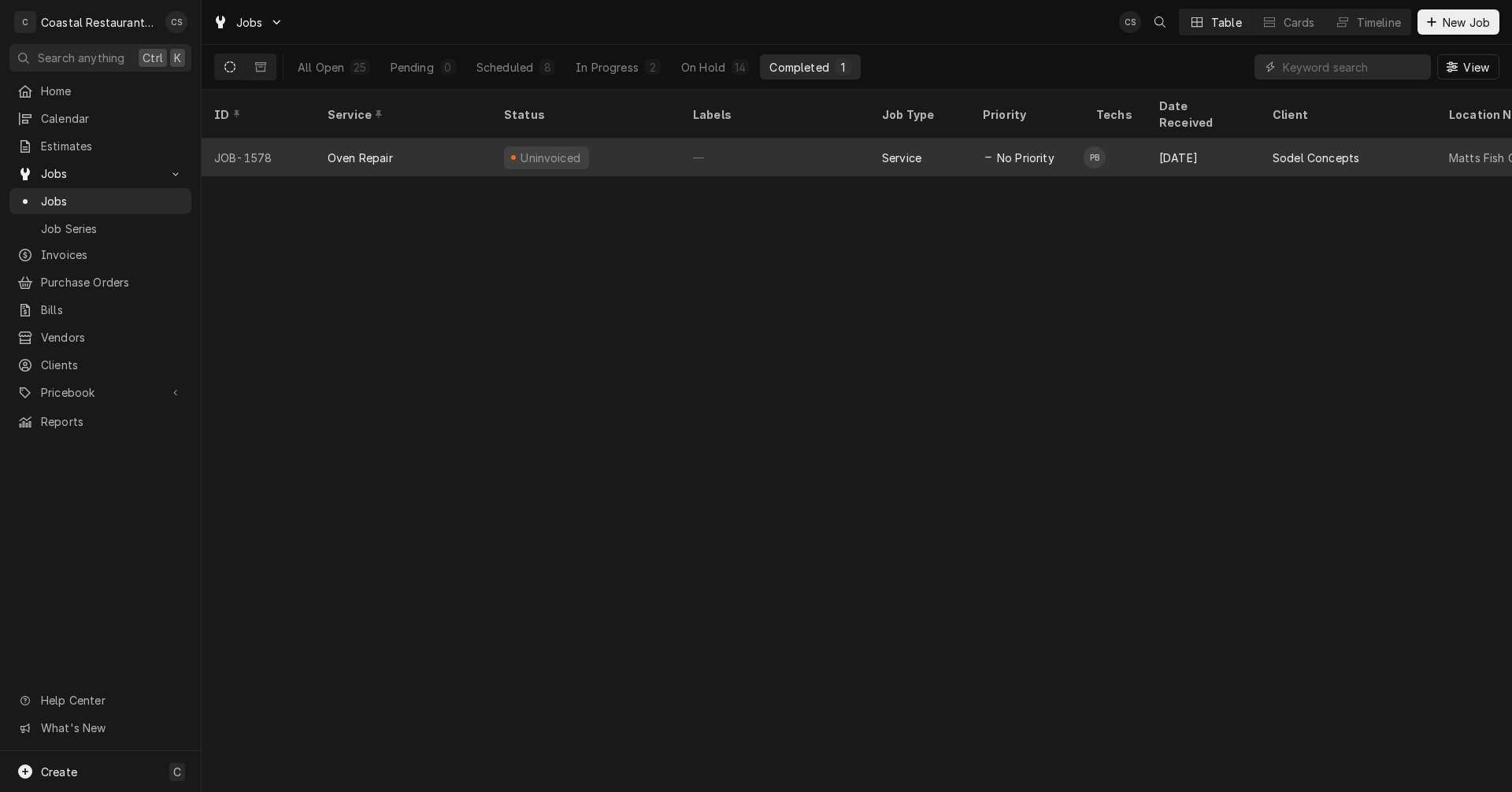
click at [369, 149] on div "Oven Repair" at bounding box center [360, 157] width 65 height 16
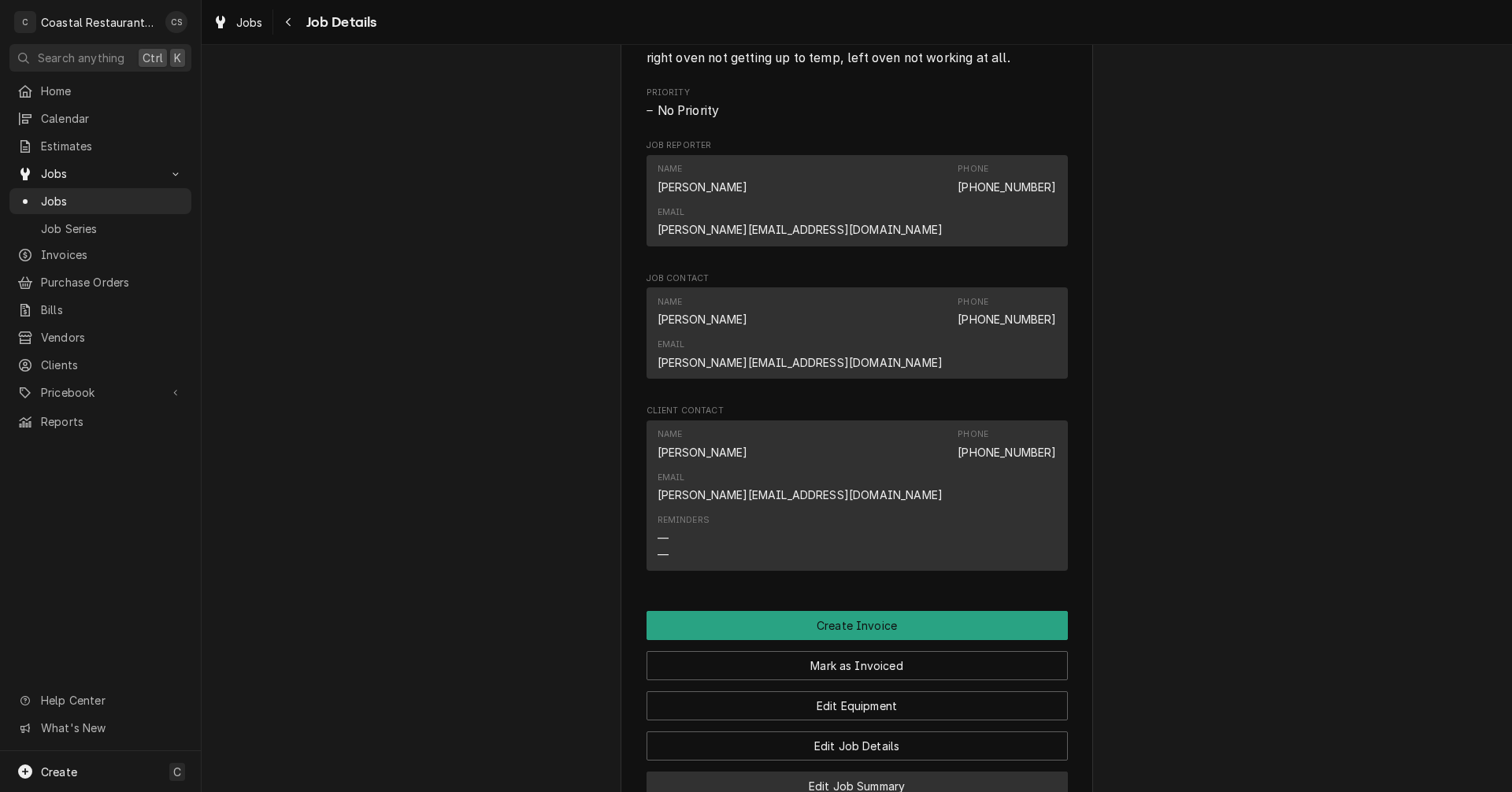
scroll to position [1024, 0]
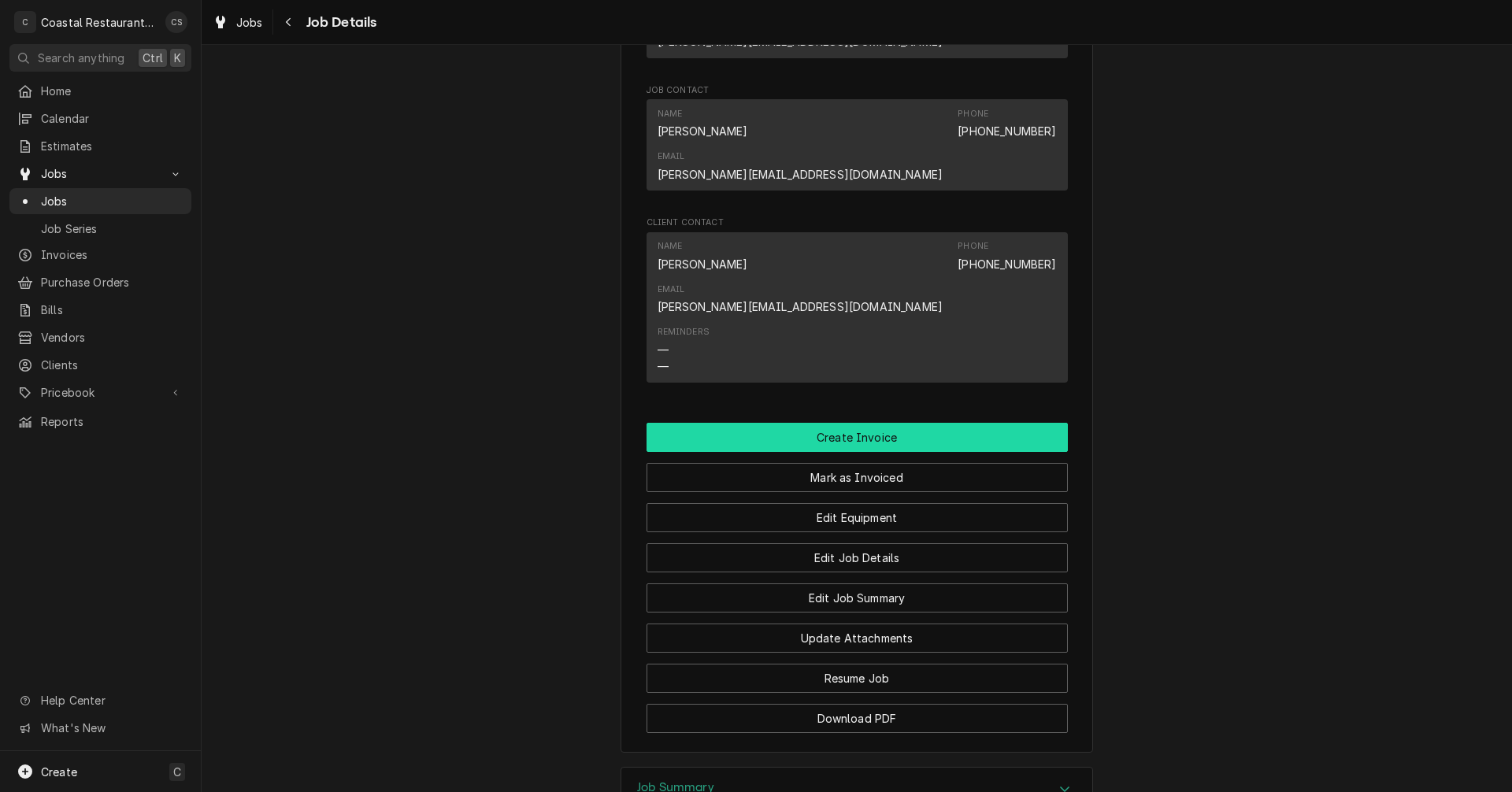
click at [855, 422] on button "Create Invoice" at bounding box center [858, 437] width 422 height 29
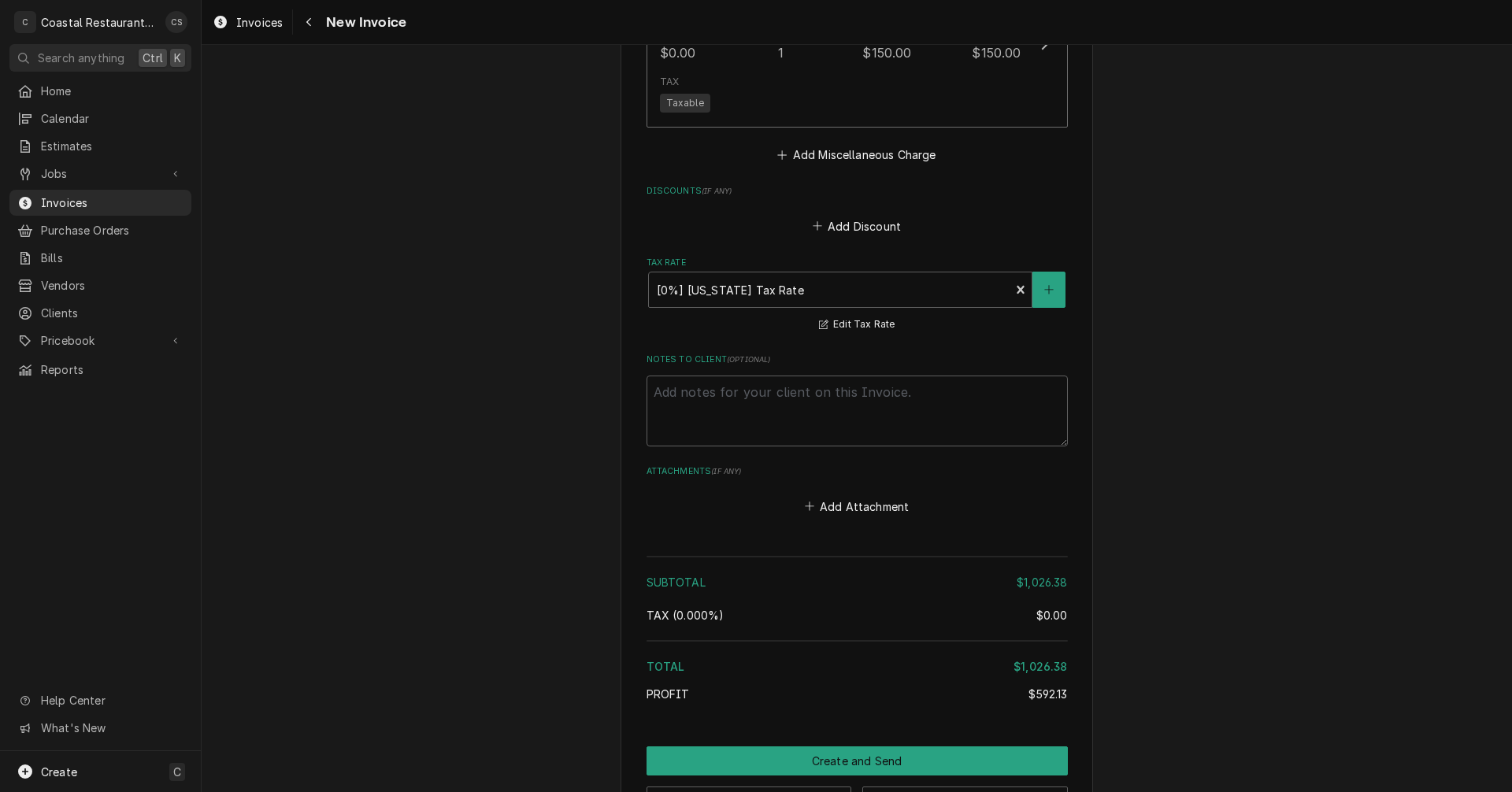
scroll to position [2682, 0]
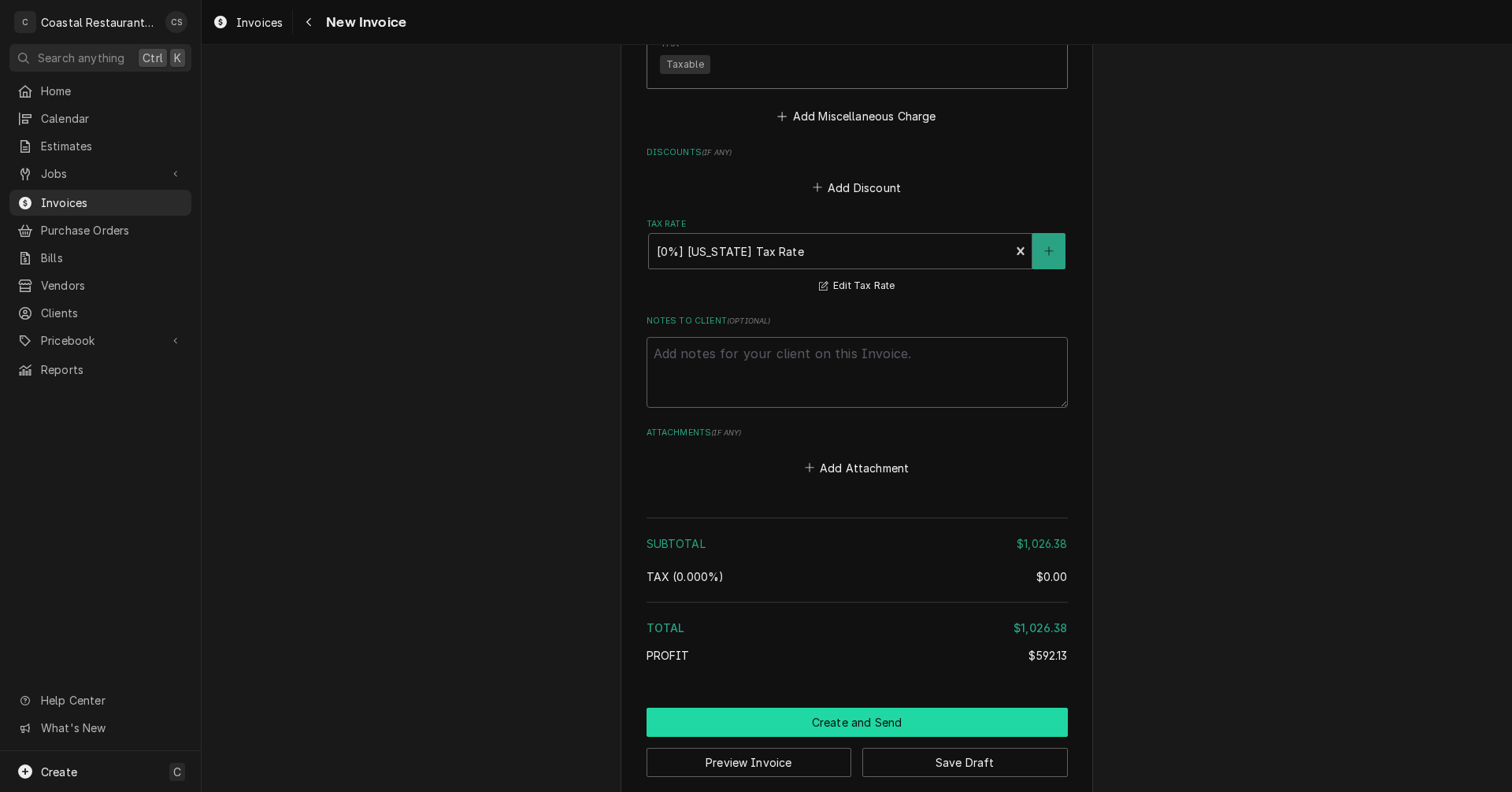
click at [848, 708] on button "Create and Send" at bounding box center [858, 723] width 422 height 29
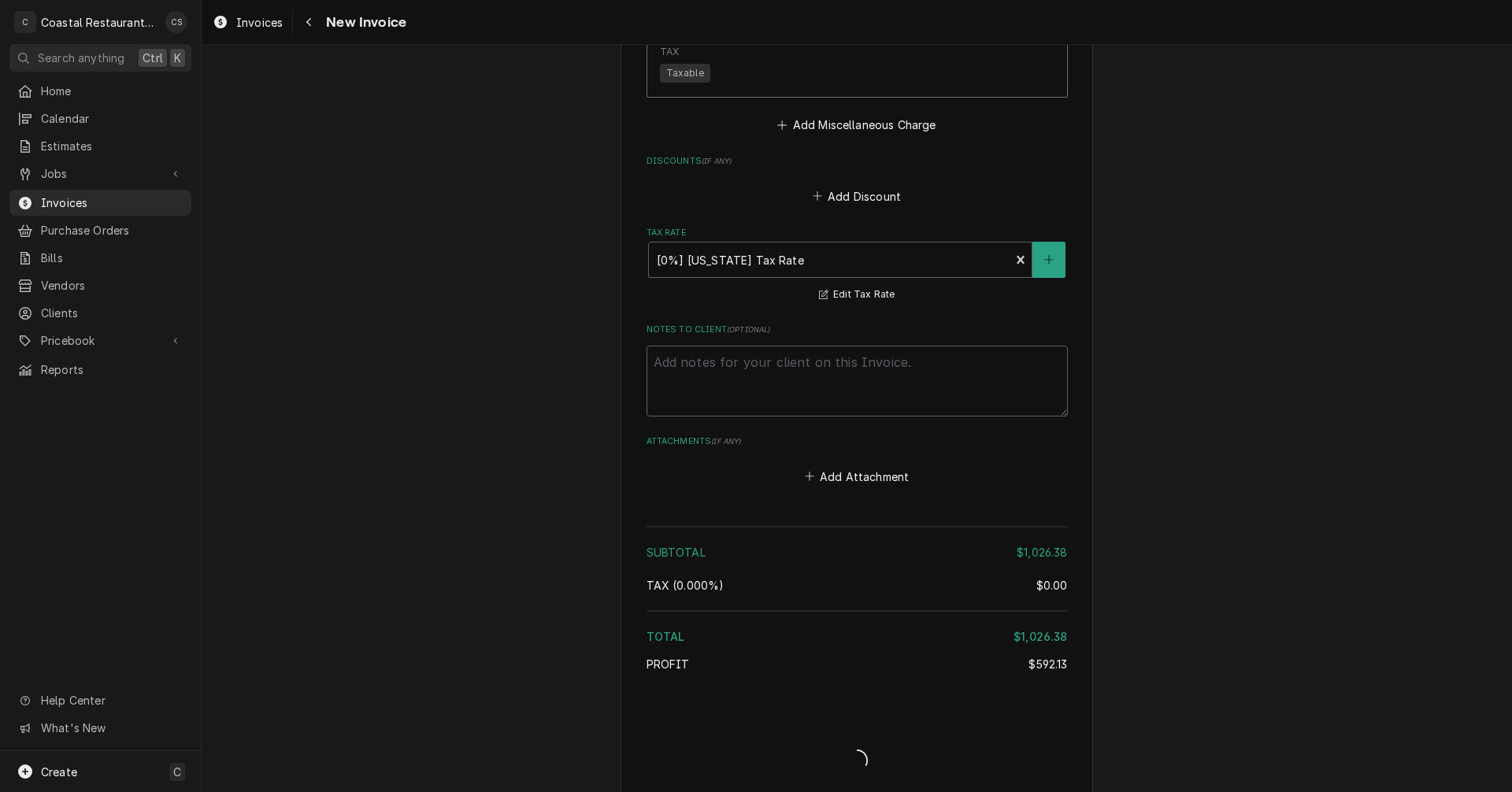
type textarea "x"
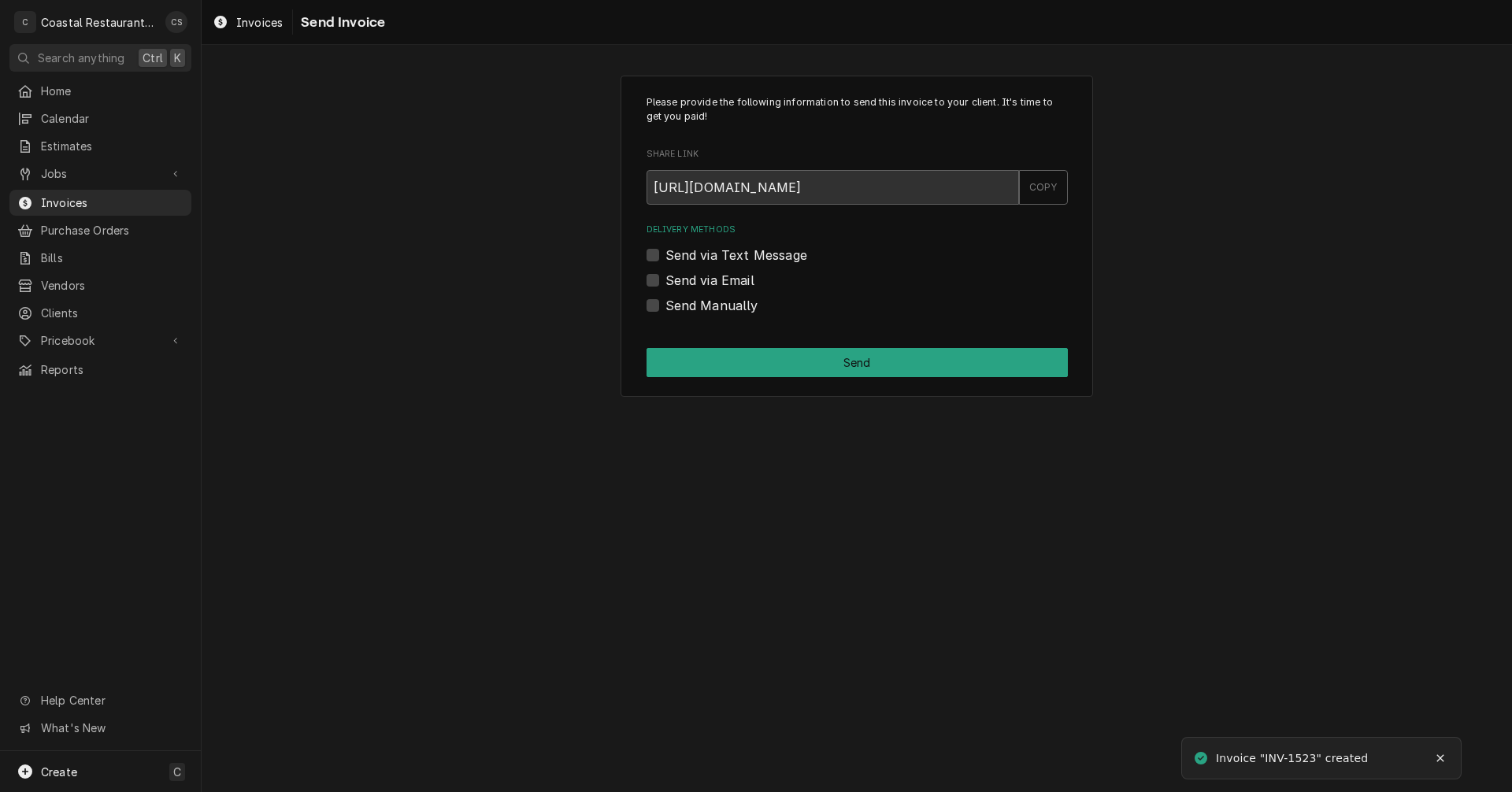
click at [666, 279] on label "Send via Email" at bounding box center [710, 281] width 89 height 19
click at [666, 279] on input "Send via Email" at bounding box center [877, 289] width 422 height 35
checkbox input "true"
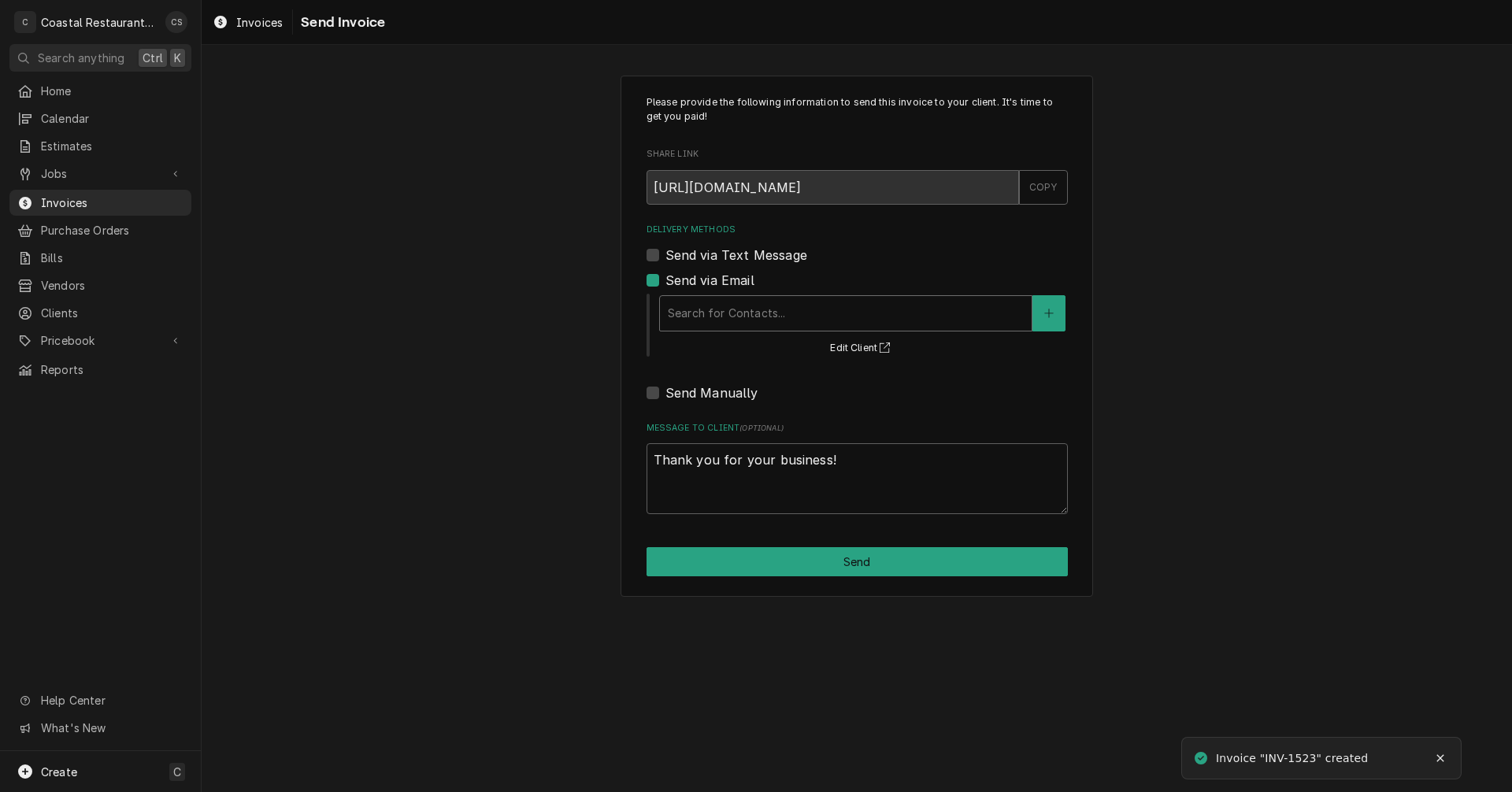
click at [705, 310] on div "Delivery Methods" at bounding box center [846, 313] width 356 height 28
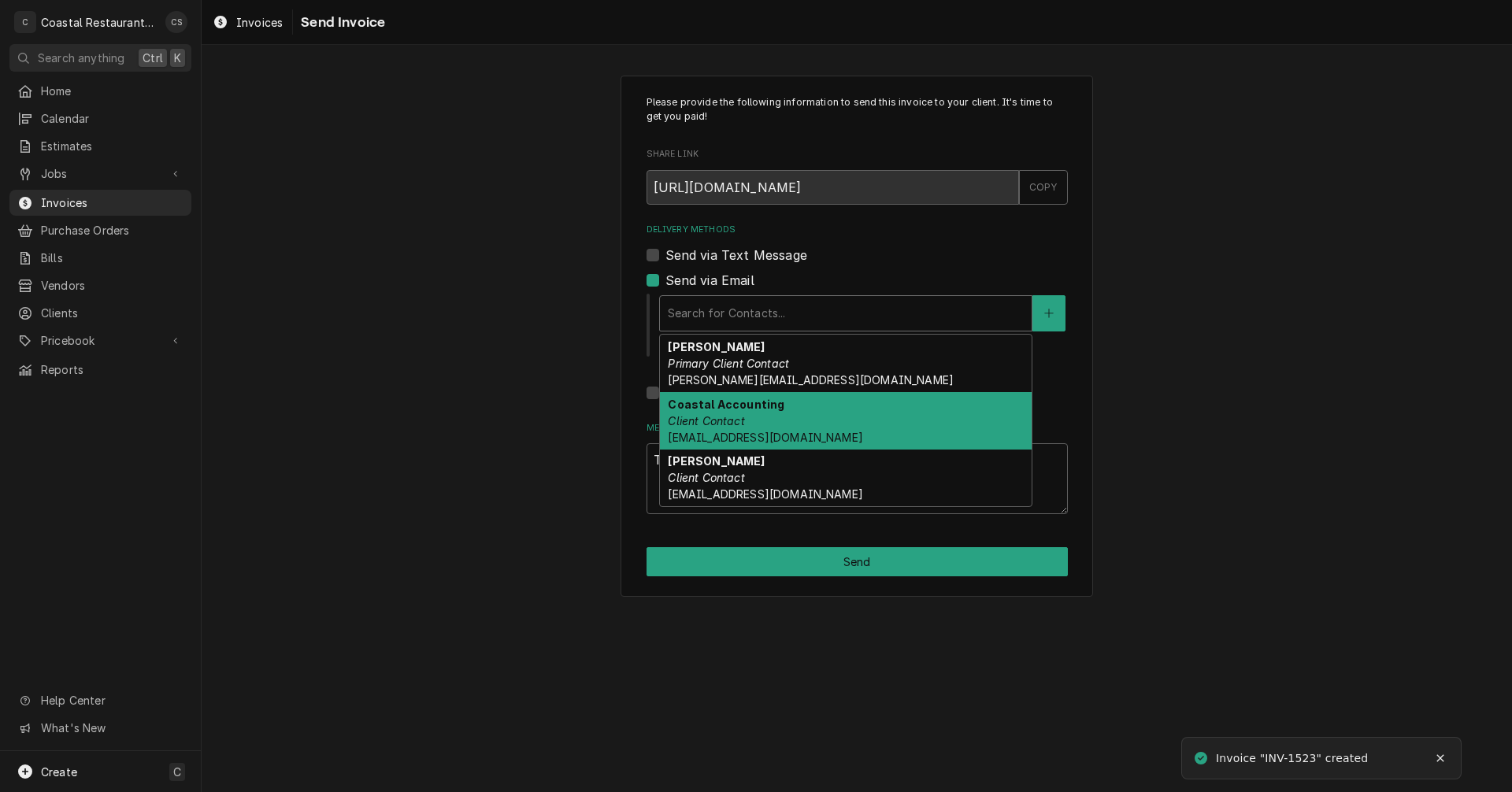
click at [725, 422] on em "Client Contact" at bounding box center [705, 421] width 76 height 13
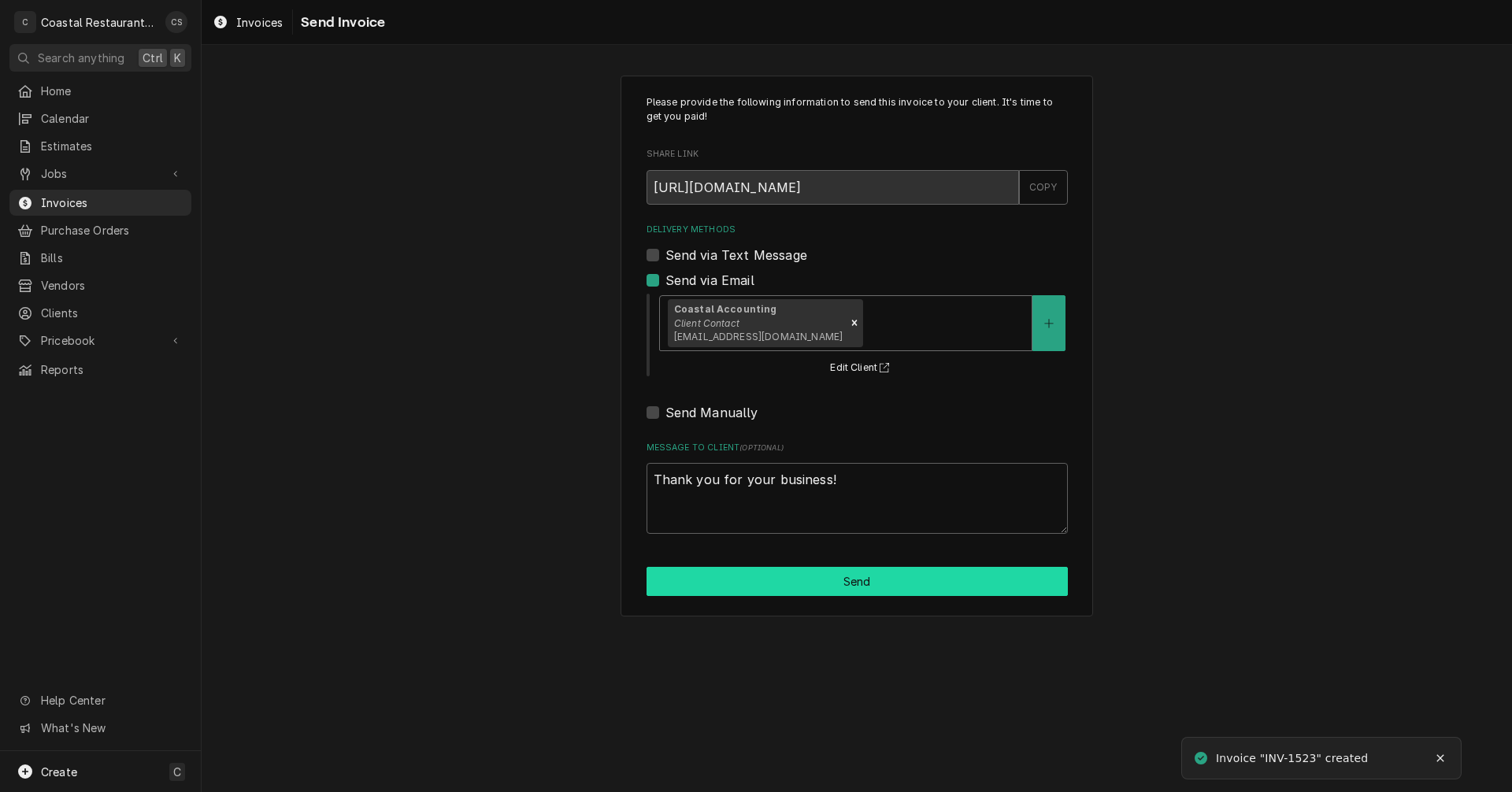
click at [831, 576] on button "Send" at bounding box center [858, 581] width 422 height 29
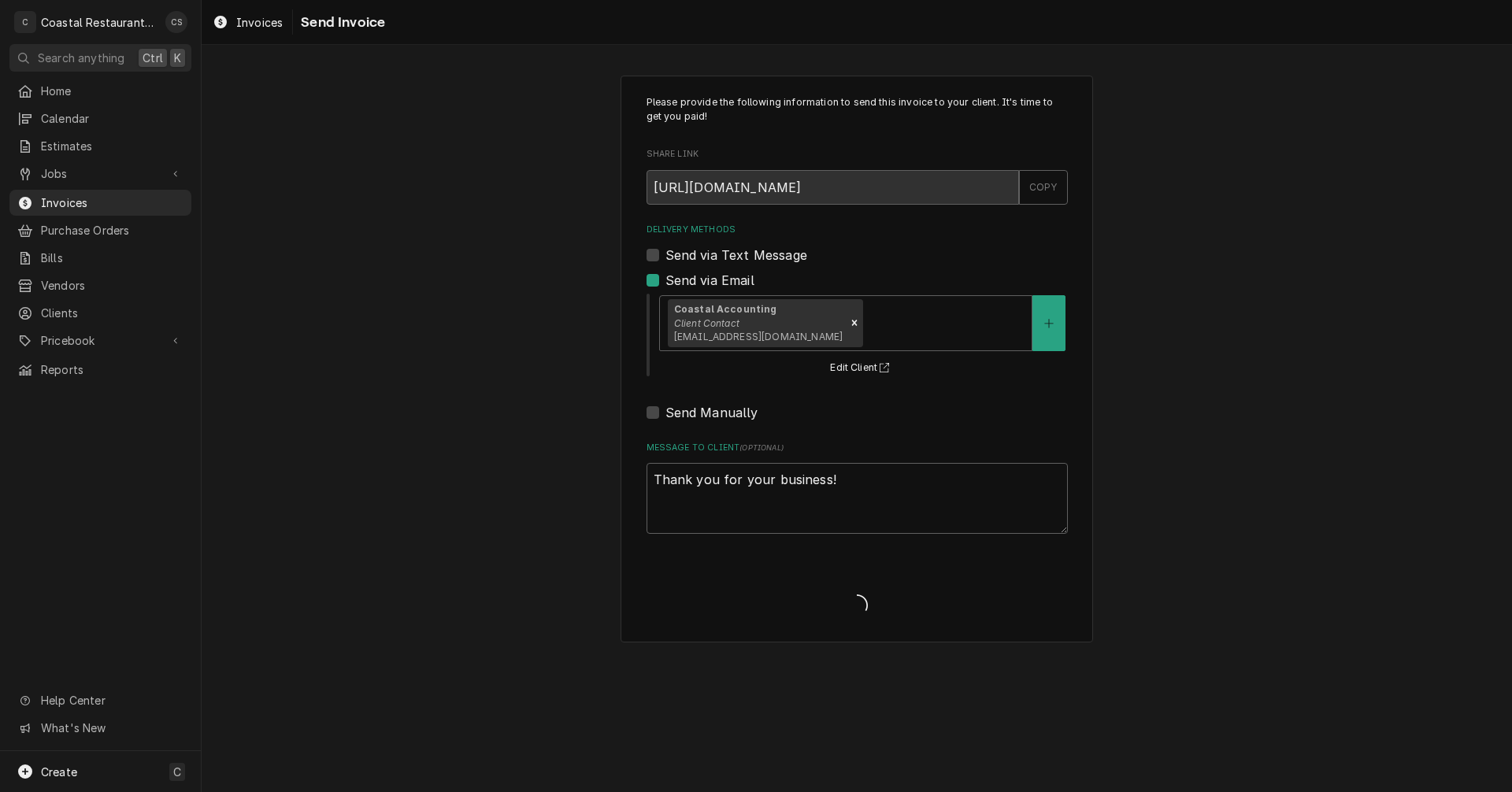
type textarea "x"
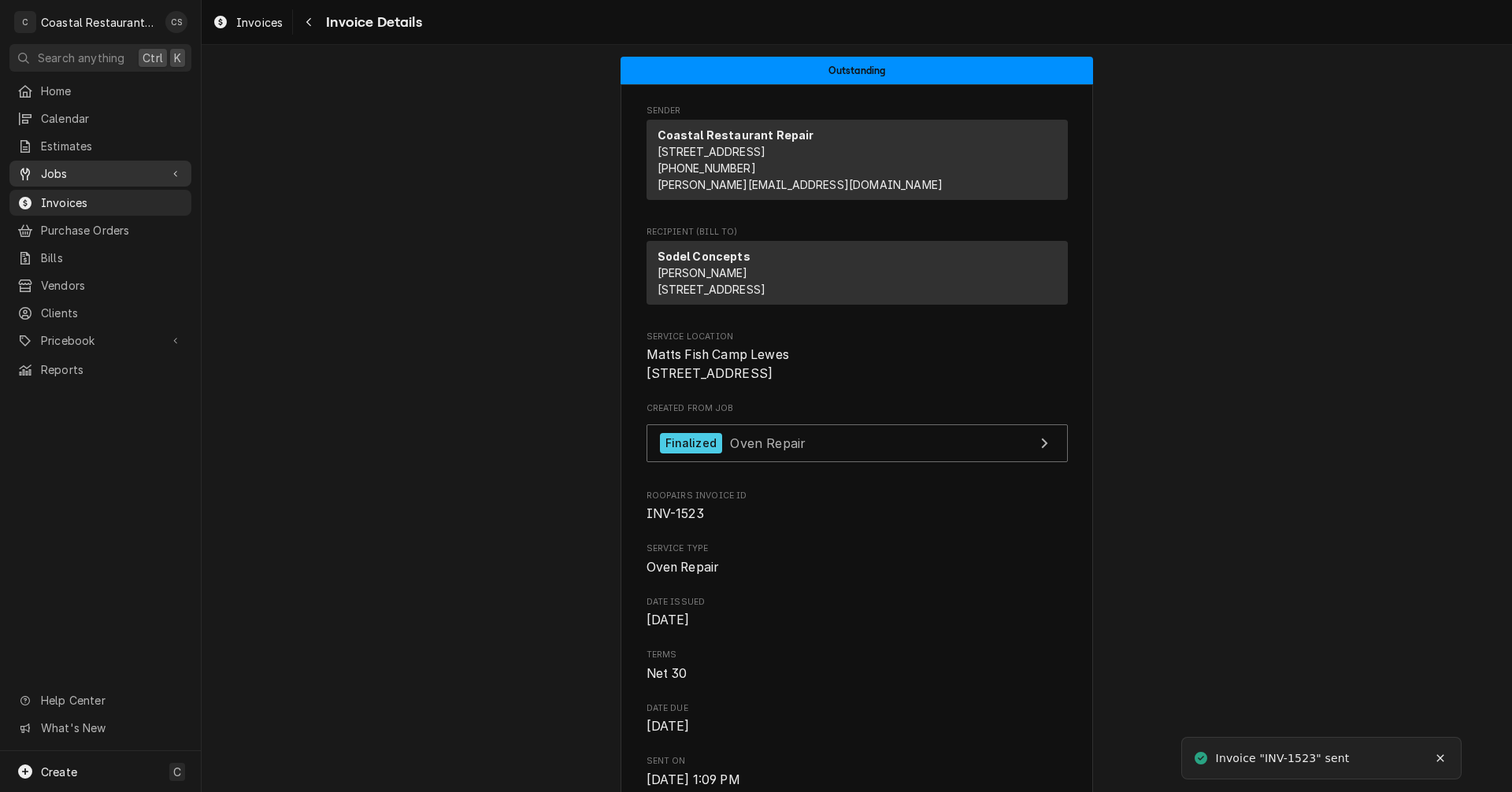
click at [74, 166] on span "Jobs" at bounding box center [101, 173] width 119 height 16
click at [79, 193] on span "Jobs" at bounding box center [113, 201] width 142 height 16
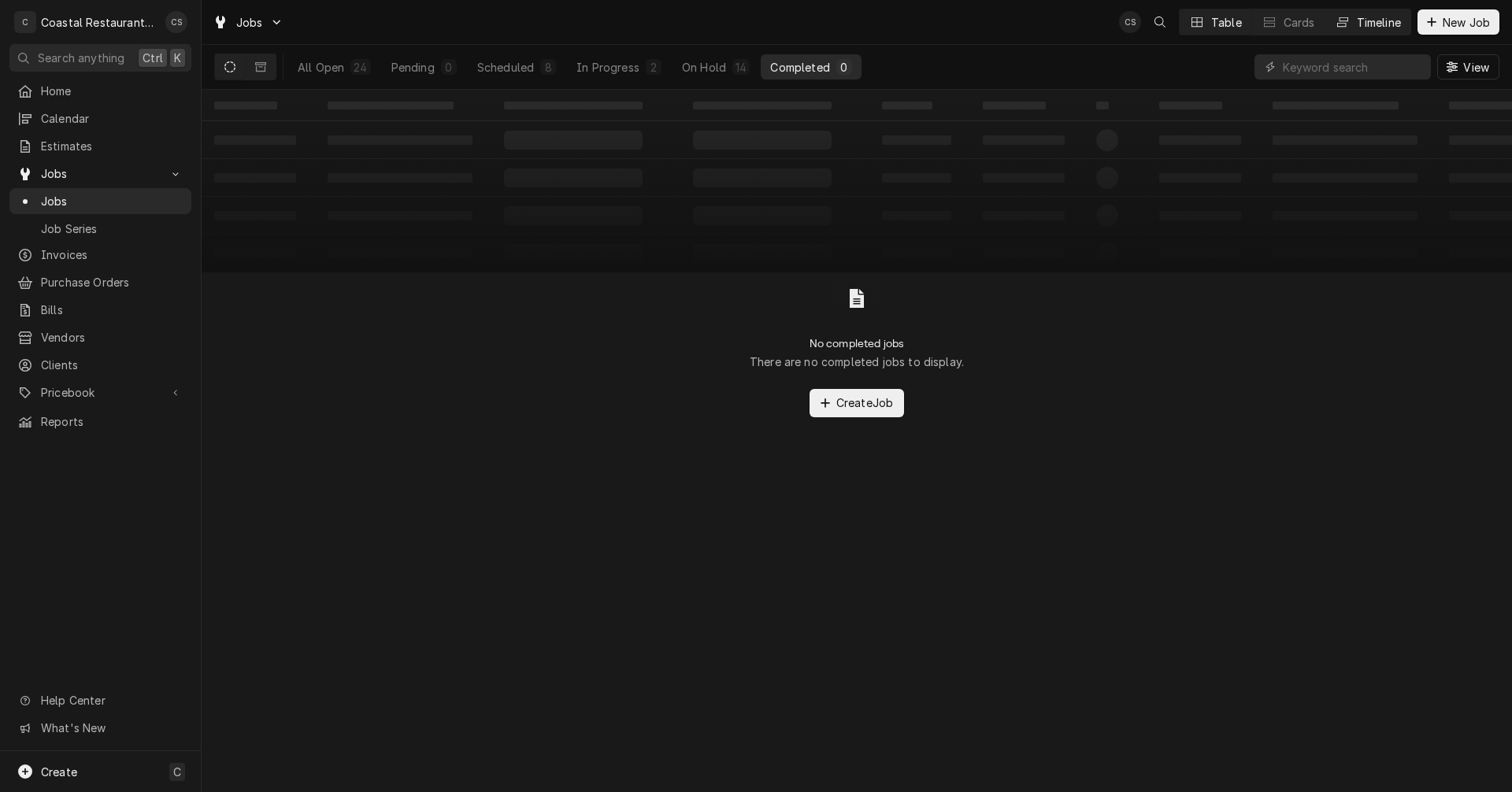
click at [1372, 24] on div "Timeline" at bounding box center [1379, 22] width 44 height 16
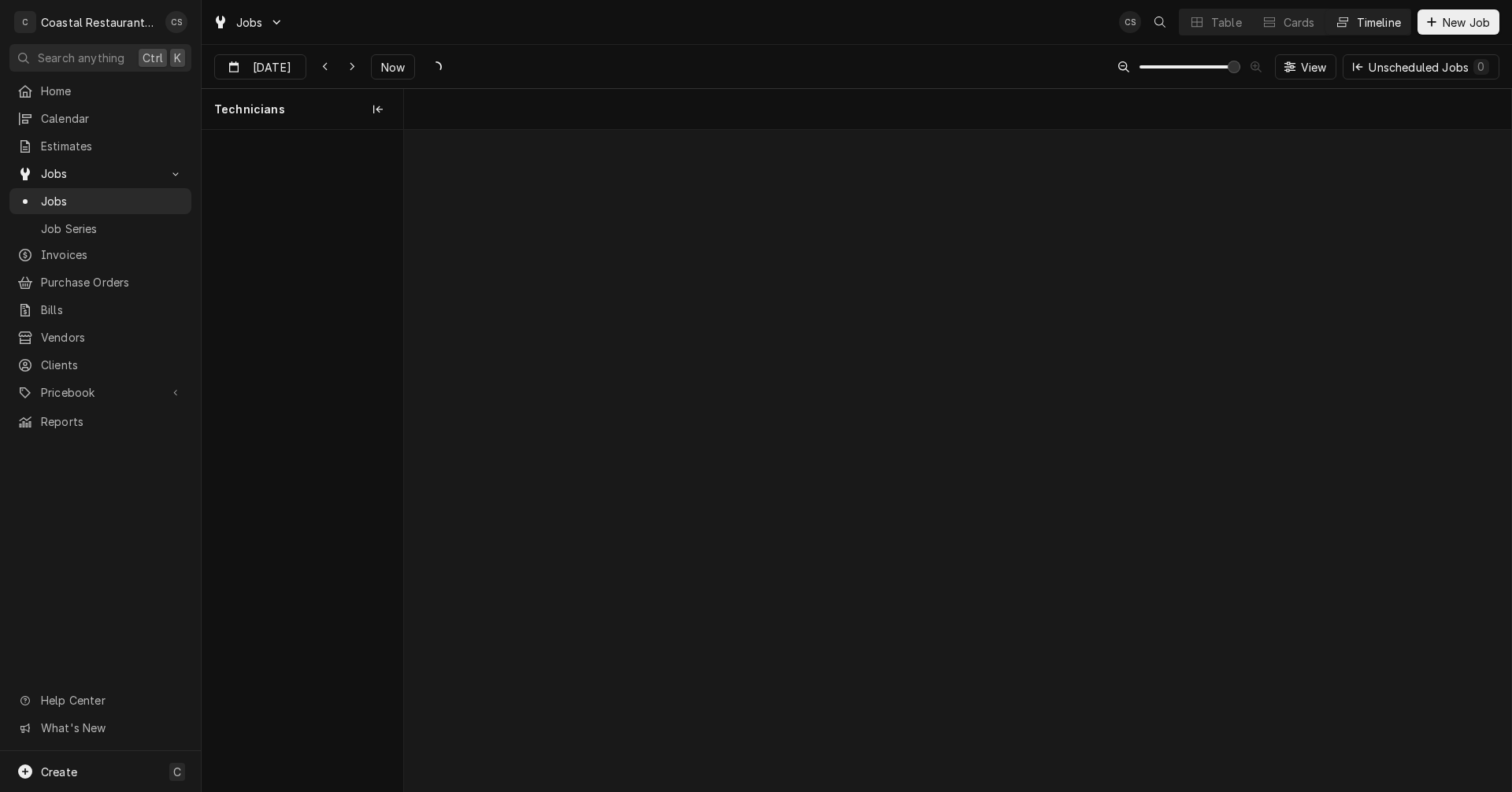
scroll to position [0, 21954]
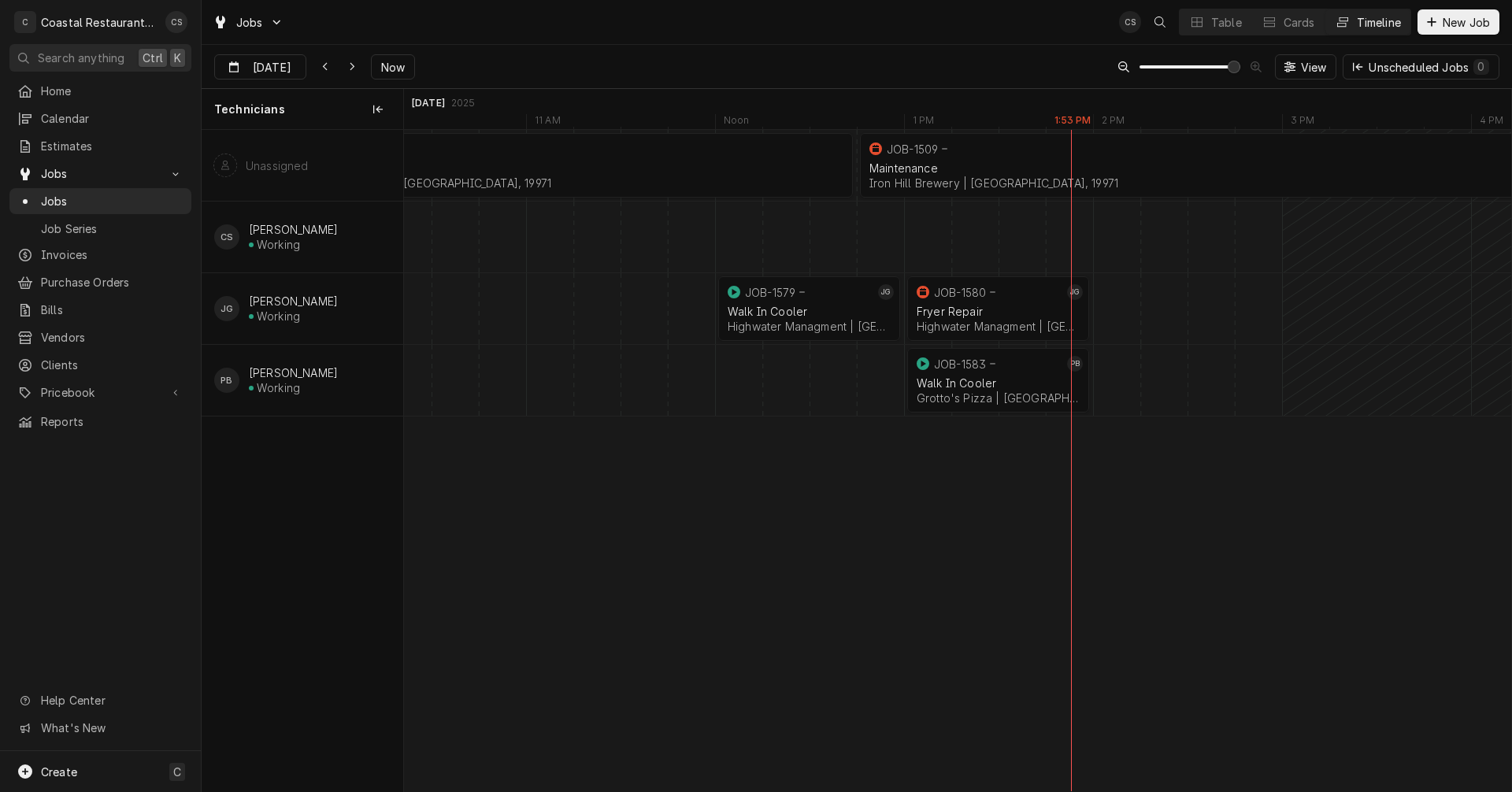
scroll to position [0, 22267]
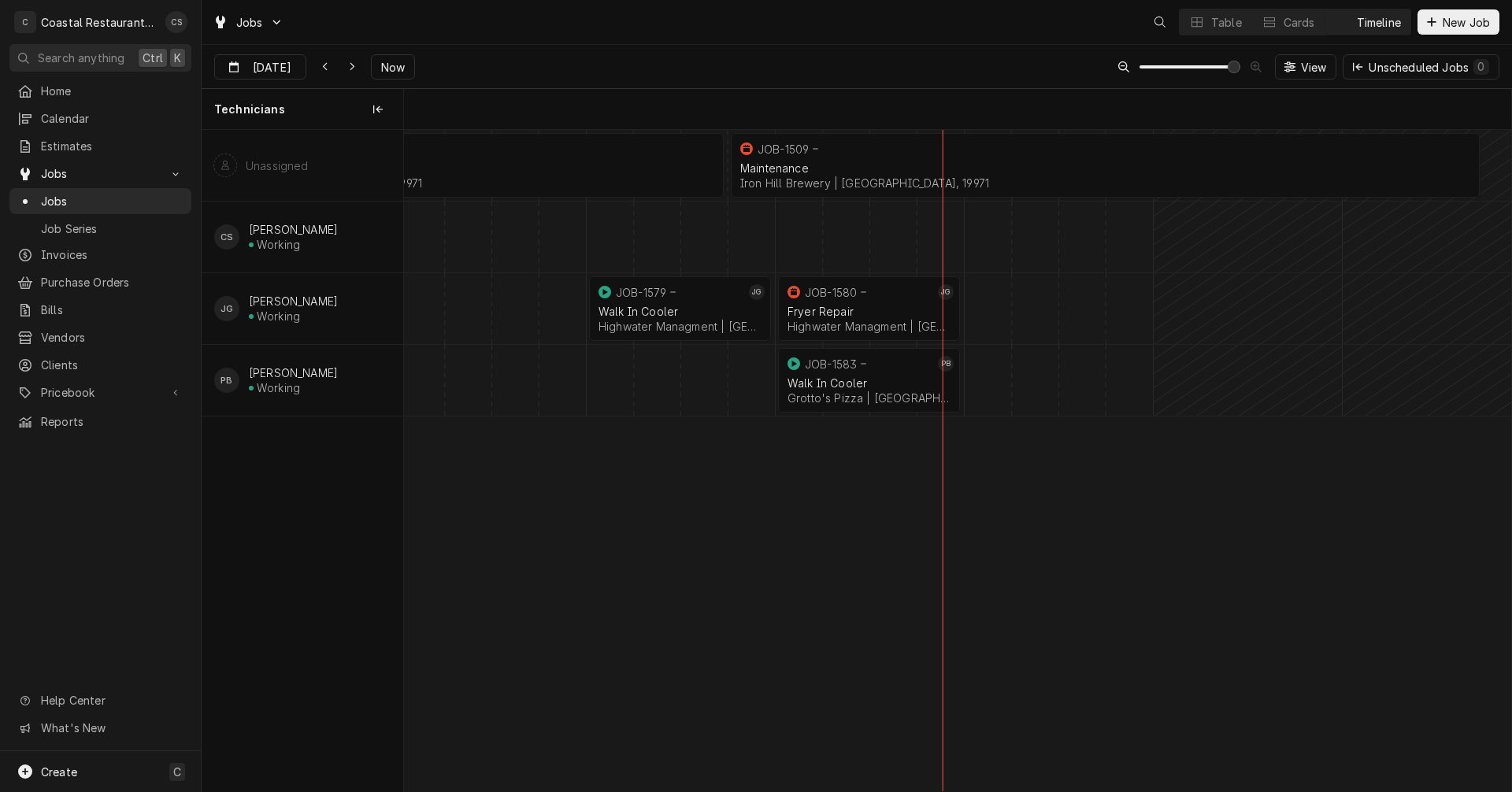
scroll to position [0, 21936]
click at [354, 66] on icon "Dynamic Content Wrapper" at bounding box center [352, 66] width 7 height 11
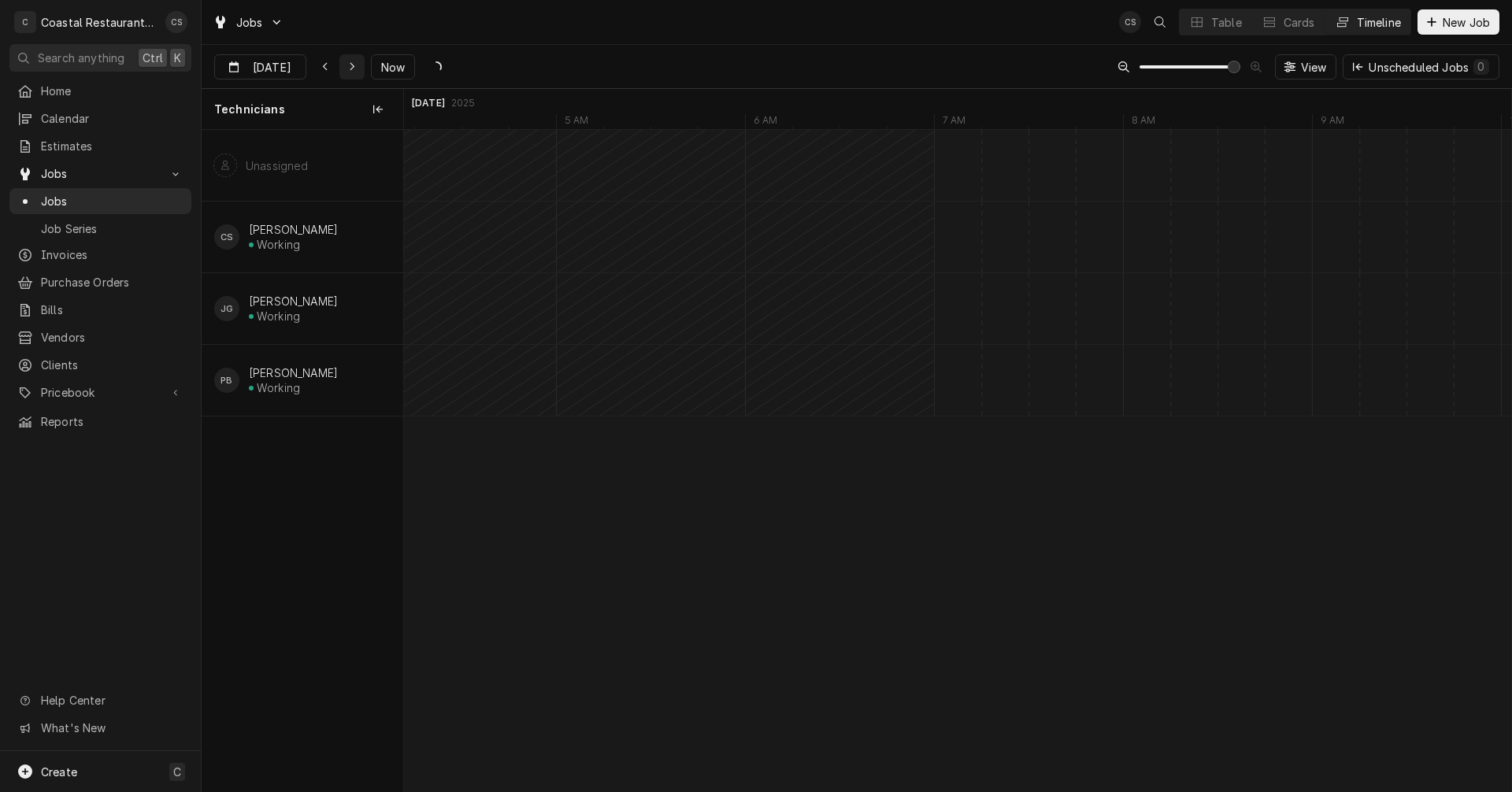
type input "Aug 26"
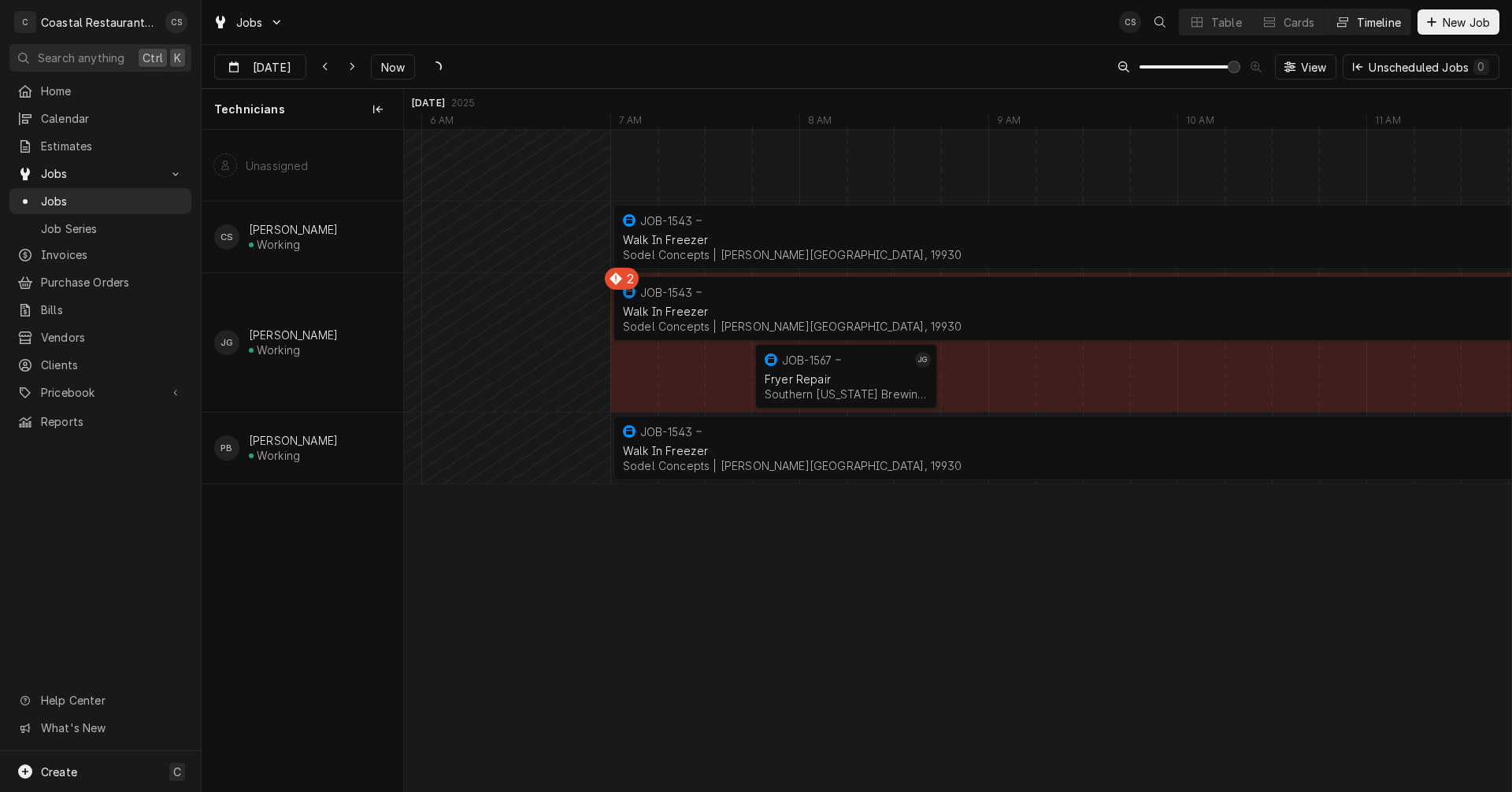
scroll to position [0, 25600]
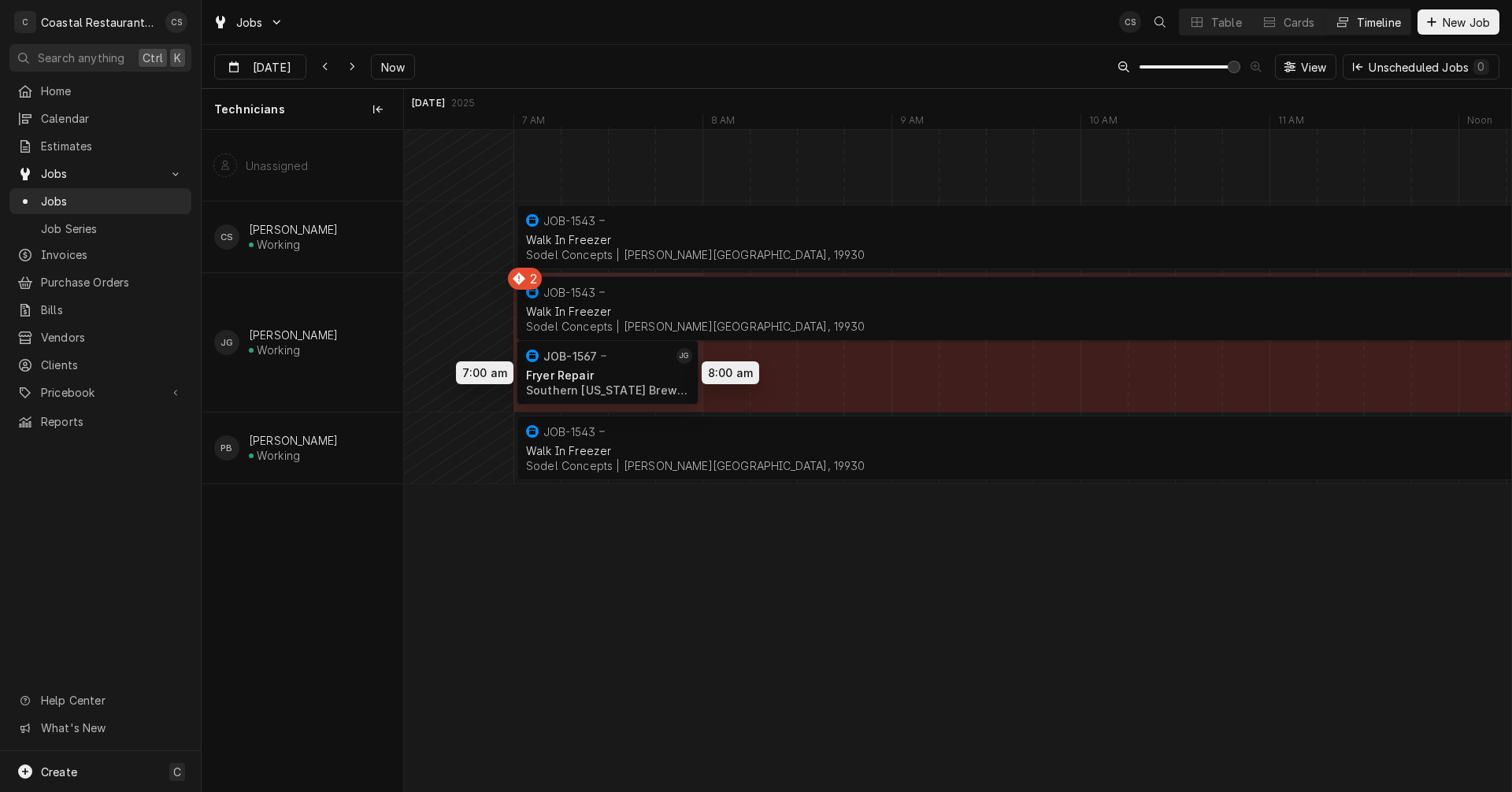
drag, startPoint x: 739, startPoint y: 369, endPoint x: 609, endPoint y: 365, distance: 130.1
click at [609, 365] on div "7:00 AM 5:00 PM JOB-1543 CS JG PB Walk In Freezer Sodel Concepts | Bethany Beac…" at bounding box center [958, 460] width 1108 height 661
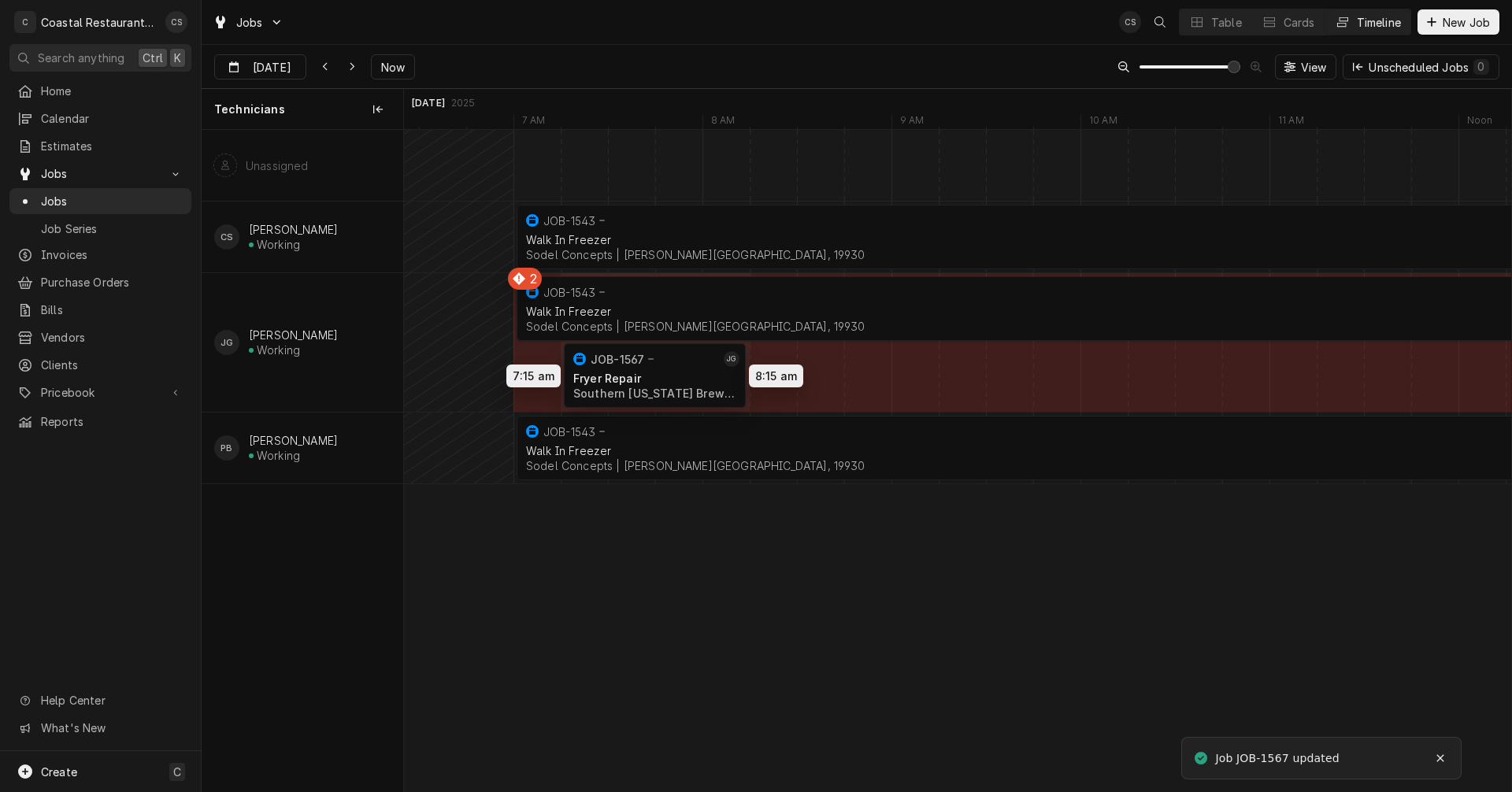
drag, startPoint x: 635, startPoint y: 375, endPoint x: 675, endPoint y: 375, distance: 40.0
click at [675, 375] on div "7:00 AM 5:00 PM JOB-1543 CS JG PB Walk In Freezer Sodel Concepts | Bethany Beac…" at bounding box center [958, 460] width 1108 height 661
click at [709, 449] on div "Walk In Freezer" at bounding box center [1458, 451] width 1864 height 13
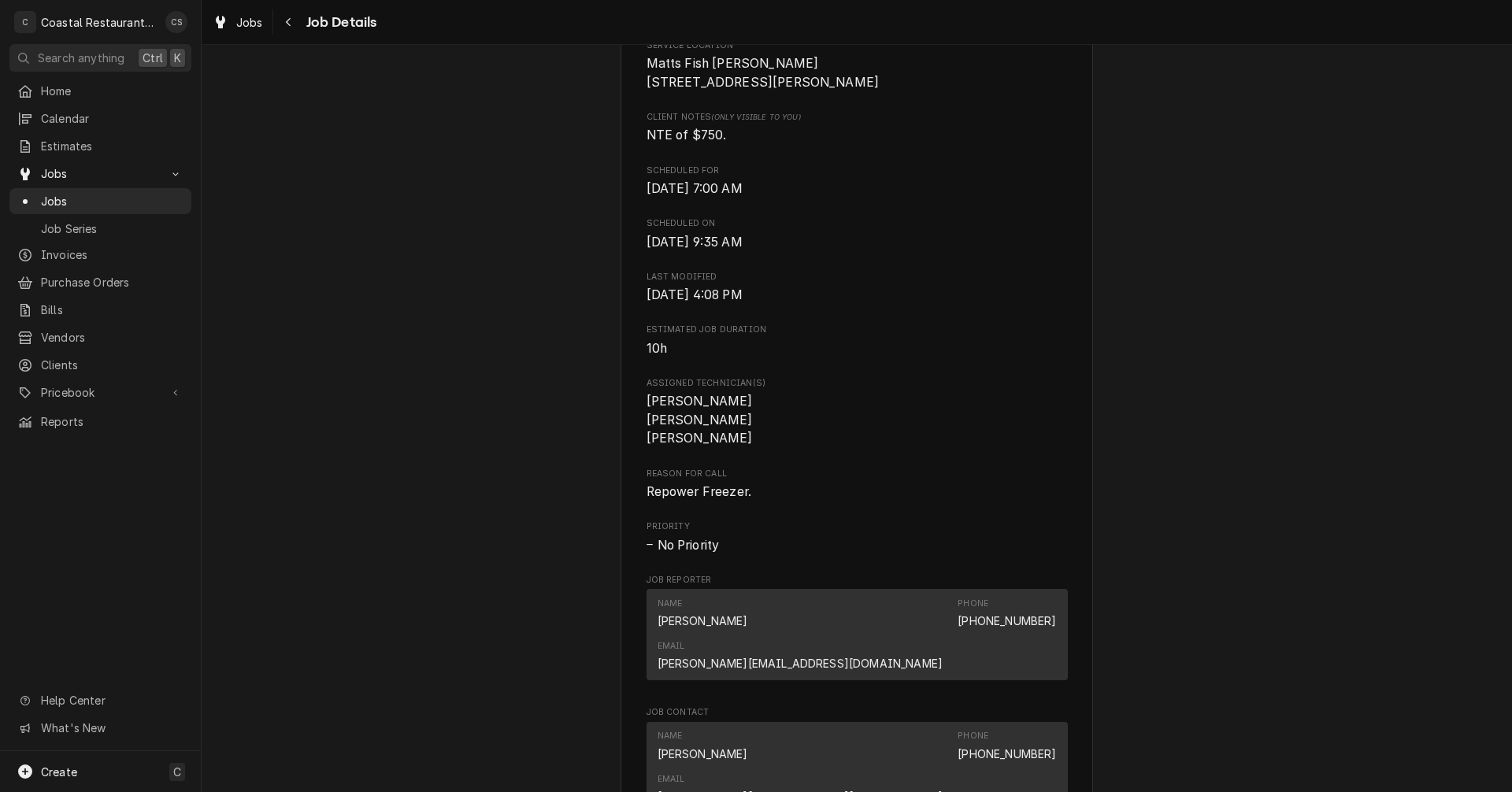
scroll to position [866, 0]
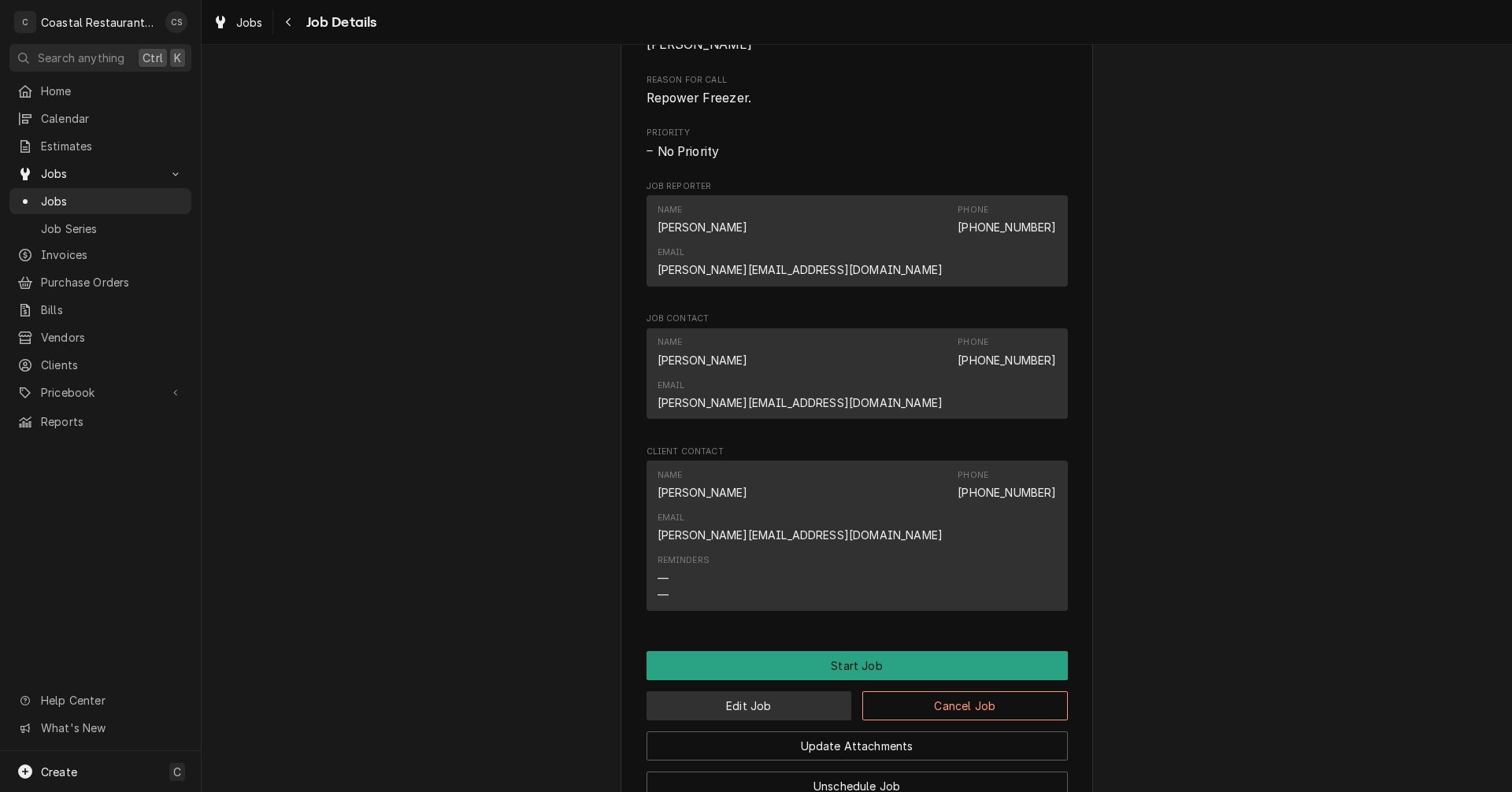
click at [765, 692] on button "Edit Job" at bounding box center [750, 706] width 206 height 29
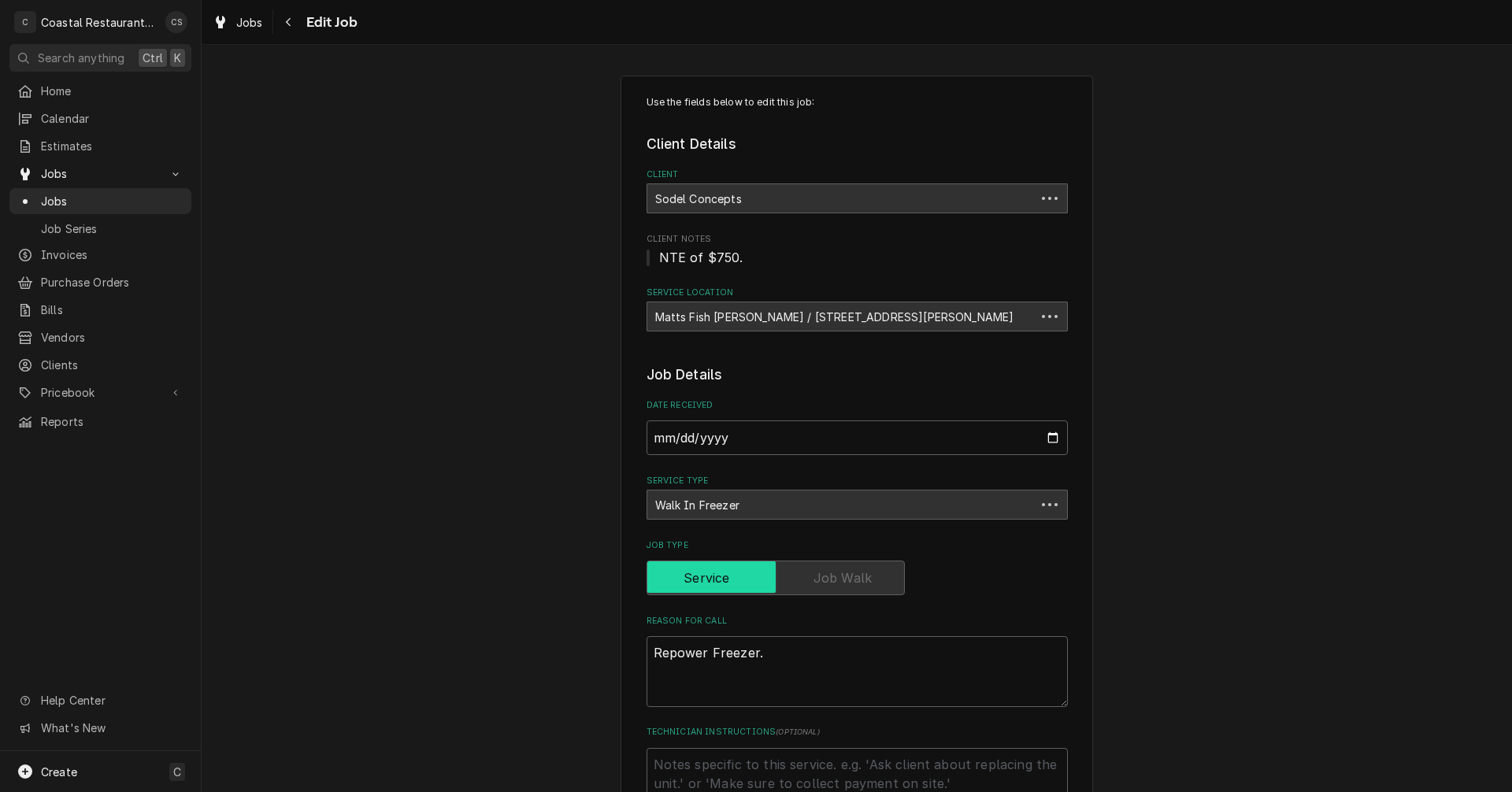
type textarea "x"
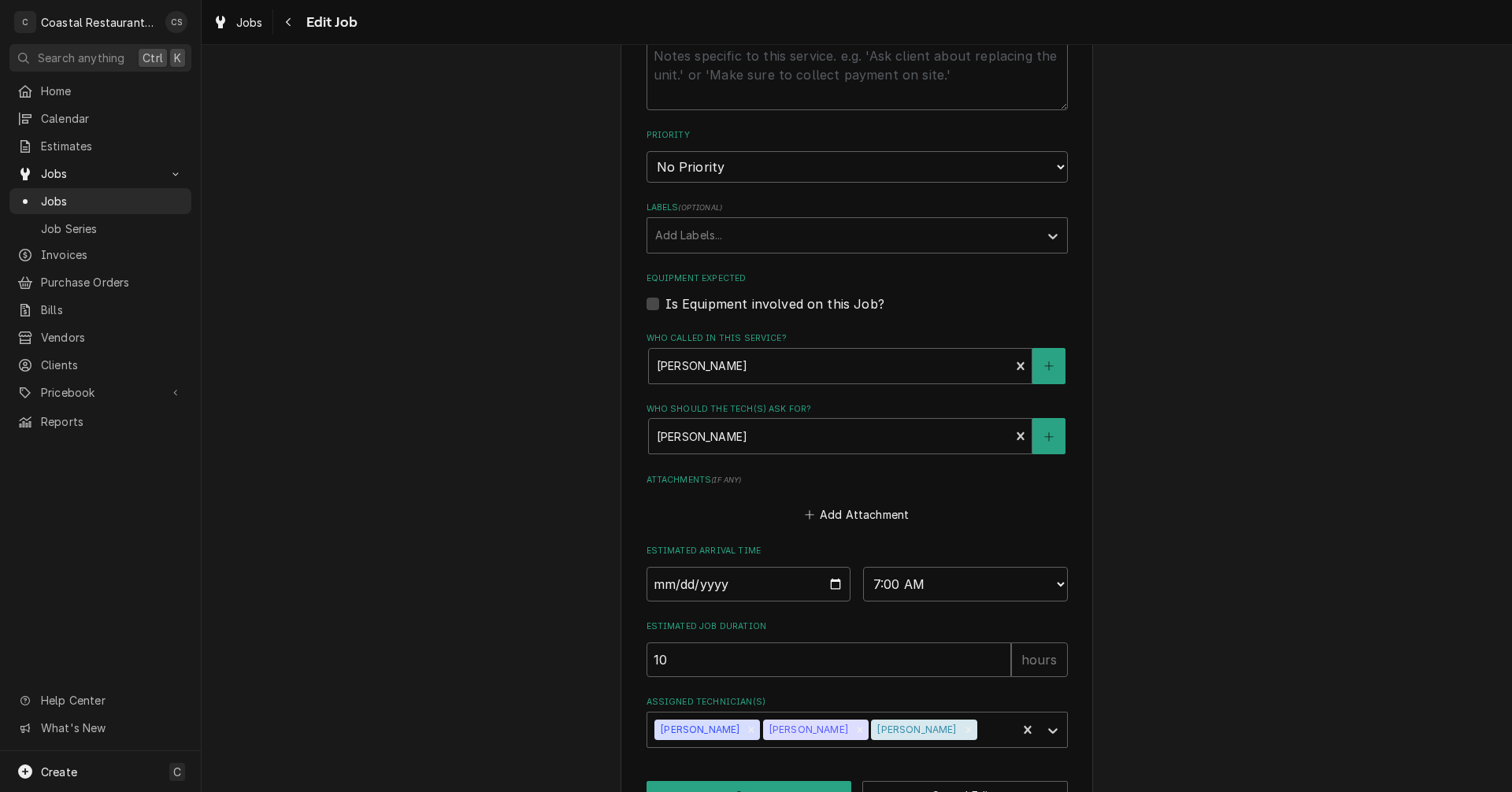
scroll to position [761, 0]
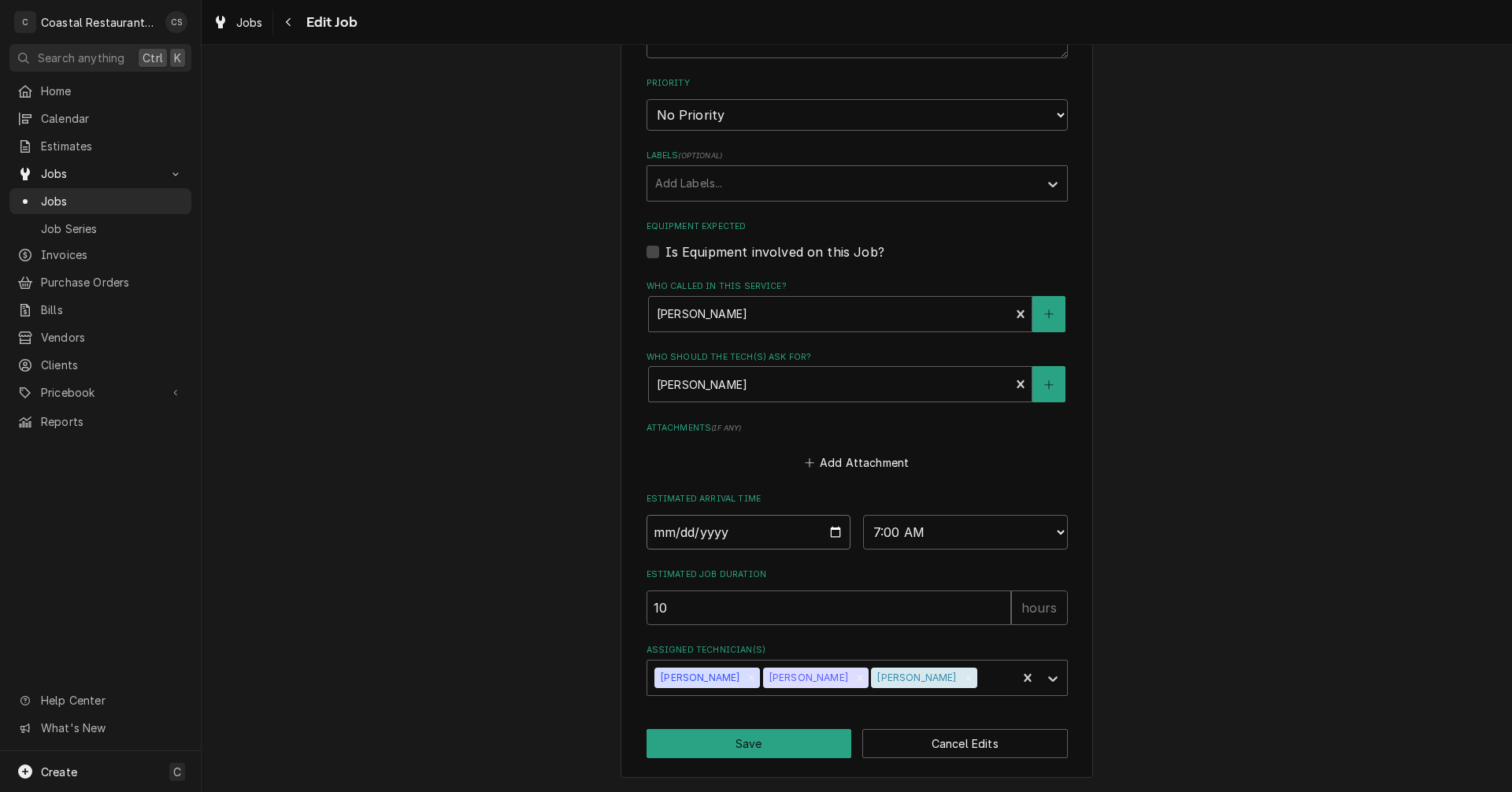
click at [830, 529] on input "[DATE]" at bounding box center [749, 532] width 205 height 35
type input "[DATE]"
click at [743, 745] on button "Save" at bounding box center [750, 744] width 206 height 29
type textarea "x"
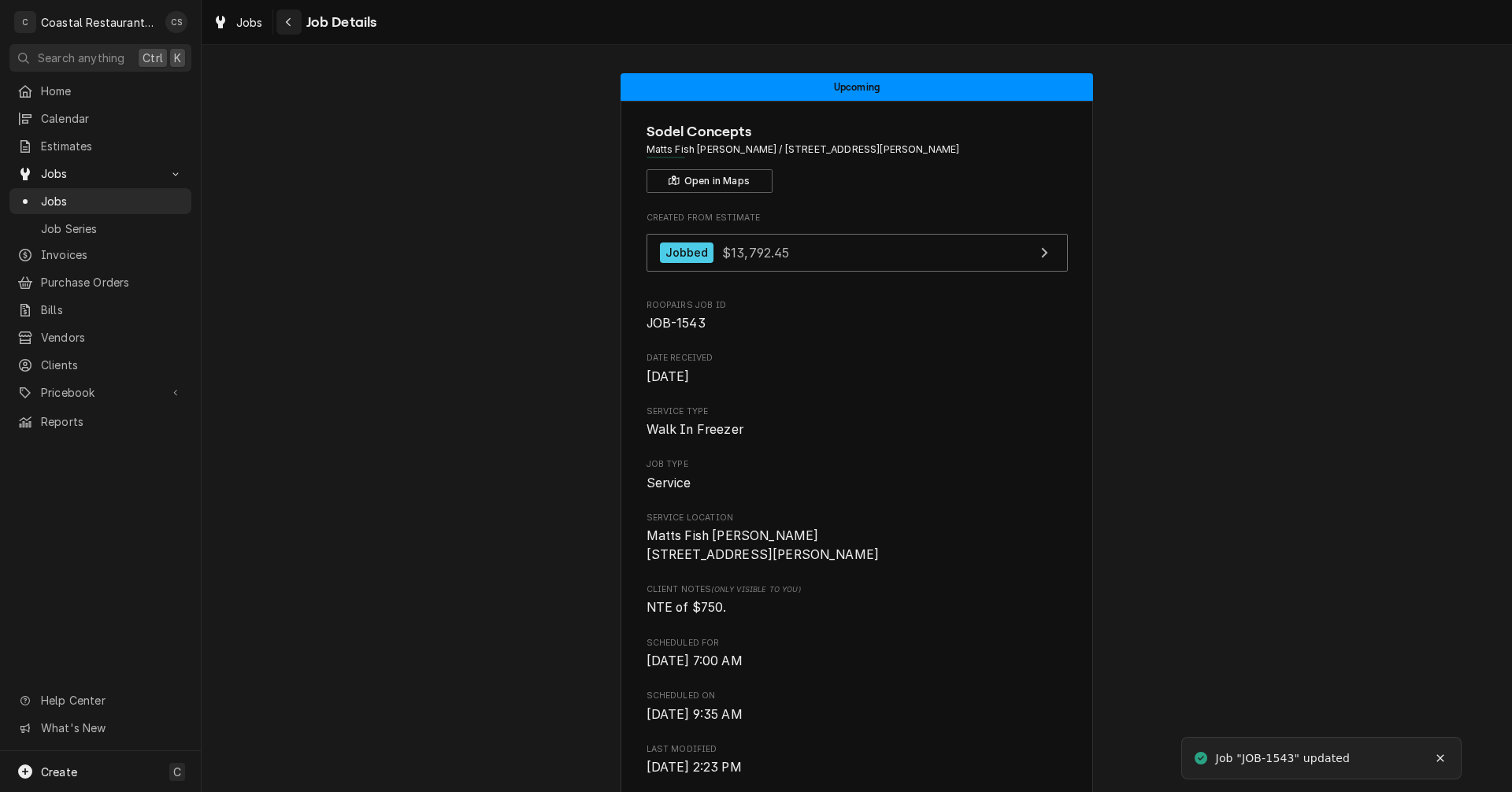
click at [292, 23] on icon "Navigate back" at bounding box center [288, 21] width 7 height 11
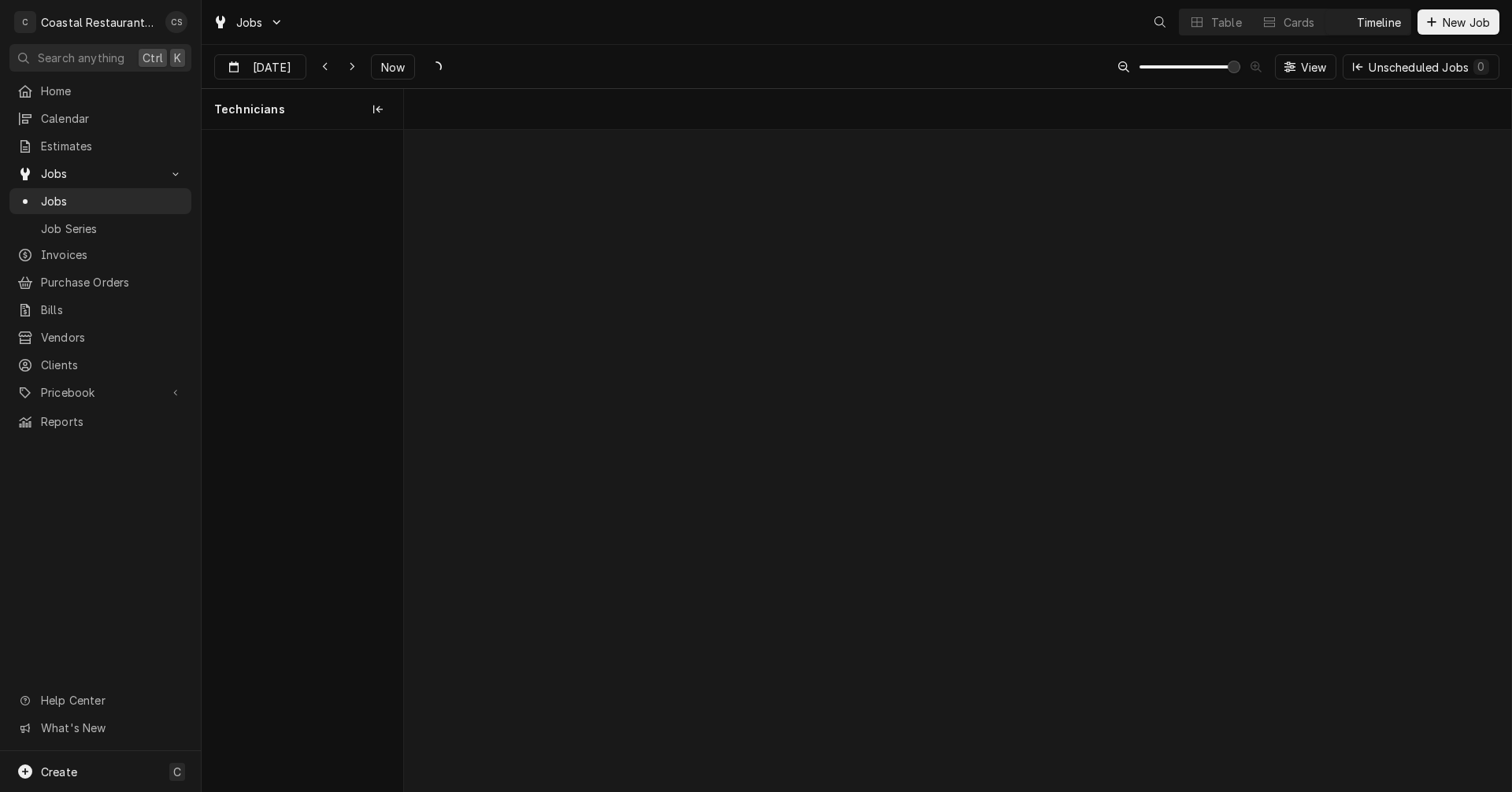
scroll to position [0, 21961]
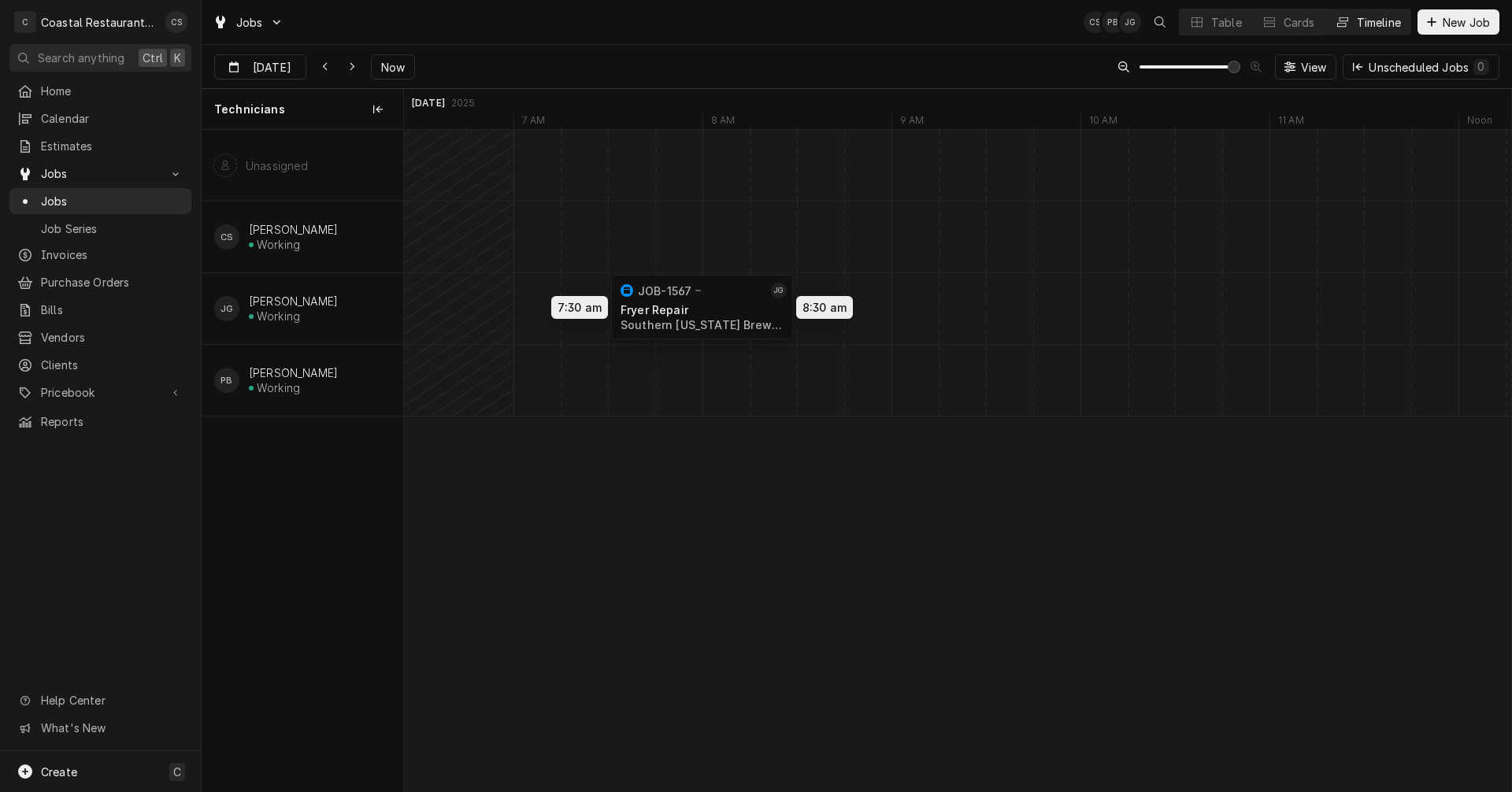
drag, startPoint x: 632, startPoint y: 301, endPoint x: 687, endPoint y: 300, distance: 55.0
click at [687, 300] on div "7:30 AM 8:30 AM JOB-1567 [PERSON_NAME] Repair Southern [US_STATE] Brewing Compa…" at bounding box center [958, 460] width 1108 height 661
